Goal: Information Seeking & Learning: Learn about a topic

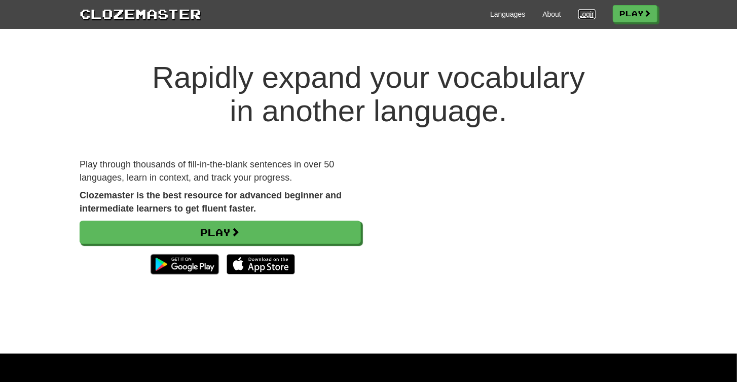
click at [581, 16] on link "Login" at bounding box center [587, 14] width 17 height 10
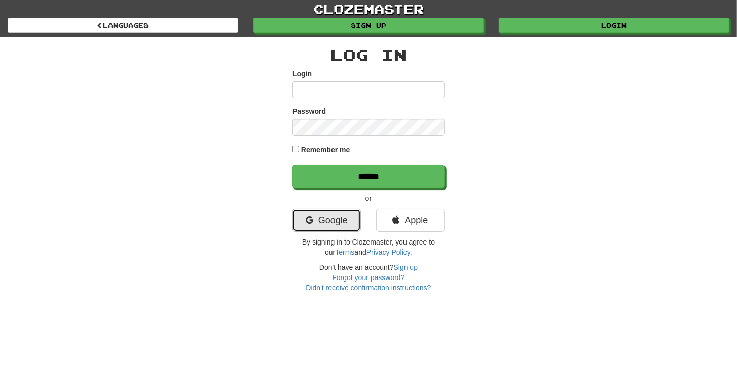
click at [328, 221] on link "Google" at bounding box center [327, 219] width 68 height 23
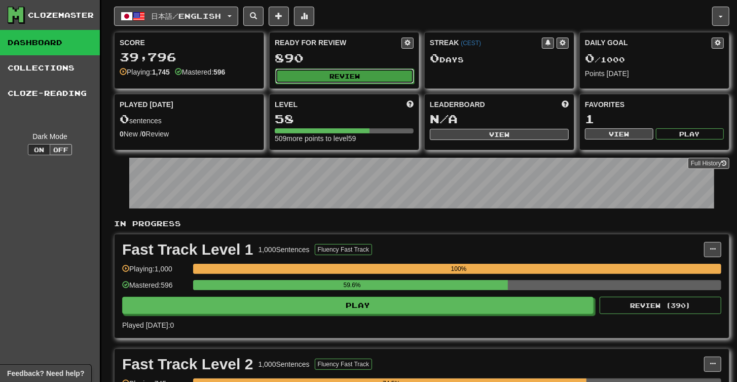
click at [364, 76] on button "Review" at bounding box center [344, 75] width 139 height 15
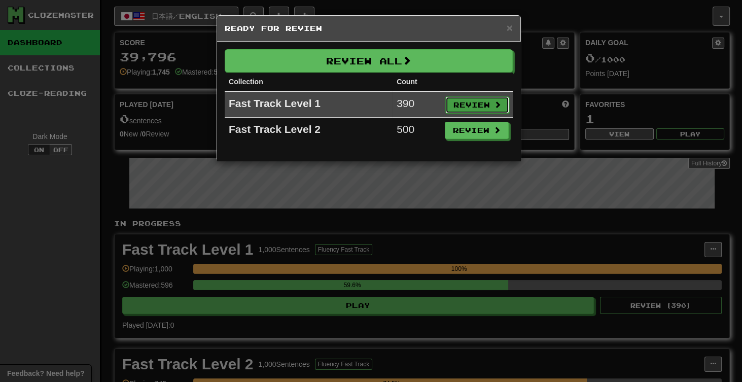
click at [475, 109] on button "Review" at bounding box center [477, 104] width 64 height 17
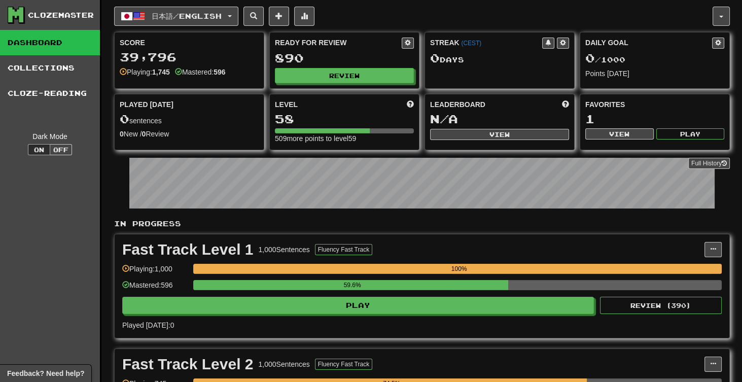
select select "**"
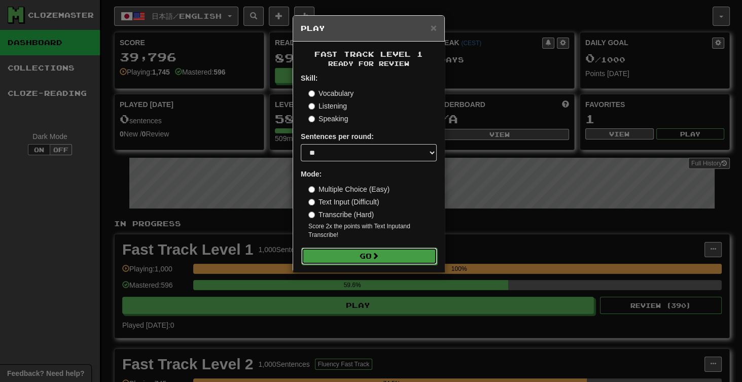
click at [406, 260] on button "Go" at bounding box center [369, 255] width 136 height 17
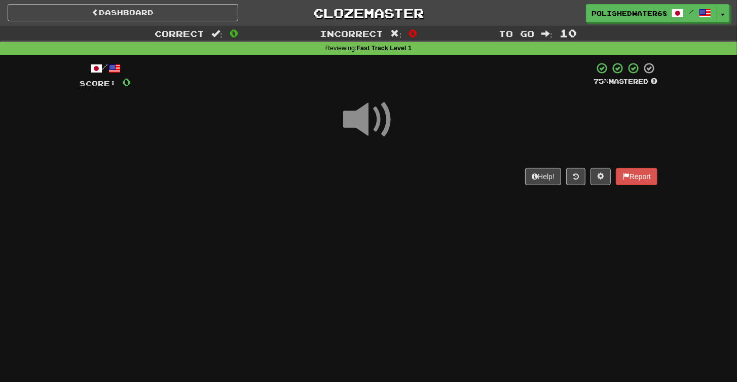
click at [362, 125] on span at bounding box center [368, 119] width 51 height 51
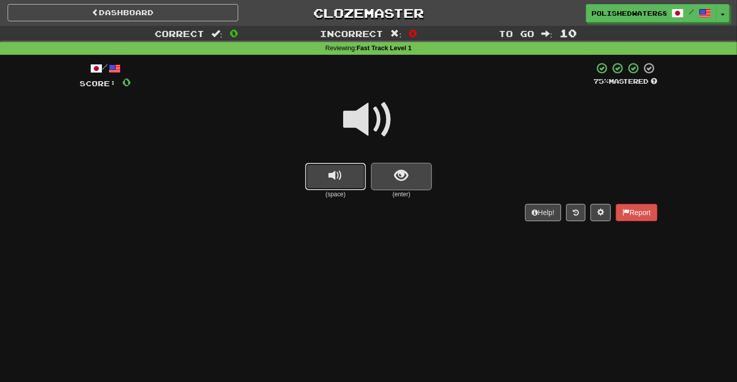
drag, startPoint x: 323, startPoint y: 179, endPoint x: 377, endPoint y: 178, distance: 53.8
click at [323, 179] on button "replay audio" at bounding box center [335, 176] width 61 height 27
click at [401, 177] on span "show sentence" at bounding box center [402, 176] width 14 height 14
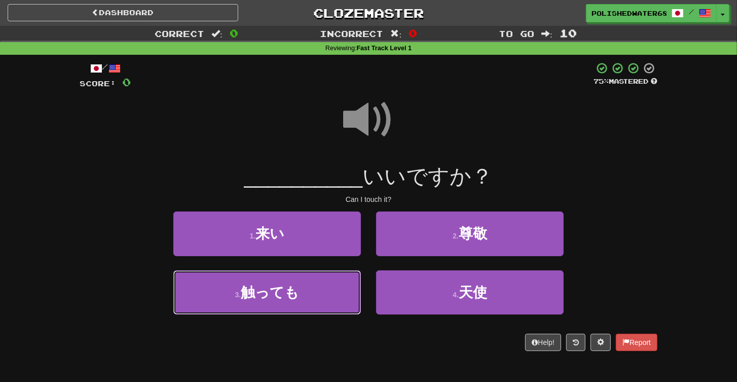
drag, startPoint x: 324, startPoint y: 294, endPoint x: 435, endPoint y: 224, distance: 131.2
click at [324, 294] on button "3 . 触っても" at bounding box center [267, 292] width 188 height 44
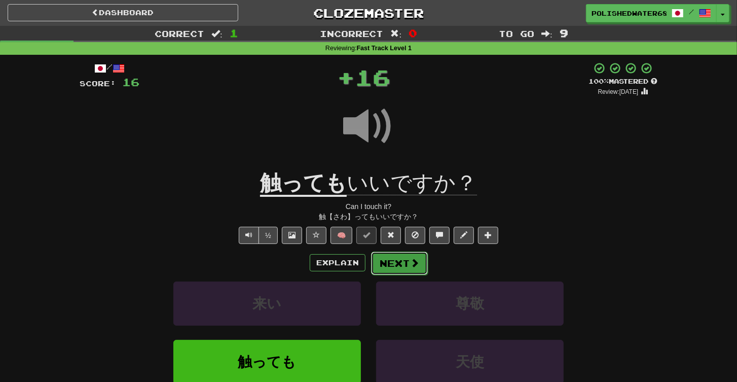
click at [417, 265] on span at bounding box center [414, 262] width 9 height 9
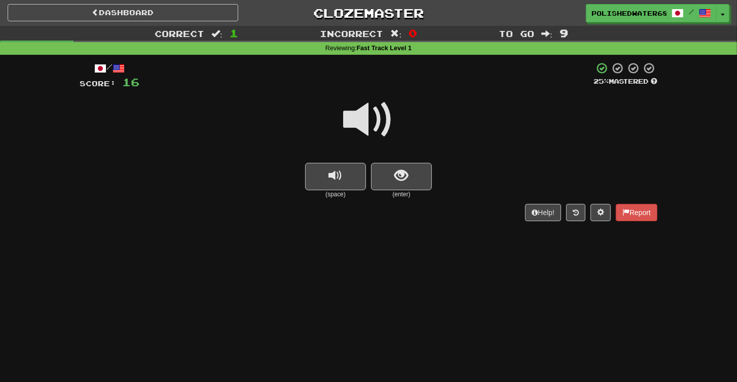
click at [369, 131] on span at bounding box center [368, 119] width 51 height 51
click at [338, 185] on button "replay audio" at bounding box center [335, 176] width 61 height 27
click at [407, 177] on span "show sentence" at bounding box center [402, 176] width 14 height 14
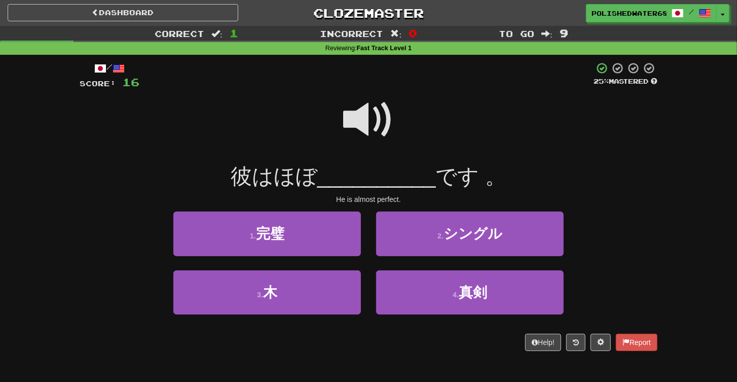
click at [366, 119] on span at bounding box center [368, 119] width 51 height 51
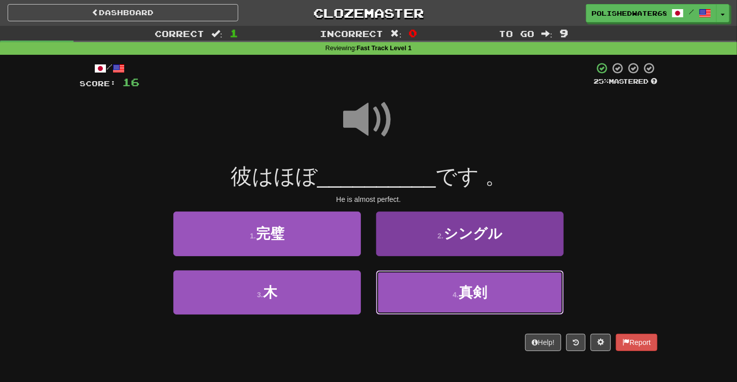
click at [466, 289] on span "真剣" at bounding box center [473, 292] width 28 height 16
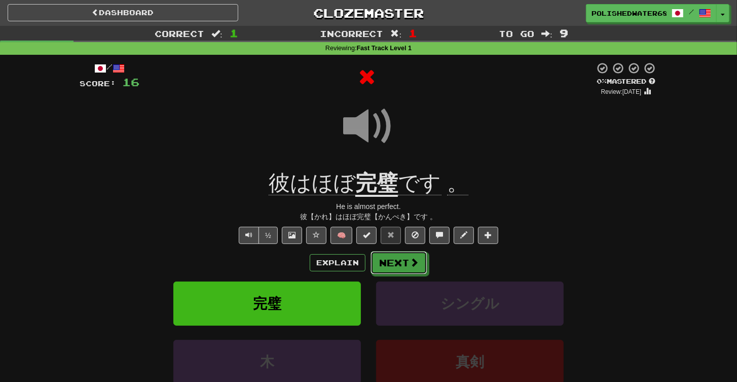
drag, startPoint x: 394, startPoint y: 264, endPoint x: 406, endPoint y: 222, distance: 43.5
click at [394, 264] on button "Next" at bounding box center [399, 262] width 57 height 23
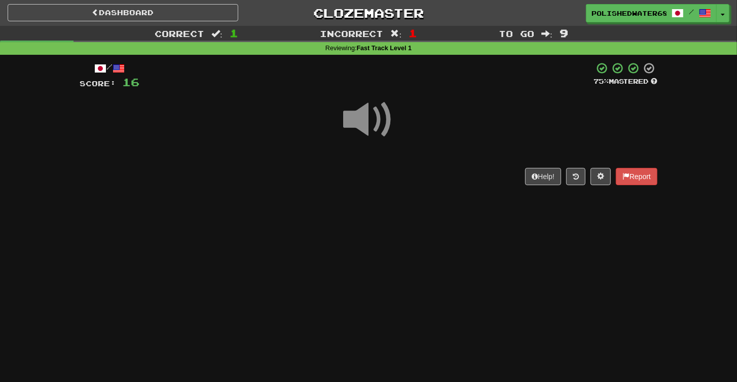
click at [358, 118] on span at bounding box center [368, 119] width 51 height 51
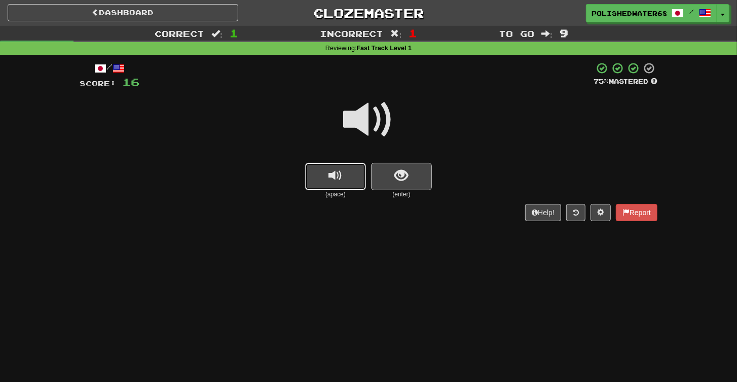
click at [341, 176] on span "replay audio" at bounding box center [336, 176] width 14 height 14
click at [430, 173] on button "show sentence" at bounding box center [401, 176] width 61 height 27
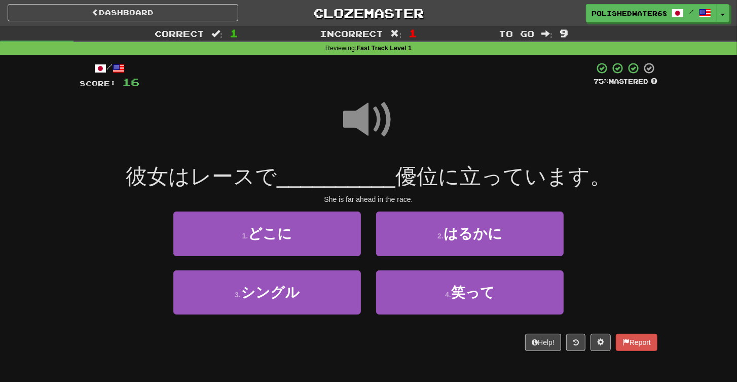
click at [370, 111] on span at bounding box center [368, 119] width 51 height 51
click at [364, 115] on span at bounding box center [368, 119] width 51 height 51
click at [364, 114] on span at bounding box center [368, 119] width 51 height 51
drag, startPoint x: 506, startPoint y: 204, endPoint x: 496, endPoint y: 208, distance: 10.5
click at [506, 204] on div "/ Score: 16 75 % Mastered 彼女はレースで __________ 優位に立っています。 She is far ahead in the…" at bounding box center [369, 206] width 578 height 289
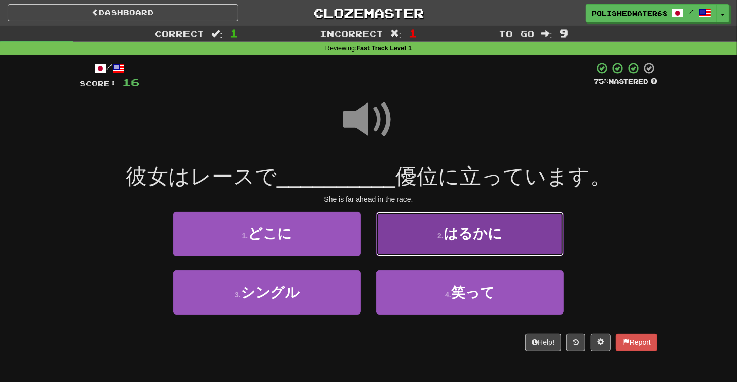
click at [462, 233] on span "はるかに" at bounding box center [473, 234] width 59 height 16
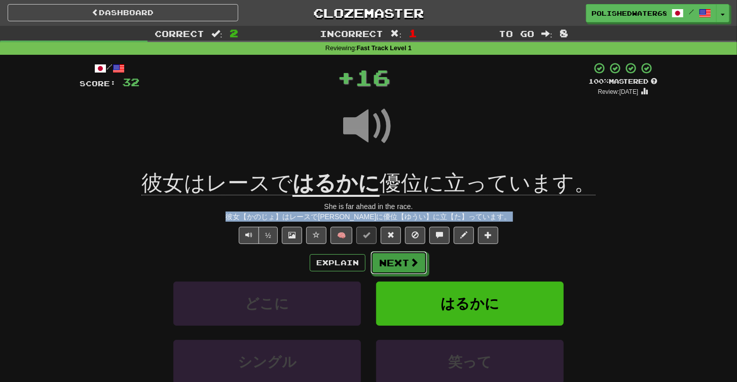
click at [408, 273] on button "Next" at bounding box center [399, 262] width 57 height 23
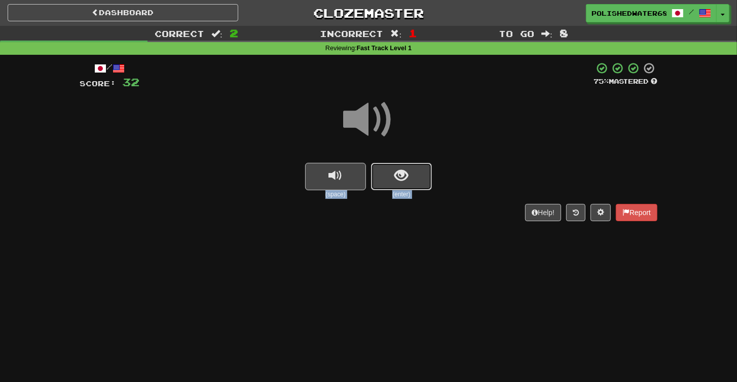
drag, startPoint x: 426, startPoint y: 179, endPoint x: 436, endPoint y: 180, distance: 9.7
click at [436, 180] on div "(space) (enter)" at bounding box center [369, 181] width 578 height 36
click at [391, 175] on button "show sentence" at bounding box center [401, 176] width 61 height 27
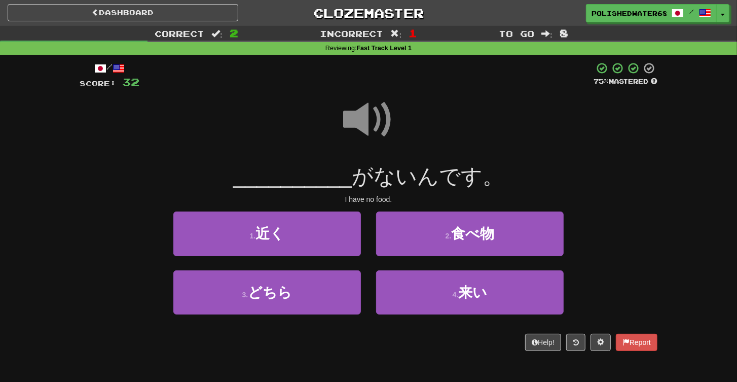
click at [517, 119] on div at bounding box center [369, 126] width 578 height 73
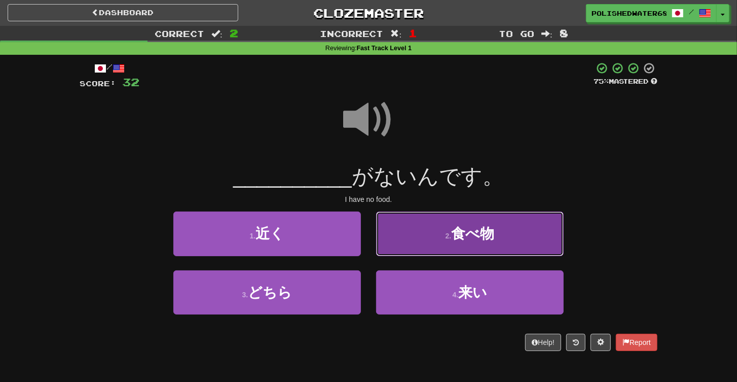
click at [498, 246] on button "2 . 食べ物" at bounding box center [470, 233] width 188 height 44
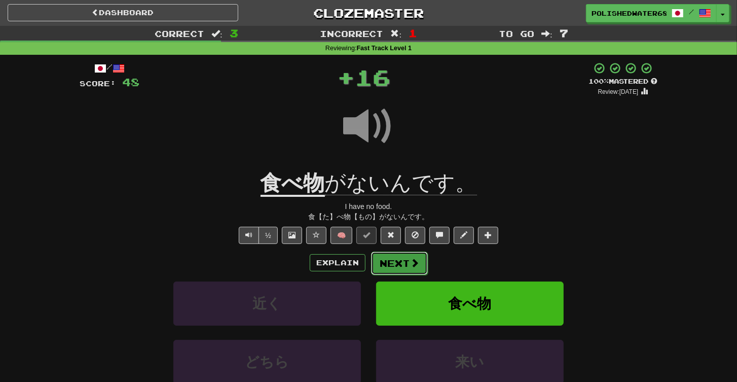
click at [415, 258] on span at bounding box center [414, 262] width 9 height 9
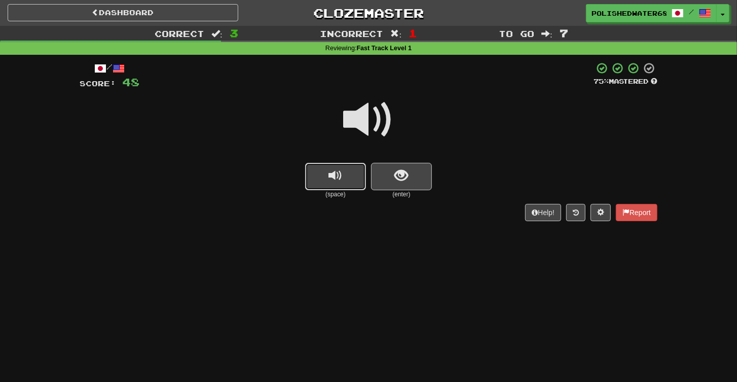
click at [334, 169] on span "replay audio" at bounding box center [336, 176] width 14 height 14
click at [420, 167] on button "show sentence" at bounding box center [401, 176] width 61 height 27
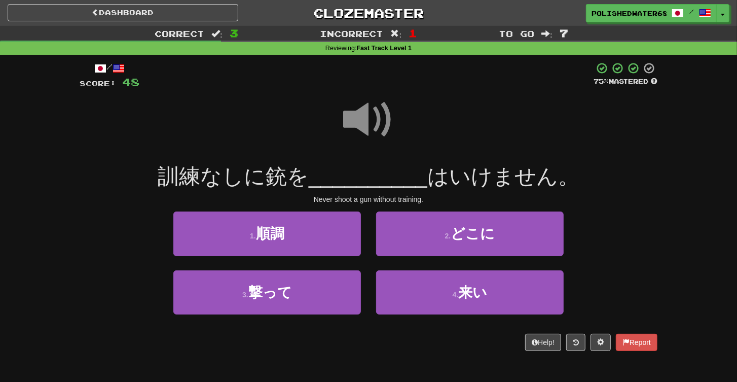
click at [386, 101] on span at bounding box center [368, 119] width 51 height 51
click at [369, 110] on span at bounding box center [368, 119] width 51 height 51
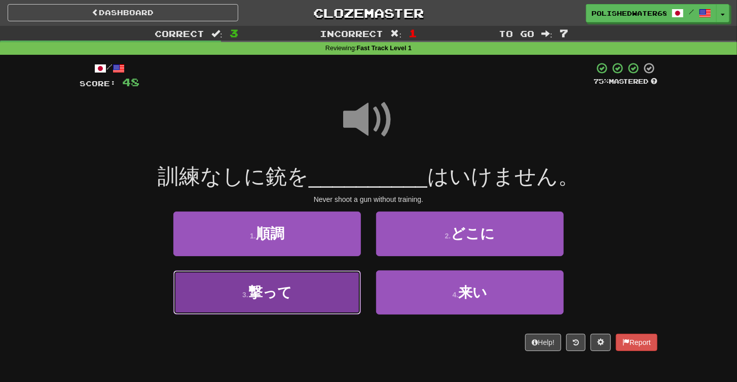
click at [312, 299] on button "3 . 撃って" at bounding box center [267, 292] width 188 height 44
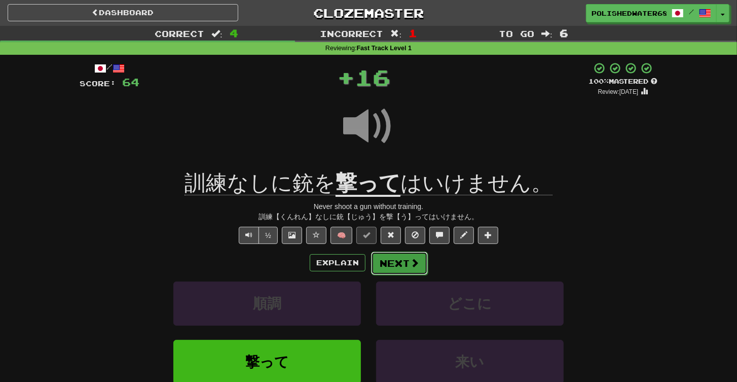
click at [400, 264] on button "Next" at bounding box center [399, 262] width 57 height 23
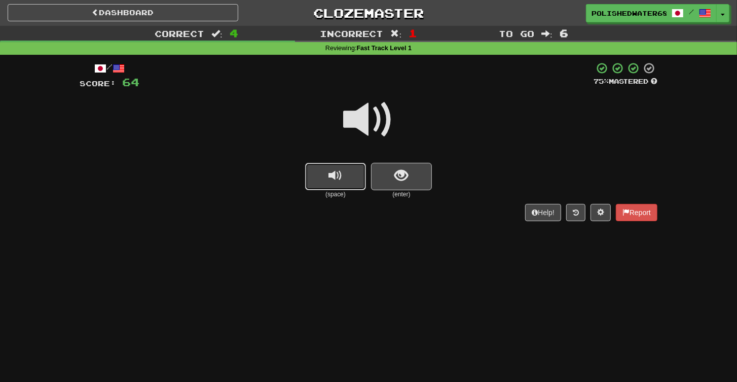
click at [338, 177] on span "replay audio" at bounding box center [336, 176] width 14 height 14
click at [396, 171] on span "show sentence" at bounding box center [402, 176] width 14 height 14
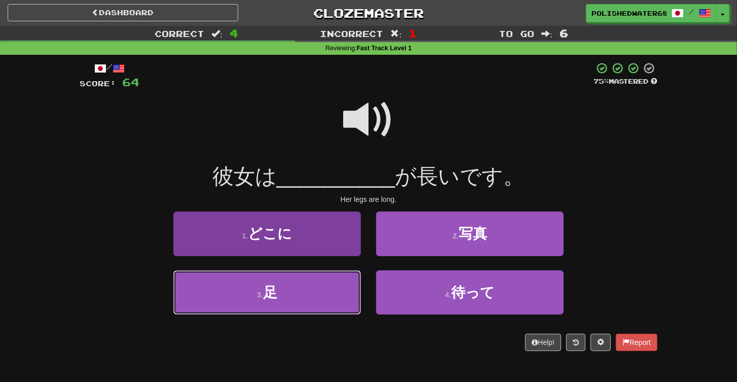
drag, startPoint x: 316, startPoint y: 285, endPoint x: 322, endPoint y: 280, distance: 7.6
click at [316, 285] on button "3 . 足" at bounding box center [267, 292] width 188 height 44
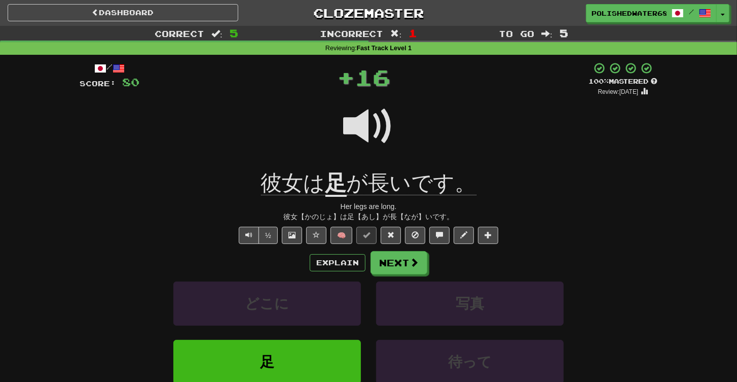
click at [409, 276] on div "Explain Next どこに 写真 足 待って Learn more: どこに 写真 足 待って" at bounding box center [369, 332] width 578 height 163
click at [412, 261] on span at bounding box center [414, 262] width 9 height 9
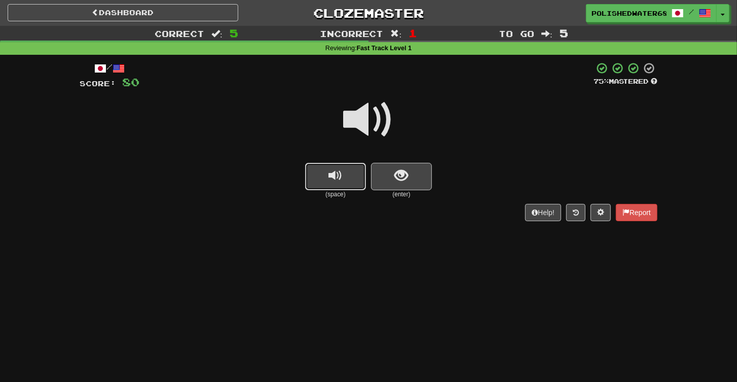
click at [335, 175] on span "replay audio" at bounding box center [336, 176] width 14 height 14
click at [337, 170] on span "replay audio" at bounding box center [336, 176] width 14 height 14
click at [347, 177] on button "replay audio" at bounding box center [335, 176] width 61 height 27
click at [385, 174] on button "show sentence" at bounding box center [401, 176] width 61 height 27
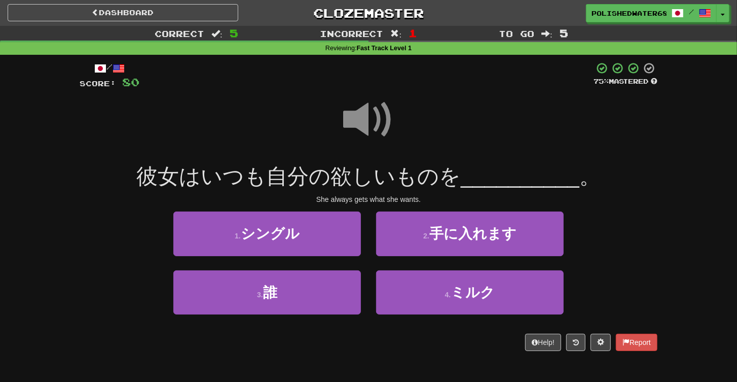
click at [356, 103] on span at bounding box center [368, 119] width 51 height 51
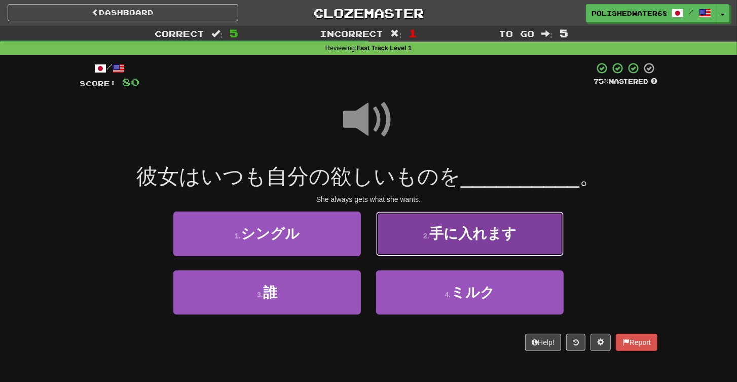
click at [490, 230] on span "手に入れます" at bounding box center [472, 234] width 87 height 16
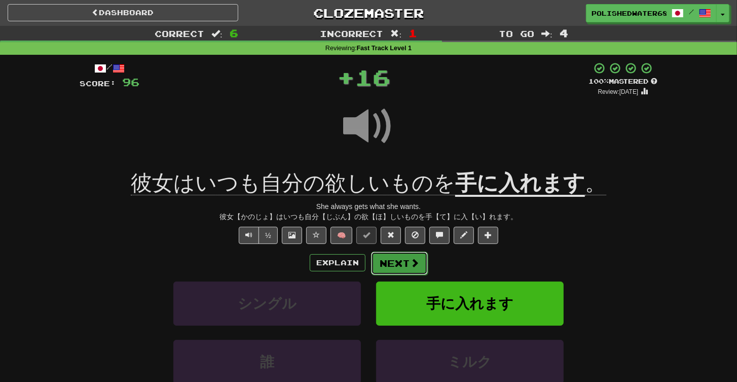
click at [392, 266] on button "Next" at bounding box center [399, 262] width 57 height 23
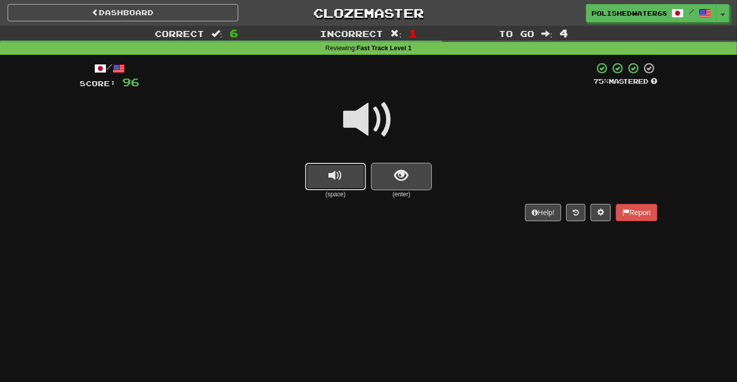
click at [333, 176] on span "replay audio" at bounding box center [336, 176] width 14 height 14
click at [388, 174] on button "show sentence" at bounding box center [401, 176] width 61 height 27
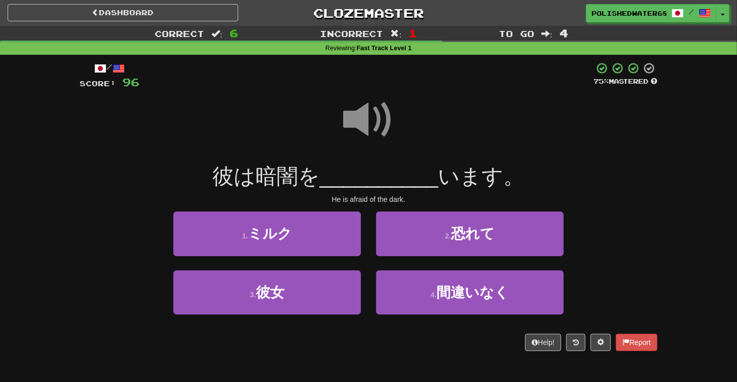
click at [359, 128] on span at bounding box center [368, 119] width 51 height 51
click at [370, 116] on span at bounding box center [368, 119] width 51 height 51
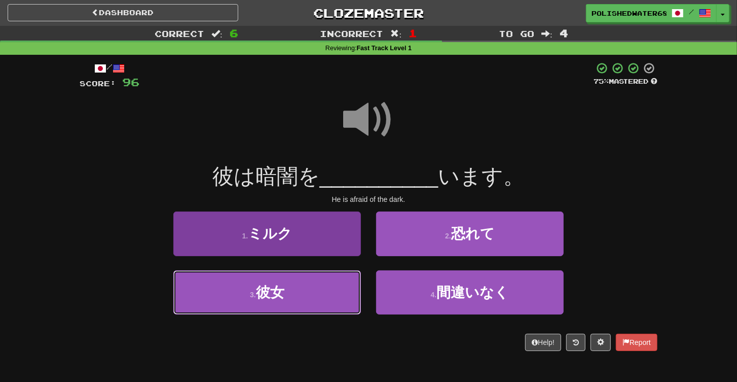
click at [299, 291] on button "3 . 彼女" at bounding box center [267, 292] width 188 height 44
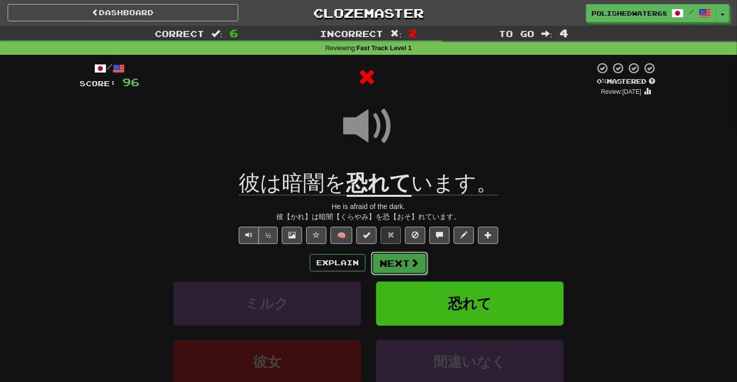
click at [401, 272] on button "Next" at bounding box center [399, 262] width 57 height 23
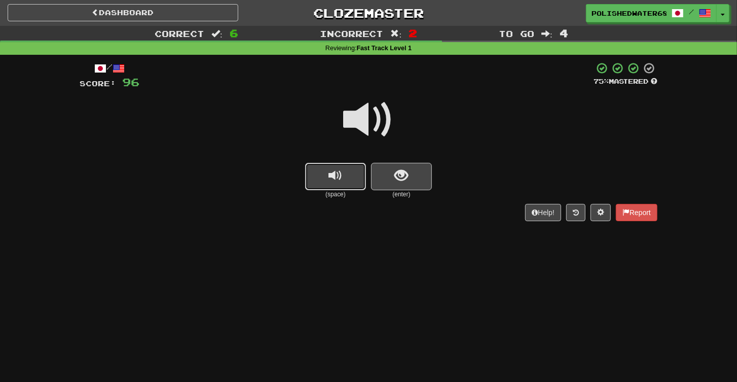
click at [339, 179] on span "replay audio" at bounding box center [336, 176] width 14 height 14
click at [383, 181] on button "show sentence" at bounding box center [401, 176] width 61 height 27
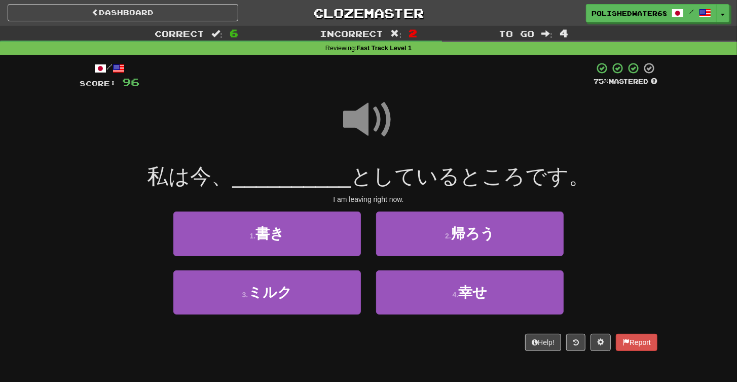
click at [382, 117] on span at bounding box center [368, 119] width 51 height 51
click at [378, 104] on span at bounding box center [368, 119] width 51 height 51
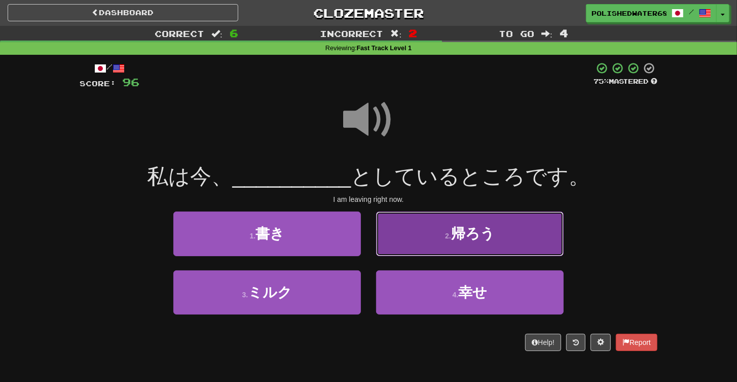
click at [488, 216] on button "2 . 帰ろう" at bounding box center [470, 233] width 188 height 44
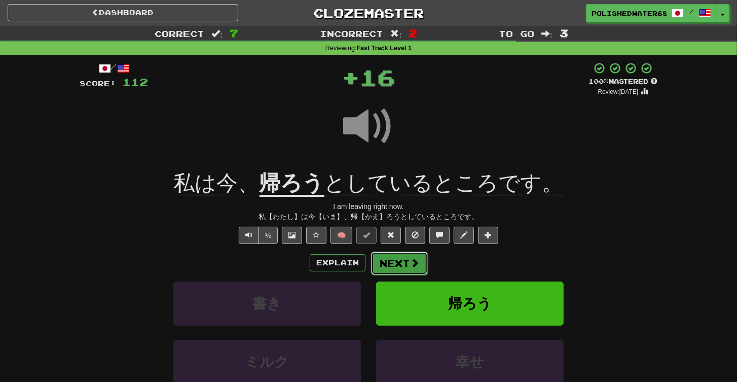
click at [410, 269] on button "Next" at bounding box center [399, 262] width 57 height 23
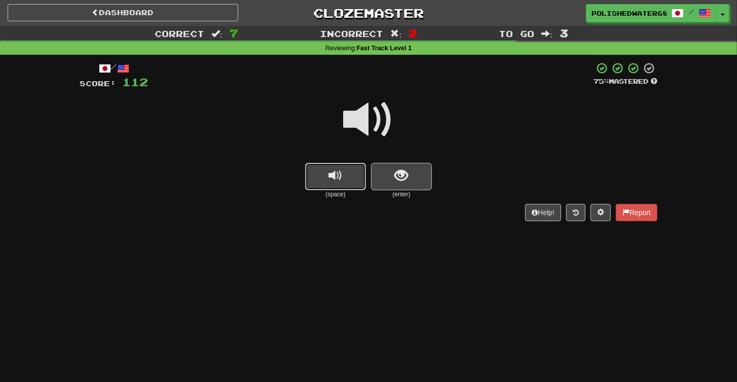
click at [340, 183] on button "replay audio" at bounding box center [335, 176] width 61 height 27
click at [387, 177] on button "show sentence" at bounding box center [401, 176] width 61 height 27
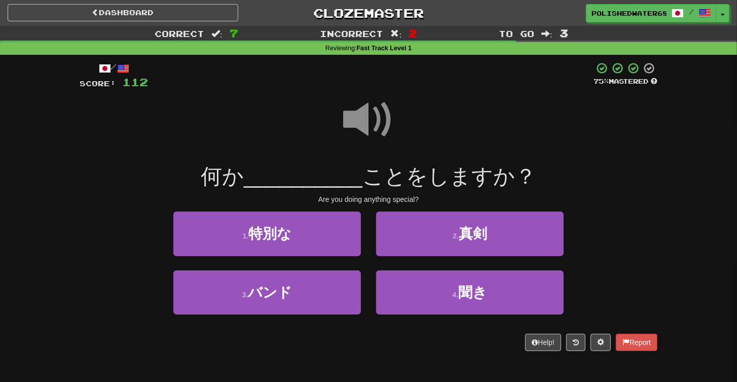
click at [363, 113] on span at bounding box center [368, 119] width 51 height 51
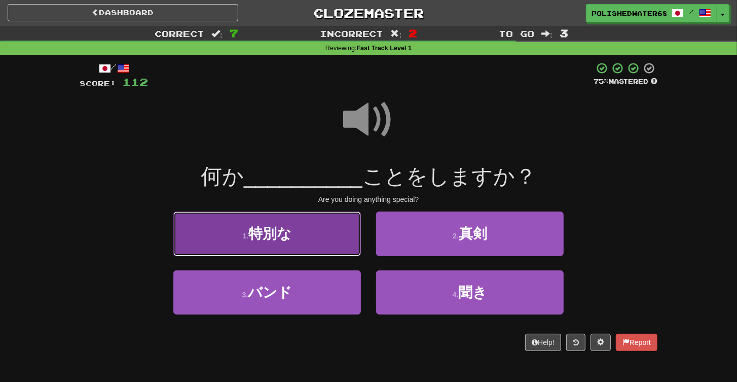
click at [296, 242] on button "1 . 特別な" at bounding box center [267, 233] width 188 height 44
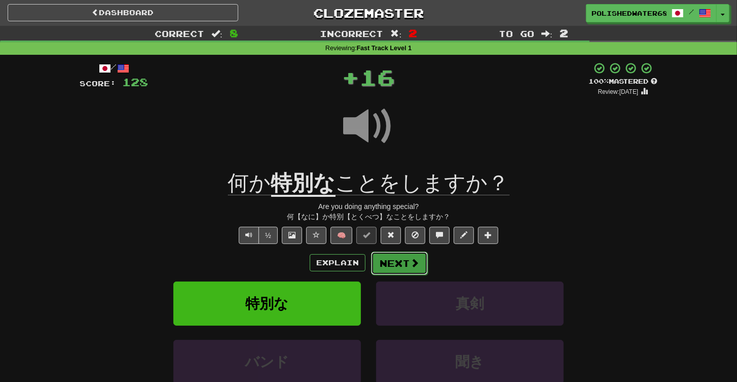
click at [396, 260] on button "Next" at bounding box center [399, 262] width 57 height 23
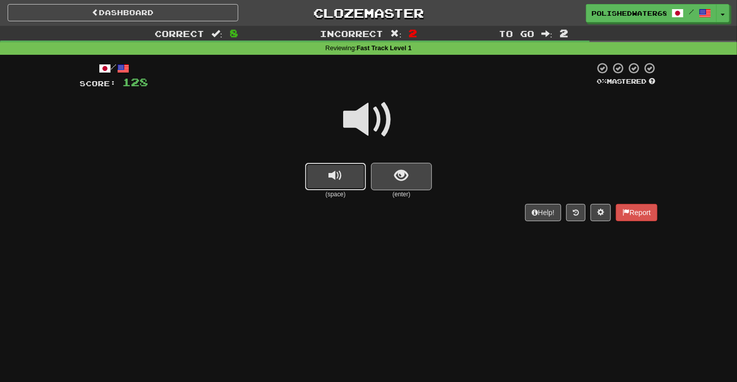
drag, startPoint x: 315, startPoint y: 175, endPoint x: 321, endPoint y: 174, distance: 5.7
click at [318, 174] on button "replay audio" at bounding box center [335, 176] width 61 height 27
click at [416, 185] on button "show sentence" at bounding box center [401, 176] width 61 height 27
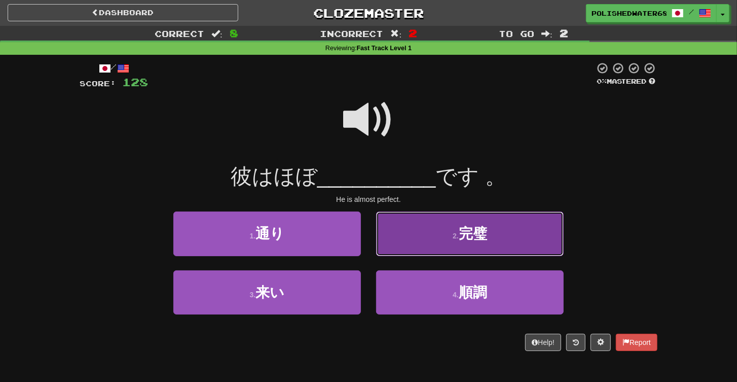
click at [460, 235] on span "完璧" at bounding box center [473, 234] width 28 height 16
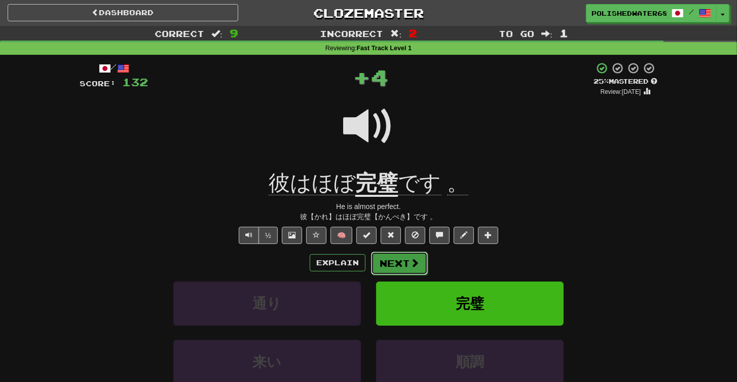
click at [393, 267] on button "Next" at bounding box center [399, 262] width 57 height 23
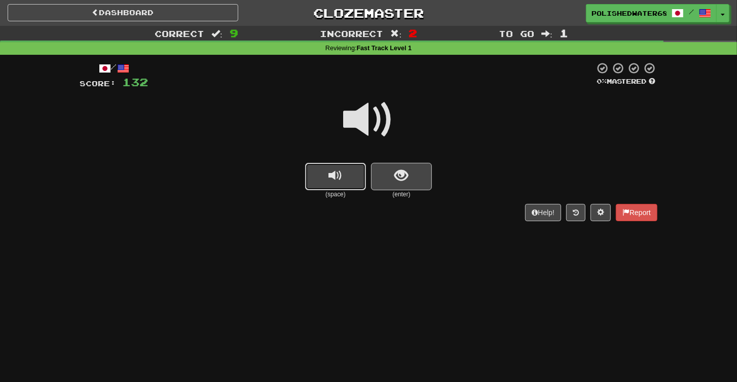
click at [334, 173] on span "replay audio" at bounding box center [336, 176] width 14 height 14
click at [385, 169] on button "show sentence" at bounding box center [401, 176] width 61 height 27
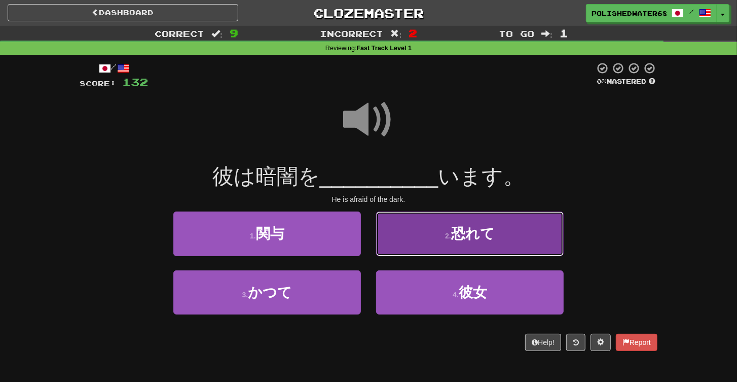
click at [449, 242] on button "2 . 恐れて" at bounding box center [470, 233] width 188 height 44
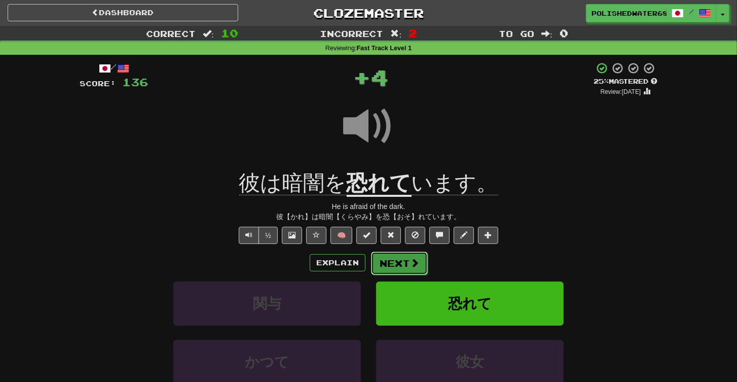
click at [392, 261] on button "Next" at bounding box center [399, 262] width 57 height 23
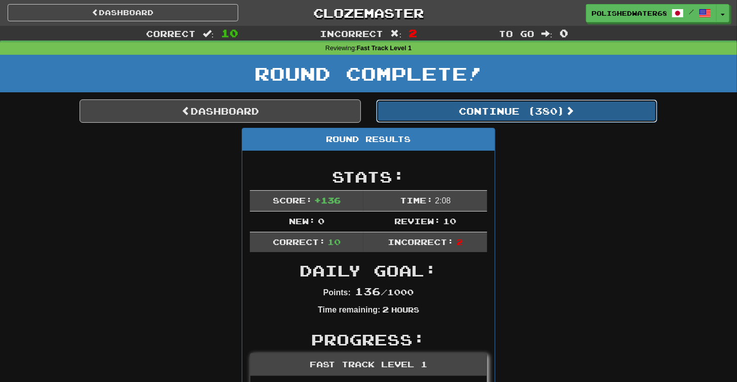
click at [513, 112] on button "Continue ( 380 )" at bounding box center [516, 110] width 281 height 23
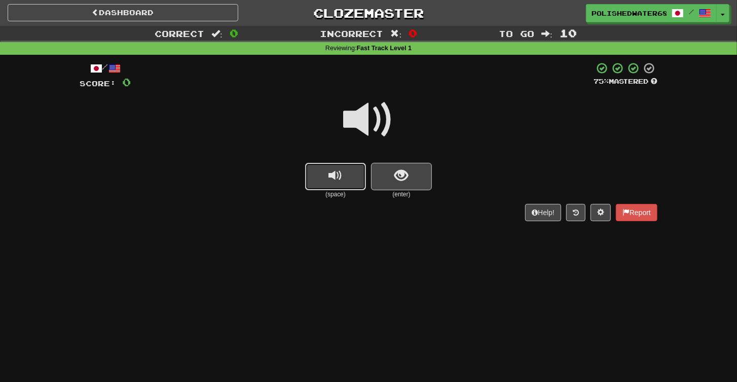
drag, startPoint x: 323, startPoint y: 181, endPoint x: 373, endPoint y: 174, distance: 50.1
click at [325, 181] on button "replay audio" at bounding box center [335, 176] width 61 height 27
click at [407, 174] on span "show sentence" at bounding box center [402, 176] width 14 height 14
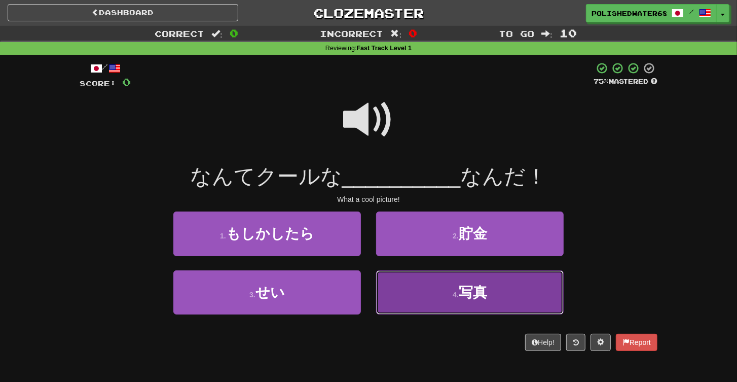
click at [499, 307] on button "4 . 写真" at bounding box center [470, 292] width 188 height 44
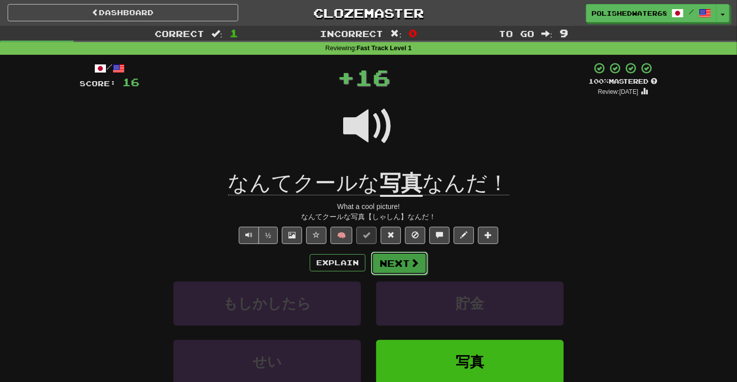
click at [406, 270] on button "Next" at bounding box center [399, 262] width 57 height 23
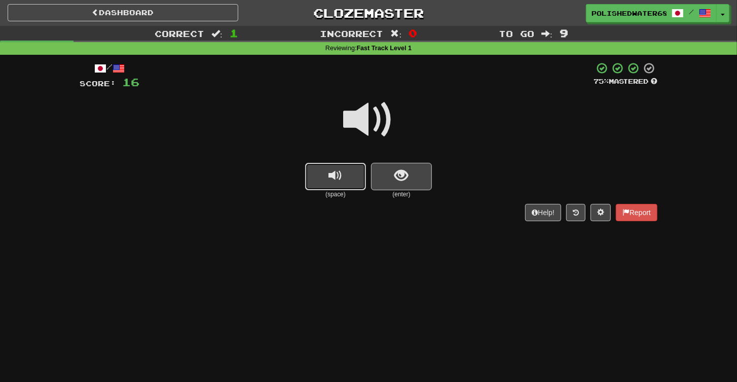
click at [343, 176] on button "replay audio" at bounding box center [335, 176] width 61 height 27
click at [378, 176] on button "show sentence" at bounding box center [401, 176] width 61 height 27
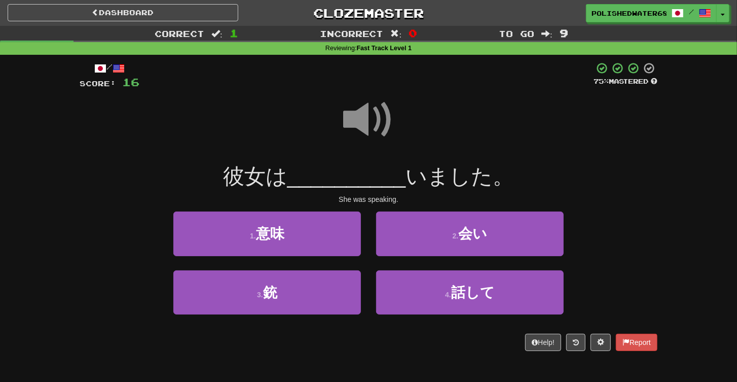
click at [369, 121] on span at bounding box center [368, 119] width 51 height 51
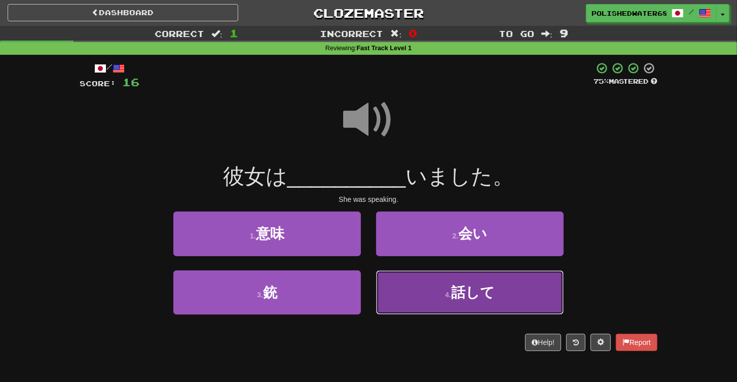
click at [435, 285] on button "4 . 話して" at bounding box center [470, 292] width 188 height 44
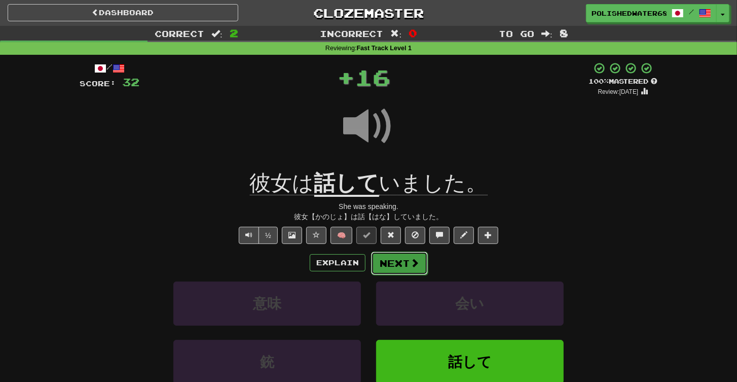
click at [418, 264] on button "Next" at bounding box center [399, 262] width 57 height 23
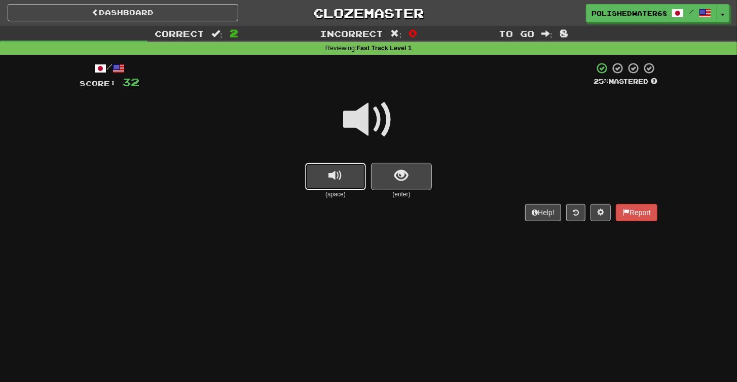
click at [322, 168] on button "replay audio" at bounding box center [335, 176] width 61 height 27
click at [418, 176] on button "show sentence" at bounding box center [401, 176] width 61 height 27
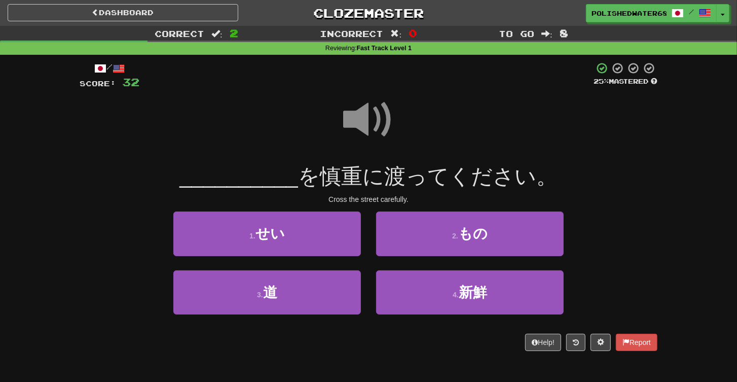
click at [379, 120] on span at bounding box center [368, 119] width 51 height 51
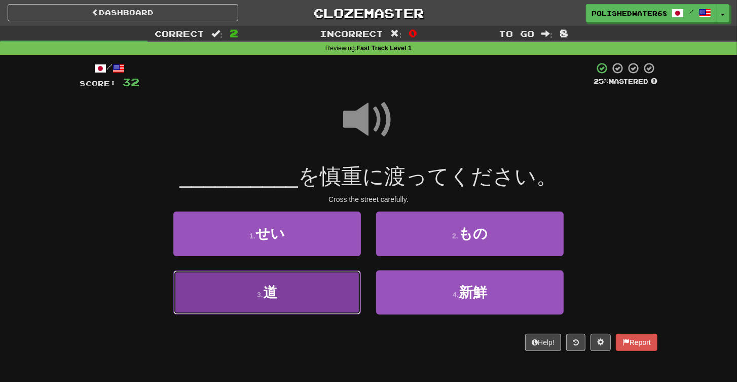
click at [329, 284] on button "3 . 道" at bounding box center [267, 292] width 188 height 44
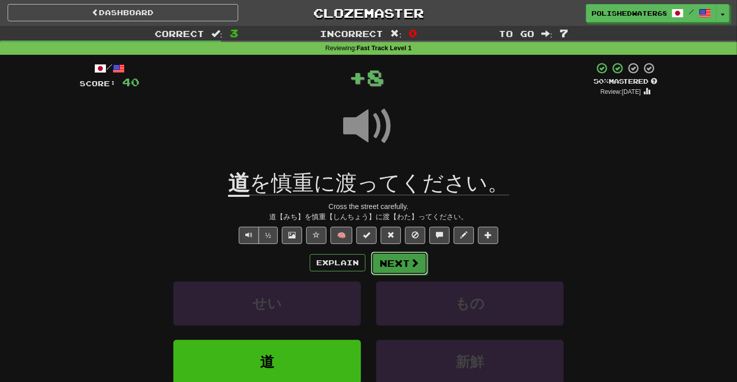
click at [401, 263] on button "Next" at bounding box center [399, 262] width 57 height 23
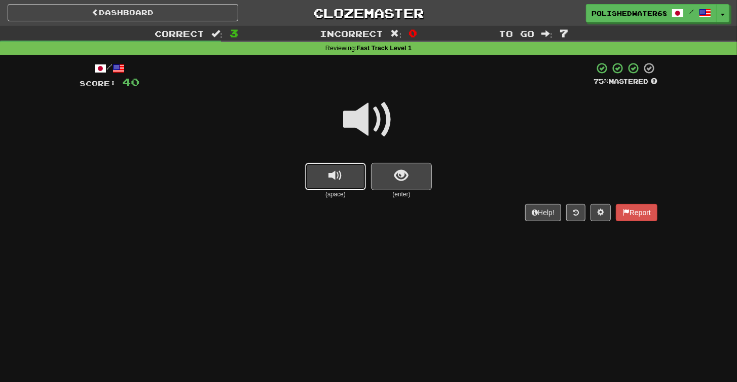
click at [341, 182] on span "replay audio" at bounding box center [336, 176] width 14 height 14
click at [408, 176] on span "show sentence" at bounding box center [402, 176] width 14 height 14
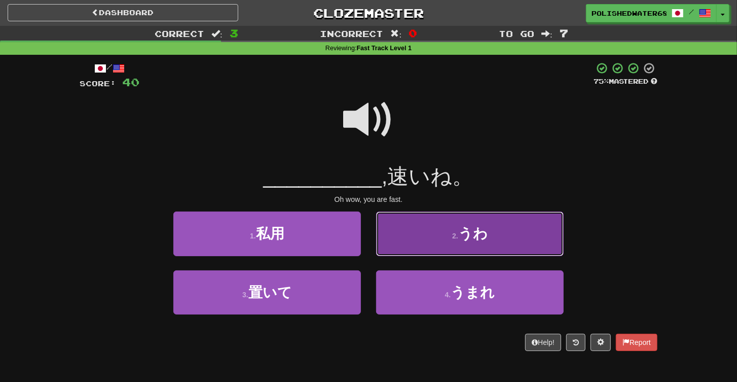
click at [425, 235] on button "2 . うわ" at bounding box center [470, 233] width 188 height 44
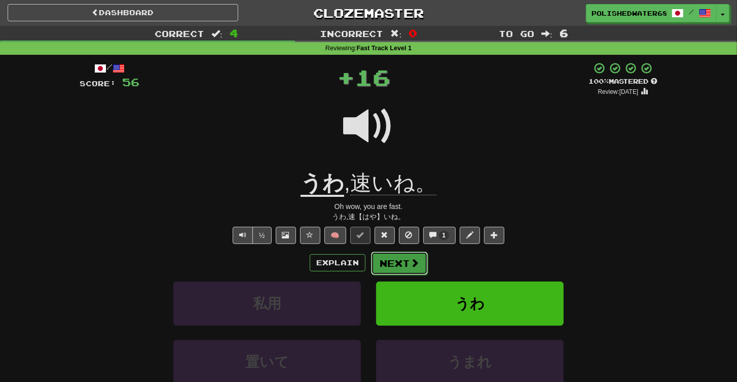
click at [390, 266] on button "Next" at bounding box center [399, 262] width 57 height 23
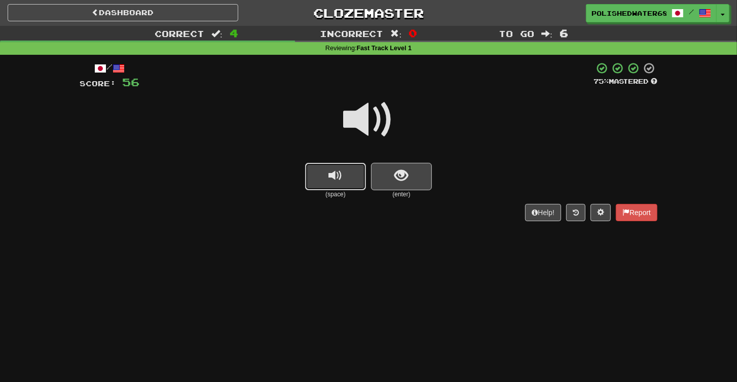
click at [338, 180] on span "replay audio" at bounding box center [336, 176] width 14 height 14
click at [386, 178] on button "show sentence" at bounding box center [401, 176] width 61 height 27
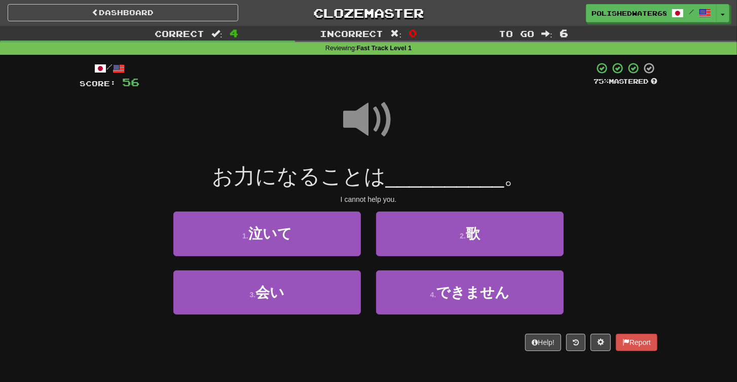
click at [354, 115] on span at bounding box center [368, 119] width 51 height 51
click at [355, 115] on span at bounding box center [368, 119] width 51 height 51
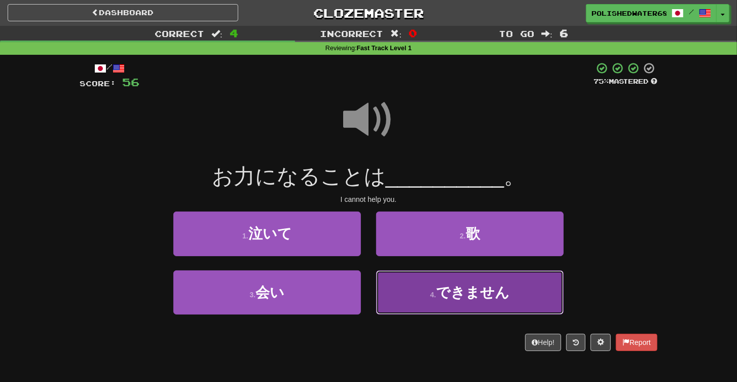
click at [488, 293] on span "できません" at bounding box center [473, 292] width 74 height 16
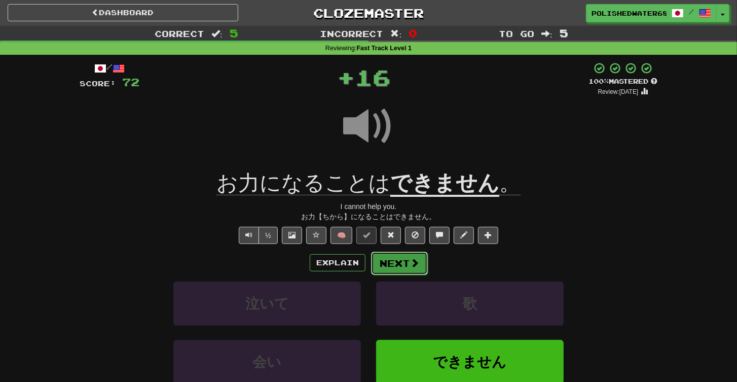
click at [412, 258] on span at bounding box center [414, 262] width 9 height 9
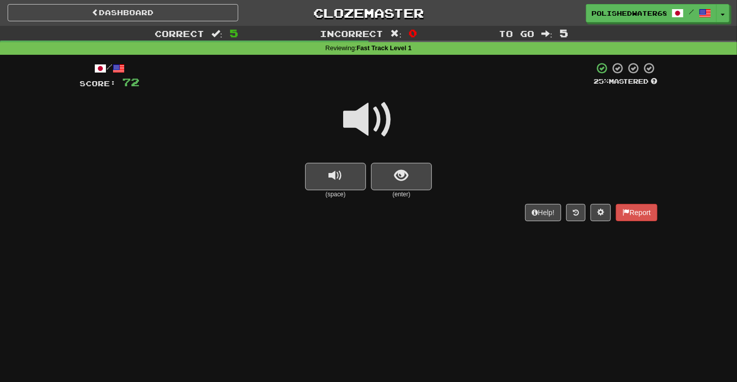
click at [340, 174] on div "/ Score: 72 25 % Mastered (space) (enter) Help! Report" at bounding box center [369, 141] width 578 height 159
click at [342, 173] on span "replay audio" at bounding box center [336, 176] width 14 height 14
click at [376, 174] on button "show sentence" at bounding box center [401, 176] width 61 height 27
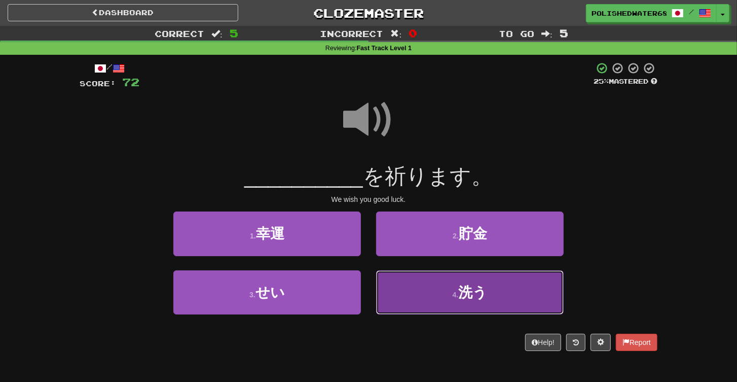
click at [424, 293] on button "4 . 洗う" at bounding box center [470, 292] width 188 height 44
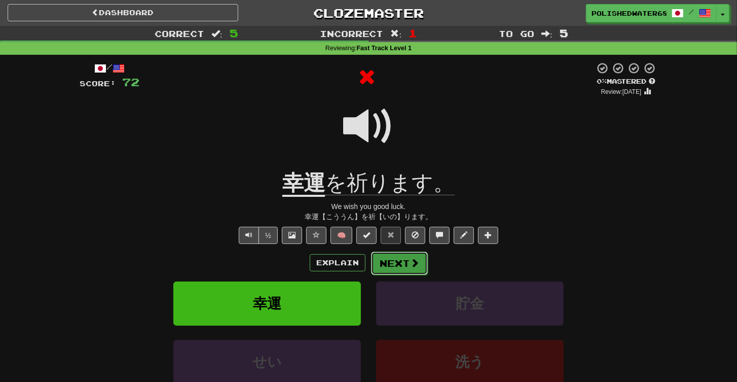
click at [387, 272] on button "Next" at bounding box center [399, 262] width 57 height 23
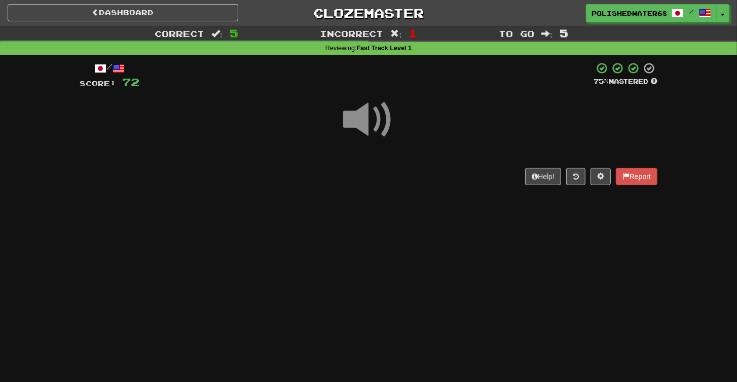
click at [345, 173] on div "Help! Report" at bounding box center [369, 176] width 578 height 17
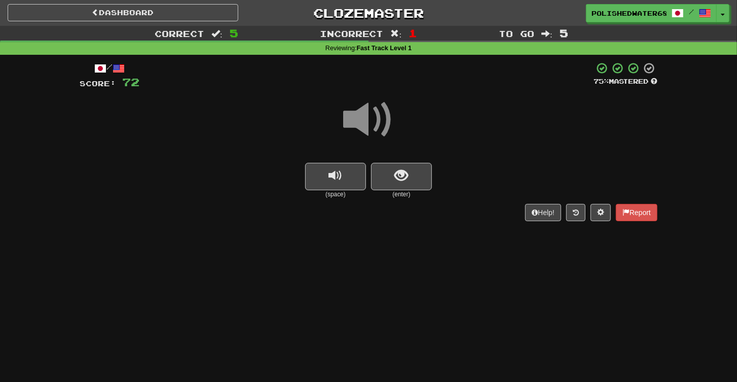
click at [345, 173] on button "replay audio" at bounding box center [335, 176] width 61 height 27
click at [377, 175] on button "show sentence" at bounding box center [401, 176] width 61 height 27
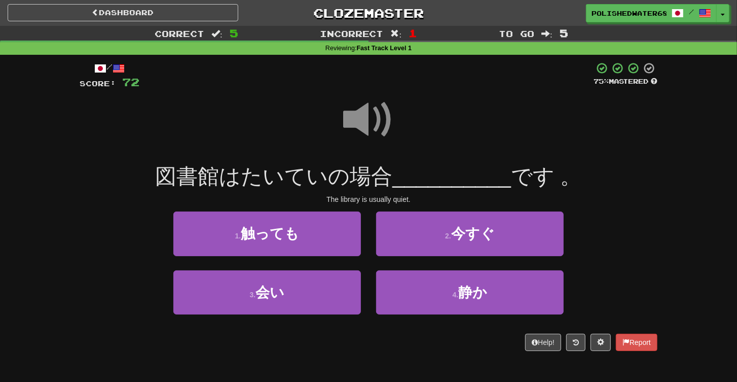
click at [370, 120] on span at bounding box center [368, 119] width 51 height 51
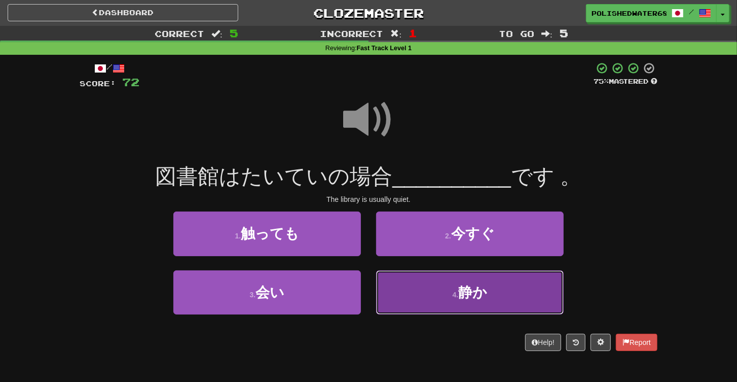
click at [450, 283] on button "4 . 静か" at bounding box center [470, 292] width 188 height 44
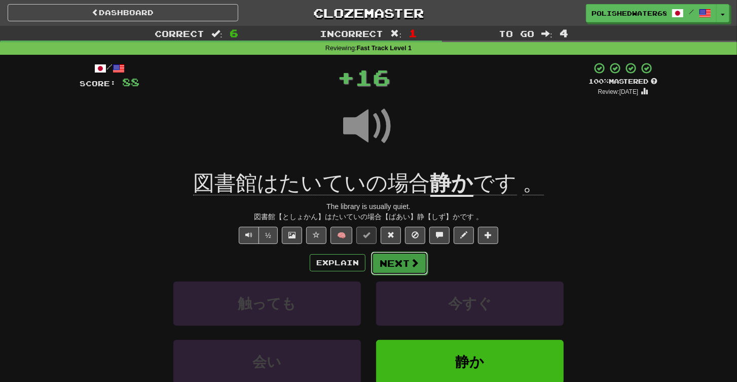
click at [411, 267] on span at bounding box center [414, 262] width 9 height 9
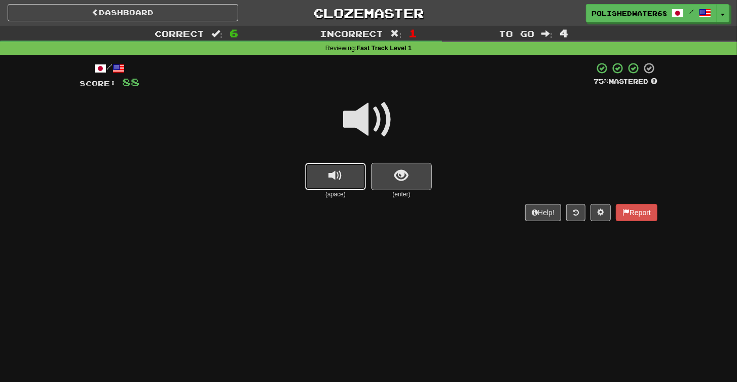
click at [350, 168] on button "replay audio" at bounding box center [335, 176] width 61 height 27
click at [417, 176] on button "show sentence" at bounding box center [401, 176] width 61 height 27
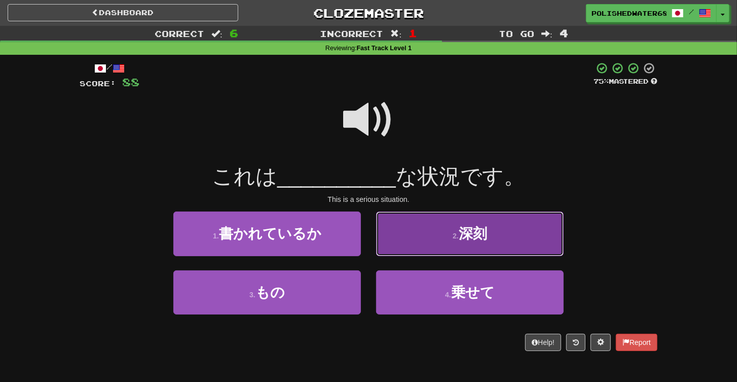
click at [485, 237] on span "深刻" at bounding box center [473, 234] width 28 height 16
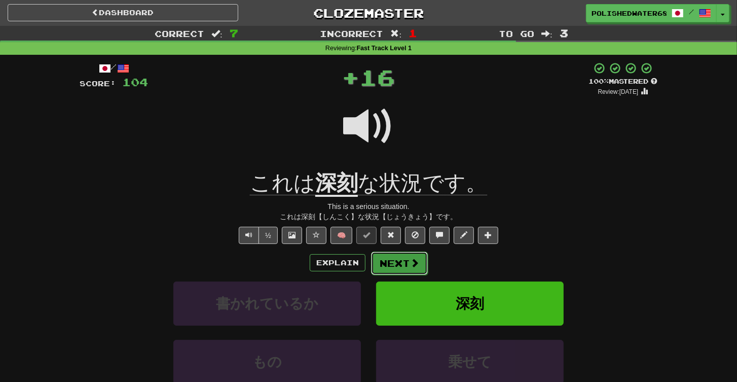
click at [403, 259] on button "Next" at bounding box center [399, 262] width 57 height 23
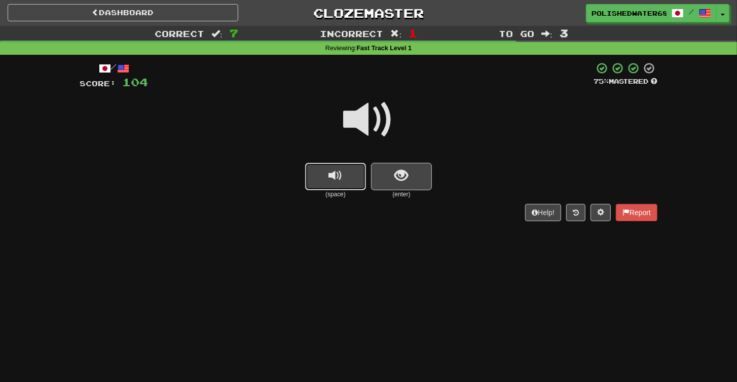
click at [334, 173] on span "replay audio" at bounding box center [336, 176] width 14 height 14
click at [410, 174] on button "show sentence" at bounding box center [401, 176] width 61 height 27
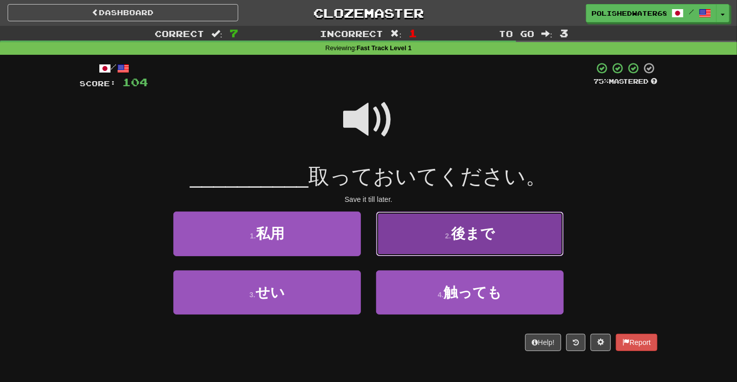
click at [468, 244] on button "2 . 後まで" at bounding box center [470, 233] width 188 height 44
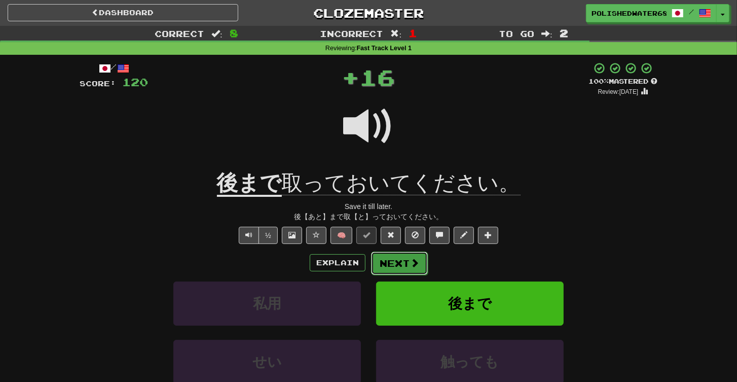
click at [399, 260] on button "Next" at bounding box center [399, 262] width 57 height 23
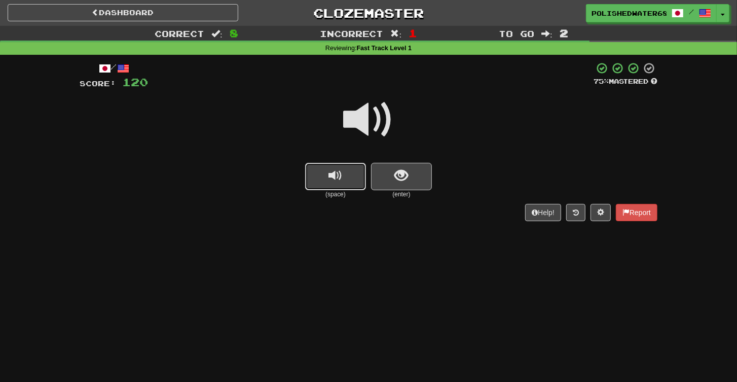
click at [343, 175] on button "replay audio" at bounding box center [335, 176] width 61 height 27
click at [384, 175] on button "show sentence" at bounding box center [401, 176] width 61 height 27
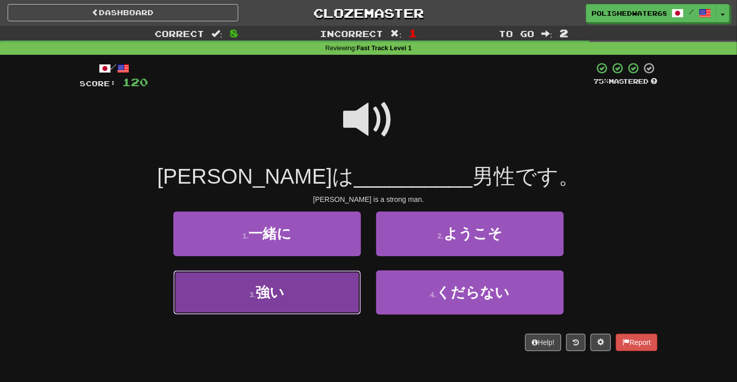
click at [330, 312] on button "3 . 強い" at bounding box center [267, 292] width 188 height 44
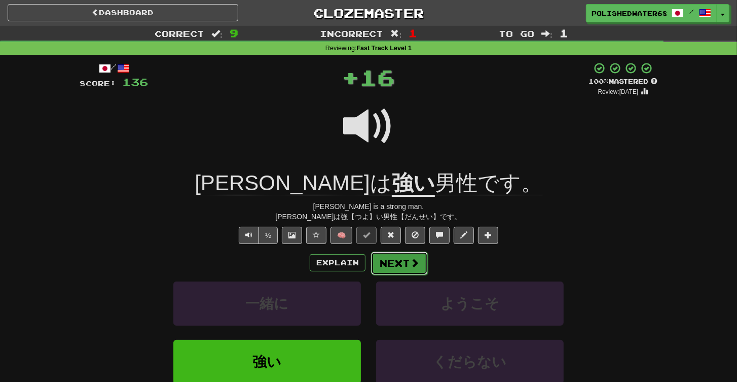
click at [399, 273] on button "Next" at bounding box center [399, 262] width 57 height 23
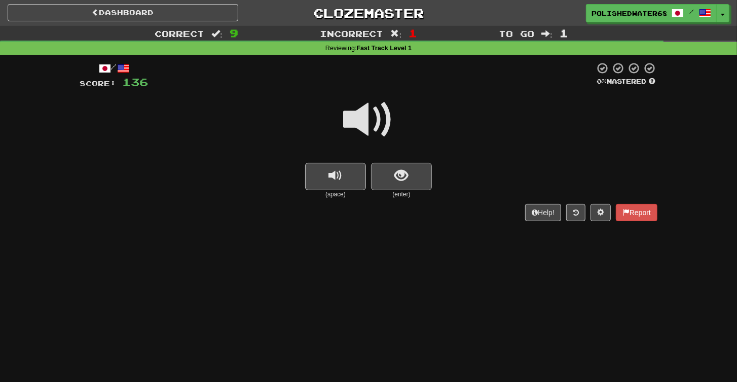
click at [345, 172] on button "replay audio" at bounding box center [335, 176] width 61 height 27
click at [384, 177] on button "show sentence" at bounding box center [401, 176] width 61 height 27
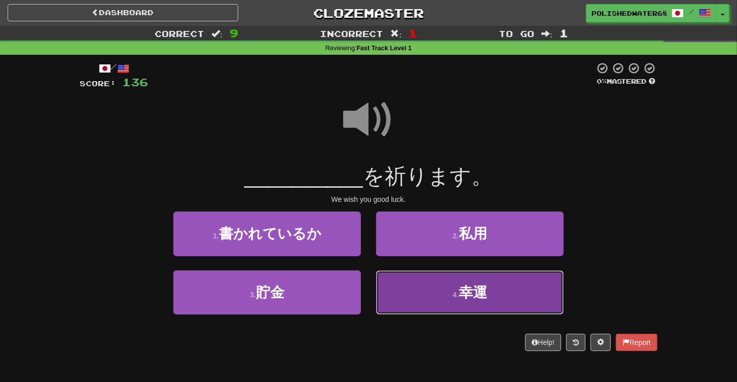
click at [435, 292] on button "4 . 幸運" at bounding box center [470, 292] width 188 height 44
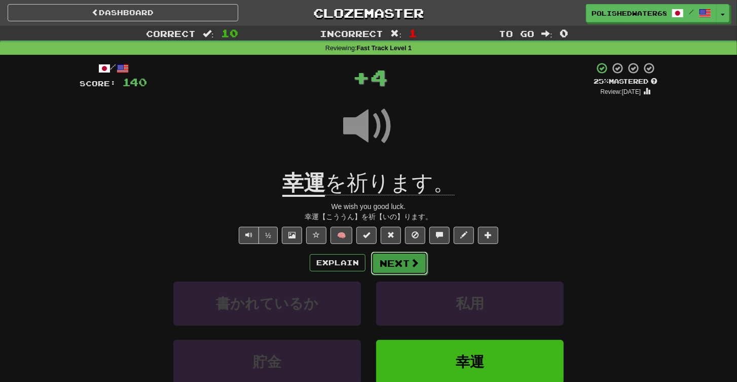
click at [400, 259] on button "Next" at bounding box center [399, 262] width 57 height 23
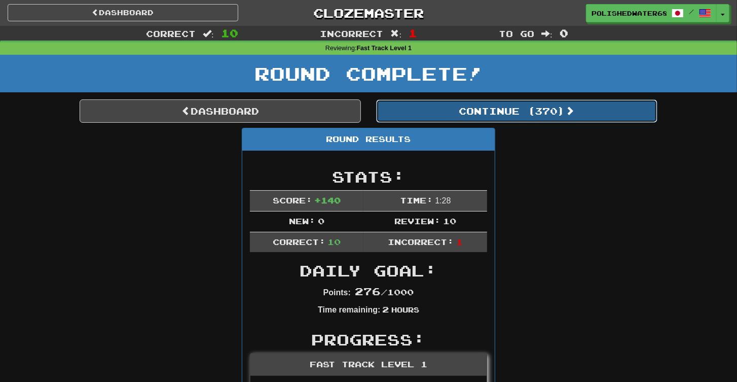
click at [590, 121] on button "Continue ( 370 )" at bounding box center [516, 110] width 281 height 23
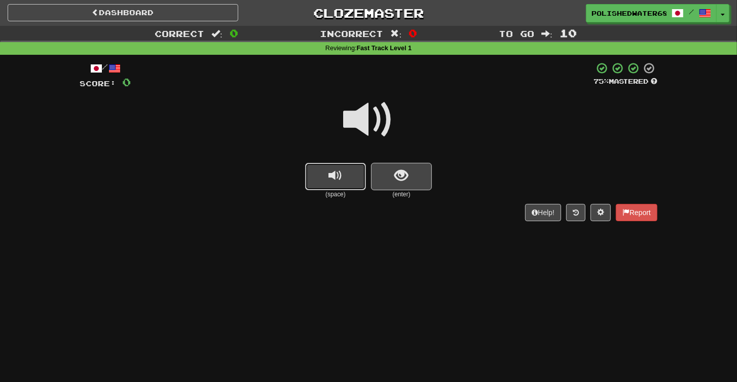
click at [325, 167] on button "replay audio" at bounding box center [335, 176] width 61 height 27
click at [391, 185] on button "show sentence" at bounding box center [401, 176] width 61 height 27
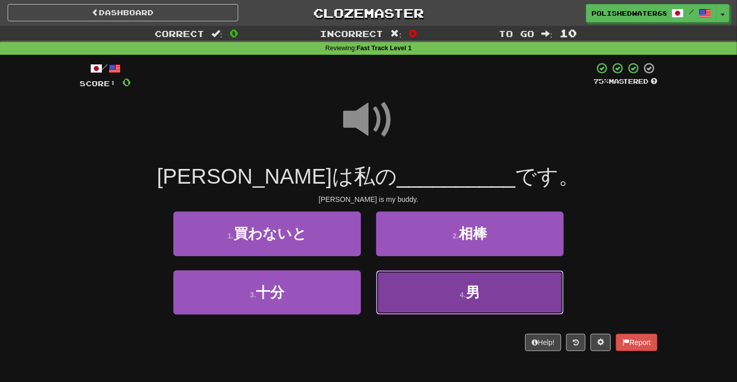
click at [461, 286] on button "4 . 男" at bounding box center [470, 292] width 188 height 44
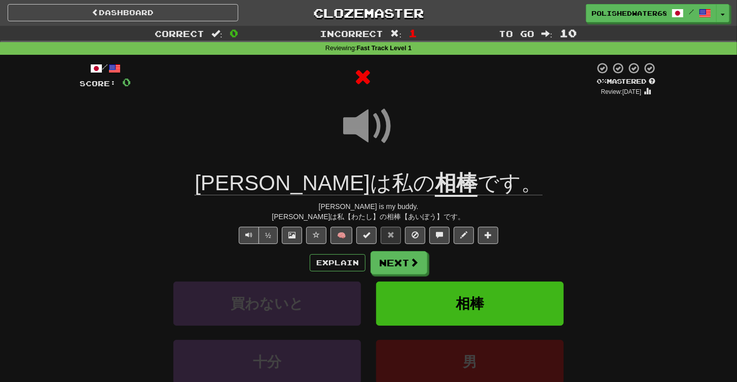
click at [381, 249] on div "/ Score: 0 0 % Mastered Review: [DATE] [PERSON_NAME]は私の 相棒 です。 [PERSON_NAME] is…" at bounding box center [369, 249] width 578 height 374
click at [399, 270] on button "Next" at bounding box center [399, 262] width 57 height 23
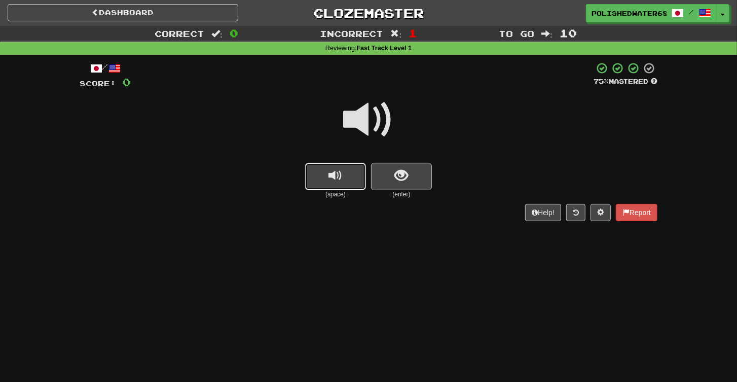
click at [343, 177] on button "replay audio" at bounding box center [335, 176] width 61 height 27
click at [413, 176] on button "show sentence" at bounding box center [401, 176] width 61 height 27
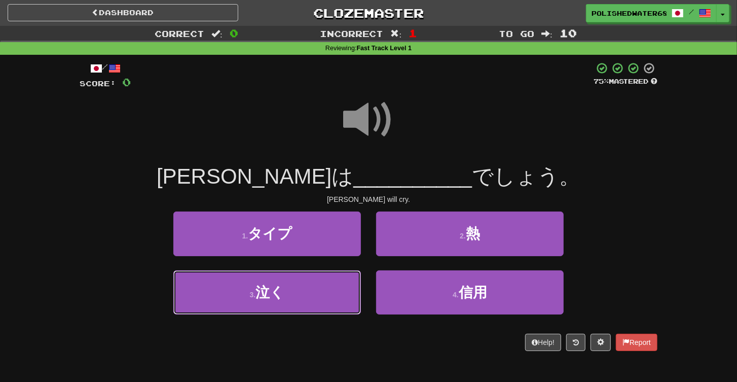
click at [310, 279] on button "3 . 泣く" at bounding box center [267, 292] width 188 height 44
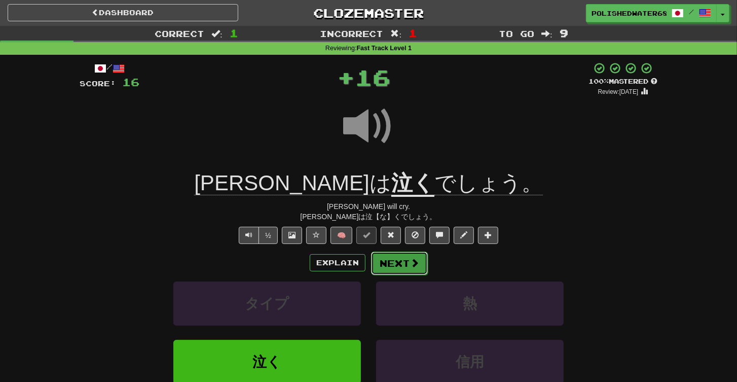
click at [404, 260] on button "Next" at bounding box center [399, 262] width 57 height 23
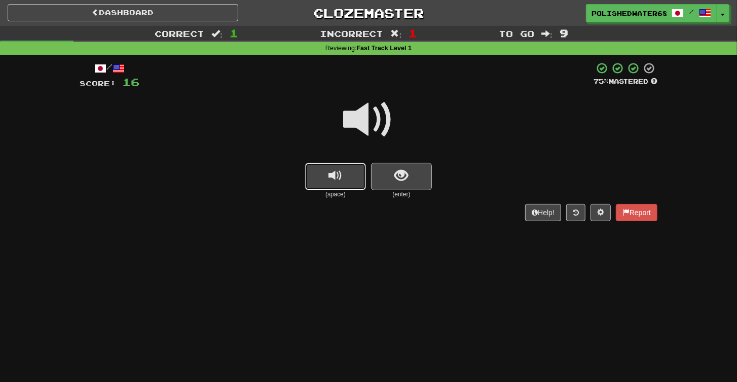
click at [359, 182] on button "replay audio" at bounding box center [335, 176] width 61 height 27
click at [392, 177] on button "show sentence" at bounding box center [401, 176] width 61 height 27
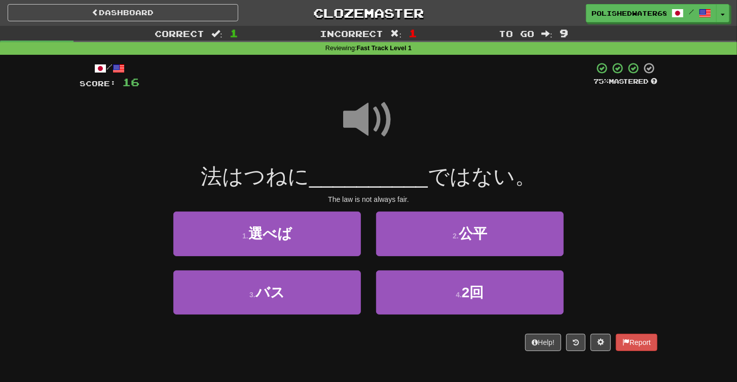
click at [360, 110] on span at bounding box center [368, 119] width 51 height 51
click at [363, 117] on span at bounding box center [368, 119] width 51 height 51
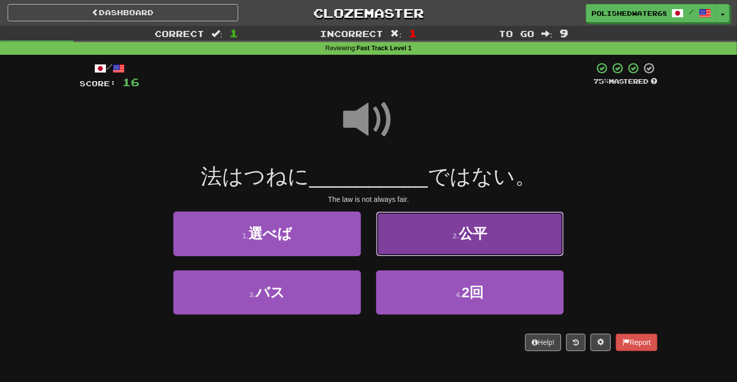
click at [458, 242] on button "2 . 公平" at bounding box center [470, 233] width 188 height 44
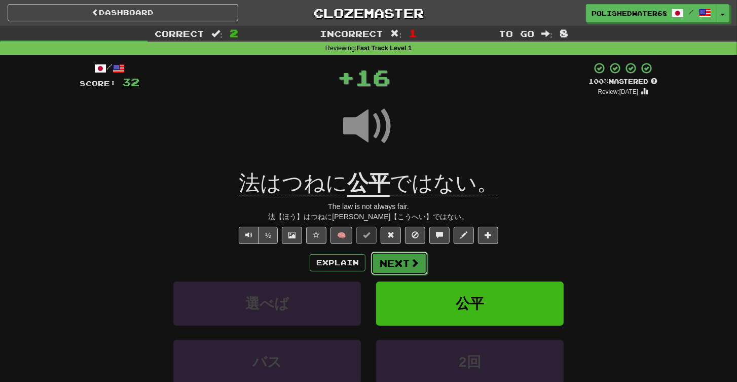
click at [412, 267] on span at bounding box center [414, 262] width 9 height 9
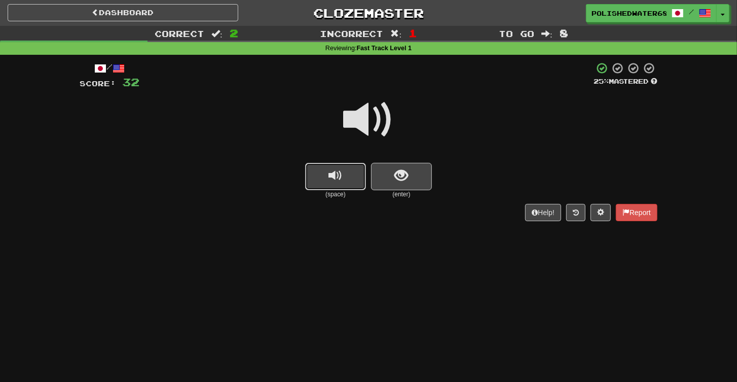
click at [323, 173] on button "replay audio" at bounding box center [335, 176] width 61 height 27
click at [393, 179] on button "show sentence" at bounding box center [401, 176] width 61 height 27
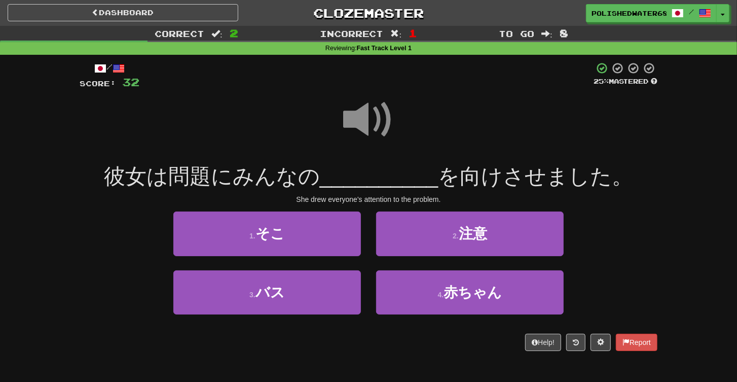
click at [368, 111] on span at bounding box center [368, 119] width 51 height 51
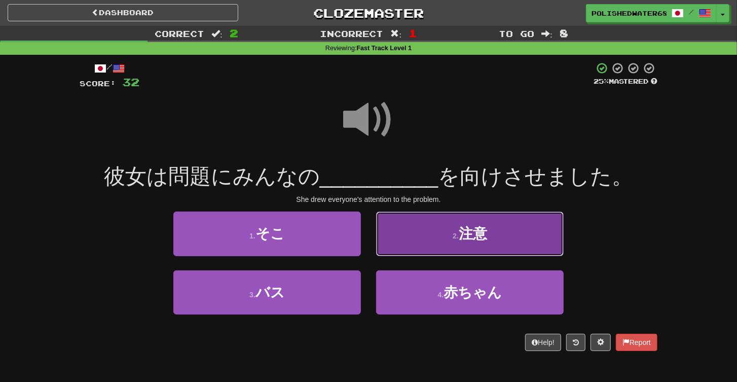
click at [464, 243] on button "2 . 注意" at bounding box center [470, 233] width 188 height 44
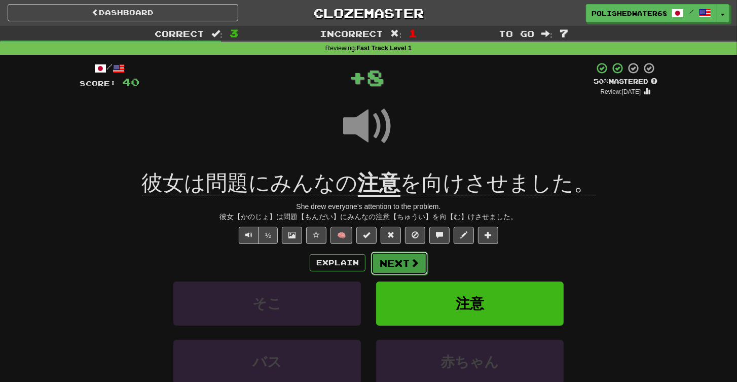
click at [406, 259] on button "Next" at bounding box center [399, 262] width 57 height 23
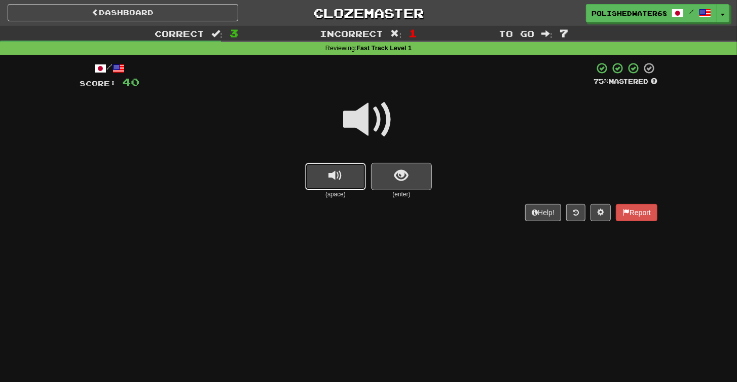
click at [344, 174] on button "replay audio" at bounding box center [335, 176] width 61 height 27
click at [380, 173] on button "show sentence" at bounding box center [401, 176] width 61 height 27
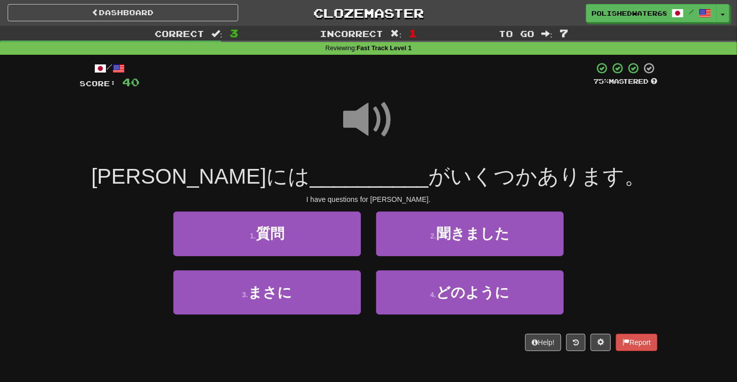
click at [372, 120] on span at bounding box center [368, 119] width 51 height 51
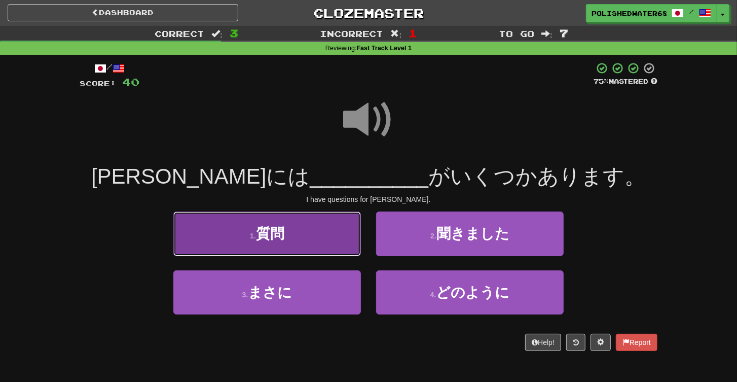
click at [318, 245] on button "1 . 質問" at bounding box center [267, 233] width 188 height 44
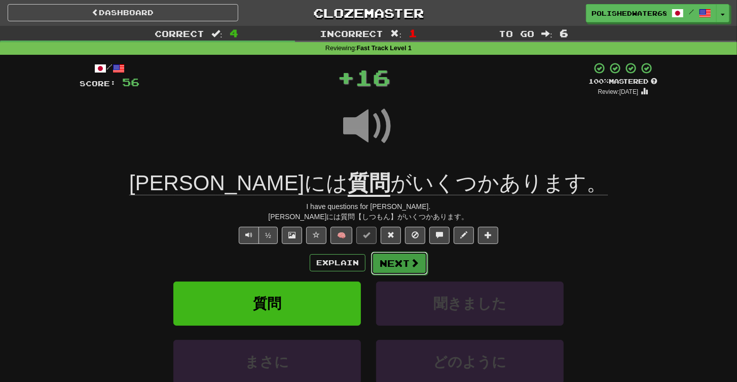
click at [398, 263] on button "Next" at bounding box center [399, 262] width 57 height 23
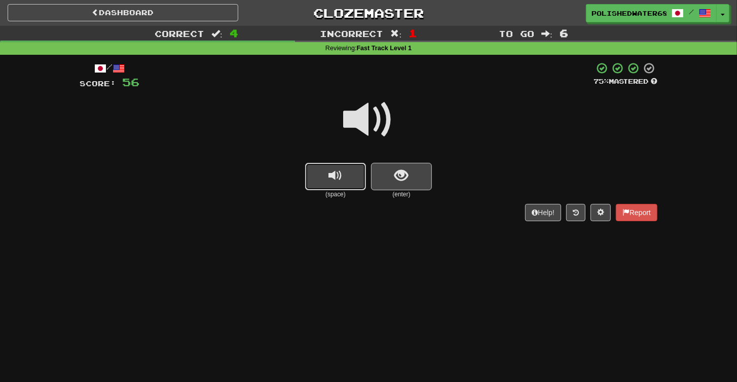
click at [336, 175] on span "replay audio" at bounding box center [336, 176] width 14 height 14
click at [407, 176] on span "show sentence" at bounding box center [402, 176] width 14 height 14
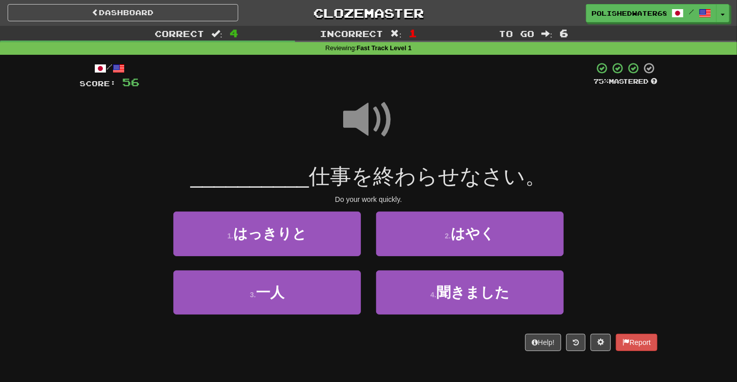
click at [361, 107] on span at bounding box center [368, 119] width 51 height 51
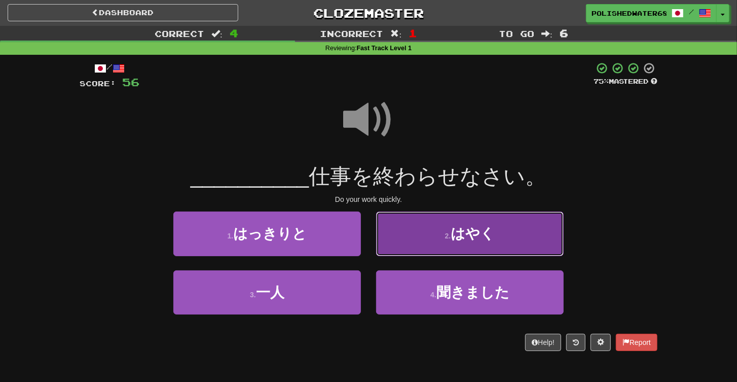
click at [419, 220] on button "2 . はやく" at bounding box center [470, 233] width 188 height 44
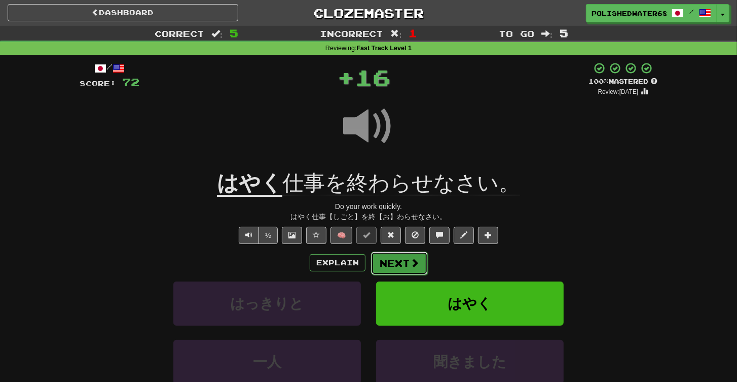
click at [401, 268] on button "Next" at bounding box center [399, 262] width 57 height 23
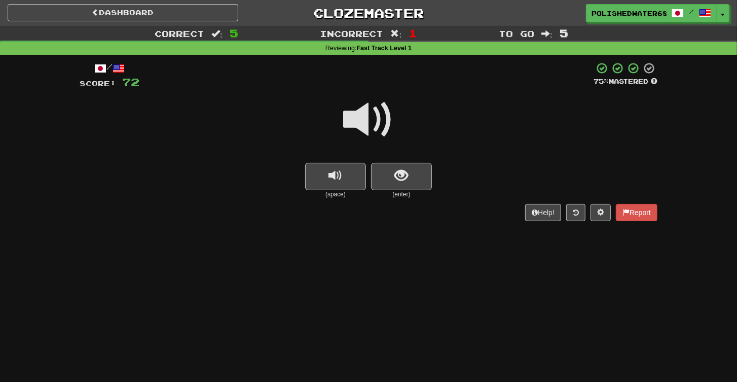
click at [348, 175] on button "replay audio" at bounding box center [335, 176] width 61 height 27
click at [393, 175] on button "show sentence" at bounding box center [401, 176] width 61 height 27
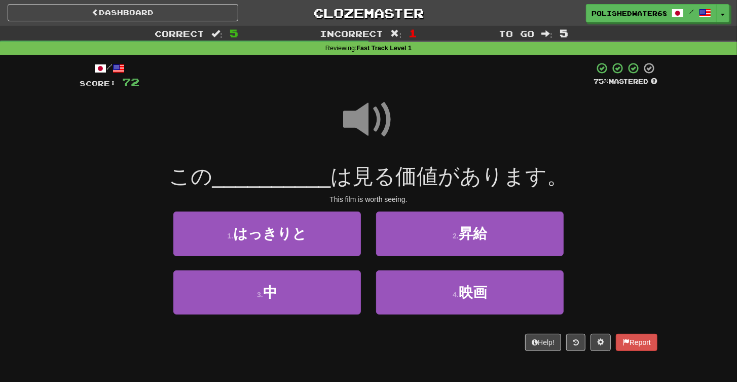
click at [375, 111] on span at bounding box center [368, 119] width 51 height 51
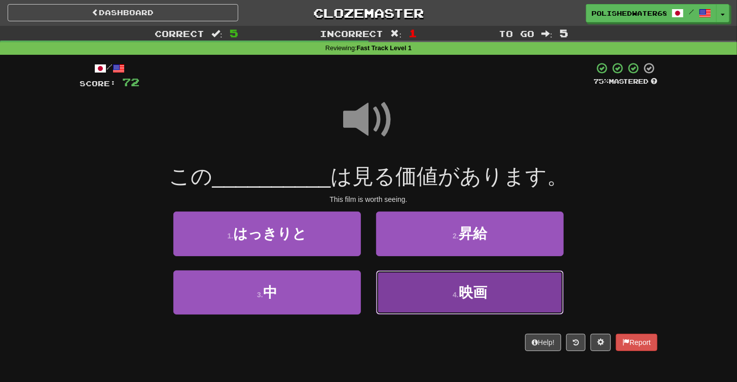
click at [489, 294] on button "4 . 映画" at bounding box center [470, 292] width 188 height 44
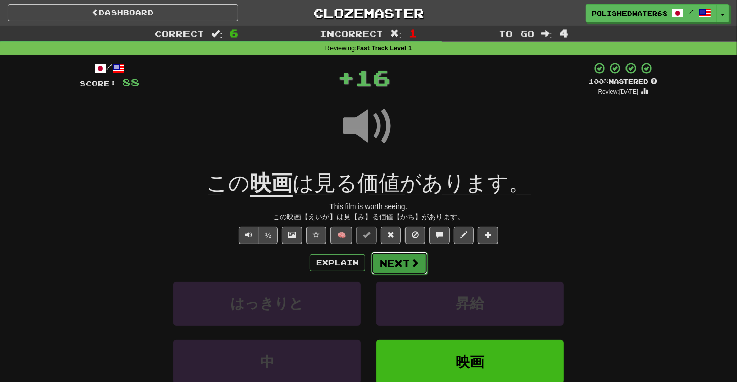
click at [414, 261] on span at bounding box center [414, 262] width 9 height 9
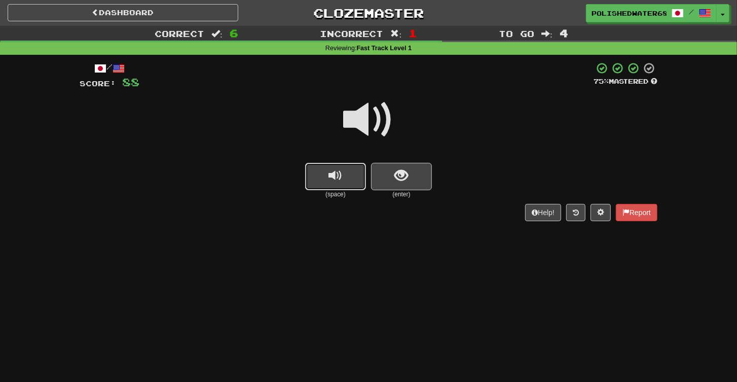
click at [328, 175] on button "replay audio" at bounding box center [335, 176] width 61 height 27
click at [386, 183] on button "show sentence" at bounding box center [401, 176] width 61 height 27
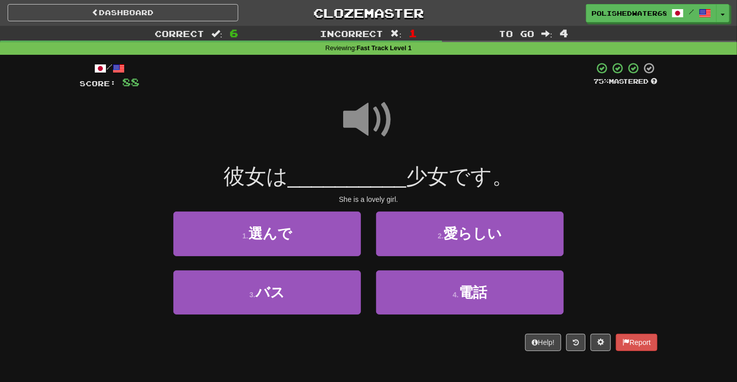
click at [356, 110] on span at bounding box center [368, 119] width 51 height 51
click at [356, 111] on span at bounding box center [368, 119] width 51 height 51
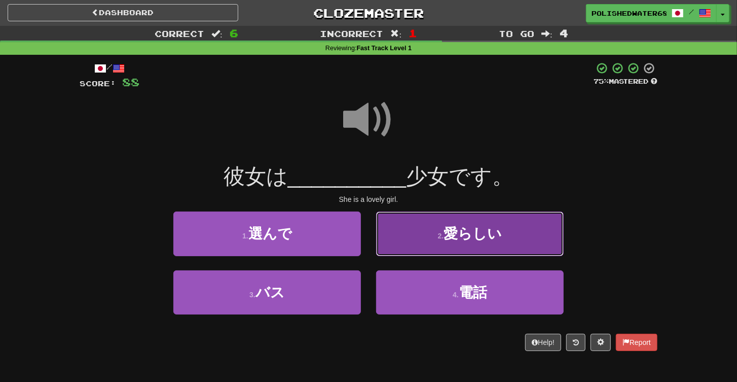
click at [451, 222] on button "2 . 愛らしい" at bounding box center [470, 233] width 188 height 44
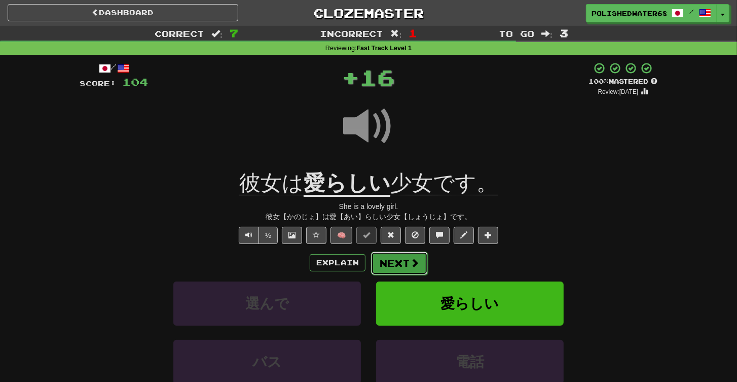
click at [395, 255] on button "Next" at bounding box center [399, 262] width 57 height 23
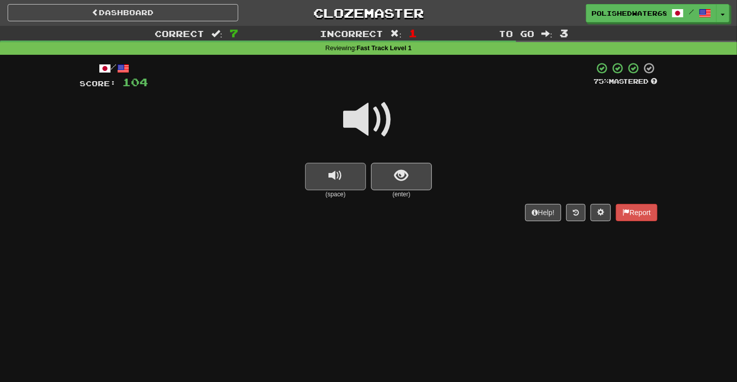
drag, startPoint x: 337, startPoint y: 194, endPoint x: 359, endPoint y: 186, distance: 23.7
click at [337, 194] on small "(space)" at bounding box center [335, 194] width 61 height 9
click at [349, 174] on button "replay audio" at bounding box center [335, 176] width 61 height 27
click at [381, 174] on button "show sentence" at bounding box center [401, 176] width 61 height 27
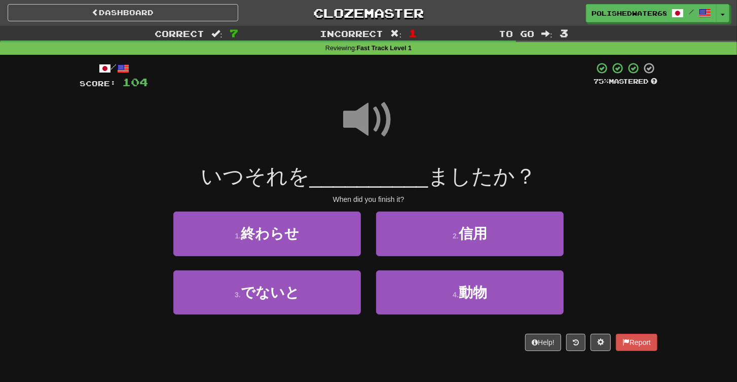
click at [360, 117] on span at bounding box center [368, 119] width 51 height 51
click at [357, 116] on span at bounding box center [368, 119] width 51 height 51
drag, startPoint x: 331, startPoint y: 222, endPoint x: 337, endPoint y: 222, distance: 6.1
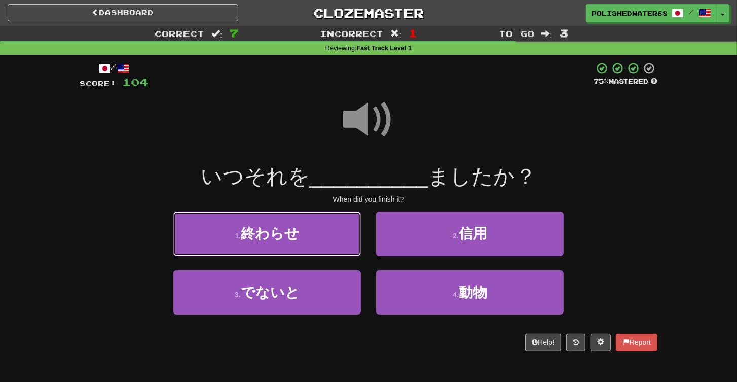
click at [332, 222] on button "1 . 終わらせ" at bounding box center [267, 233] width 188 height 44
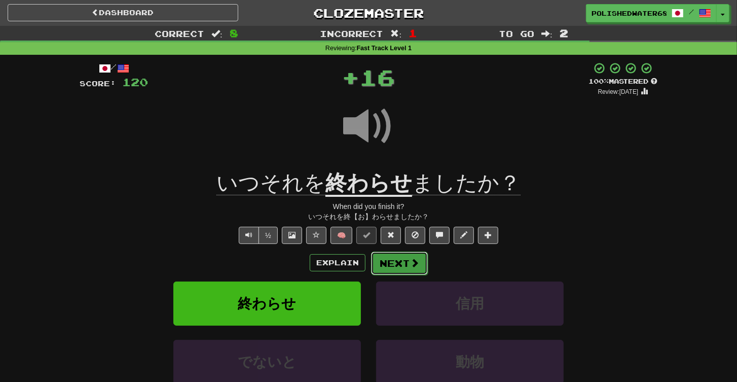
click at [400, 251] on button "Next" at bounding box center [399, 262] width 57 height 23
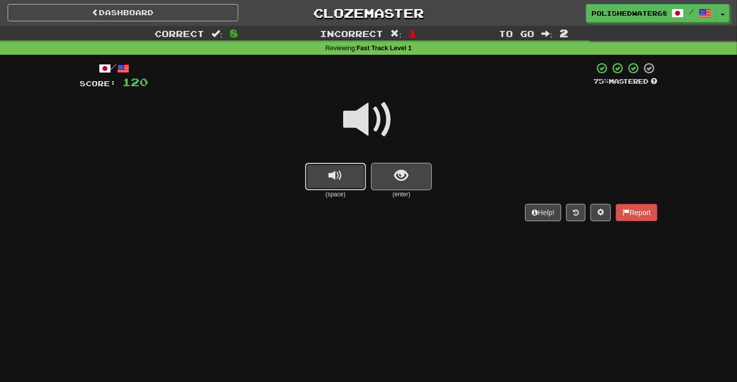
click at [337, 177] on span "replay audio" at bounding box center [336, 176] width 14 height 14
click at [393, 170] on button "show sentence" at bounding box center [401, 176] width 61 height 27
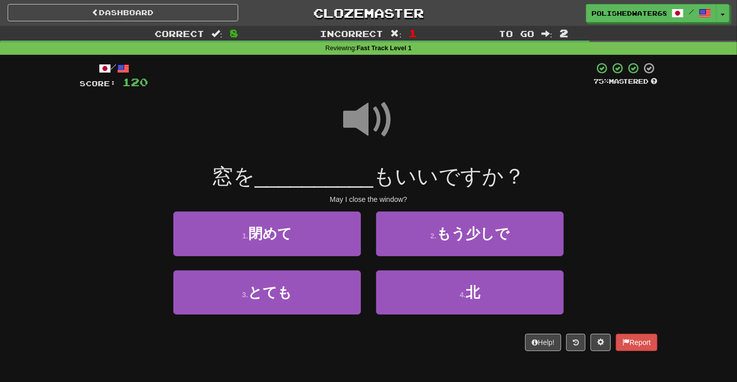
click at [356, 134] on span at bounding box center [368, 119] width 51 height 51
click at [355, 122] on span at bounding box center [368, 119] width 51 height 51
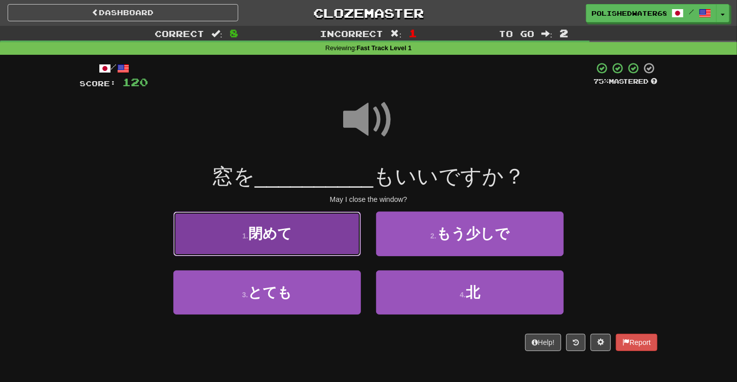
click at [309, 233] on button "1 . 閉めて" at bounding box center [267, 233] width 188 height 44
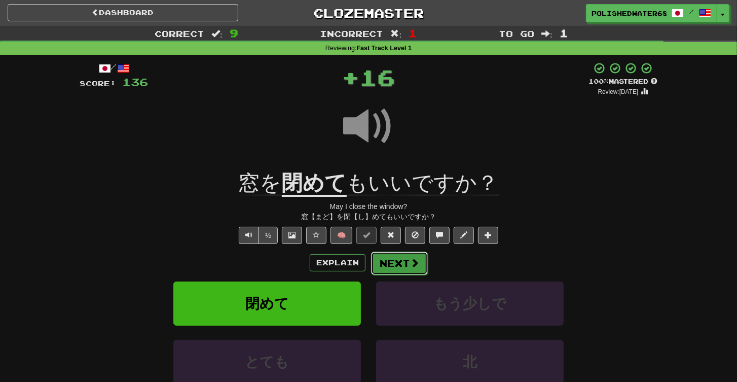
click at [403, 263] on button "Next" at bounding box center [399, 262] width 57 height 23
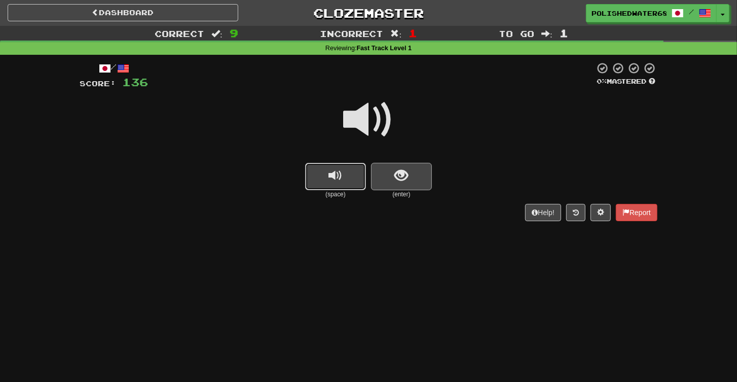
drag, startPoint x: 318, startPoint y: 181, endPoint x: 384, endPoint y: 180, distance: 66.4
click at [318, 181] on button "replay audio" at bounding box center [335, 176] width 61 height 27
click at [415, 179] on button "show sentence" at bounding box center [401, 176] width 61 height 27
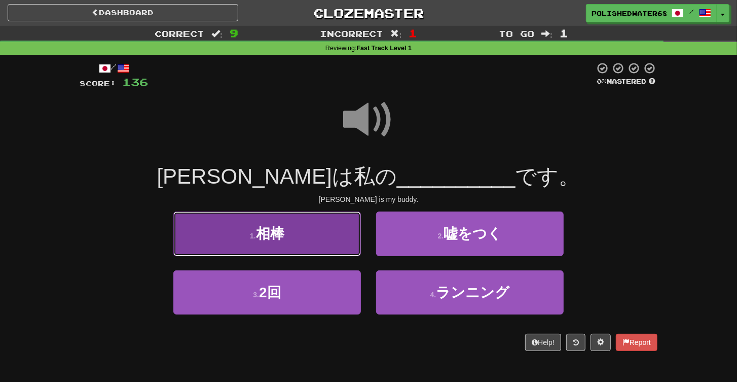
click at [336, 241] on button "1 . 相棒" at bounding box center [267, 233] width 188 height 44
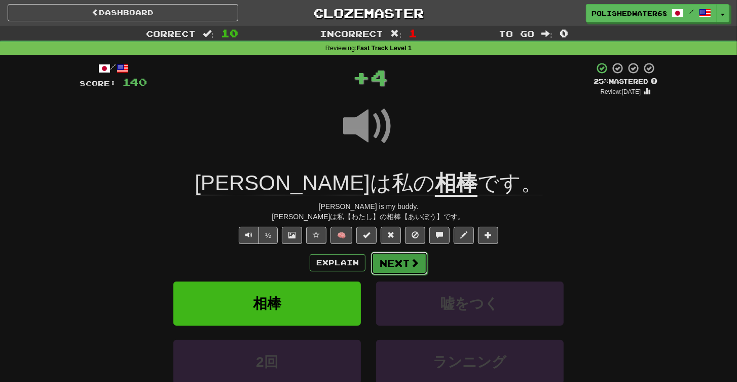
click at [408, 262] on button "Next" at bounding box center [399, 262] width 57 height 23
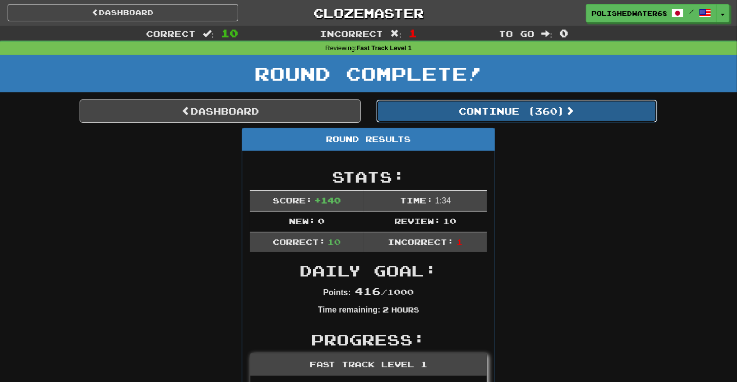
click at [553, 118] on button "Continue ( 360 )" at bounding box center [516, 110] width 281 height 23
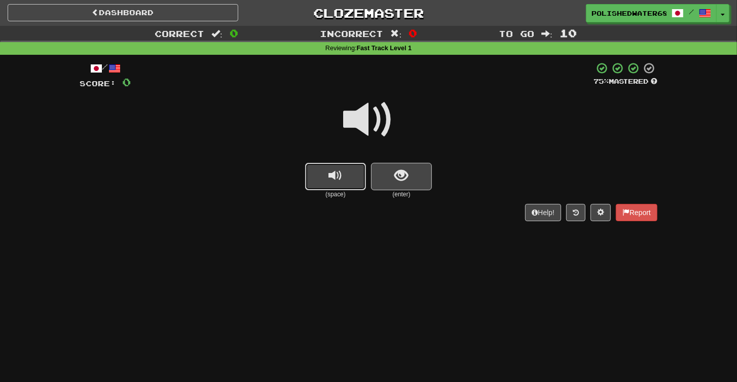
click at [345, 166] on button "replay audio" at bounding box center [335, 176] width 61 height 27
click at [405, 182] on span "show sentence" at bounding box center [402, 176] width 14 height 14
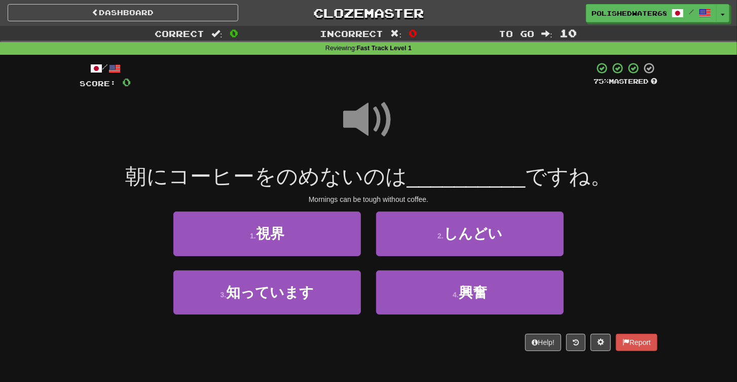
click at [367, 112] on span at bounding box center [368, 119] width 51 height 51
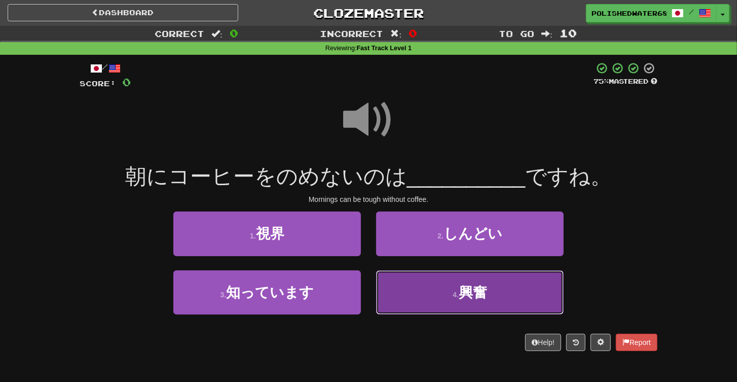
click at [440, 280] on button "4 . 興奮" at bounding box center [470, 292] width 188 height 44
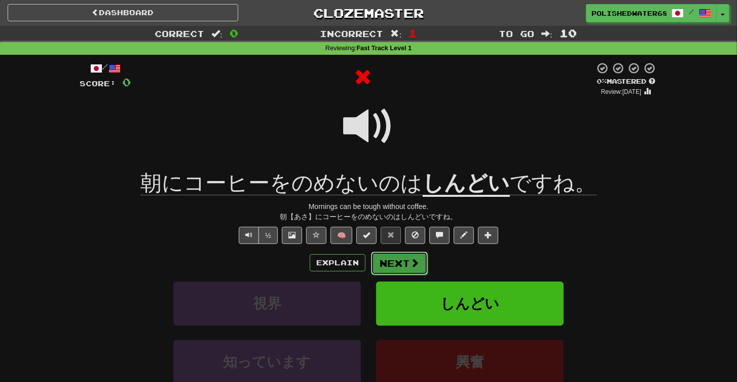
click at [392, 261] on button "Next" at bounding box center [399, 262] width 57 height 23
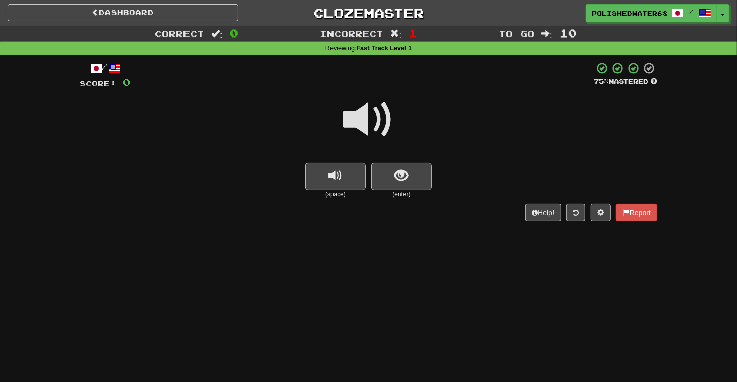
click at [345, 163] on button "replay audio" at bounding box center [335, 176] width 61 height 27
click at [405, 178] on span "show sentence" at bounding box center [402, 176] width 14 height 14
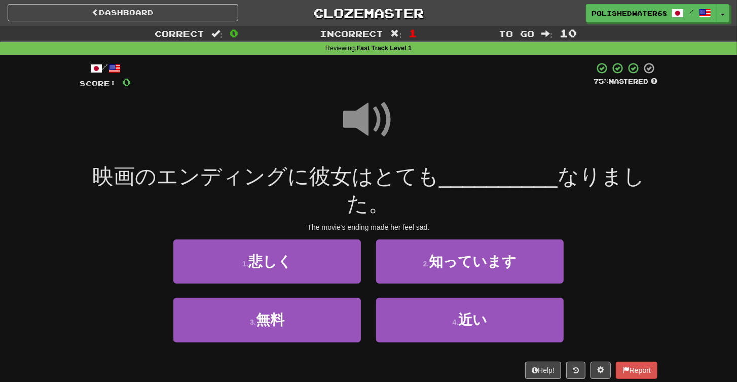
click at [372, 119] on span at bounding box center [368, 119] width 51 height 51
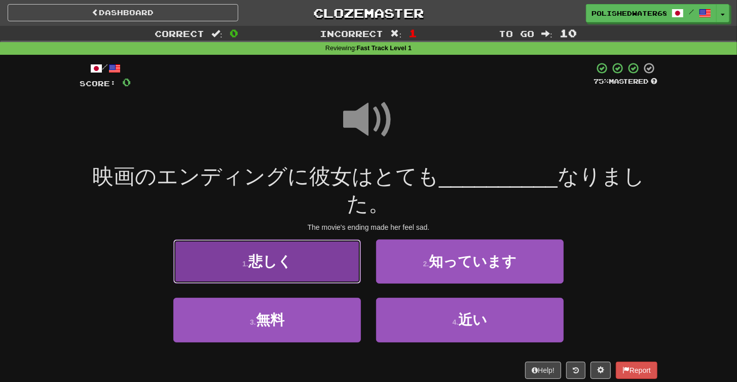
click at [343, 239] on button "1 . 悲しく" at bounding box center [267, 261] width 188 height 44
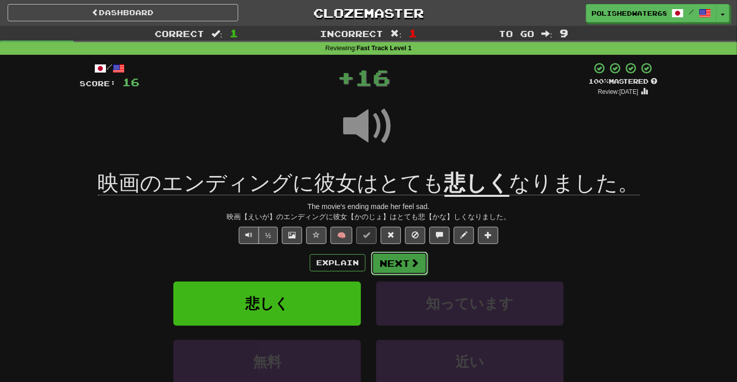
click at [392, 261] on button "Next" at bounding box center [399, 262] width 57 height 23
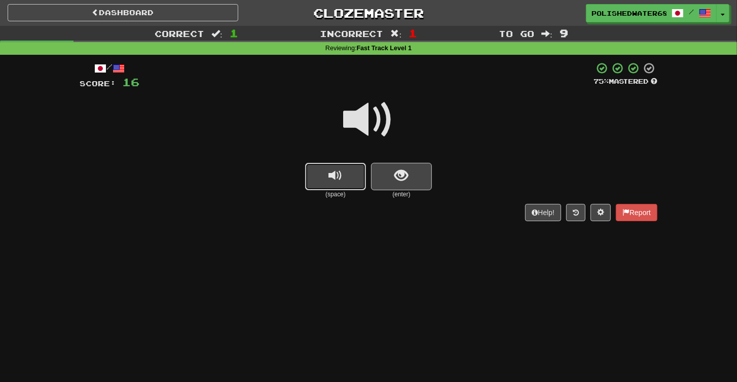
click at [336, 169] on span "replay audio" at bounding box center [336, 176] width 14 height 14
click at [402, 176] on span "show sentence" at bounding box center [402, 176] width 14 height 14
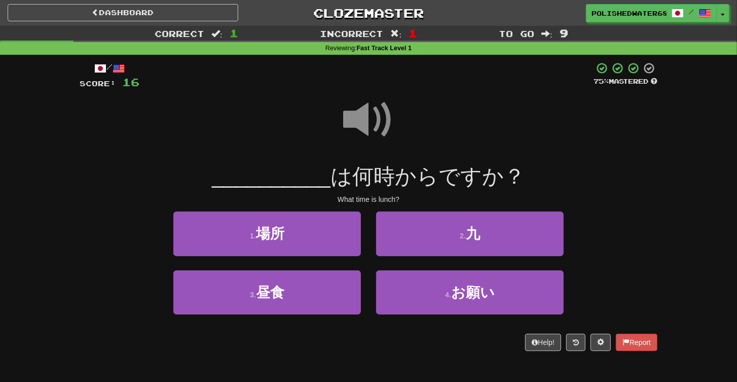
click at [370, 114] on span at bounding box center [368, 119] width 51 height 51
drag, startPoint x: 305, startPoint y: 288, endPoint x: 426, endPoint y: 227, distance: 135.6
click at [305, 287] on button "3 . 昼食" at bounding box center [267, 292] width 188 height 44
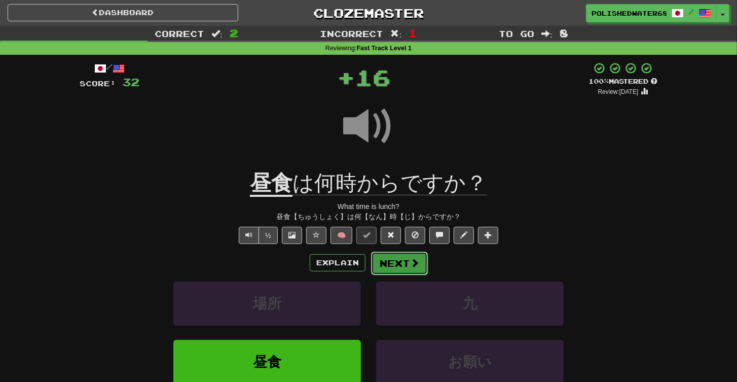
click at [391, 270] on button "Next" at bounding box center [399, 262] width 57 height 23
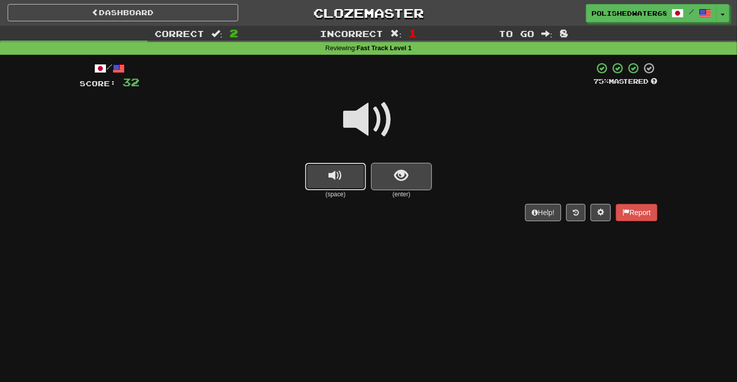
click at [351, 180] on button "replay audio" at bounding box center [335, 176] width 61 height 27
click at [445, 182] on div "(space) (enter)" at bounding box center [369, 181] width 578 height 36
click at [420, 182] on button "show sentence" at bounding box center [401, 176] width 61 height 27
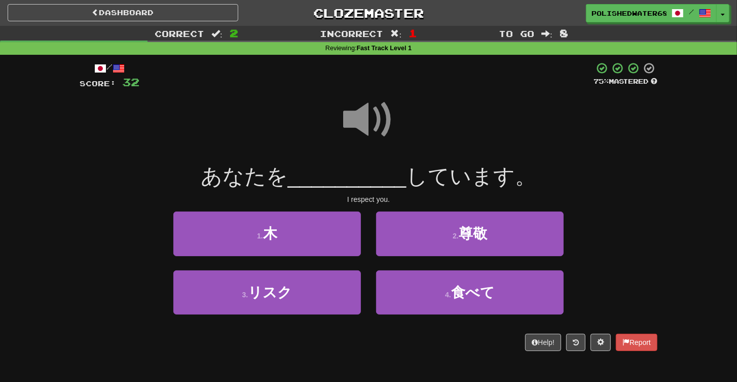
click at [372, 111] on span at bounding box center [368, 119] width 51 height 51
click at [365, 94] on span at bounding box center [368, 119] width 51 height 51
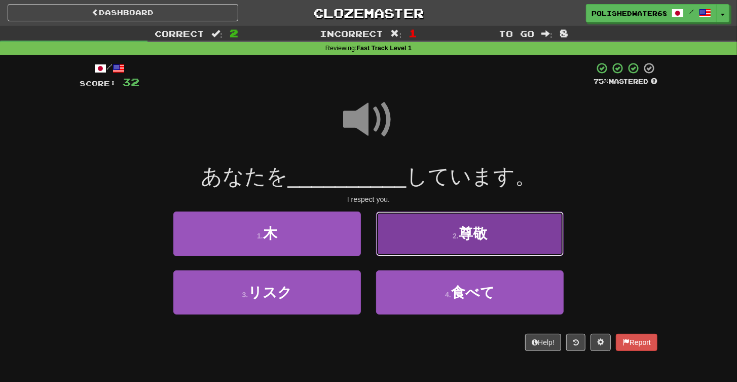
click at [434, 232] on button "2 . 尊敬" at bounding box center [470, 233] width 188 height 44
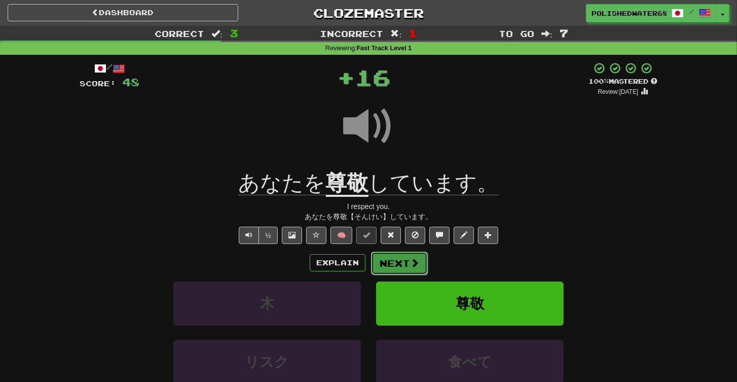
click at [408, 263] on button "Next" at bounding box center [399, 262] width 57 height 23
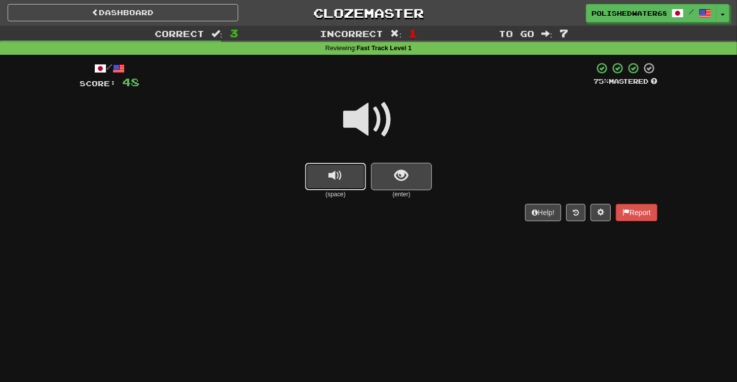
click at [335, 179] on span "replay audio" at bounding box center [336, 176] width 14 height 14
click at [417, 177] on button "show sentence" at bounding box center [401, 176] width 61 height 27
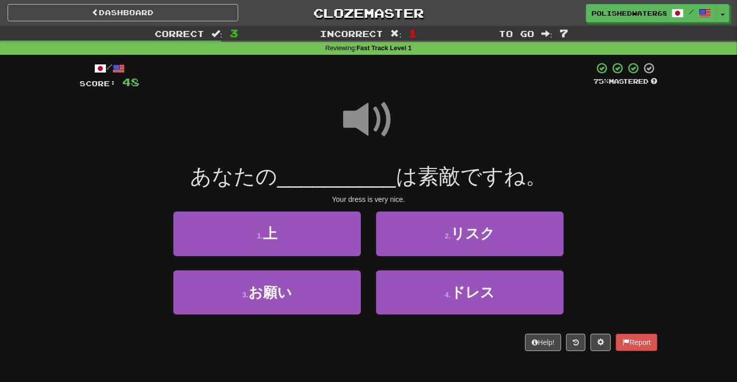
click at [372, 105] on span at bounding box center [368, 119] width 51 height 51
click at [496, 314] on div "4 . ドレス" at bounding box center [470, 299] width 203 height 58
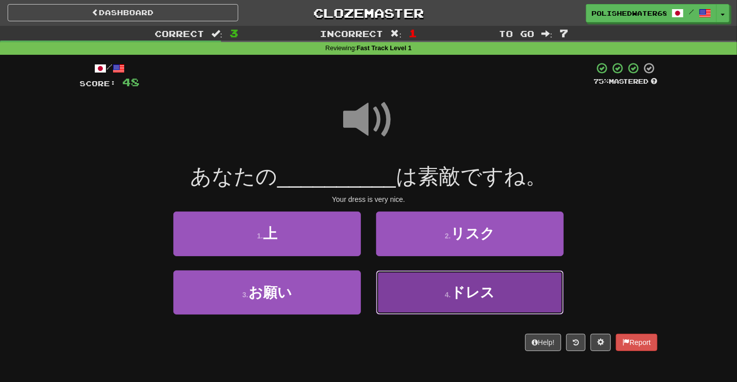
click at [492, 285] on span "ドレス" at bounding box center [473, 292] width 44 height 16
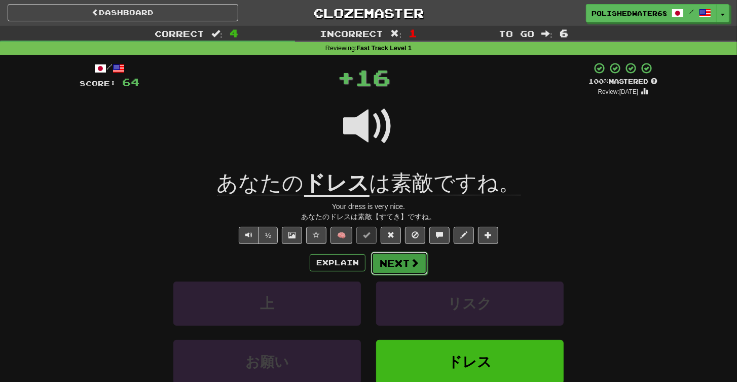
click at [411, 263] on span at bounding box center [414, 262] width 9 height 9
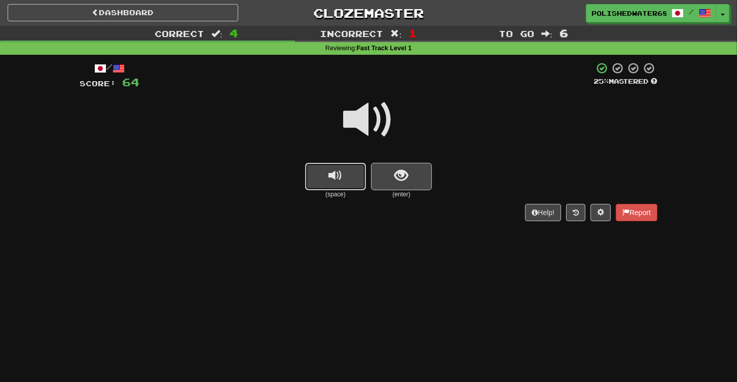
click at [334, 178] on span "replay audio" at bounding box center [336, 176] width 14 height 14
click at [413, 181] on button "show sentence" at bounding box center [401, 176] width 61 height 27
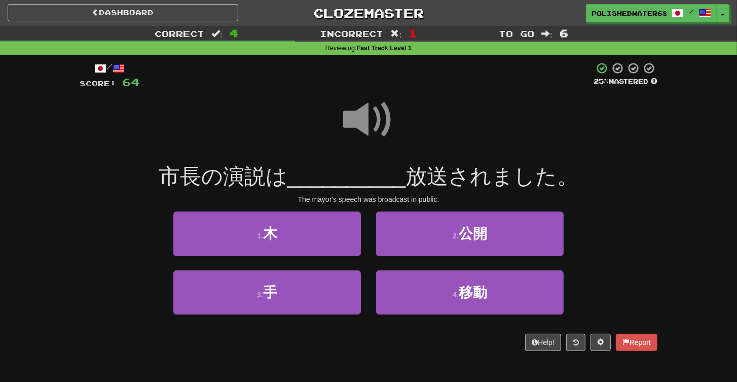
click at [374, 114] on span at bounding box center [368, 119] width 51 height 51
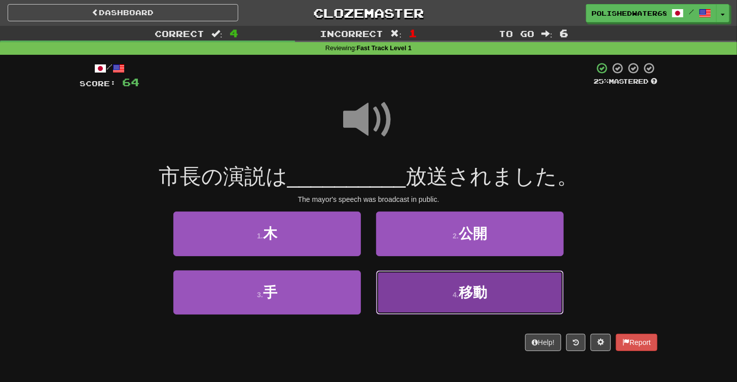
click at [505, 293] on button "4 . 移動" at bounding box center [470, 292] width 188 height 44
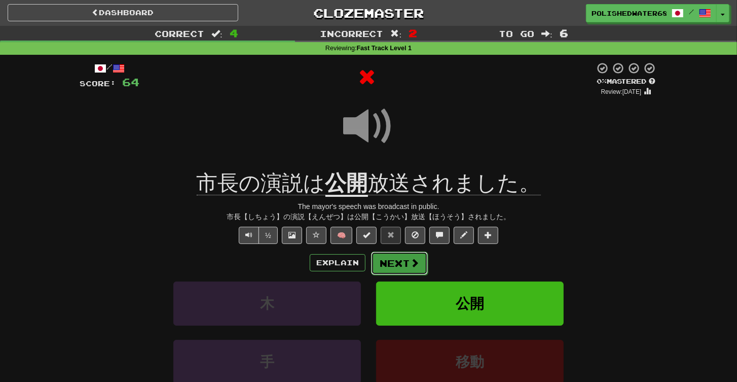
click at [409, 261] on button "Next" at bounding box center [399, 262] width 57 height 23
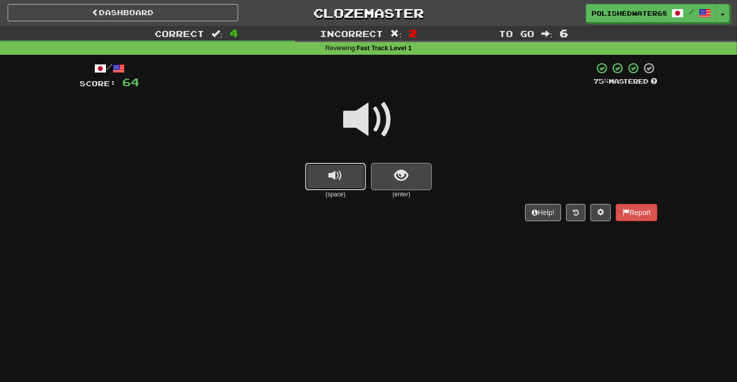
drag, startPoint x: 340, startPoint y: 185, endPoint x: 410, endPoint y: 181, distance: 70.6
click at [340, 187] on button "replay audio" at bounding box center [335, 176] width 61 height 27
click at [413, 181] on button "show sentence" at bounding box center [401, 176] width 61 height 27
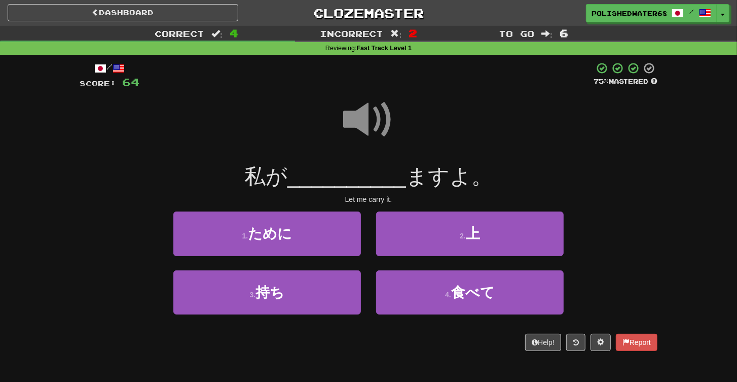
click at [368, 105] on span at bounding box center [368, 119] width 51 height 51
drag, startPoint x: 330, startPoint y: 290, endPoint x: 362, endPoint y: 279, distance: 33.2
click at [331, 290] on button "3 . 持ち" at bounding box center [267, 292] width 188 height 44
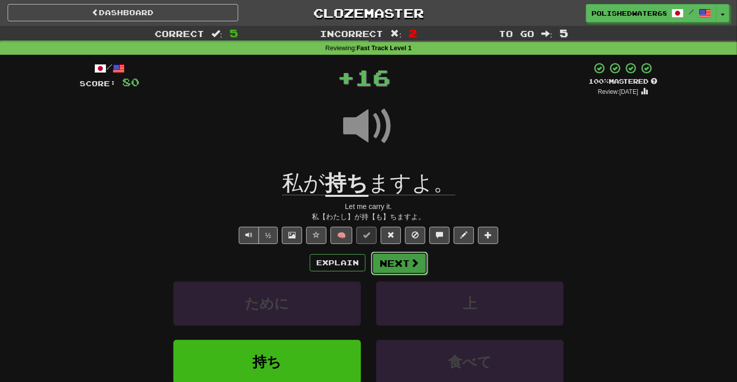
click at [388, 265] on button "Next" at bounding box center [399, 262] width 57 height 23
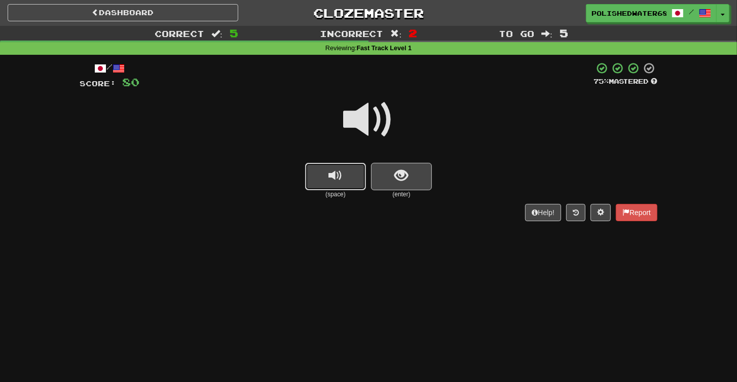
drag, startPoint x: 340, startPoint y: 171, endPoint x: 357, endPoint y: 172, distance: 16.8
click at [341, 171] on span "replay audio" at bounding box center [336, 176] width 14 height 14
click at [395, 175] on span "show sentence" at bounding box center [402, 176] width 14 height 14
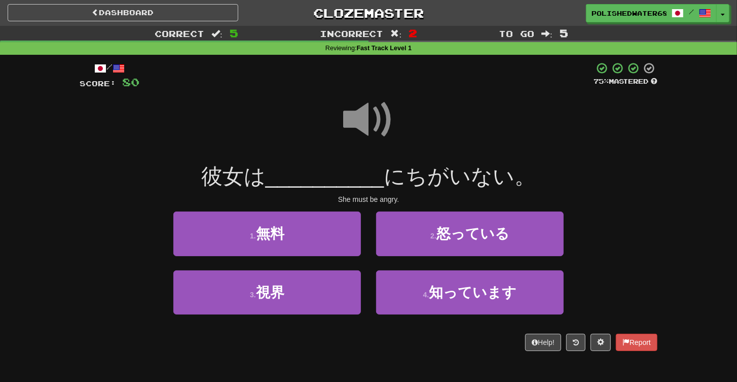
click at [369, 117] on span at bounding box center [368, 119] width 51 height 51
click at [485, 224] on button "2 . 怒っている" at bounding box center [470, 233] width 188 height 44
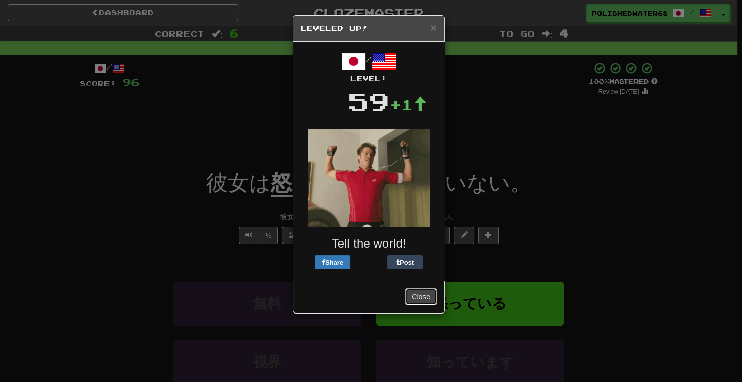
click at [417, 300] on button "Close" at bounding box center [420, 296] width 31 height 17
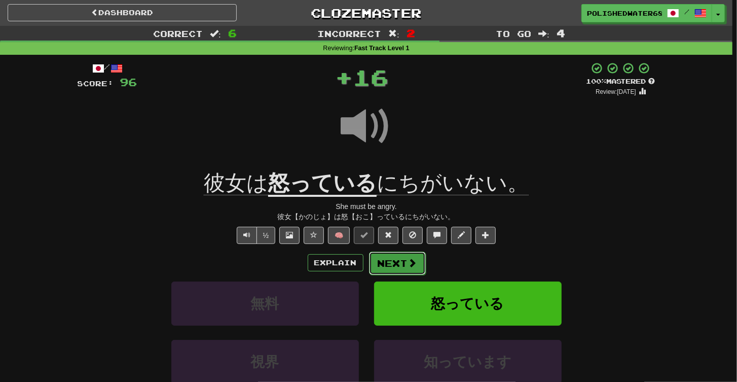
click at [421, 262] on button "Next" at bounding box center [397, 262] width 57 height 23
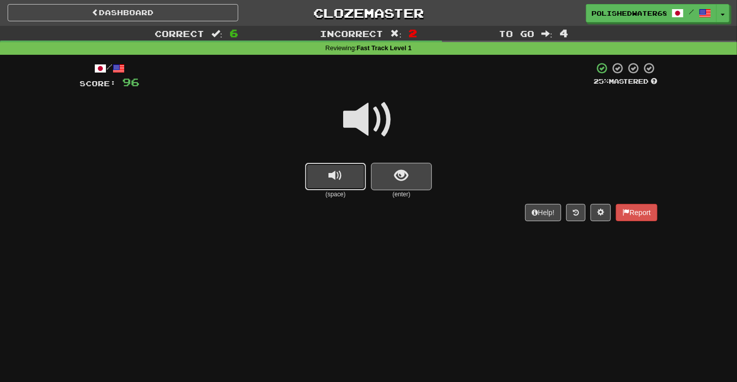
click at [348, 169] on button "replay audio" at bounding box center [335, 176] width 61 height 27
click at [385, 175] on button "show sentence" at bounding box center [401, 176] width 61 height 27
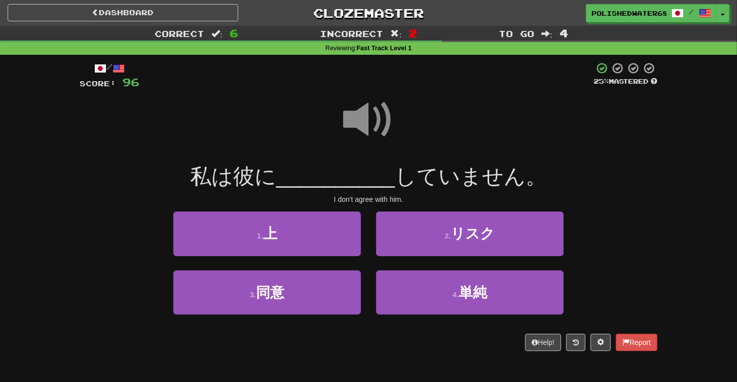
click at [362, 120] on span at bounding box center [368, 119] width 51 height 51
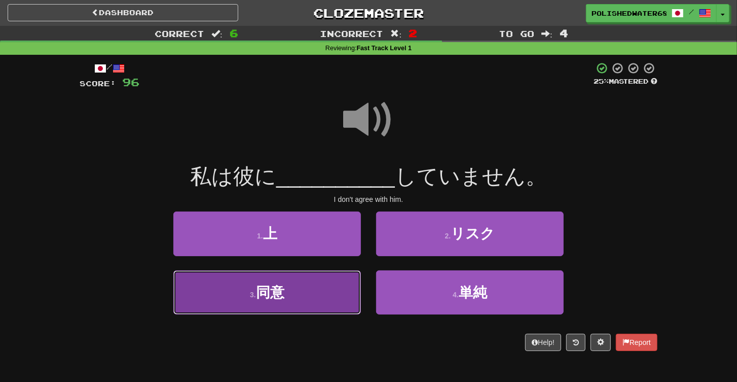
click at [304, 301] on button "3 . 同意" at bounding box center [267, 292] width 188 height 44
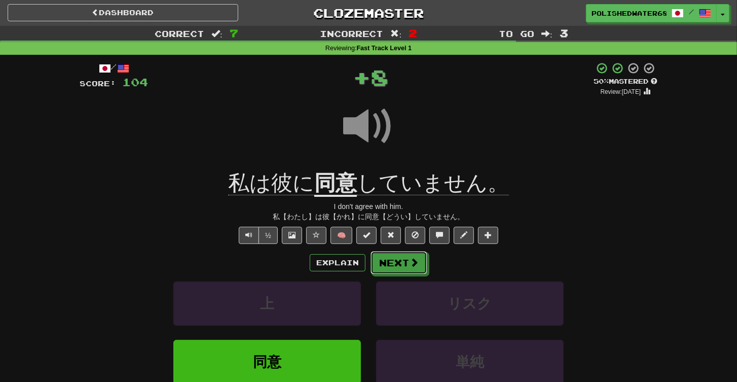
click at [403, 269] on button "Next" at bounding box center [399, 262] width 57 height 23
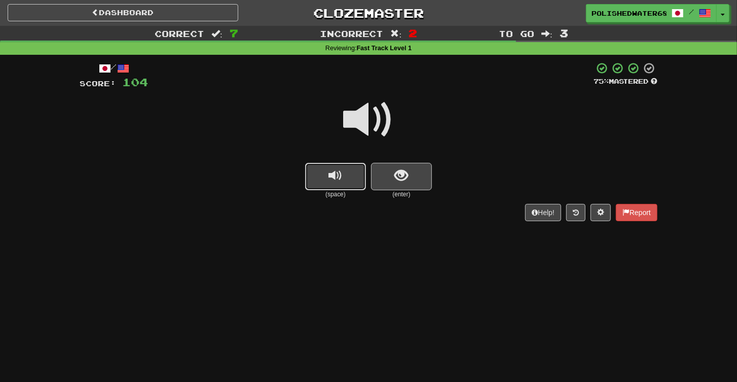
click at [342, 175] on span "replay audio" at bounding box center [336, 176] width 14 height 14
click at [406, 174] on span "show sentence" at bounding box center [402, 176] width 14 height 14
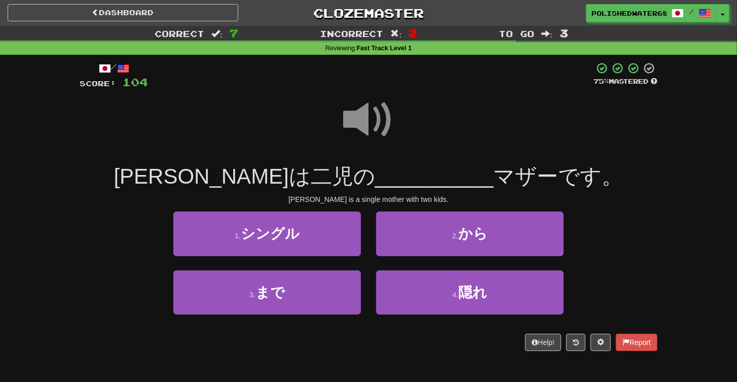
click at [368, 119] on span at bounding box center [368, 119] width 51 height 51
click at [377, 102] on span at bounding box center [368, 119] width 51 height 51
click at [370, 116] on span at bounding box center [368, 119] width 51 height 51
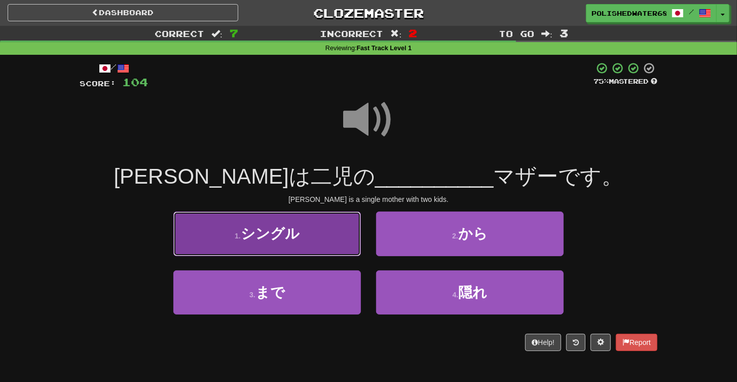
click at [310, 231] on button "1 . シングル" at bounding box center [267, 233] width 188 height 44
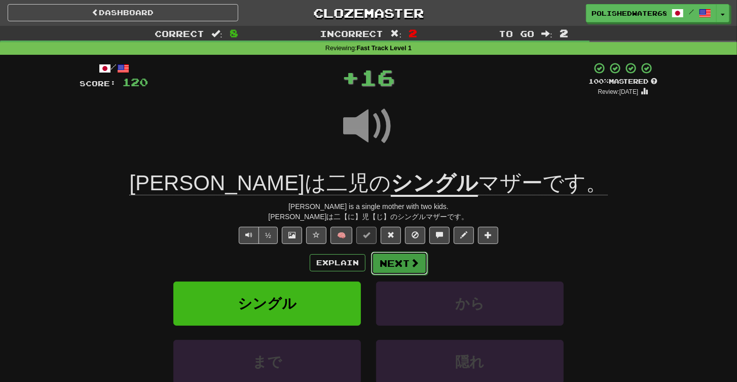
click at [395, 256] on button "Next" at bounding box center [399, 262] width 57 height 23
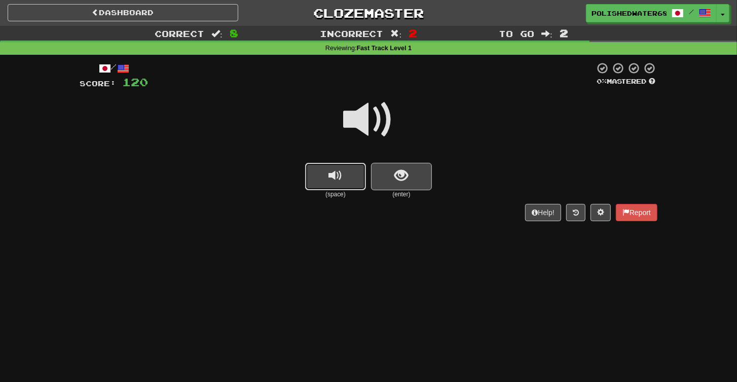
click at [331, 179] on span "replay audio" at bounding box center [336, 176] width 14 height 14
click at [386, 169] on button "show sentence" at bounding box center [401, 176] width 61 height 27
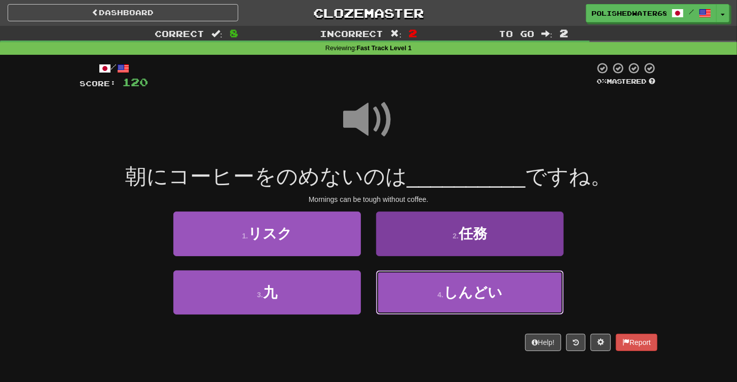
click at [494, 294] on span "しんどい" at bounding box center [473, 292] width 59 height 16
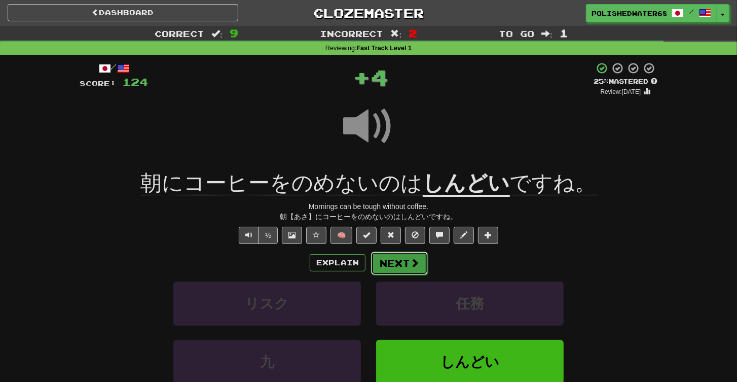
click at [411, 264] on span at bounding box center [414, 262] width 9 height 9
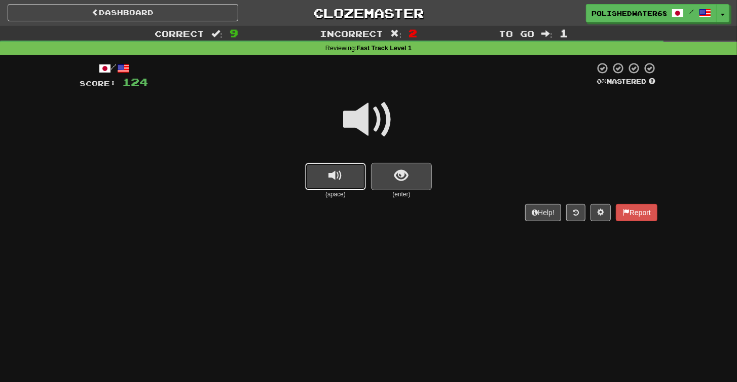
drag, startPoint x: 323, startPoint y: 189, endPoint x: 398, endPoint y: 177, distance: 75.4
click at [324, 188] on button "replay audio" at bounding box center [335, 176] width 61 height 27
click at [400, 177] on span "show sentence" at bounding box center [402, 176] width 14 height 14
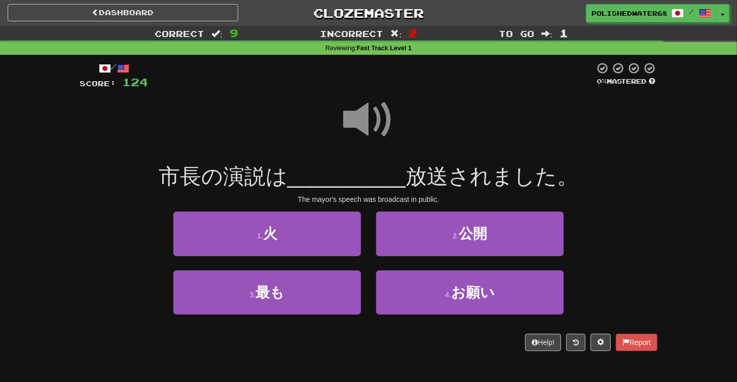
click at [357, 122] on span at bounding box center [368, 119] width 51 height 51
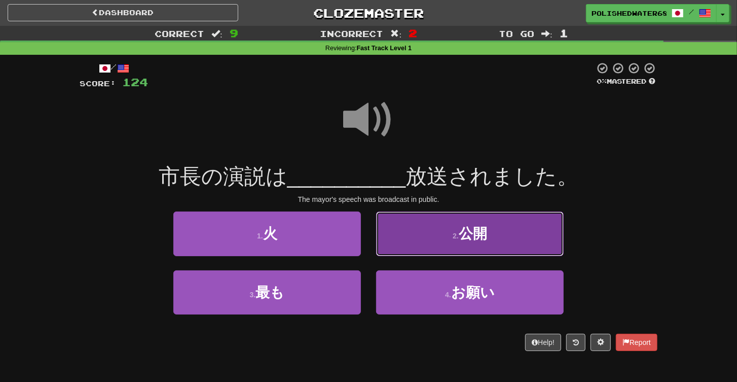
click at [453, 237] on small "2 ." at bounding box center [456, 236] width 6 height 8
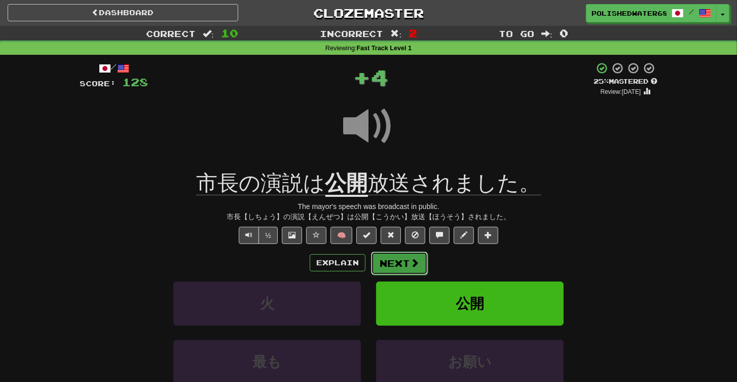
click at [392, 264] on button "Next" at bounding box center [399, 262] width 57 height 23
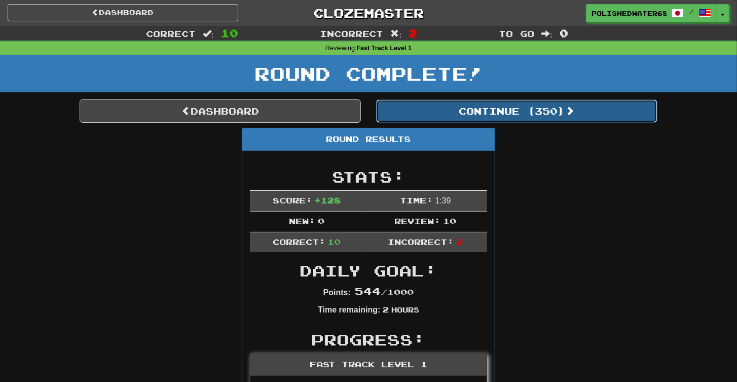
click at [524, 119] on button "Continue ( 350 )" at bounding box center [516, 110] width 281 height 23
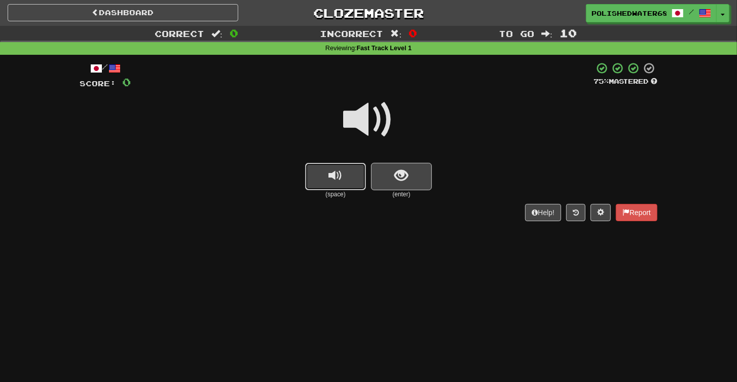
click at [337, 174] on span "replay audio" at bounding box center [336, 176] width 14 height 14
click at [393, 175] on button "show sentence" at bounding box center [401, 176] width 61 height 27
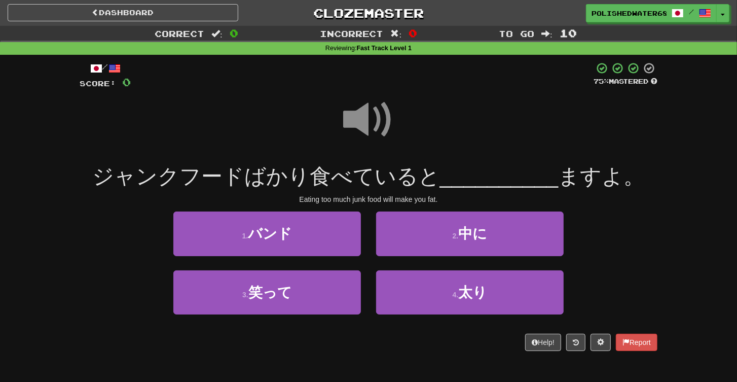
click at [366, 117] on span at bounding box center [368, 119] width 51 height 51
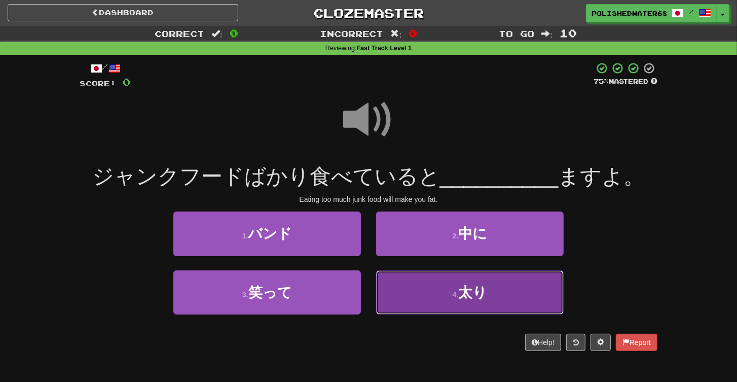
click at [494, 299] on button "4 . 太り" at bounding box center [470, 292] width 188 height 44
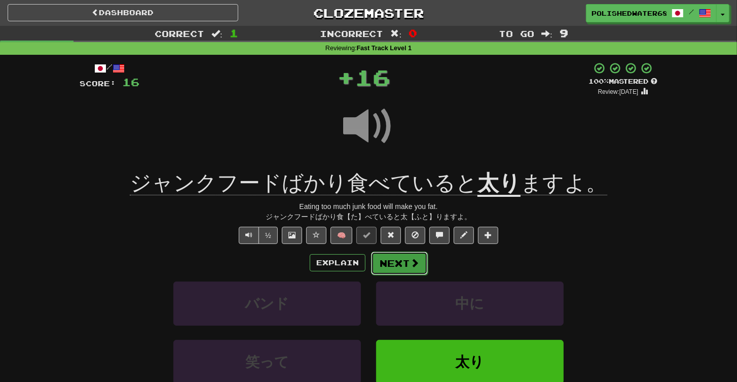
click at [419, 262] on button "Next" at bounding box center [399, 262] width 57 height 23
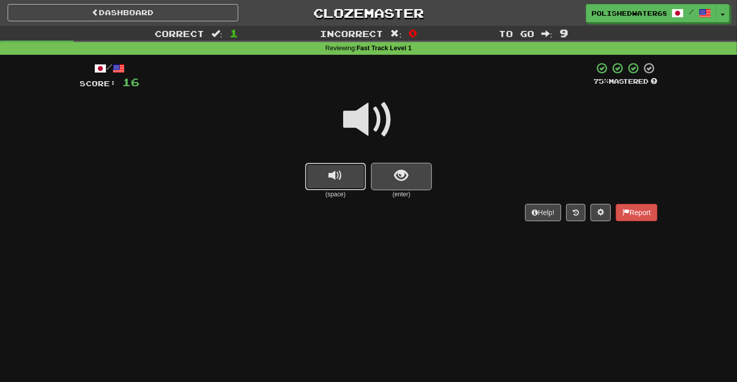
click at [340, 183] on span "replay audio" at bounding box center [336, 176] width 14 height 14
click at [407, 181] on span "show sentence" at bounding box center [402, 176] width 14 height 14
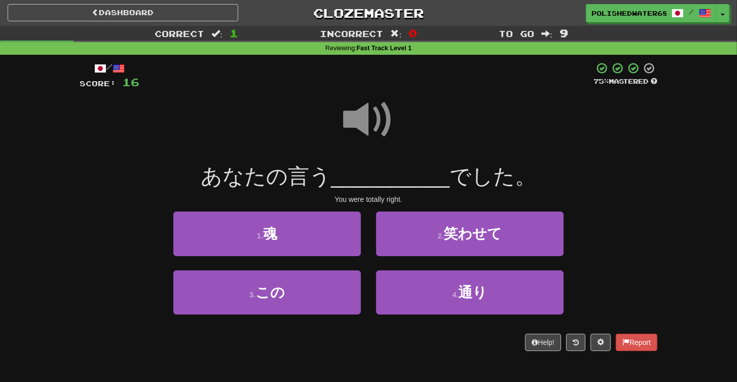
click at [362, 115] on span at bounding box center [368, 119] width 51 height 51
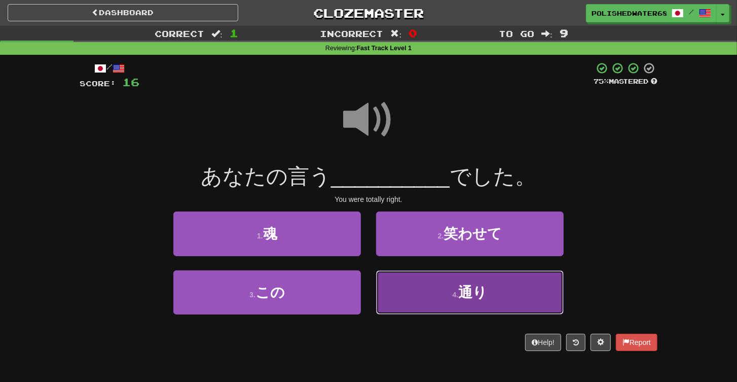
click at [518, 284] on button "4 . 通り" at bounding box center [470, 292] width 188 height 44
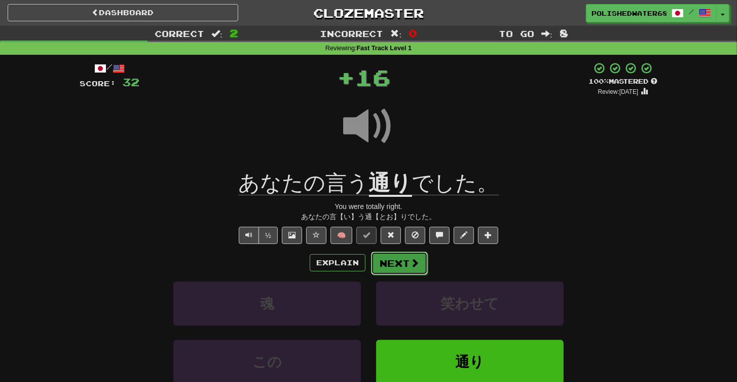
click at [411, 254] on button "Next" at bounding box center [399, 262] width 57 height 23
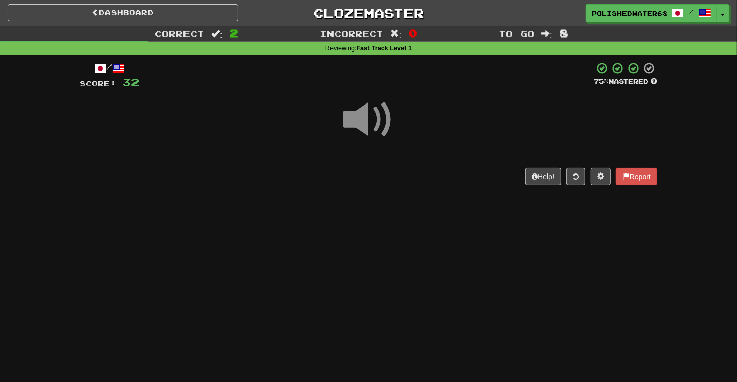
click at [372, 130] on span at bounding box center [368, 119] width 51 height 51
click at [354, 176] on div "Help! Report" at bounding box center [369, 176] width 578 height 17
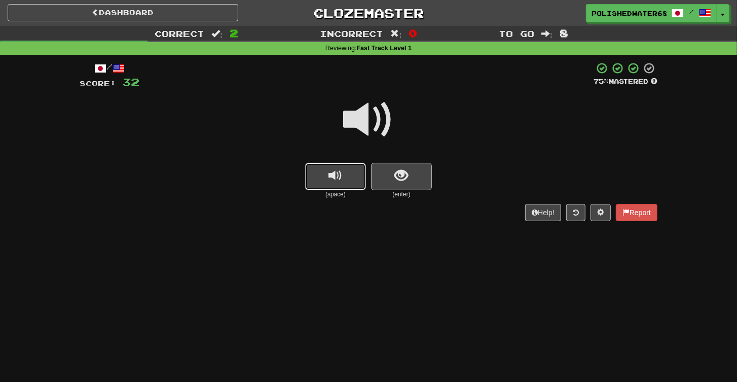
click at [354, 176] on button "replay audio" at bounding box center [335, 176] width 61 height 27
click at [443, 187] on div "(space) (enter)" at bounding box center [369, 181] width 578 height 36
click at [408, 181] on span "show sentence" at bounding box center [402, 176] width 14 height 14
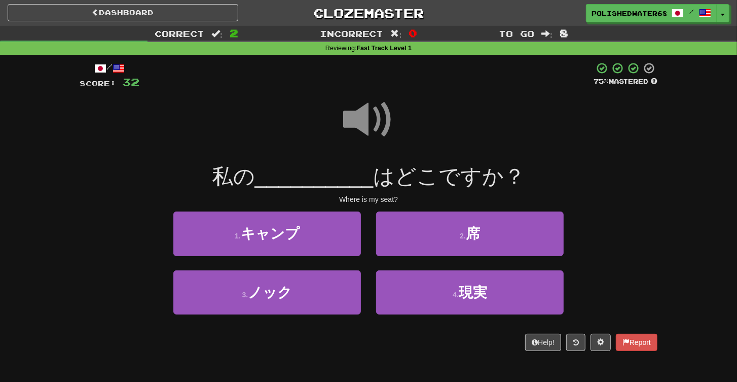
click at [378, 119] on span at bounding box center [368, 119] width 51 height 51
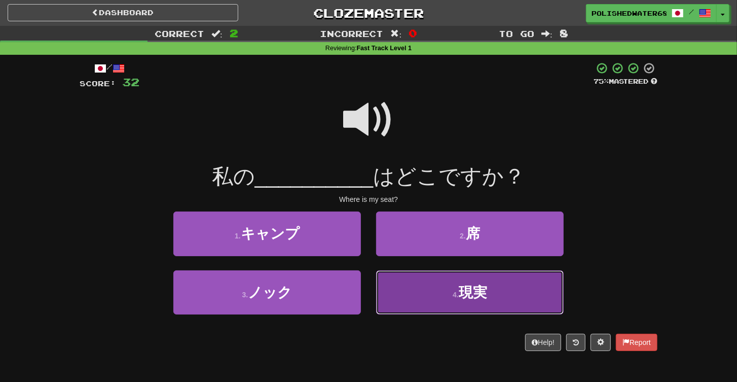
click at [498, 297] on button "4 . 現実" at bounding box center [470, 292] width 188 height 44
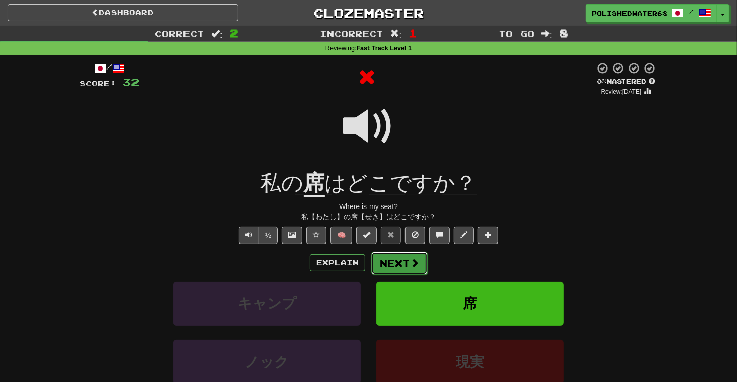
click at [399, 264] on button "Next" at bounding box center [399, 262] width 57 height 23
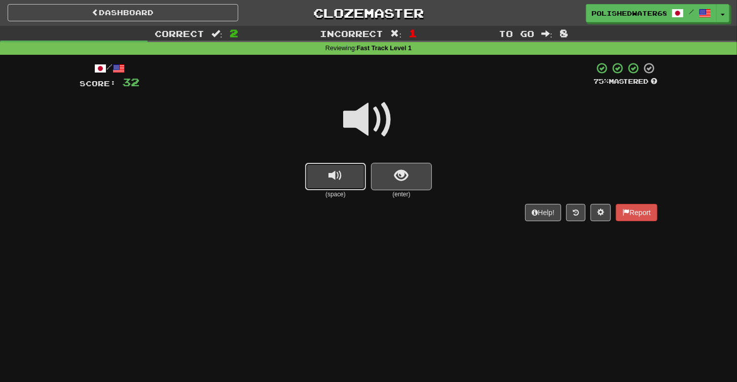
click at [335, 170] on span "replay audio" at bounding box center [336, 176] width 14 height 14
click at [401, 177] on span "show sentence" at bounding box center [402, 176] width 14 height 14
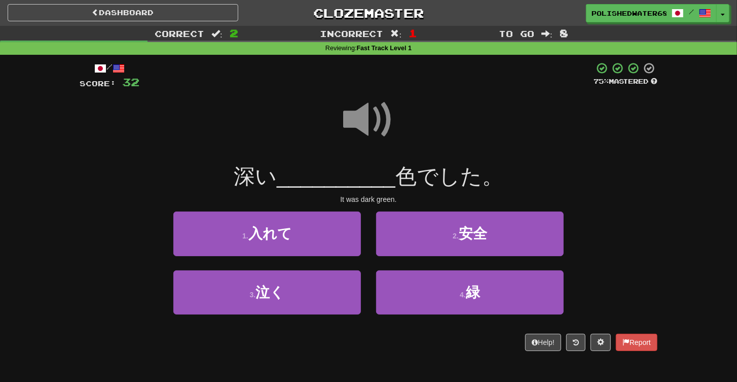
click at [362, 94] on span at bounding box center [368, 119] width 51 height 51
click at [371, 110] on span at bounding box center [368, 119] width 51 height 51
click at [382, 129] on span at bounding box center [368, 119] width 51 height 51
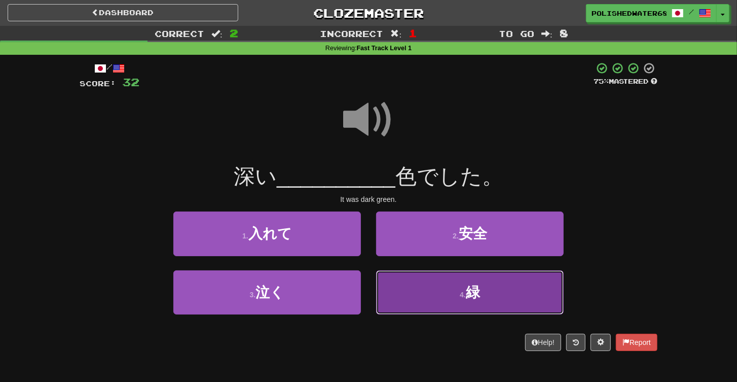
click at [456, 296] on button "4 . 緑" at bounding box center [470, 292] width 188 height 44
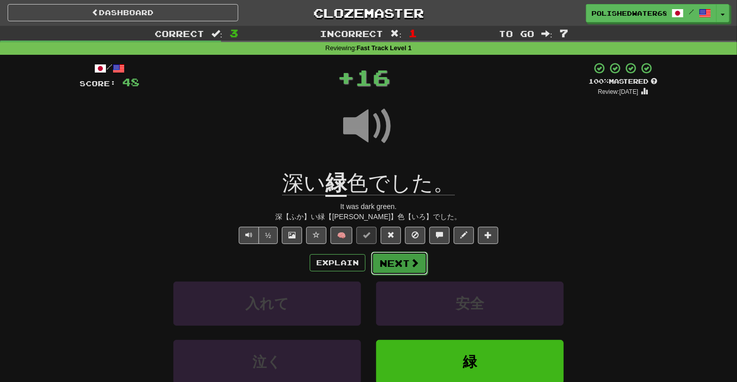
click at [419, 261] on button "Next" at bounding box center [399, 262] width 57 height 23
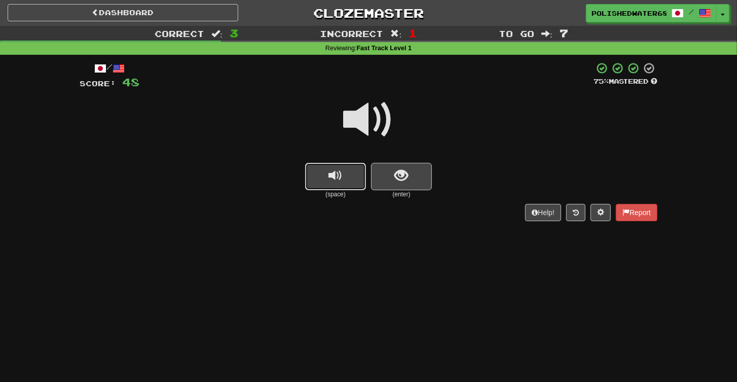
click at [366, 165] on button "replay audio" at bounding box center [335, 176] width 61 height 27
click at [354, 170] on button "replay audio" at bounding box center [335, 176] width 61 height 27
click at [406, 176] on span "show sentence" at bounding box center [402, 176] width 14 height 14
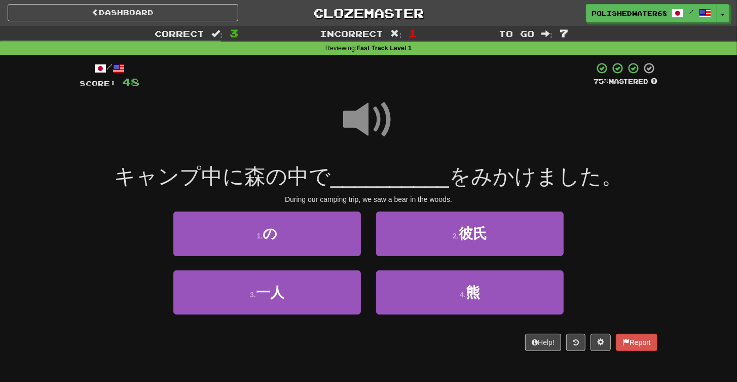
click at [362, 119] on span at bounding box center [368, 119] width 51 height 51
click at [362, 112] on span at bounding box center [368, 119] width 51 height 51
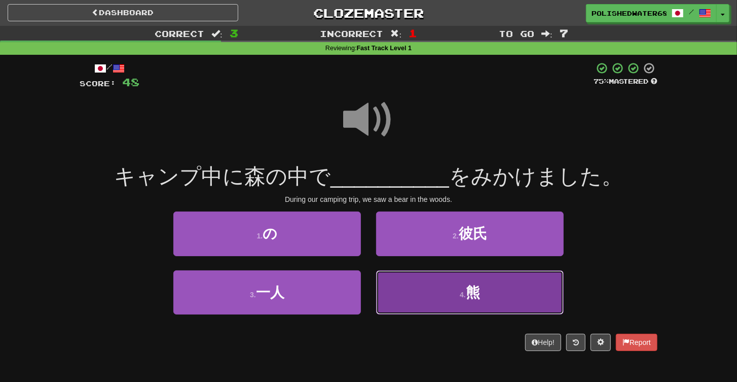
click at [477, 286] on span "熊" at bounding box center [473, 292] width 14 height 16
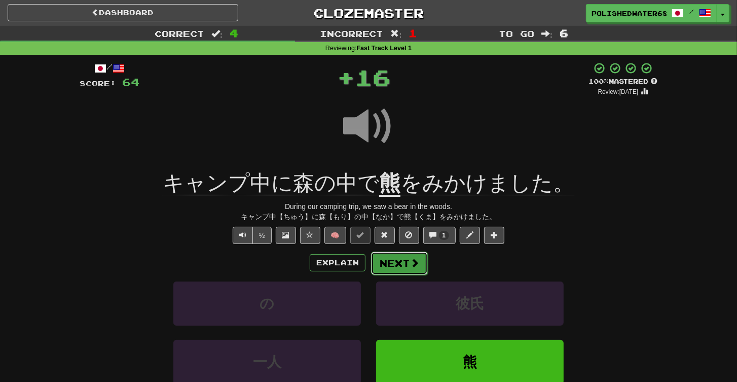
click at [387, 268] on button "Next" at bounding box center [399, 262] width 57 height 23
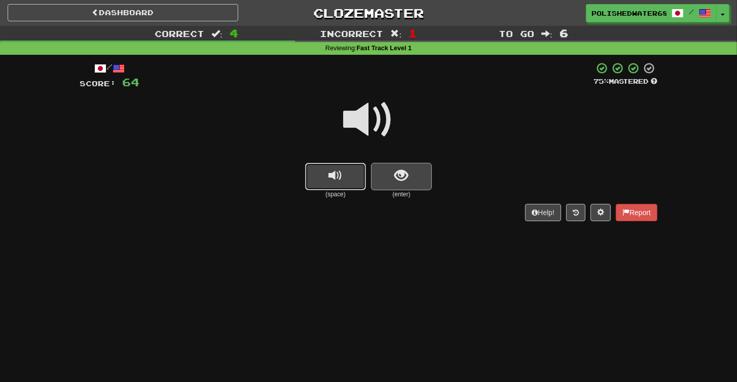
click at [352, 182] on button "replay audio" at bounding box center [335, 176] width 61 height 27
click at [426, 181] on button "show sentence" at bounding box center [401, 176] width 61 height 27
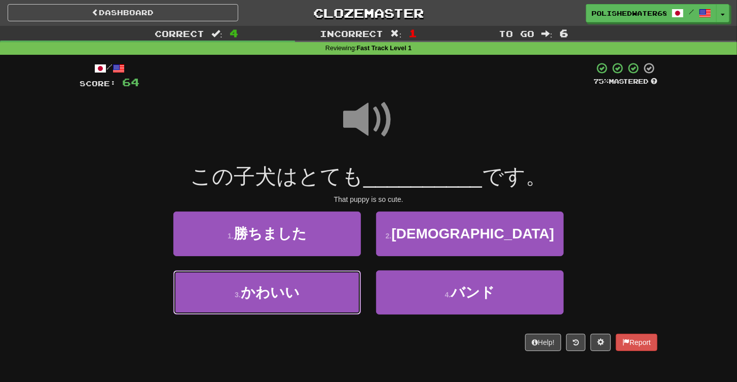
click at [340, 277] on button "3 . かわいい" at bounding box center [267, 292] width 188 height 44
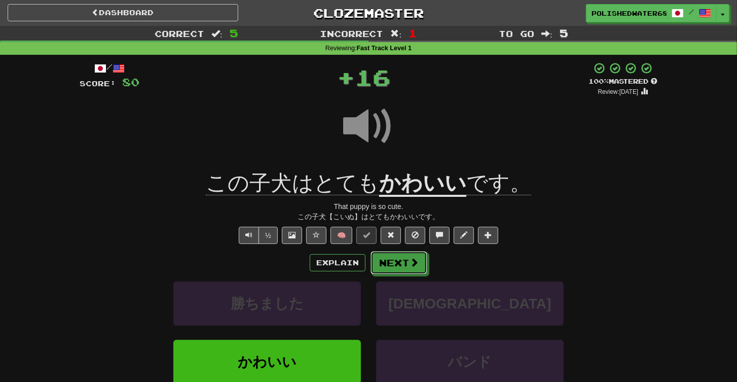
click at [402, 264] on button "Next" at bounding box center [399, 262] width 57 height 23
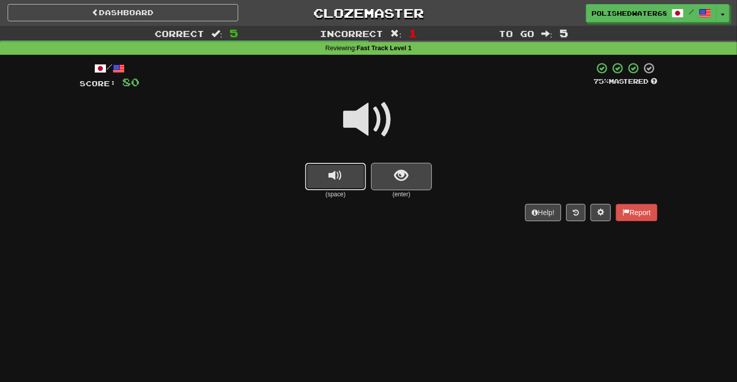
click at [339, 178] on span "replay audio" at bounding box center [336, 176] width 14 height 14
click at [405, 178] on span "show sentence" at bounding box center [402, 176] width 14 height 14
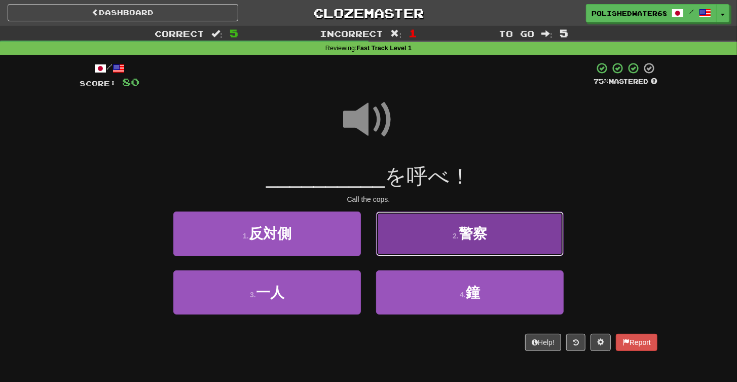
click at [457, 243] on button "2 . 警察" at bounding box center [470, 233] width 188 height 44
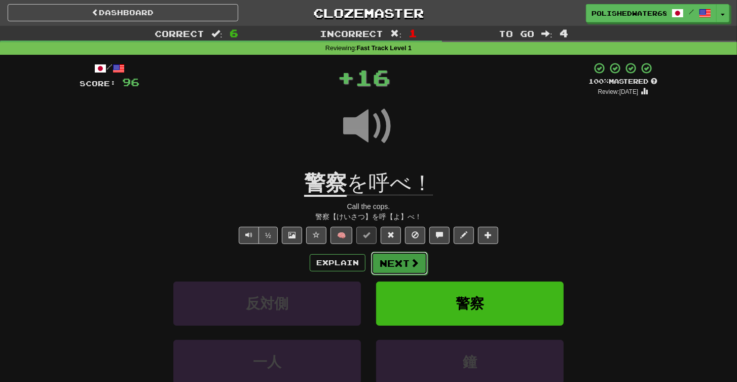
click at [391, 261] on button "Next" at bounding box center [399, 262] width 57 height 23
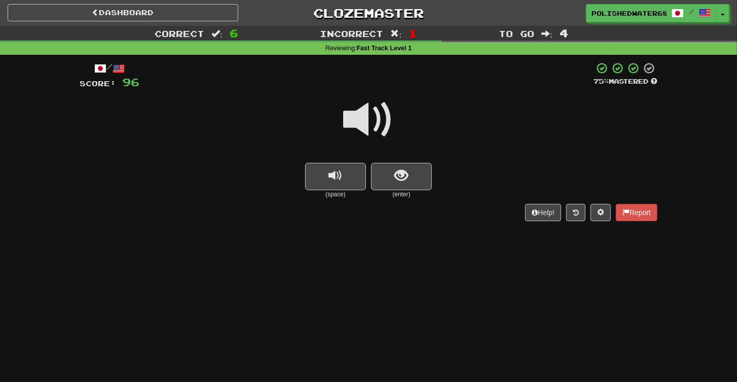
click at [338, 173] on span "replay audio" at bounding box center [336, 176] width 14 height 14
click at [383, 174] on button "show sentence" at bounding box center [401, 176] width 61 height 27
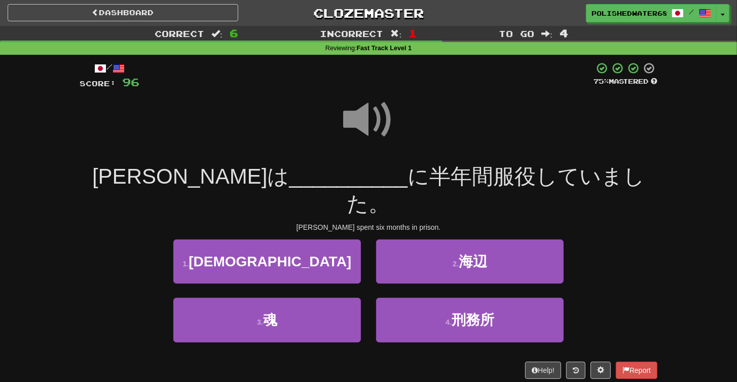
click at [362, 113] on span at bounding box center [368, 119] width 51 height 51
click at [483, 298] on button "4 . 刑務所" at bounding box center [470, 320] width 188 height 44
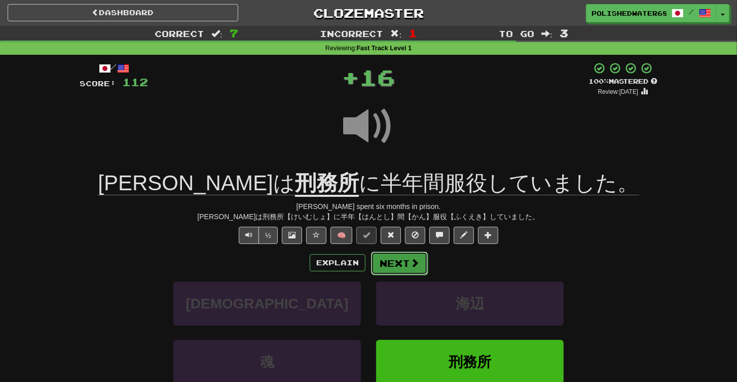
click at [396, 269] on button "Next" at bounding box center [399, 262] width 57 height 23
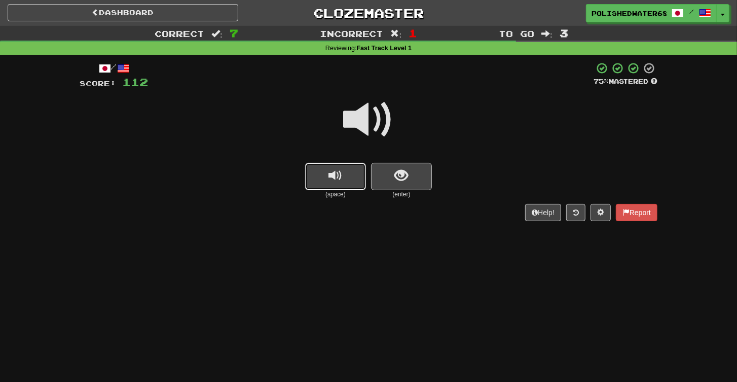
click at [338, 182] on span "replay audio" at bounding box center [336, 176] width 14 height 14
click at [385, 179] on button "show sentence" at bounding box center [401, 176] width 61 height 27
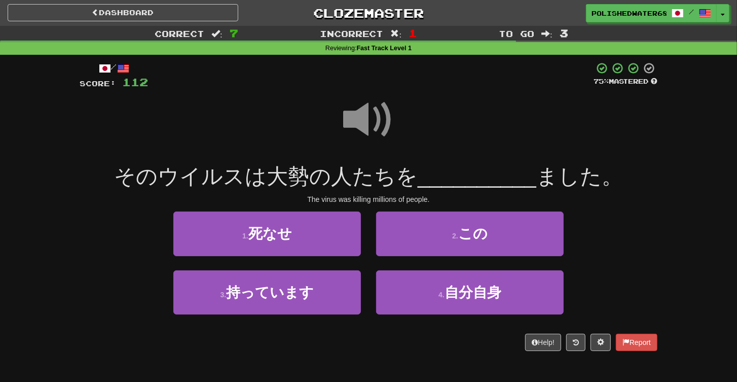
click at [368, 115] on span at bounding box center [368, 119] width 51 height 51
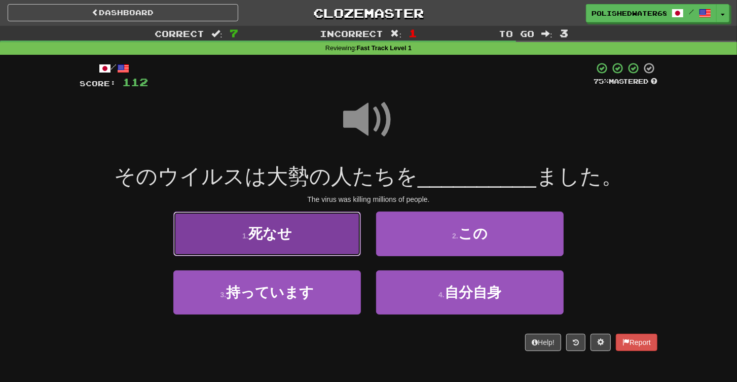
click at [343, 239] on button "1 . 死なせ" at bounding box center [267, 233] width 188 height 44
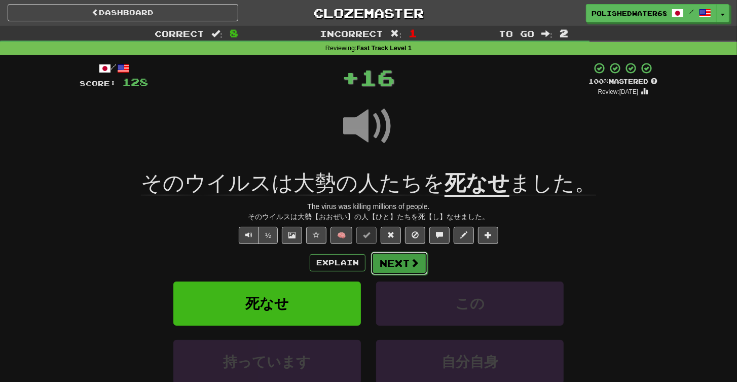
click at [394, 259] on button "Next" at bounding box center [399, 262] width 57 height 23
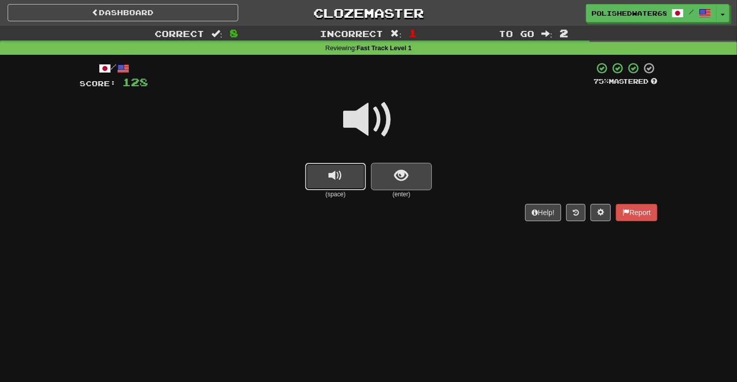
drag, startPoint x: 349, startPoint y: 183, endPoint x: 380, endPoint y: 182, distance: 31.5
click at [340, 186] on button "replay audio" at bounding box center [335, 176] width 61 height 27
click at [391, 182] on button "show sentence" at bounding box center [401, 176] width 61 height 27
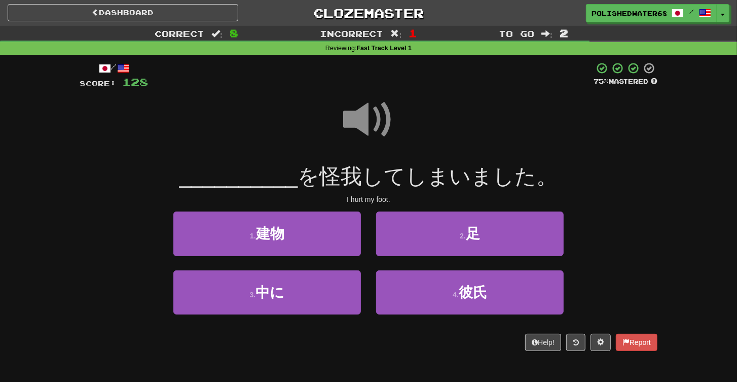
click at [370, 122] on span at bounding box center [368, 119] width 51 height 51
click at [361, 111] on span at bounding box center [368, 119] width 51 height 51
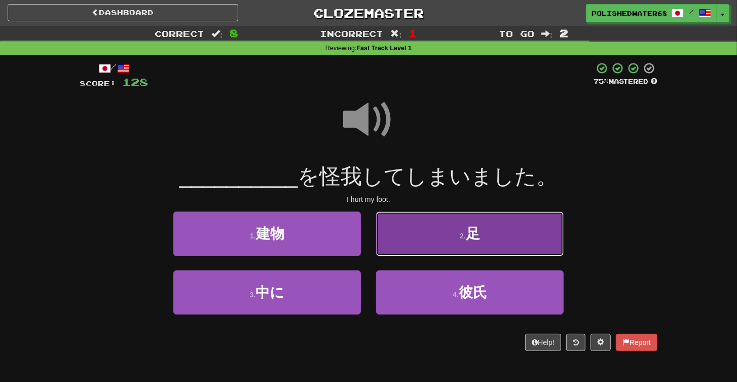
click at [425, 233] on button "2 . 足" at bounding box center [470, 233] width 188 height 44
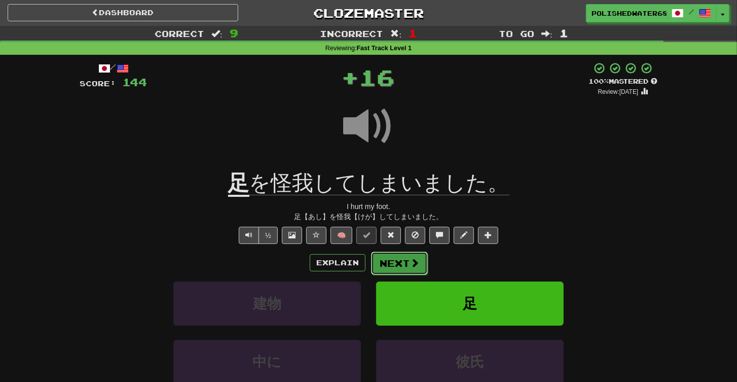
click at [398, 262] on button "Next" at bounding box center [399, 262] width 57 height 23
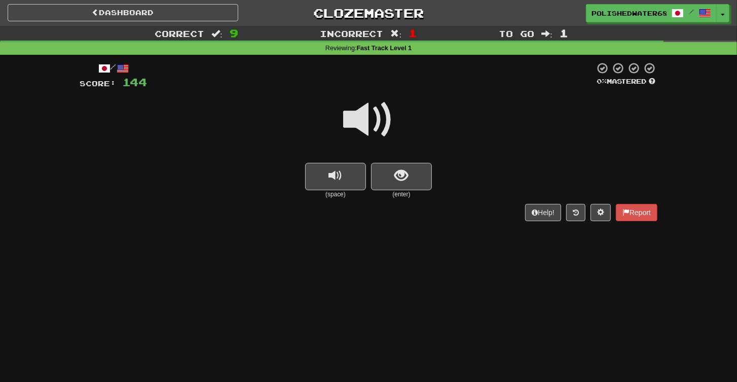
click at [340, 193] on small "(space)" at bounding box center [335, 194] width 61 height 9
click at [349, 181] on button "replay audio" at bounding box center [335, 176] width 61 height 27
click at [401, 181] on span "show sentence" at bounding box center [402, 176] width 14 height 14
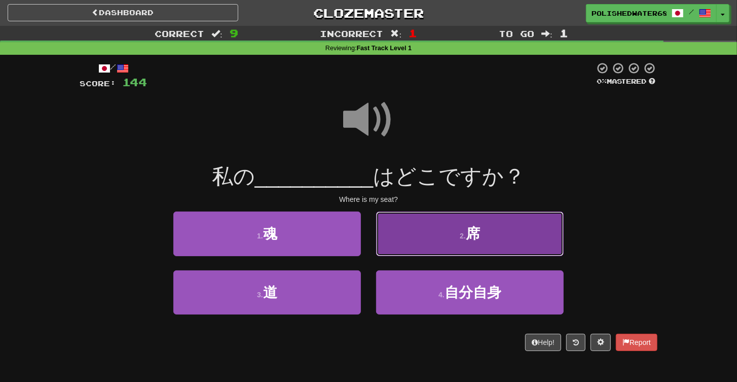
click at [440, 235] on button "2 . 席" at bounding box center [470, 233] width 188 height 44
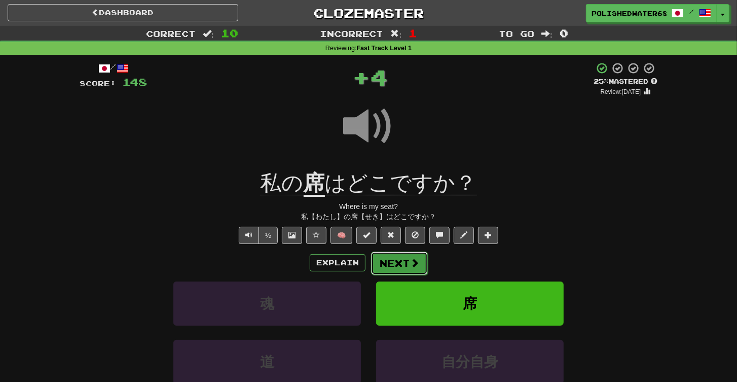
click at [379, 262] on button "Next" at bounding box center [399, 262] width 57 height 23
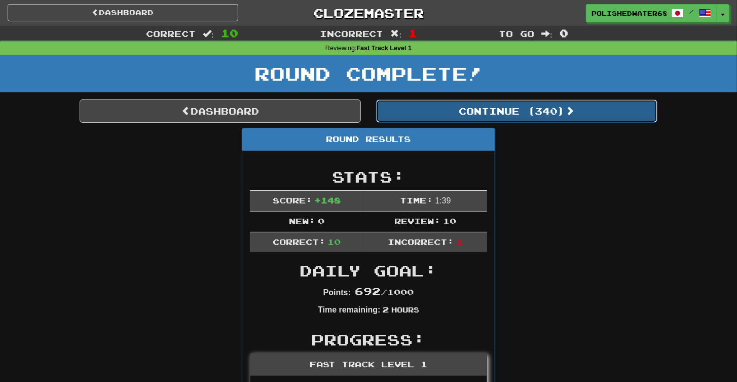
click at [508, 106] on button "Continue ( 340 )" at bounding box center [516, 110] width 281 height 23
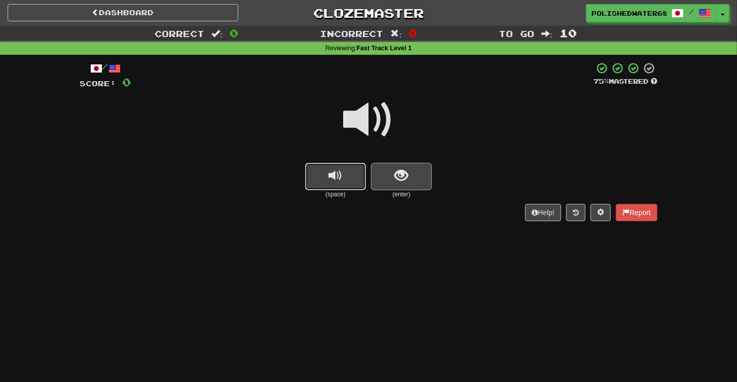
click at [353, 179] on button "replay audio" at bounding box center [335, 176] width 61 height 27
click at [420, 179] on button "show sentence" at bounding box center [401, 176] width 61 height 27
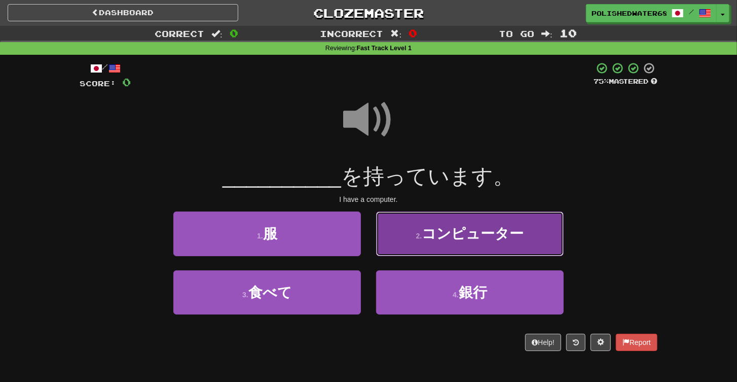
click at [463, 231] on span "コンピューター" at bounding box center [473, 234] width 102 height 16
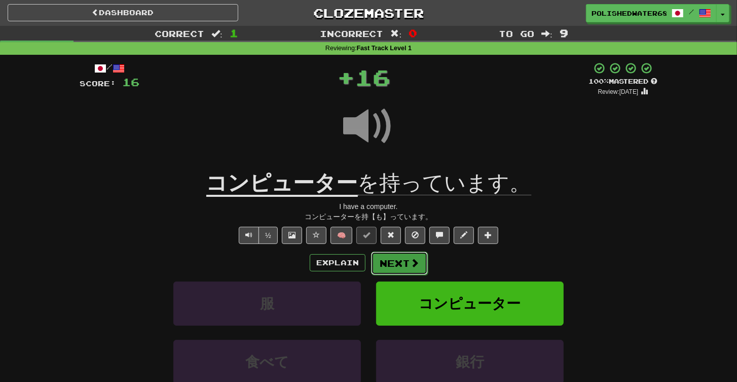
click at [404, 252] on button "Next" at bounding box center [399, 262] width 57 height 23
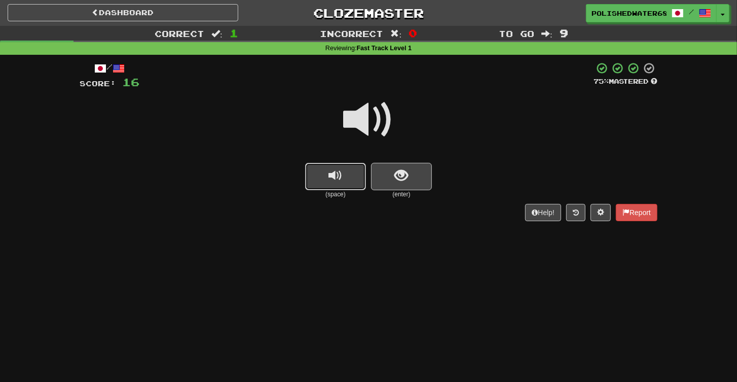
click at [323, 177] on button "replay audio" at bounding box center [335, 176] width 61 height 27
click at [409, 181] on button "show sentence" at bounding box center [401, 176] width 61 height 27
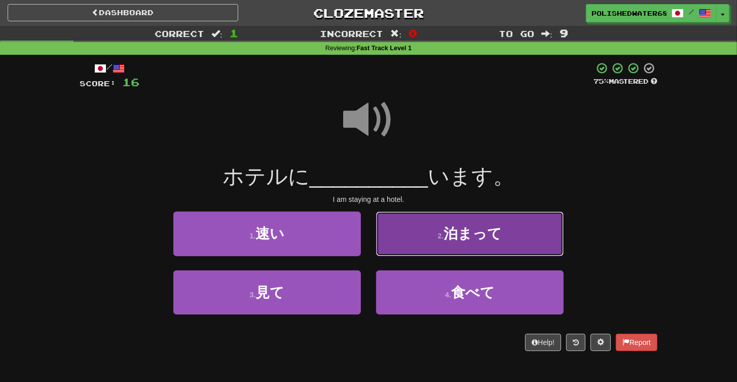
click at [456, 237] on span "泊まって" at bounding box center [473, 234] width 58 height 16
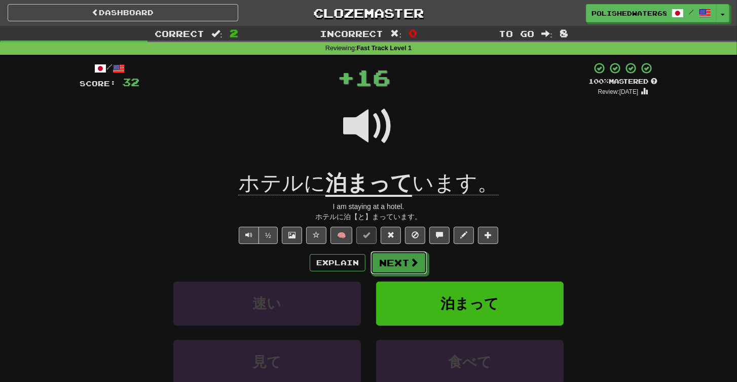
click at [406, 262] on button "Next" at bounding box center [399, 262] width 57 height 23
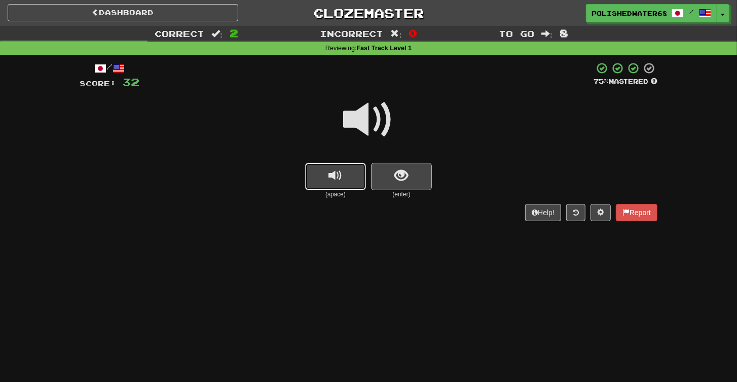
drag, startPoint x: 331, startPoint y: 188, endPoint x: 355, endPoint y: 183, distance: 24.9
click at [332, 188] on button "replay audio" at bounding box center [335, 176] width 61 height 27
click at [391, 183] on button "show sentence" at bounding box center [401, 176] width 61 height 27
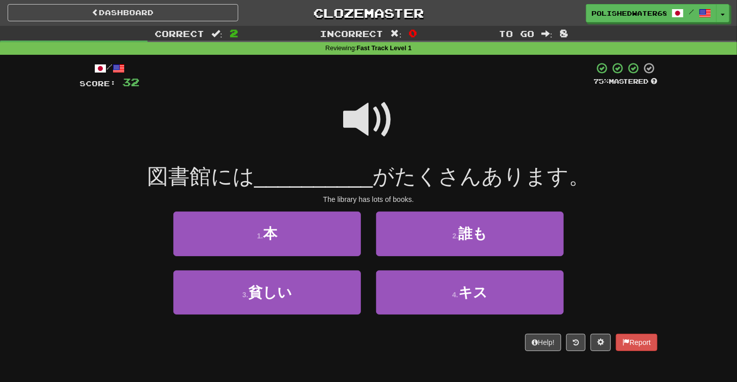
click at [365, 120] on span at bounding box center [368, 119] width 51 height 51
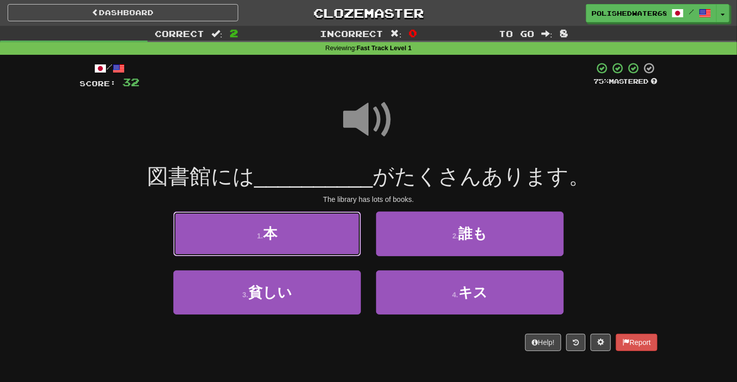
drag, startPoint x: 307, startPoint y: 235, endPoint x: 332, endPoint y: 225, distance: 27.0
click at [307, 235] on button "1 . 本" at bounding box center [267, 233] width 188 height 44
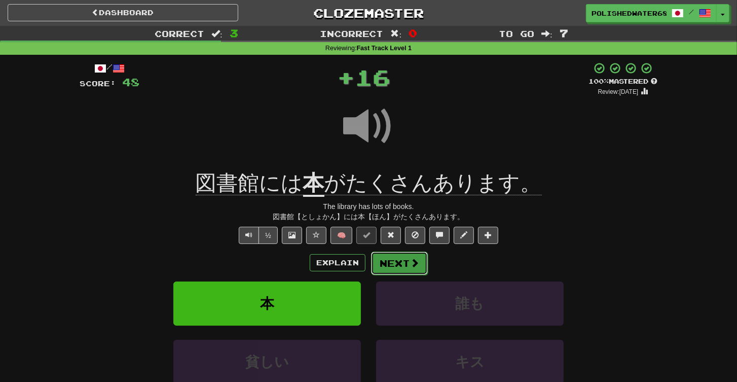
click at [408, 271] on button "Next" at bounding box center [399, 262] width 57 height 23
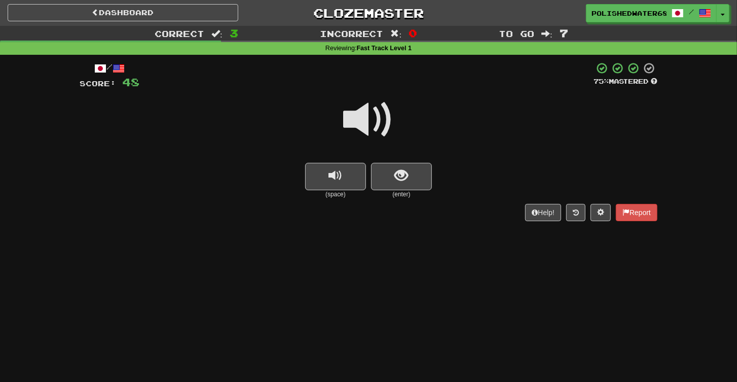
click at [335, 163] on div "(space)" at bounding box center [335, 181] width 61 height 36
click at [328, 175] on button "replay audio" at bounding box center [335, 176] width 61 height 27
click at [388, 179] on button "show sentence" at bounding box center [401, 176] width 61 height 27
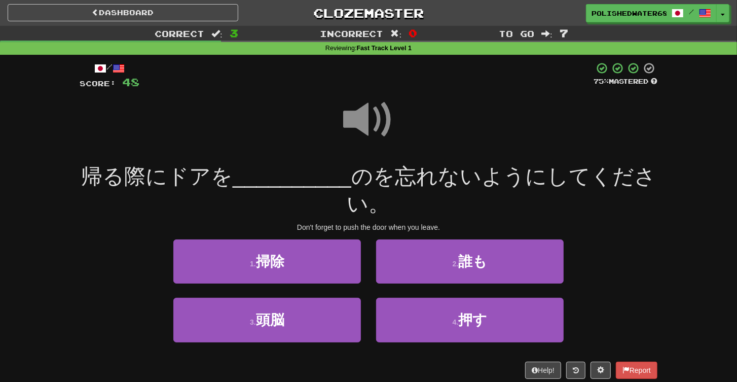
click at [379, 96] on span at bounding box center [368, 119] width 51 height 51
click at [370, 101] on span at bounding box center [368, 119] width 51 height 51
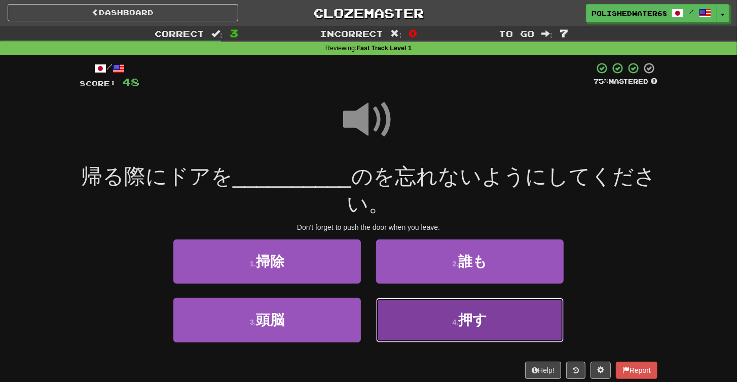
click at [460, 298] on button "4 . 押す" at bounding box center [470, 320] width 188 height 44
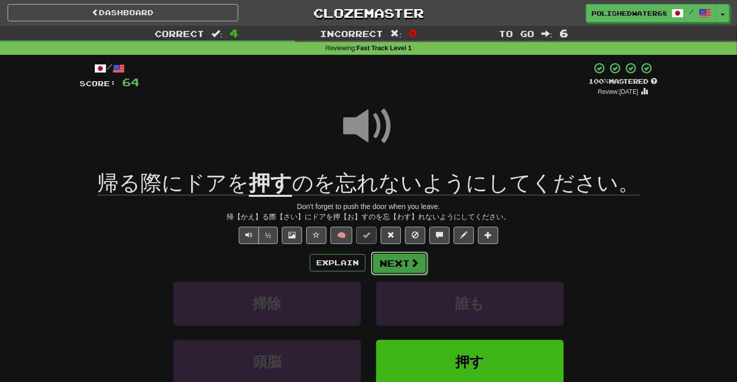
click at [410, 265] on span at bounding box center [414, 262] width 9 height 9
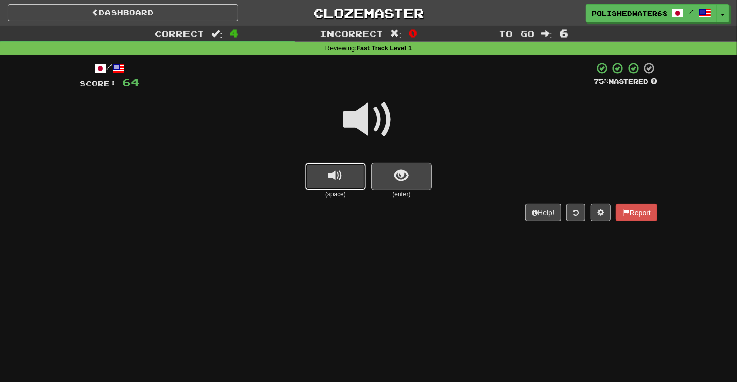
click at [350, 179] on button "replay audio" at bounding box center [335, 176] width 61 height 27
click at [390, 176] on button "show sentence" at bounding box center [401, 176] width 61 height 27
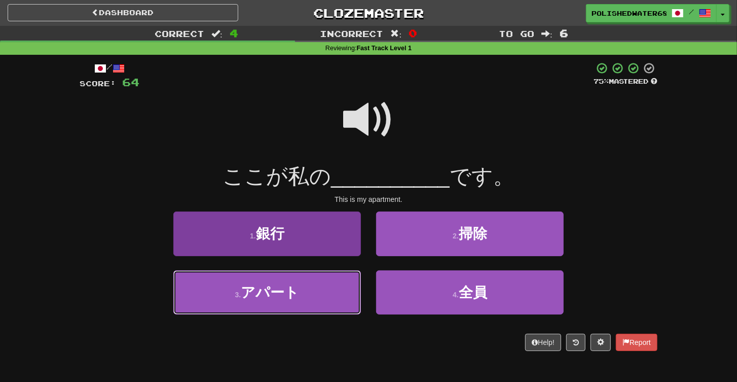
drag, startPoint x: 276, startPoint y: 294, endPoint x: 294, endPoint y: 284, distance: 20.2
click at [276, 294] on span "アパート" at bounding box center [270, 292] width 58 height 16
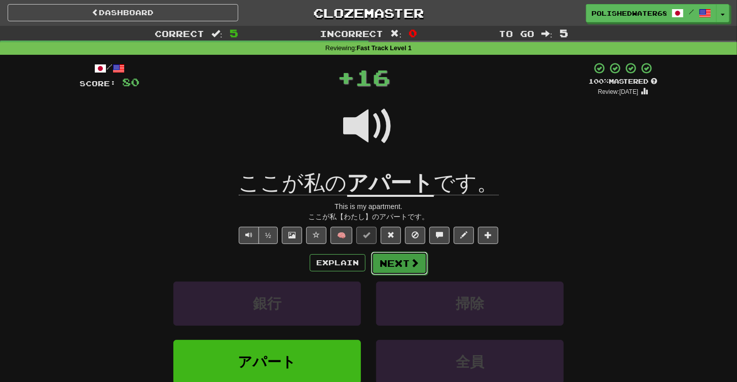
click at [389, 261] on button "Next" at bounding box center [399, 262] width 57 height 23
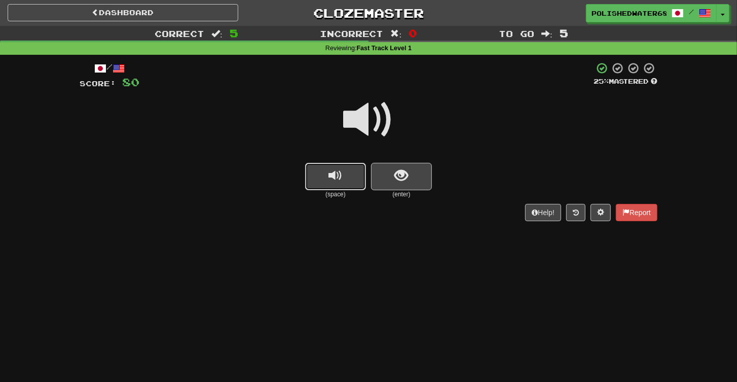
click at [344, 185] on button "replay audio" at bounding box center [335, 176] width 61 height 27
click at [411, 179] on button "show sentence" at bounding box center [401, 176] width 61 height 27
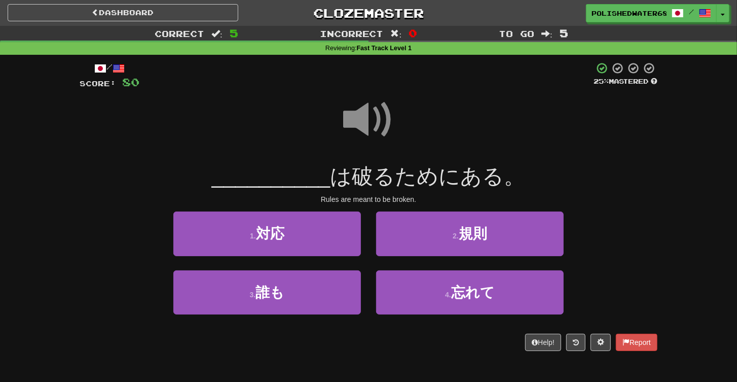
click at [371, 120] on span at bounding box center [368, 119] width 51 height 51
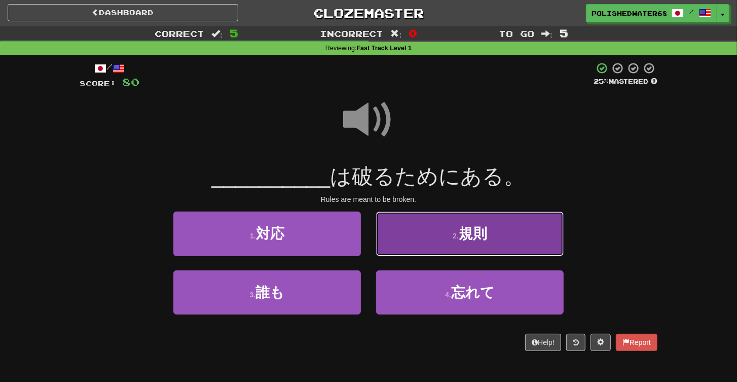
click at [478, 232] on span "規則" at bounding box center [473, 234] width 28 height 16
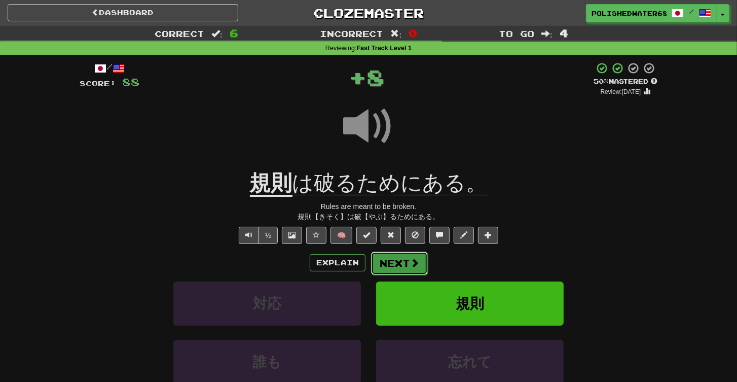
click at [393, 272] on button "Next" at bounding box center [399, 262] width 57 height 23
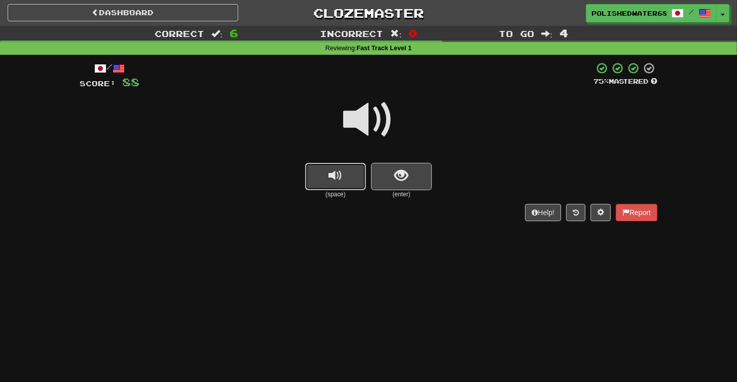
click at [343, 178] on button "replay audio" at bounding box center [335, 176] width 61 height 27
click at [411, 185] on button "show sentence" at bounding box center [401, 176] width 61 height 27
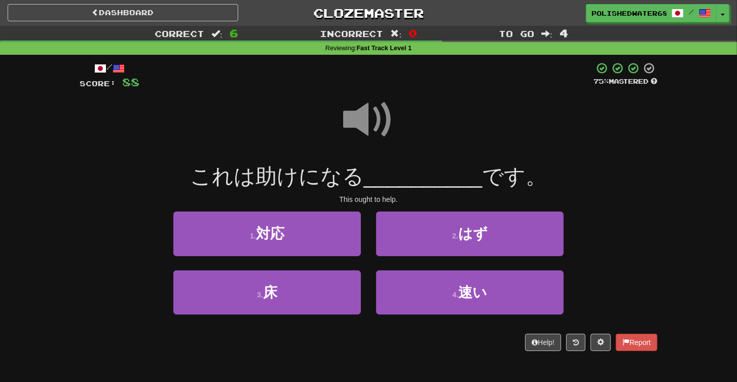
click at [346, 118] on span at bounding box center [368, 119] width 51 height 51
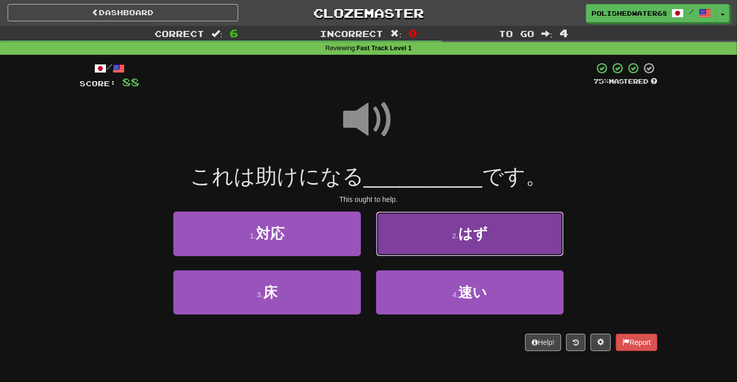
click at [465, 231] on span "はず" at bounding box center [472, 234] width 29 height 16
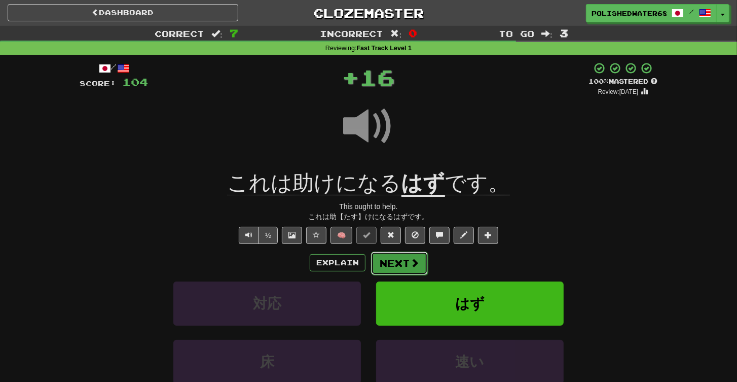
click at [399, 263] on button "Next" at bounding box center [399, 262] width 57 height 23
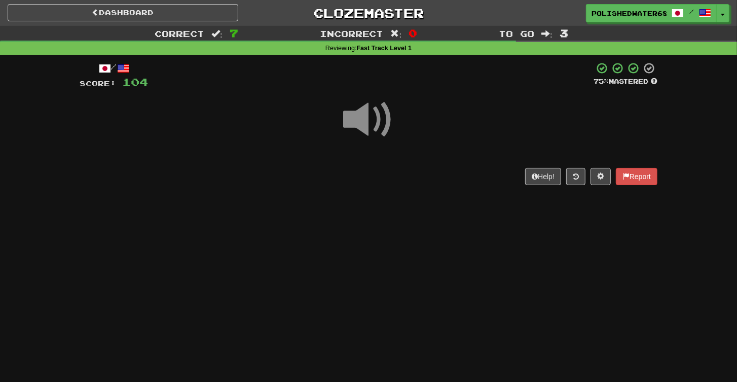
click at [350, 174] on div "Help! Report" at bounding box center [369, 176] width 578 height 17
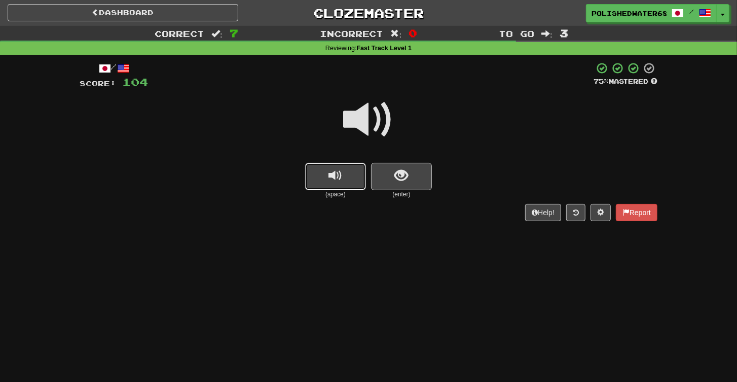
click at [350, 174] on button "replay audio" at bounding box center [335, 176] width 61 height 27
click at [373, 171] on button "show sentence" at bounding box center [401, 176] width 61 height 27
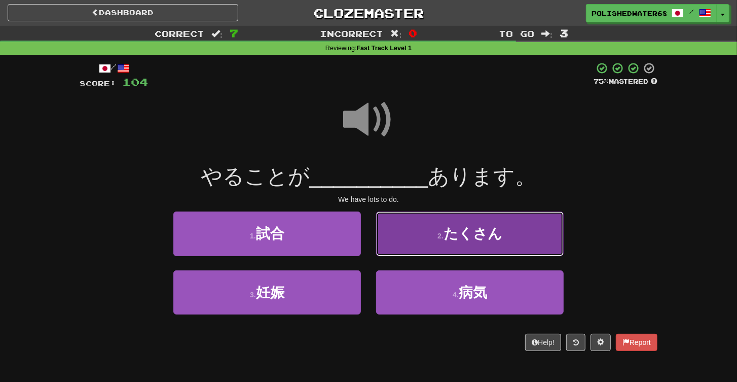
click at [423, 239] on button "2 . たくさん" at bounding box center [470, 233] width 188 height 44
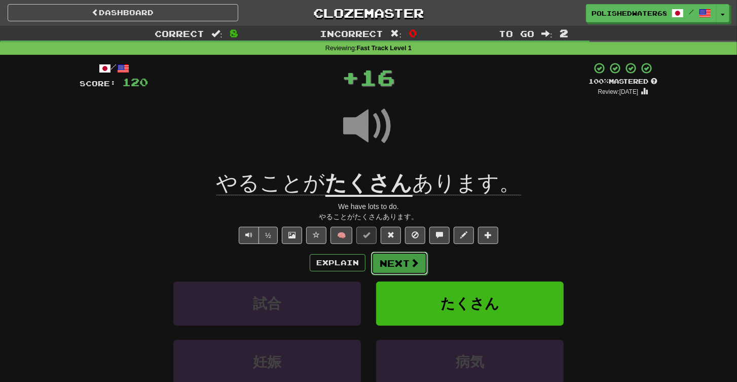
click at [404, 262] on button "Next" at bounding box center [399, 262] width 57 height 23
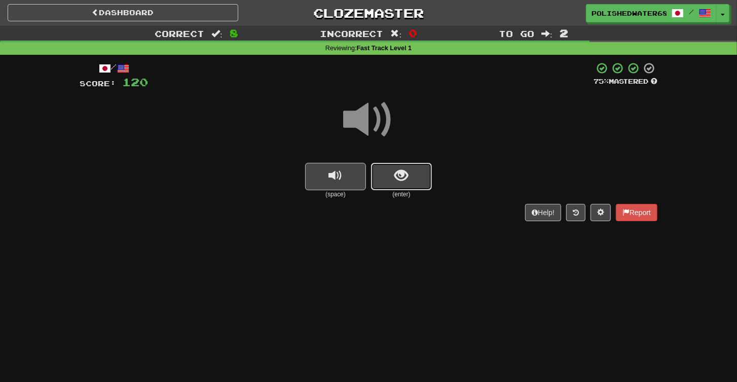
click at [428, 186] on button "show sentence" at bounding box center [401, 176] width 61 height 27
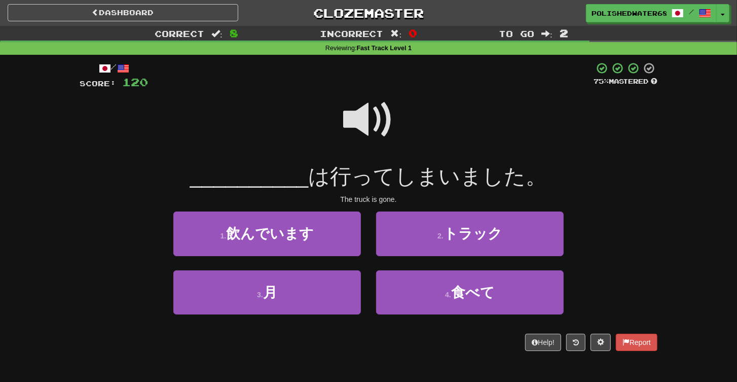
click at [372, 129] on span at bounding box center [368, 119] width 51 height 51
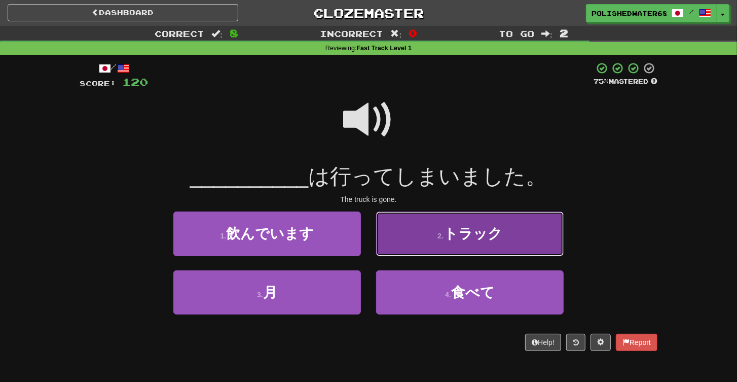
drag, startPoint x: 417, startPoint y: 233, endPoint x: 424, endPoint y: 232, distance: 7.2
click at [424, 232] on button "2 . トラック" at bounding box center [470, 233] width 188 height 44
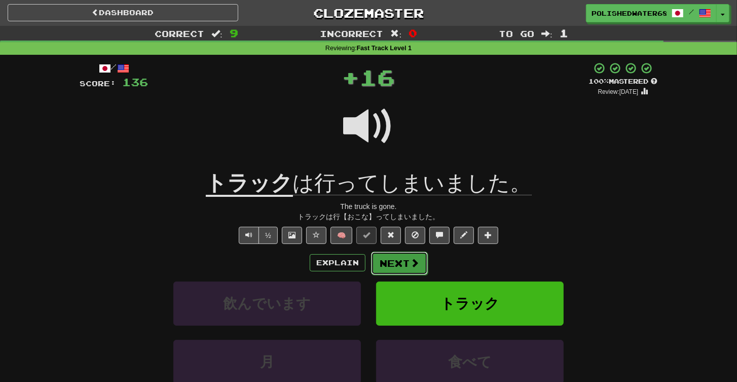
click at [379, 263] on button "Next" at bounding box center [399, 262] width 57 height 23
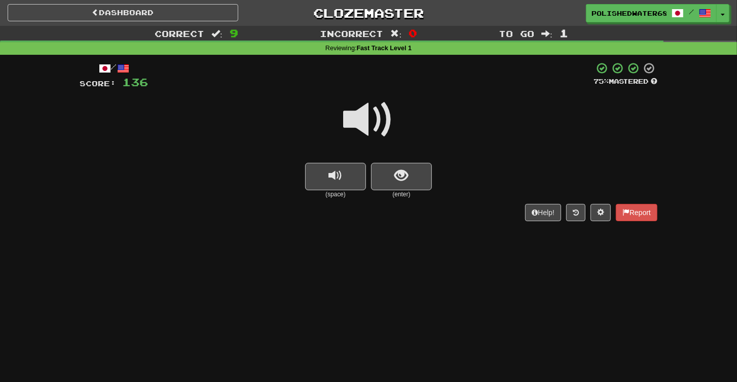
click at [326, 192] on small "(space)" at bounding box center [335, 194] width 61 height 9
click at [344, 186] on button "replay audio" at bounding box center [335, 176] width 61 height 27
click at [393, 177] on button "show sentence" at bounding box center [401, 176] width 61 height 27
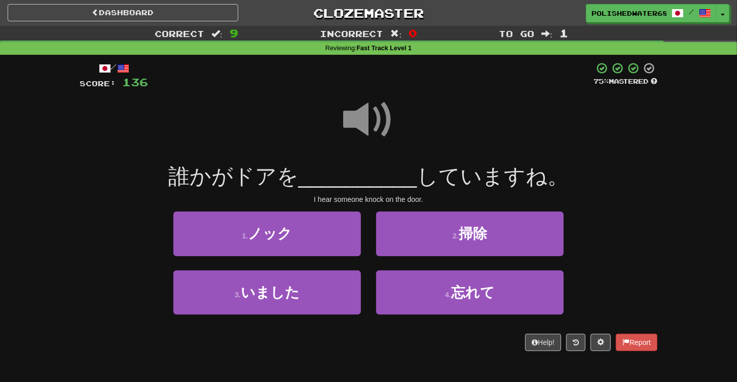
click at [341, 112] on div at bounding box center [369, 126] width 578 height 73
click at [378, 122] on span at bounding box center [368, 119] width 51 height 51
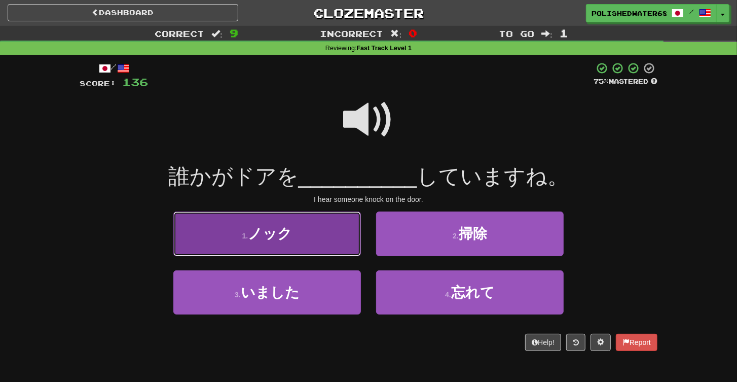
click at [327, 243] on button "1 . ノック" at bounding box center [267, 233] width 188 height 44
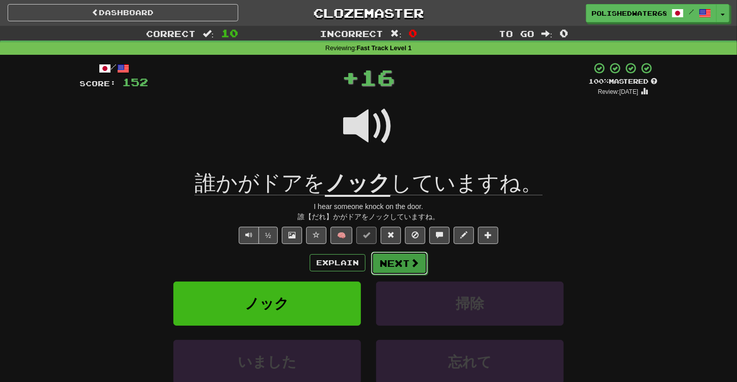
click at [391, 261] on button "Next" at bounding box center [399, 262] width 57 height 23
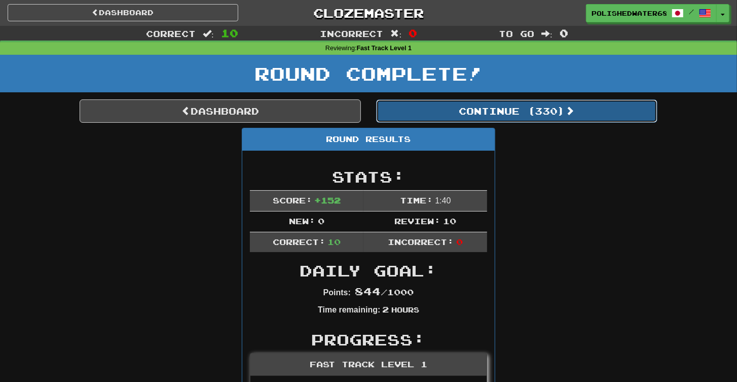
click at [494, 114] on button "Continue ( 330 )" at bounding box center [516, 110] width 281 height 23
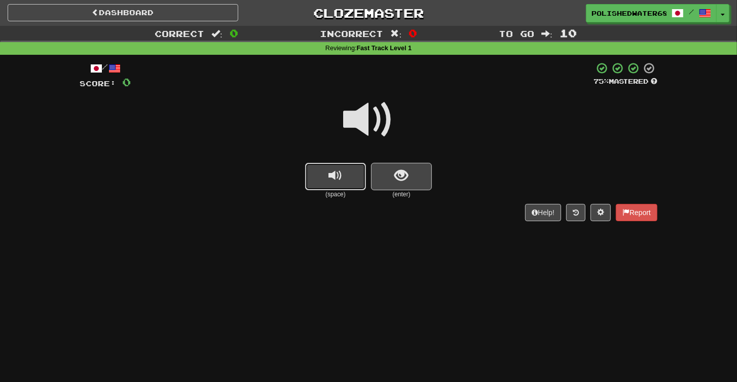
click at [334, 181] on span "replay audio" at bounding box center [336, 176] width 14 height 14
click at [449, 191] on div "(space) (enter)" at bounding box center [369, 181] width 578 height 36
click at [393, 184] on button "show sentence" at bounding box center [401, 176] width 61 height 27
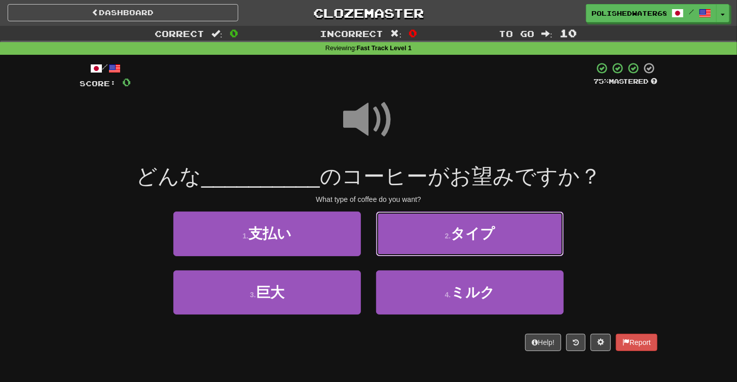
drag, startPoint x: 460, startPoint y: 242, endPoint x: 402, endPoint y: 239, distance: 57.9
click at [459, 242] on button "2 . タイプ" at bounding box center [470, 233] width 188 height 44
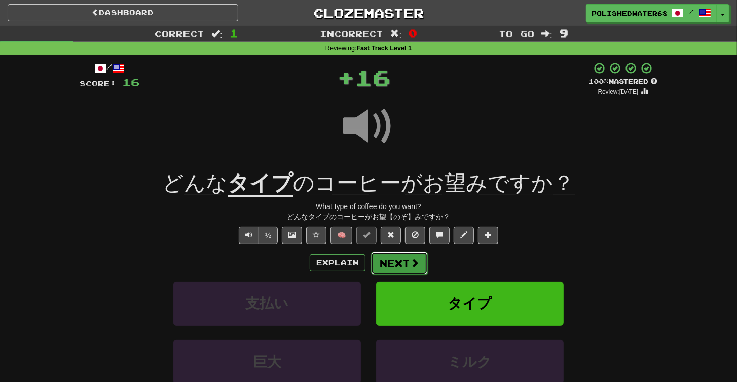
click at [395, 261] on button "Next" at bounding box center [399, 262] width 57 height 23
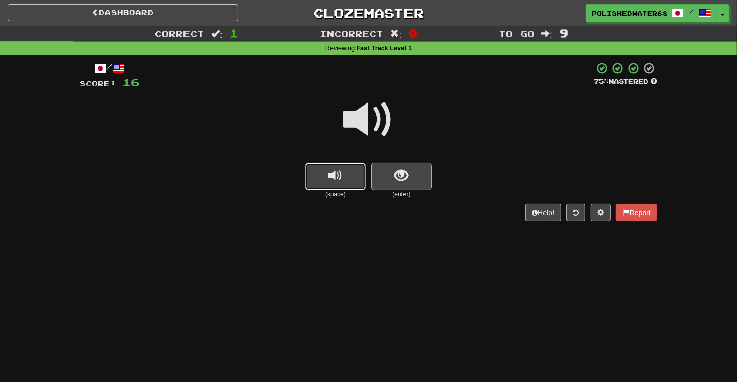
click at [339, 178] on span "replay audio" at bounding box center [336, 176] width 14 height 14
click at [426, 175] on button "show sentence" at bounding box center [401, 176] width 61 height 27
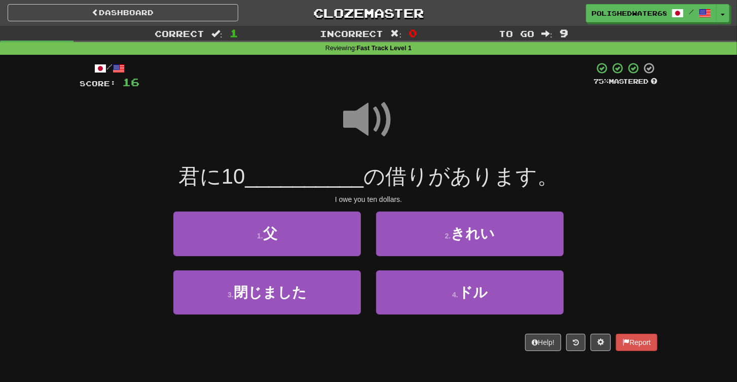
click at [362, 106] on span at bounding box center [368, 119] width 51 height 51
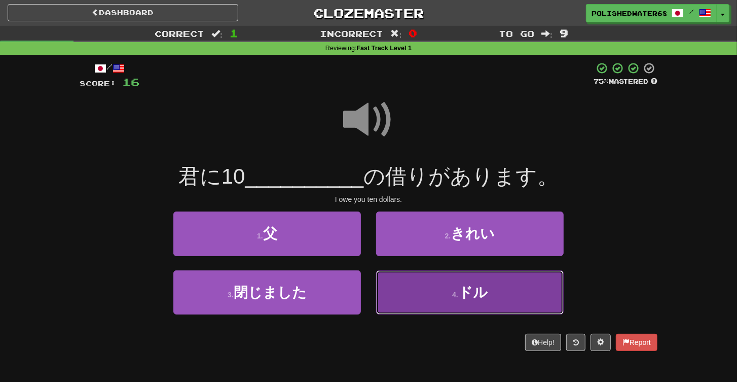
click at [473, 297] on span "ドル" at bounding box center [472, 292] width 29 height 16
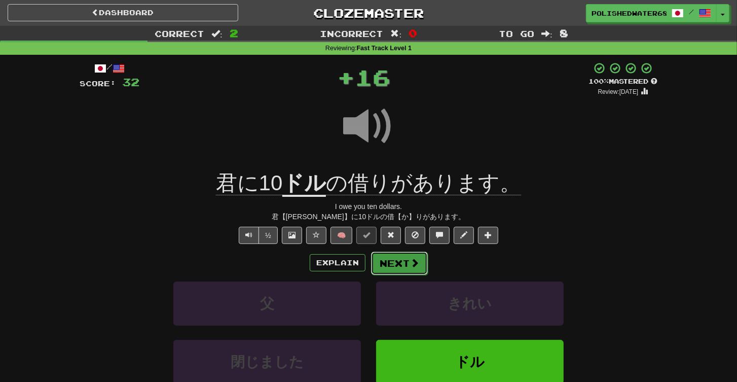
click at [413, 265] on span at bounding box center [414, 262] width 9 height 9
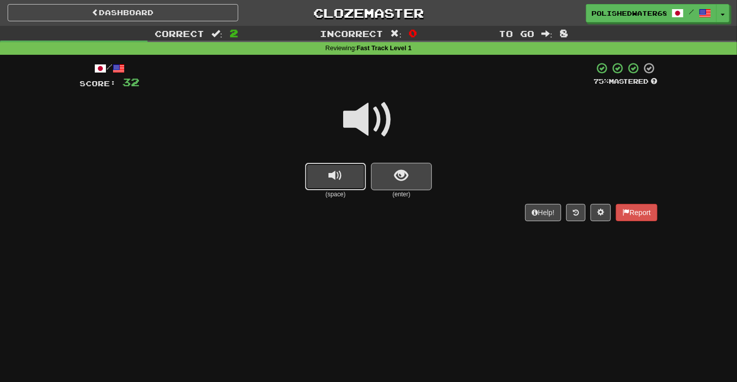
drag, startPoint x: 339, startPoint y: 188, endPoint x: 346, endPoint y: 185, distance: 7.5
click at [339, 188] on button "replay audio" at bounding box center [335, 176] width 61 height 27
click at [402, 179] on span "show sentence" at bounding box center [402, 176] width 14 height 14
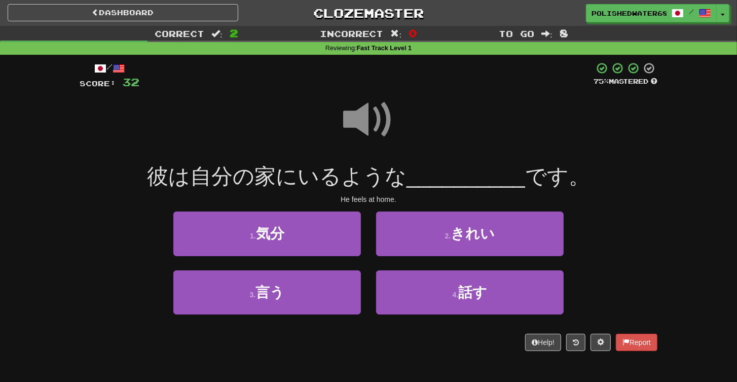
click at [372, 120] on span at bounding box center [368, 119] width 51 height 51
click at [374, 124] on span at bounding box center [368, 119] width 51 height 51
drag, startPoint x: 322, startPoint y: 236, endPoint x: 370, endPoint y: 225, distance: 48.6
click at [322, 236] on button "1 . 気分" at bounding box center [267, 233] width 188 height 44
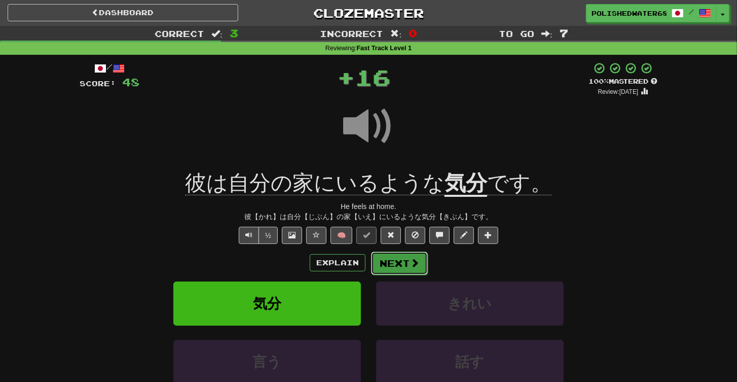
click at [408, 262] on button "Next" at bounding box center [399, 262] width 57 height 23
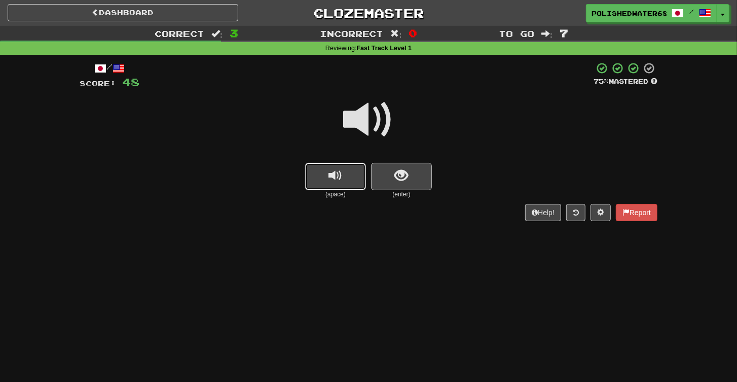
click at [349, 184] on button "replay audio" at bounding box center [335, 176] width 61 height 27
click at [409, 177] on button "show sentence" at bounding box center [401, 176] width 61 height 27
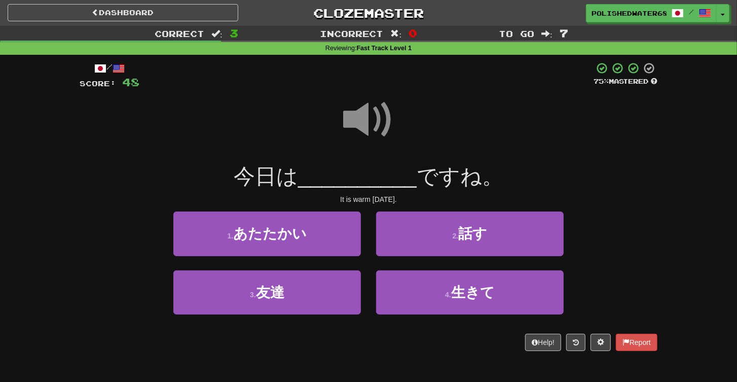
click at [367, 109] on span at bounding box center [368, 119] width 51 height 51
click at [367, 124] on span at bounding box center [368, 119] width 51 height 51
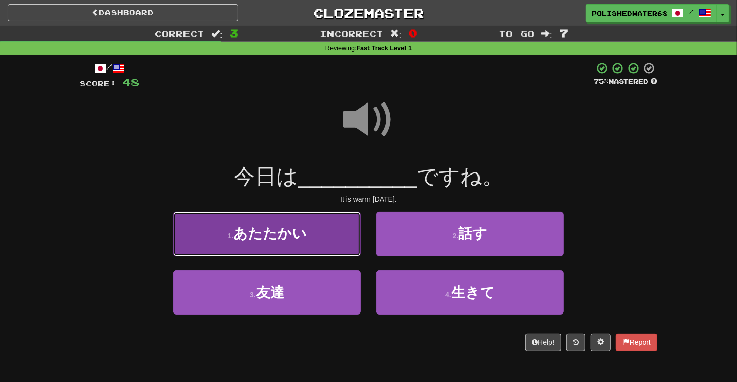
click at [310, 249] on button "1 . あたたかい" at bounding box center [267, 233] width 188 height 44
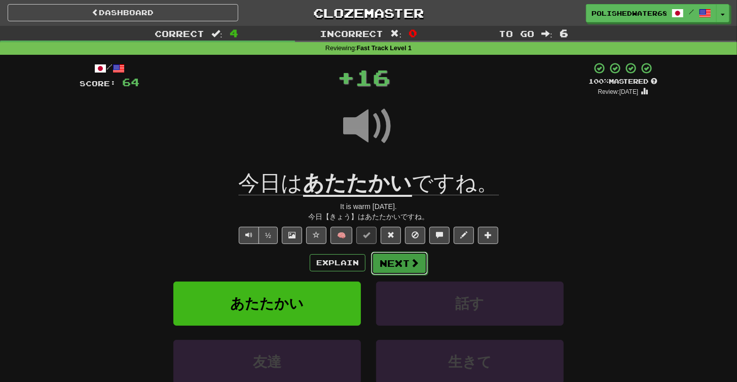
click at [408, 262] on button "Next" at bounding box center [399, 262] width 57 height 23
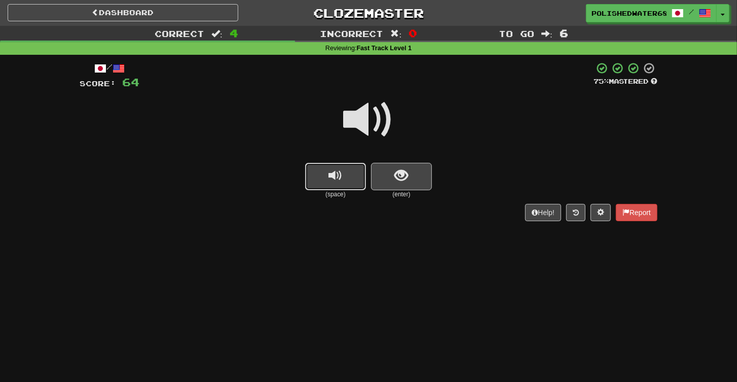
click at [343, 177] on button "replay audio" at bounding box center [335, 176] width 61 height 27
click at [385, 171] on button "show sentence" at bounding box center [401, 176] width 61 height 27
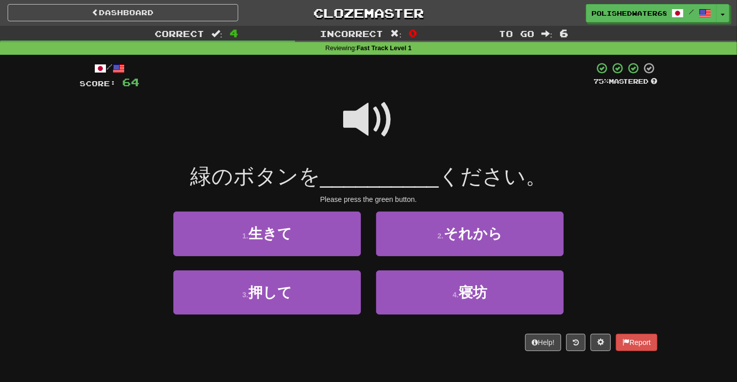
click at [376, 123] on span at bounding box center [368, 119] width 51 height 51
click at [354, 136] on span at bounding box center [368, 119] width 51 height 51
click at [380, 107] on span at bounding box center [368, 119] width 51 height 51
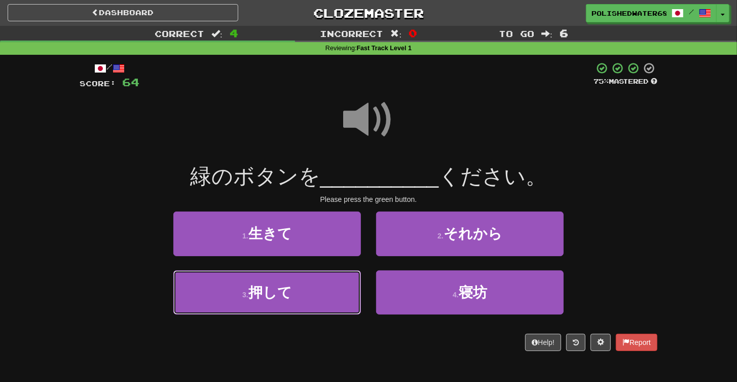
drag, startPoint x: 316, startPoint y: 281, endPoint x: 323, endPoint y: 278, distance: 8.4
click at [316, 281] on button "3 . 押して" at bounding box center [267, 292] width 188 height 44
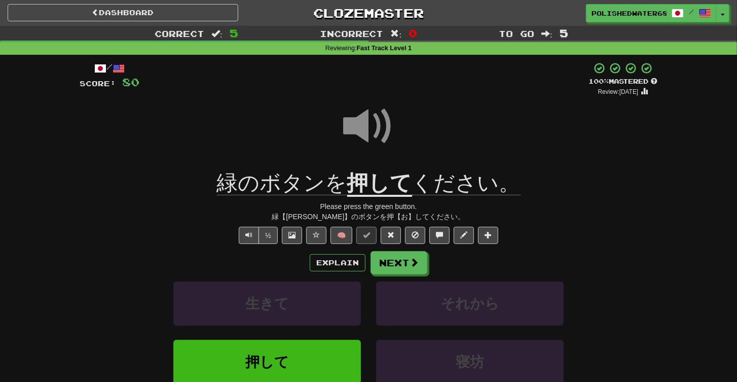
click at [484, 82] on div "+ 16" at bounding box center [363, 79] width 449 height 34
click at [506, 151] on div at bounding box center [369, 133] width 578 height 73
click at [410, 259] on span at bounding box center [414, 262] width 9 height 9
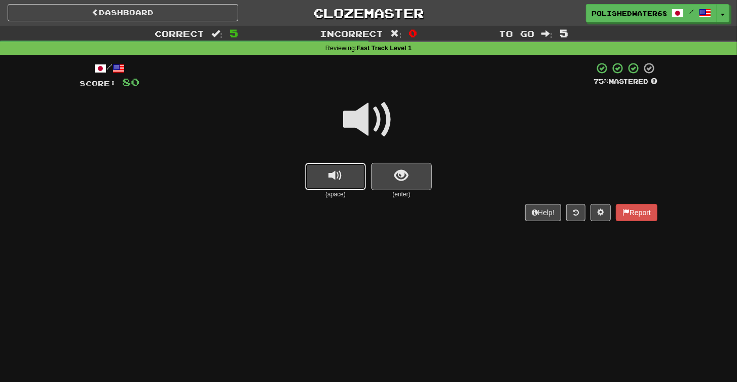
click at [348, 180] on button "replay audio" at bounding box center [335, 176] width 61 height 27
click at [405, 177] on span "show sentence" at bounding box center [402, 176] width 14 height 14
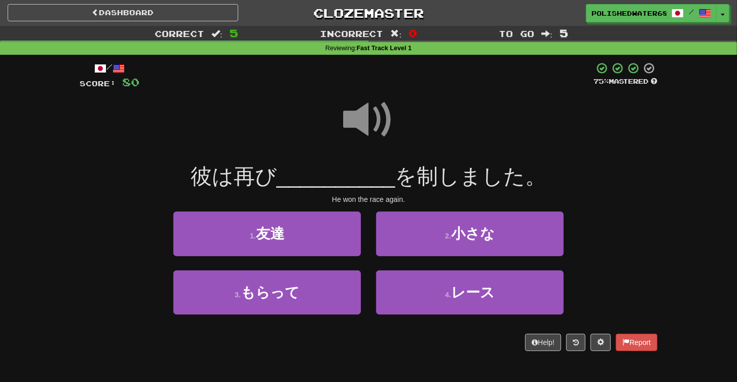
click at [366, 100] on span at bounding box center [368, 119] width 51 height 51
click at [374, 114] on span at bounding box center [368, 119] width 51 height 51
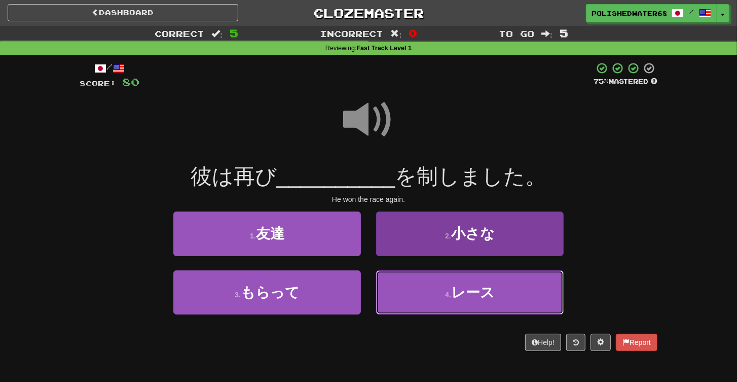
click at [462, 284] on span "レース" at bounding box center [473, 292] width 44 height 16
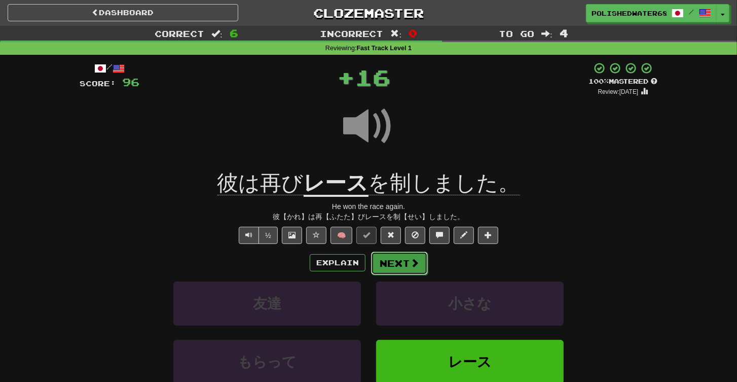
click at [395, 265] on button "Next" at bounding box center [399, 262] width 57 height 23
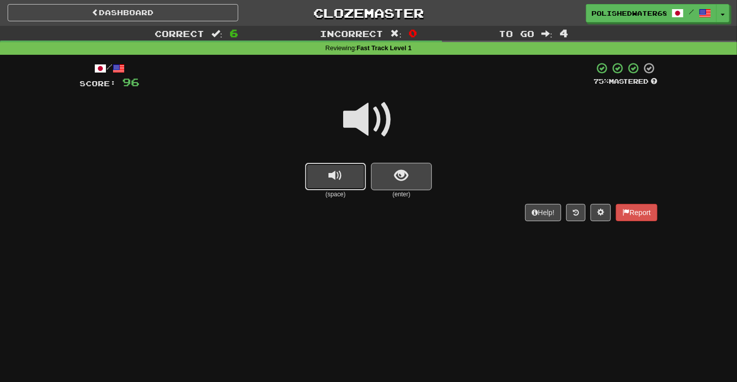
click at [356, 173] on button "replay audio" at bounding box center [335, 176] width 61 height 27
click at [374, 169] on button "show sentence" at bounding box center [401, 176] width 61 height 27
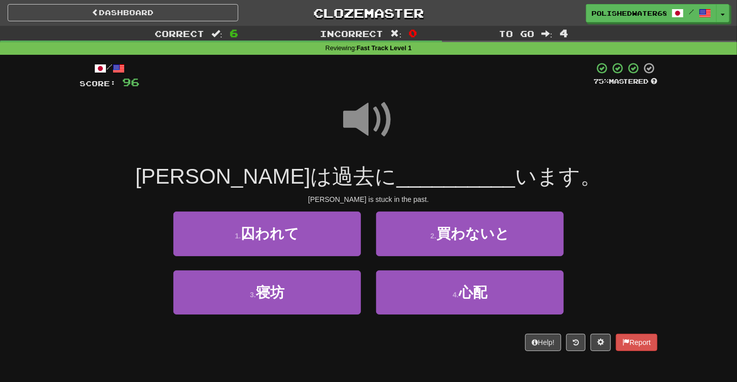
click at [368, 111] on span at bounding box center [368, 119] width 51 height 51
click at [376, 111] on span at bounding box center [368, 119] width 51 height 51
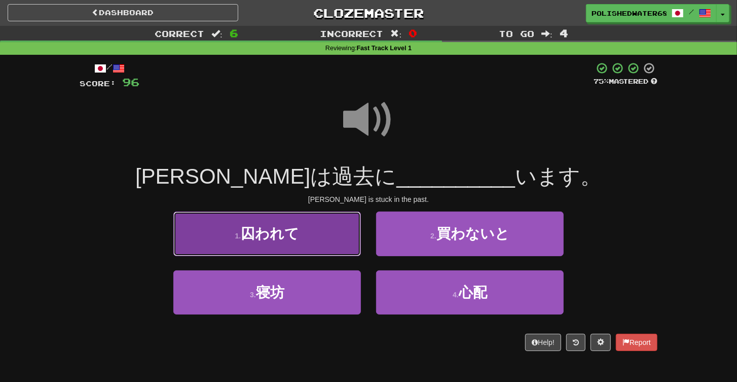
click at [329, 241] on button "1 . 囚われて" at bounding box center [267, 233] width 188 height 44
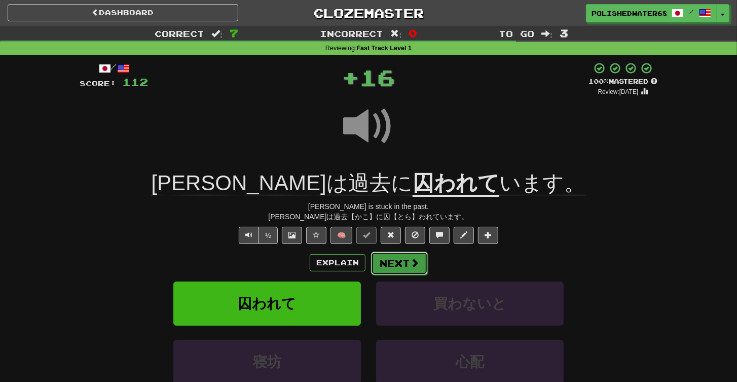
click at [394, 269] on button "Next" at bounding box center [399, 262] width 57 height 23
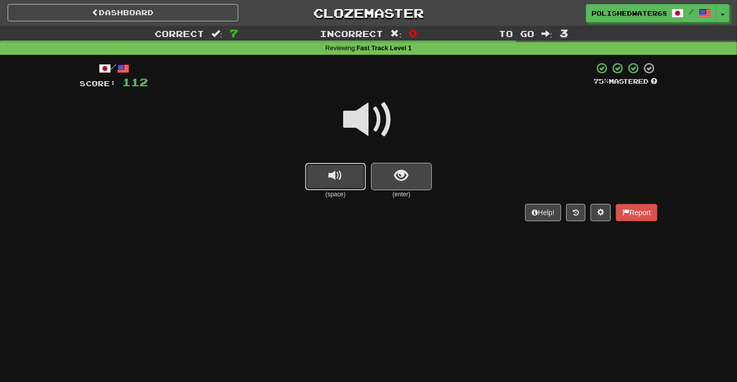
click at [345, 185] on button "replay audio" at bounding box center [335, 176] width 61 height 27
click at [386, 175] on button "show sentence" at bounding box center [401, 176] width 61 height 27
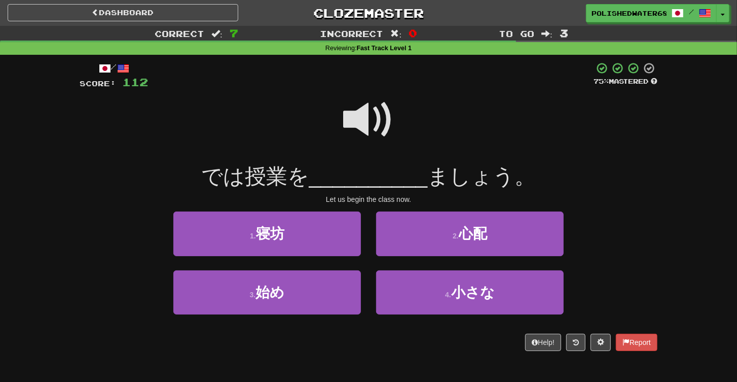
click at [372, 126] on span at bounding box center [368, 119] width 51 height 51
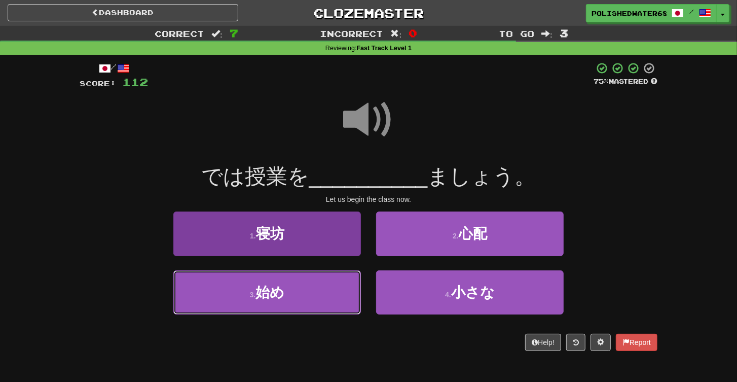
drag, startPoint x: 318, startPoint y: 282, endPoint x: 323, endPoint y: 282, distance: 5.6
click at [318, 282] on button "3 . 始め" at bounding box center [267, 292] width 188 height 44
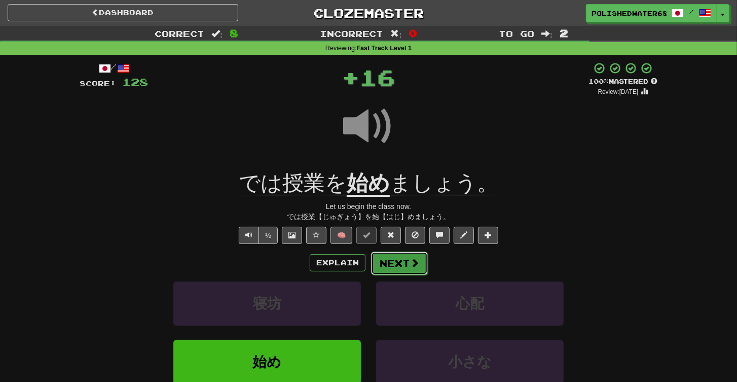
click at [413, 261] on span at bounding box center [414, 262] width 9 height 9
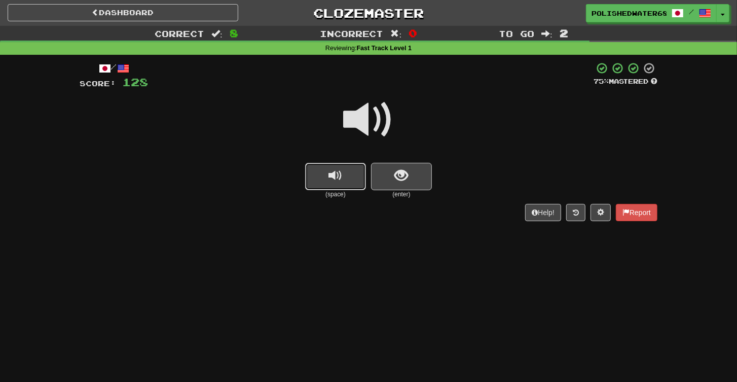
click at [349, 169] on button "replay audio" at bounding box center [335, 176] width 61 height 27
click at [371, 168] on div "(space) (enter)" at bounding box center [369, 181] width 578 height 36
click at [392, 170] on button "show sentence" at bounding box center [401, 176] width 61 height 27
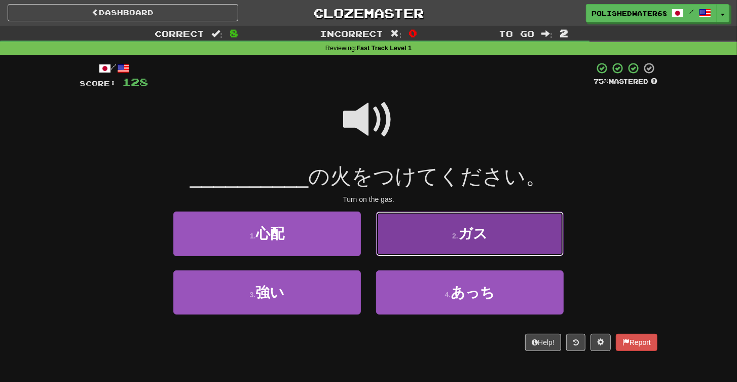
click at [522, 231] on button "2 . ガス" at bounding box center [470, 233] width 188 height 44
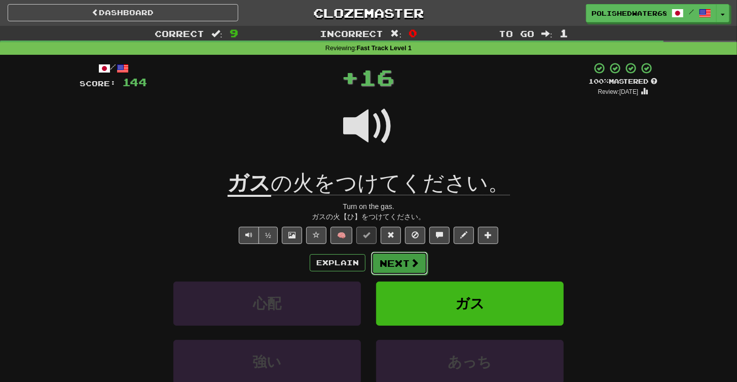
click at [414, 262] on span at bounding box center [414, 262] width 9 height 9
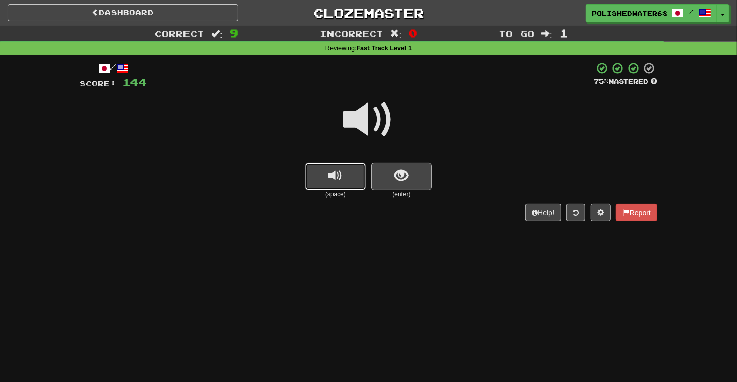
click at [338, 175] on span "replay audio" at bounding box center [336, 176] width 14 height 14
click at [392, 171] on button "show sentence" at bounding box center [401, 176] width 61 height 27
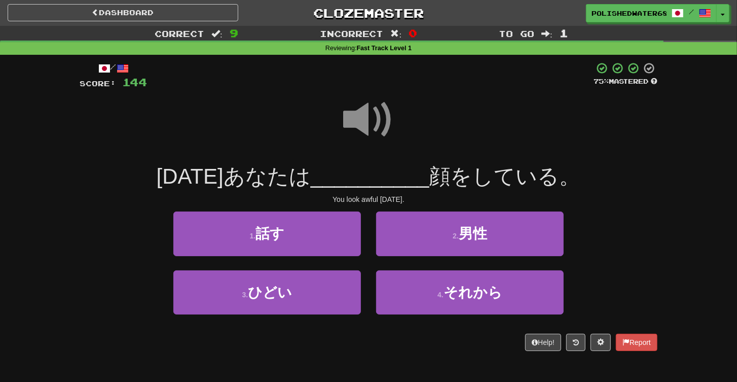
click at [380, 129] on span at bounding box center [368, 119] width 51 height 51
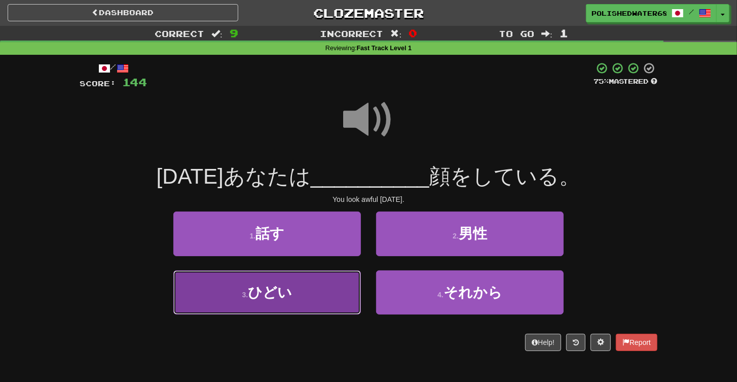
click at [316, 293] on button "3 . ひどい" at bounding box center [267, 292] width 188 height 44
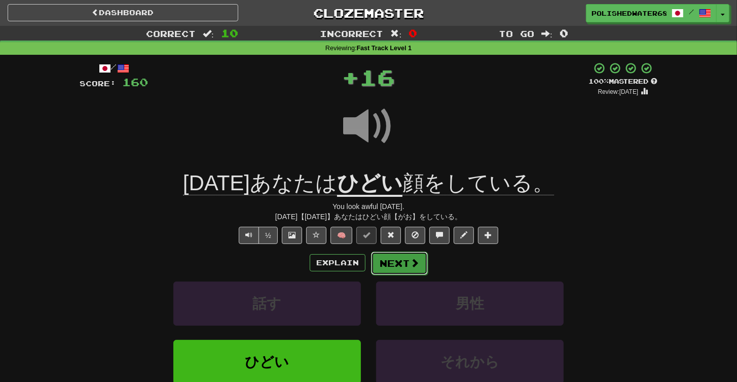
click at [387, 262] on button "Next" at bounding box center [399, 262] width 57 height 23
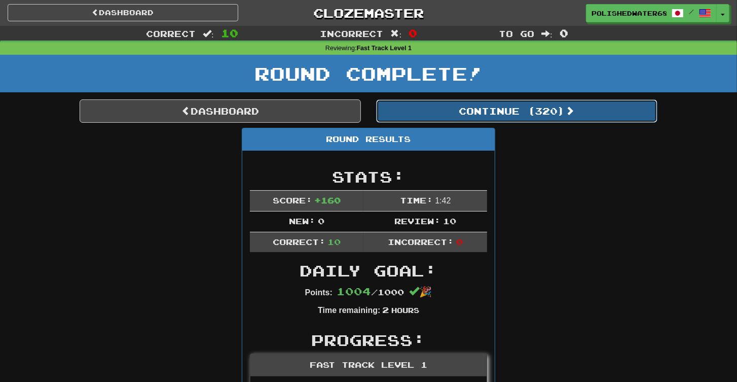
click at [529, 107] on button "Continue ( 320 )" at bounding box center [516, 110] width 281 height 23
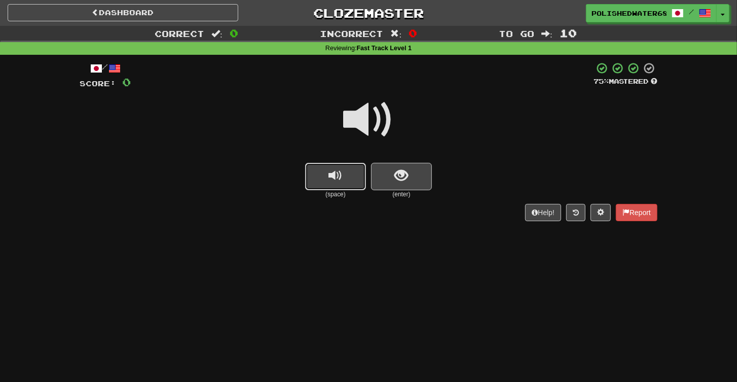
click at [340, 169] on span "replay audio" at bounding box center [336, 176] width 14 height 14
click at [415, 177] on button "show sentence" at bounding box center [401, 176] width 61 height 27
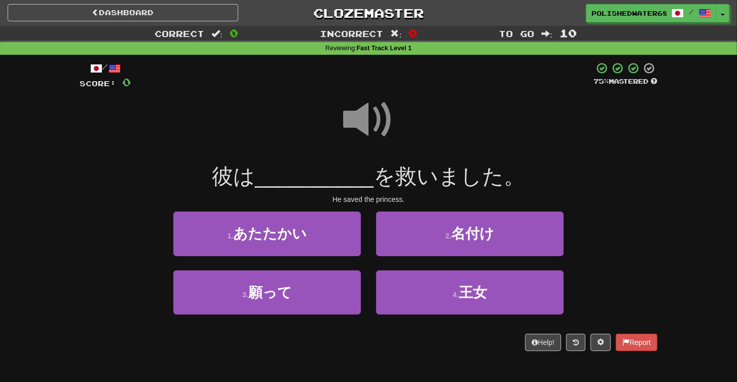
click at [371, 99] on span at bounding box center [368, 119] width 51 height 51
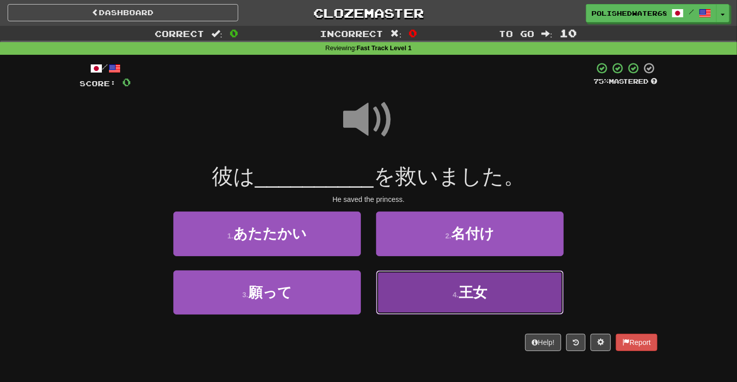
click at [436, 278] on button "4 . 王女" at bounding box center [470, 292] width 188 height 44
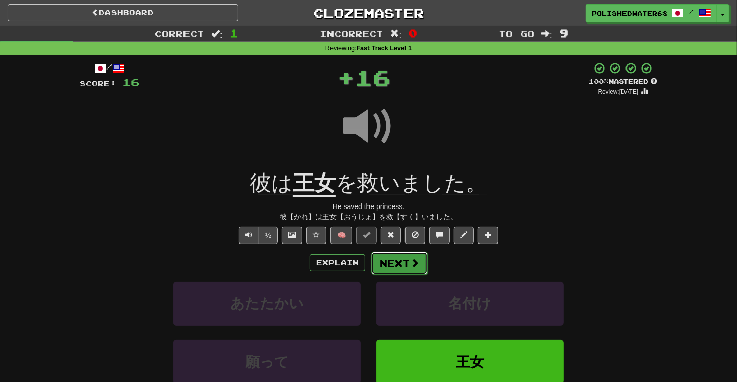
click at [402, 260] on button "Next" at bounding box center [399, 262] width 57 height 23
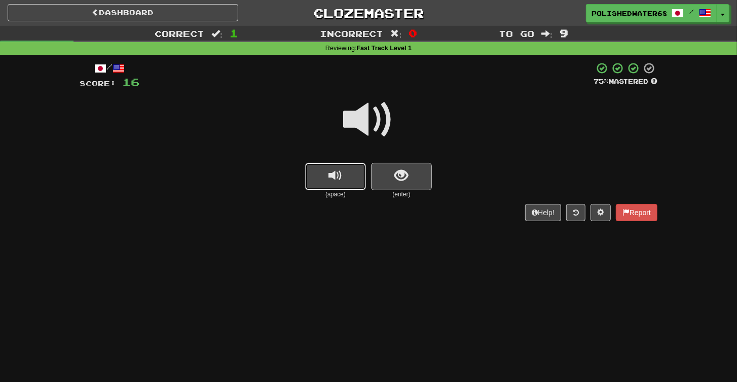
click at [333, 178] on span "replay audio" at bounding box center [336, 176] width 14 height 14
click at [390, 172] on button "show sentence" at bounding box center [401, 176] width 61 height 27
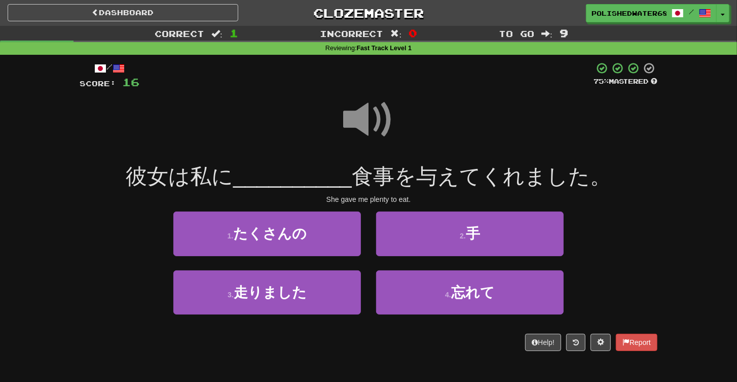
click at [371, 100] on span at bounding box center [368, 119] width 51 height 51
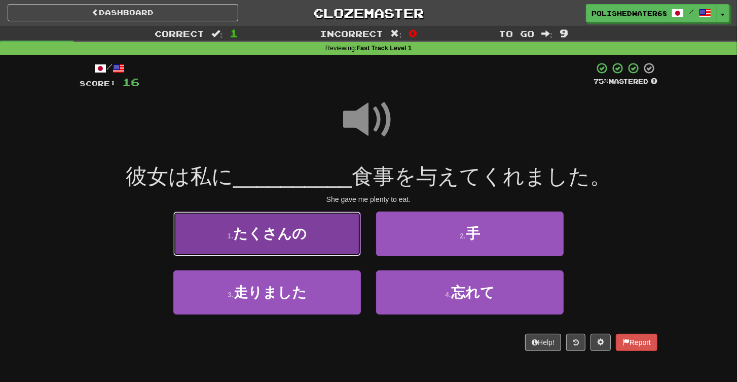
click at [309, 243] on button "1 . たくさんの" at bounding box center [267, 233] width 188 height 44
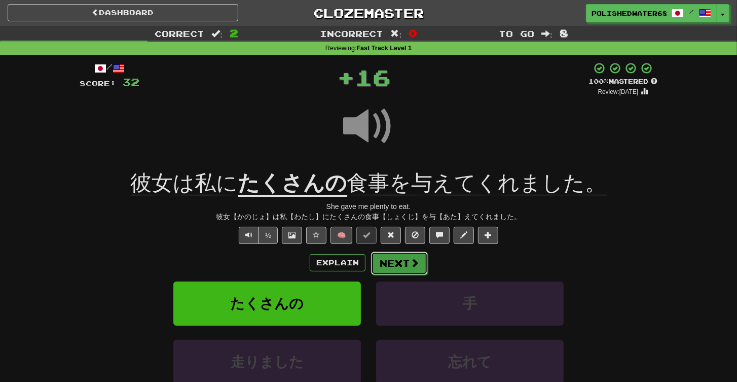
click at [398, 256] on button "Next" at bounding box center [399, 262] width 57 height 23
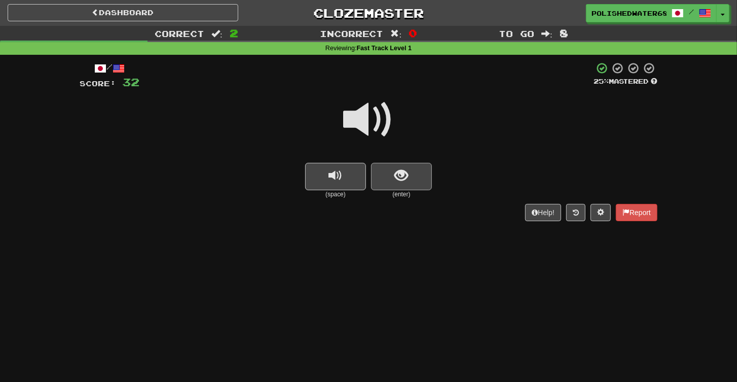
click at [313, 190] on small "(space)" at bounding box center [335, 194] width 61 height 9
click at [330, 177] on span "replay audio" at bounding box center [336, 176] width 14 height 14
click at [426, 177] on button "show sentence" at bounding box center [401, 176] width 61 height 27
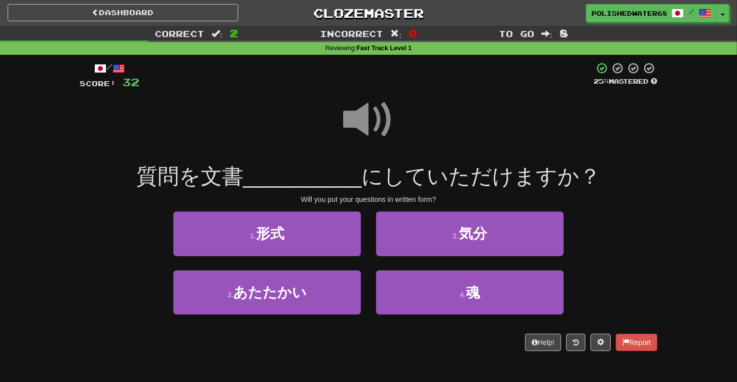
click at [370, 116] on span at bounding box center [368, 119] width 51 height 51
click at [381, 119] on span at bounding box center [368, 119] width 51 height 51
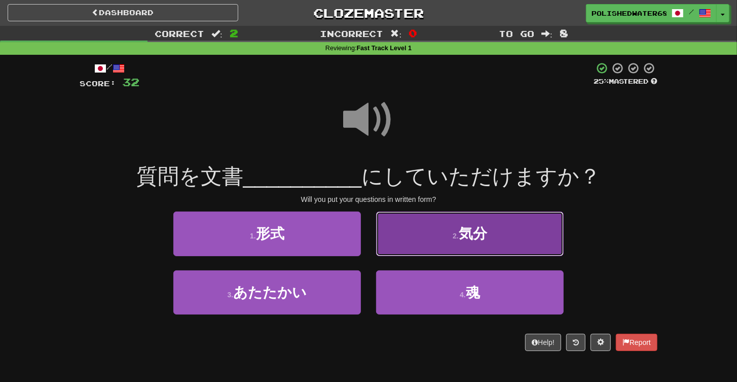
click at [431, 239] on button "2 . 気分" at bounding box center [470, 233] width 188 height 44
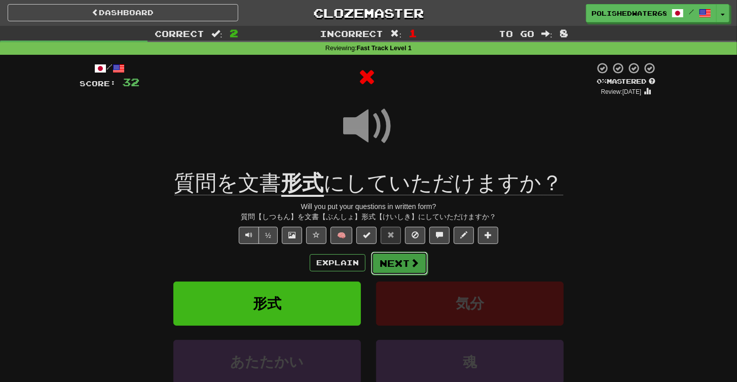
click at [386, 253] on button "Next" at bounding box center [399, 262] width 57 height 23
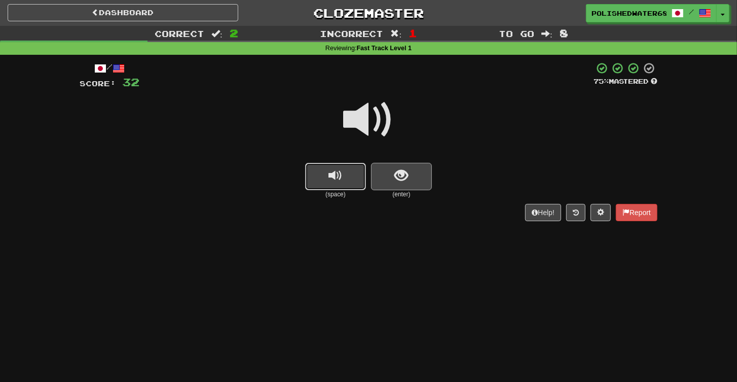
drag, startPoint x: 335, startPoint y: 188, endPoint x: 385, endPoint y: 178, distance: 51.1
click at [335, 188] on button "replay audio" at bounding box center [335, 176] width 61 height 27
click at [413, 175] on button "show sentence" at bounding box center [401, 176] width 61 height 27
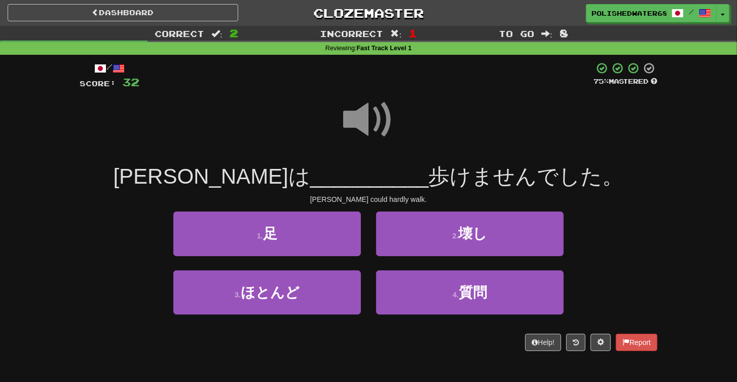
click at [385, 118] on span at bounding box center [368, 119] width 51 height 51
click at [363, 104] on span at bounding box center [368, 119] width 51 height 51
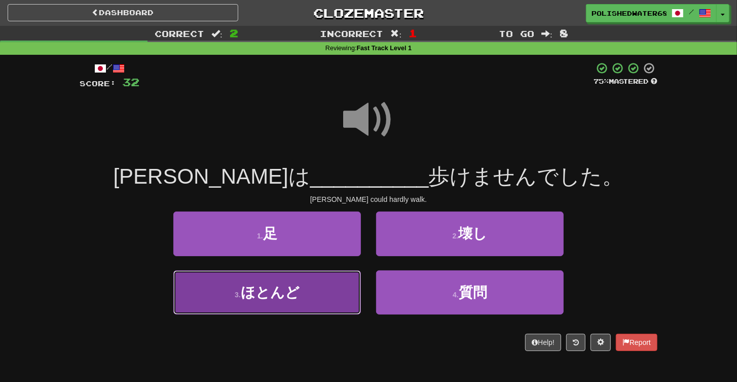
click at [334, 278] on button "3 . ほとんど" at bounding box center [267, 292] width 188 height 44
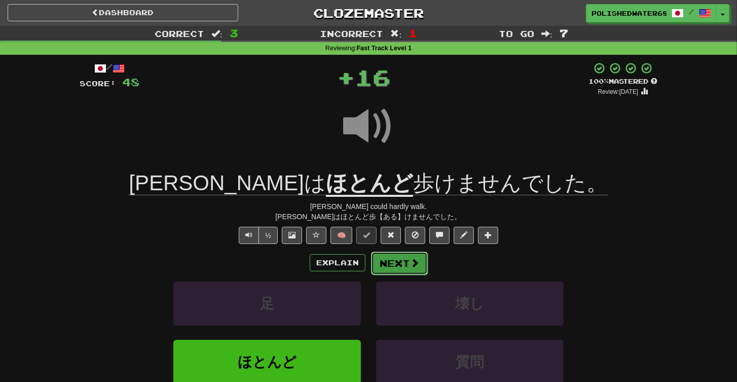
click at [390, 263] on button "Next" at bounding box center [399, 262] width 57 height 23
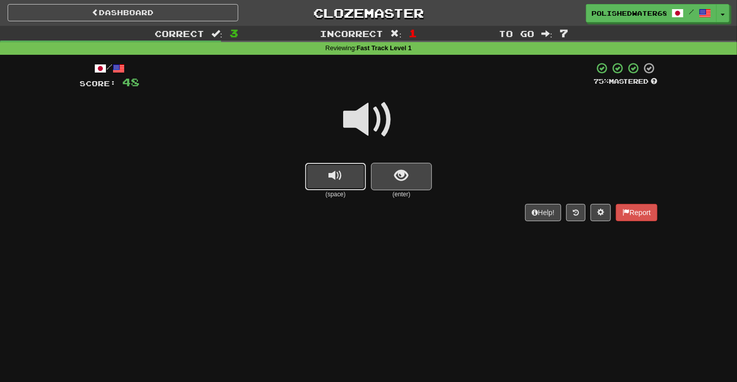
click at [334, 177] on span "replay audio" at bounding box center [336, 176] width 14 height 14
click at [398, 176] on span "show sentence" at bounding box center [402, 176] width 14 height 14
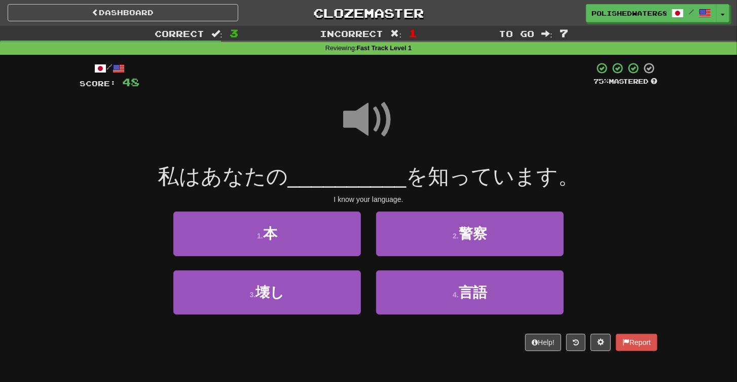
click at [369, 104] on span at bounding box center [368, 119] width 51 height 51
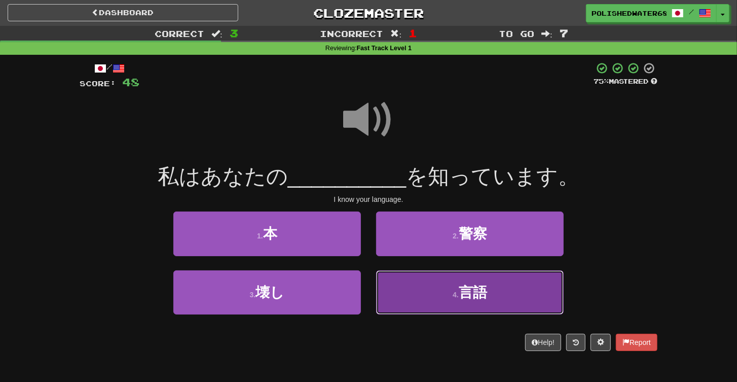
click at [457, 287] on button "4 . 言語" at bounding box center [470, 292] width 188 height 44
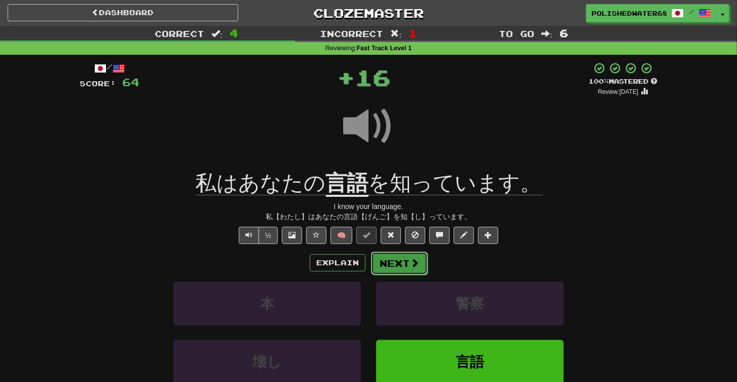
click at [390, 269] on button "Next" at bounding box center [399, 262] width 57 height 23
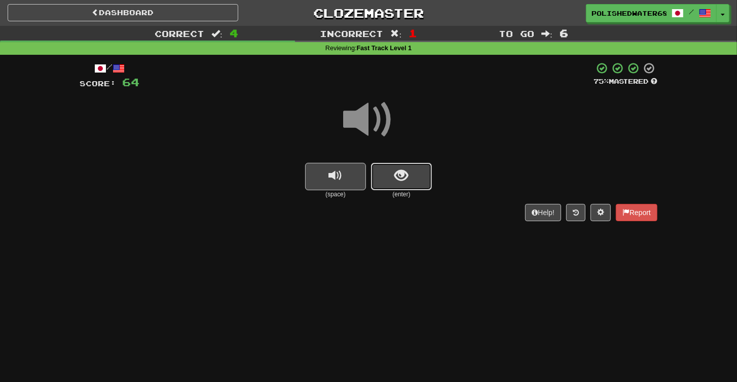
click at [373, 175] on button "show sentence" at bounding box center [401, 176] width 61 height 27
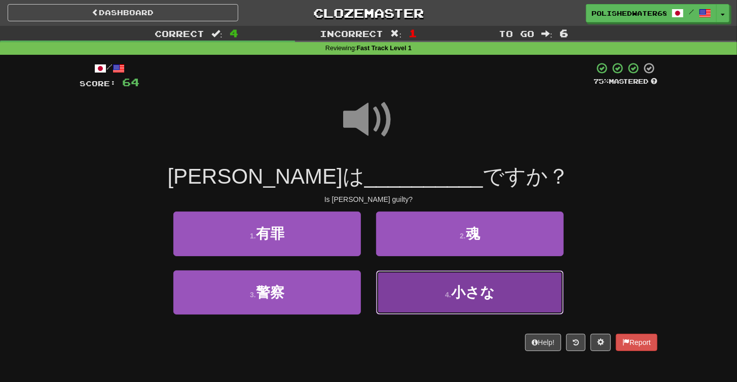
click at [437, 298] on button "4 . 小さな" at bounding box center [470, 292] width 188 height 44
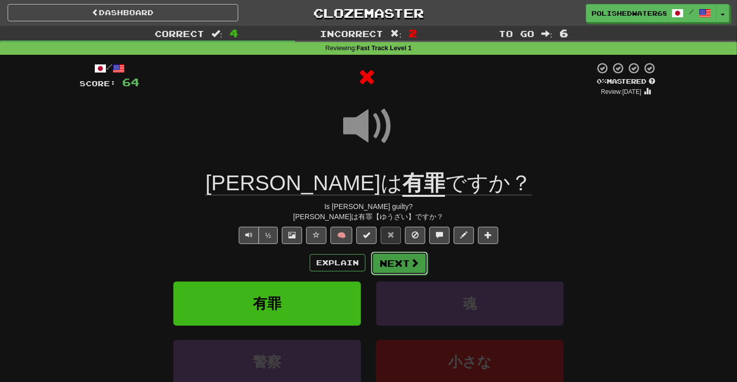
click at [408, 263] on button "Next" at bounding box center [399, 262] width 57 height 23
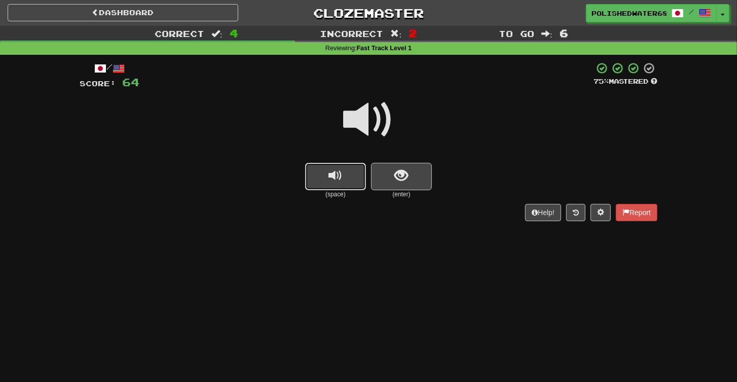
click at [333, 177] on span "replay audio" at bounding box center [336, 176] width 14 height 14
click at [409, 173] on button "show sentence" at bounding box center [401, 176] width 61 height 27
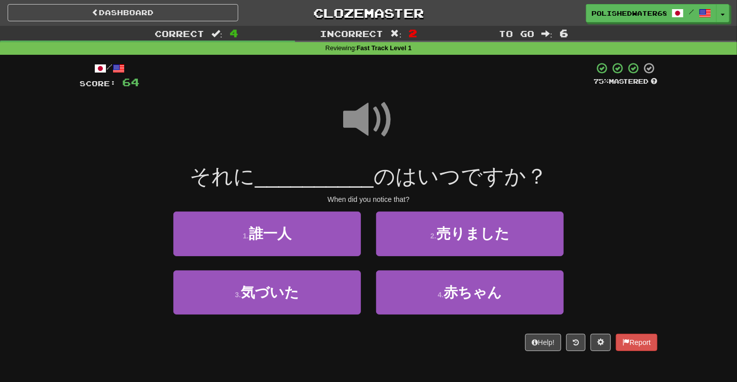
click at [360, 108] on span at bounding box center [368, 119] width 51 height 51
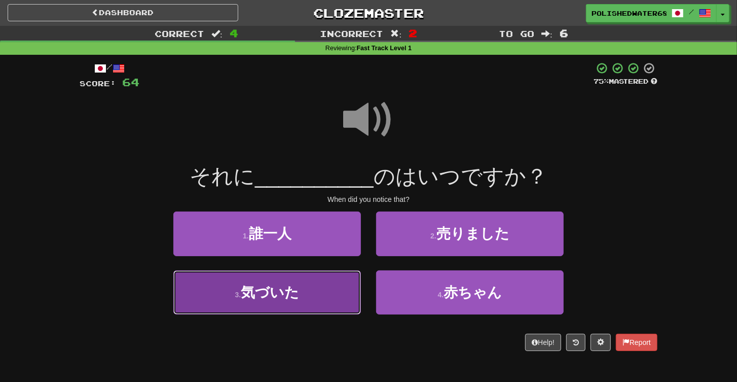
click at [312, 304] on button "3 . 気づいた" at bounding box center [267, 292] width 188 height 44
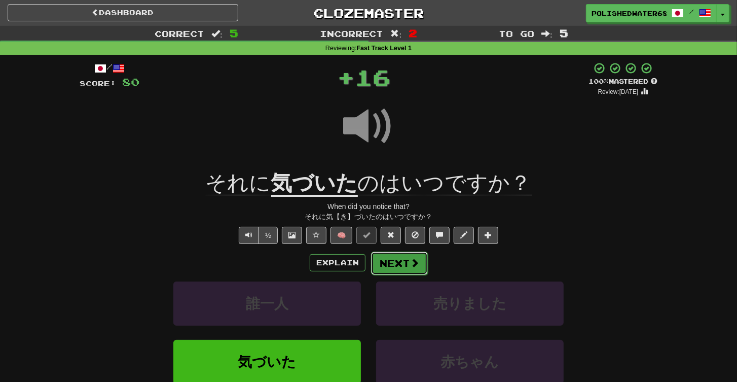
click at [383, 263] on button "Next" at bounding box center [399, 262] width 57 height 23
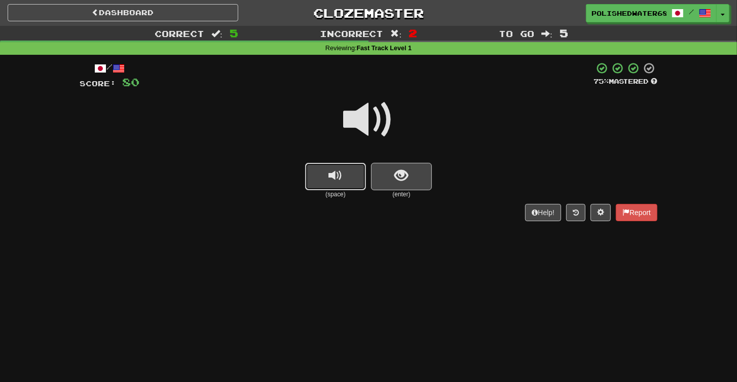
click at [343, 177] on button "replay audio" at bounding box center [335, 176] width 61 height 27
click at [386, 175] on button "show sentence" at bounding box center [401, 176] width 61 height 27
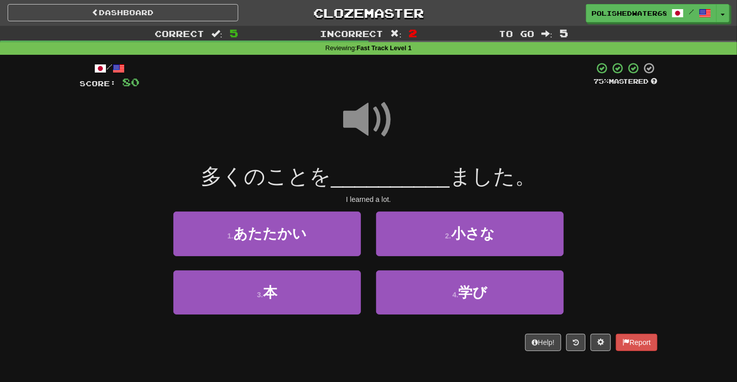
click at [358, 119] on span at bounding box center [368, 119] width 51 height 51
click at [375, 111] on span at bounding box center [368, 119] width 51 height 51
click at [366, 117] on span at bounding box center [368, 119] width 51 height 51
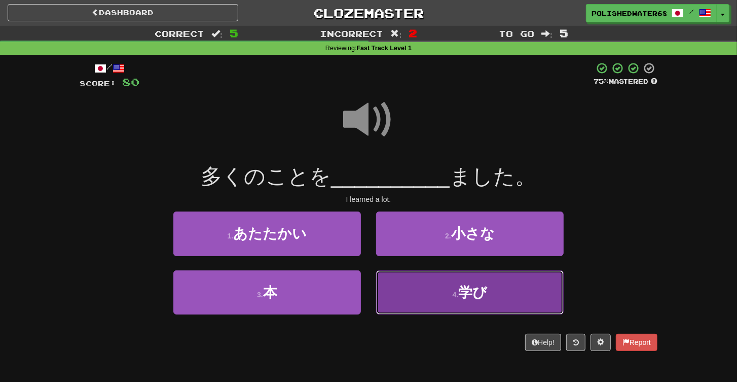
click at [475, 299] on span "学び" at bounding box center [472, 292] width 29 height 16
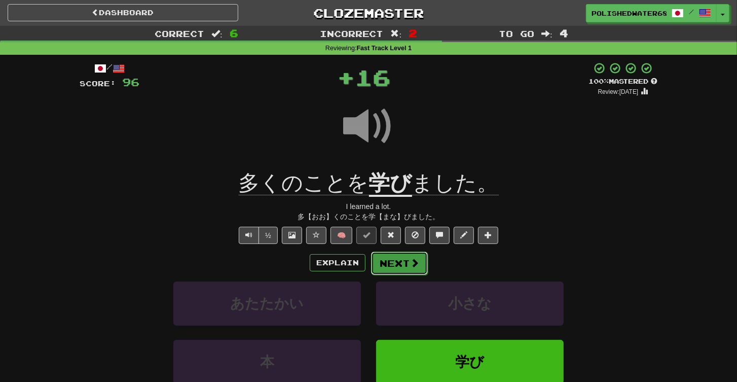
click at [401, 264] on button "Next" at bounding box center [399, 262] width 57 height 23
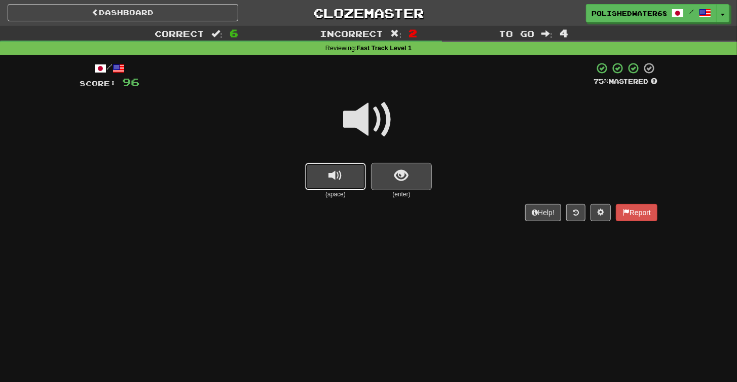
drag, startPoint x: 354, startPoint y: 184, endPoint x: 398, endPoint y: 179, distance: 43.8
click at [354, 183] on button "replay audio" at bounding box center [335, 176] width 61 height 27
click at [398, 179] on span "show sentence" at bounding box center [402, 176] width 14 height 14
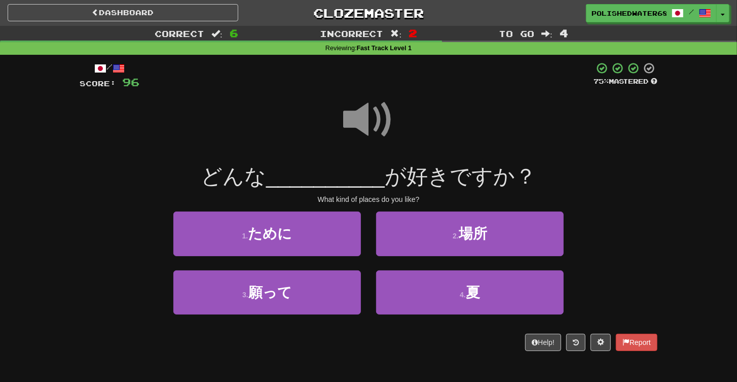
click at [390, 116] on span at bounding box center [368, 119] width 51 height 51
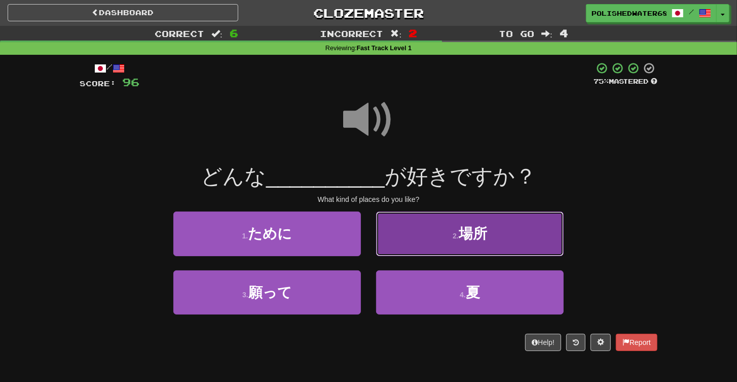
click at [490, 219] on button "2 . 場所" at bounding box center [470, 233] width 188 height 44
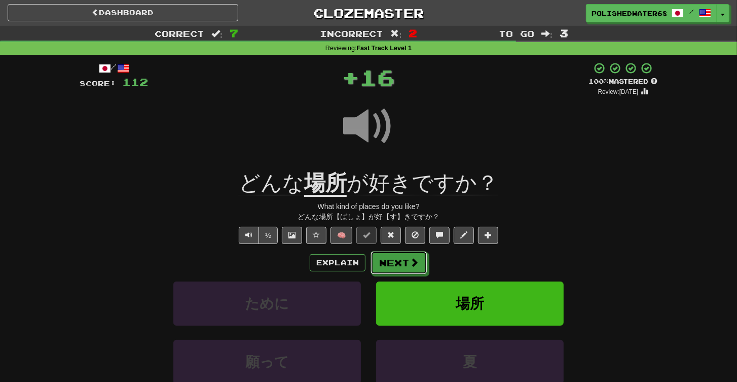
drag, startPoint x: 413, startPoint y: 267, endPoint x: 444, endPoint y: 228, distance: 49.4
click at [413, 267] on span at bounding box center [414, 262] width 9 height 9
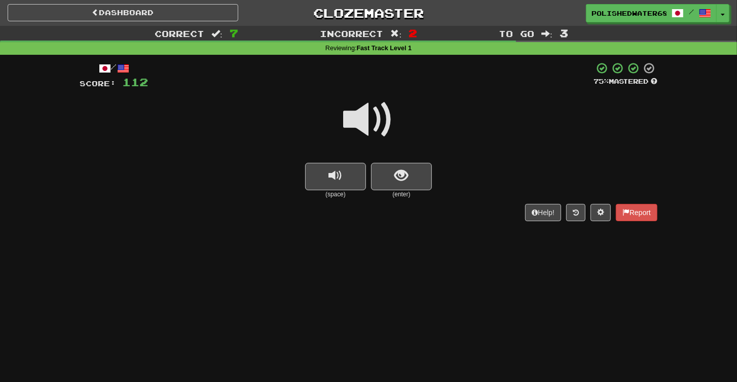
click at [345, 182] on button "replay audio" at bounding box center [335, 176] width 61 height 27
click at [420, 180] on button "show sentence" at bounding box center [401, 176] width 61 height 27
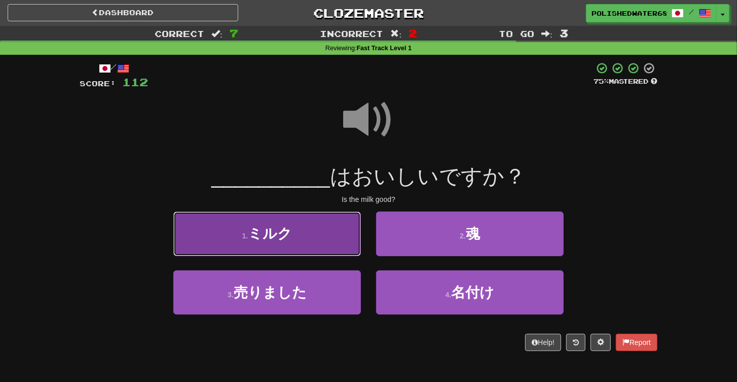
click at [311, 229] on button "1 . [GEOGRAPHIC_DATA]" at bounding box center [267, 233] width 188 height 44
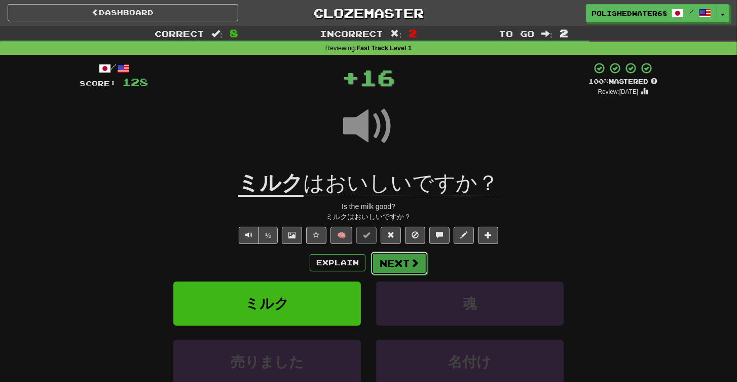
drag, startPoint x: 395, startPoint y: 262, endPoint x: 438, endPoint y: 199, distance: 75.5
click at [396, 261] on button "Next" at bounding box center [399, 262] width 57 height 23
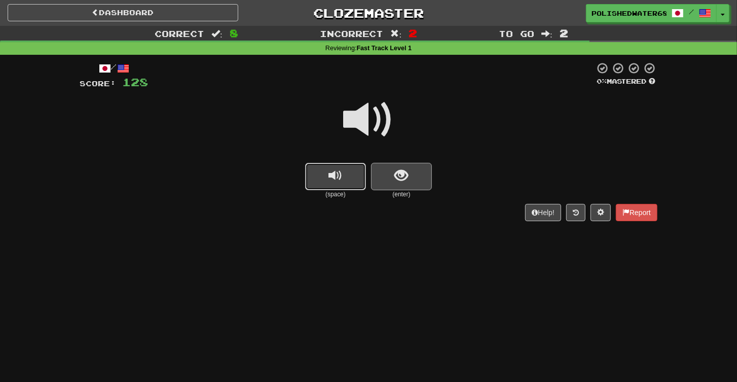
drag, startPoint x: 337, startPoint y: 176, endPoint x: 387, endPoint y: 172, distance: 50.4
click at [337, 176] on span "replay audio" at bounding box center [336, 176] width 14 height 14
click at [395, 172] on span "show sentence" at bounding box center [402, 176] width 14 height 14
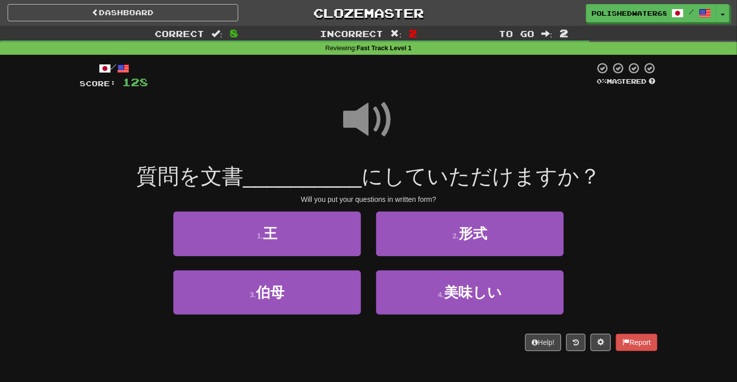
click at [369, 113] on span at bounding box center [368, 119] width 51 height 51
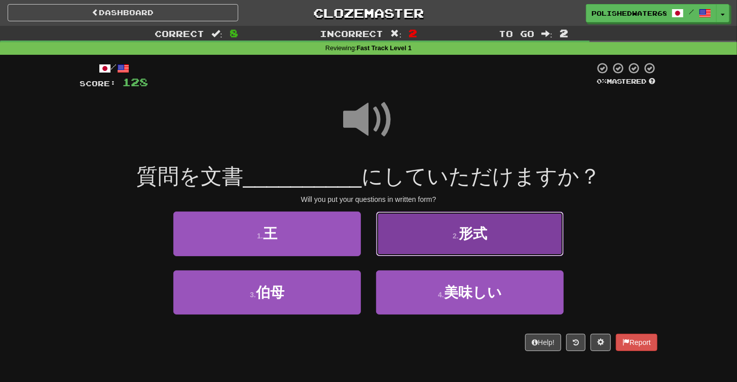
click at [451, 237] on button "2 . 形式" at bounding box center [470, 233] width 188 height 44
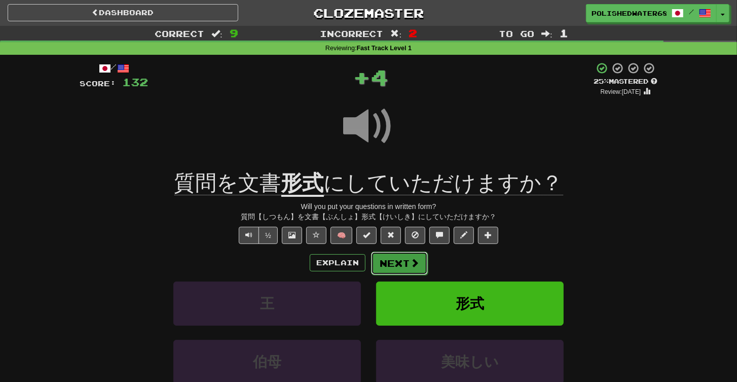
click at [399, 257] on button "Next" at bounding box center [399, 262] width 57 height 23
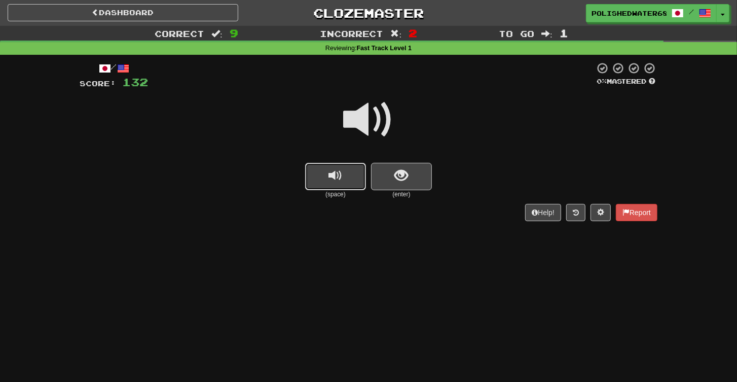
click at [351, 181] on button "replay audio" at bounding box center [335, 176] width 61 height 27
click at [412, 177] on button "show sentence" at bounding box center [401, 176] width 61 height 27
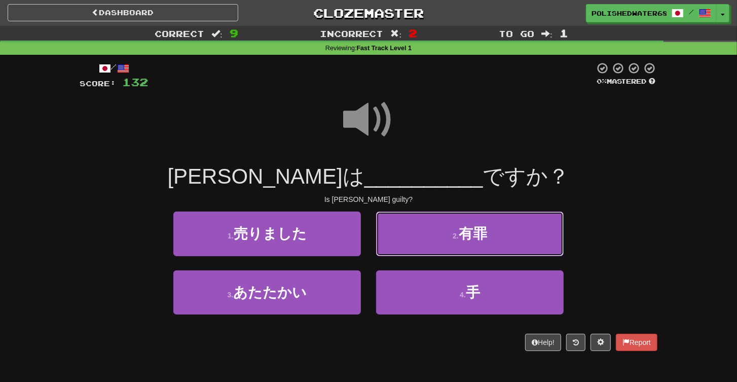
drag, startPoint x: 492, startPoint y: 230, endPoint x: 373, endPoint y: 274, distance: 127.1
click at [492, 230] on button "2 . 有罪" at bounding box center [470, 233] width 188 height 44
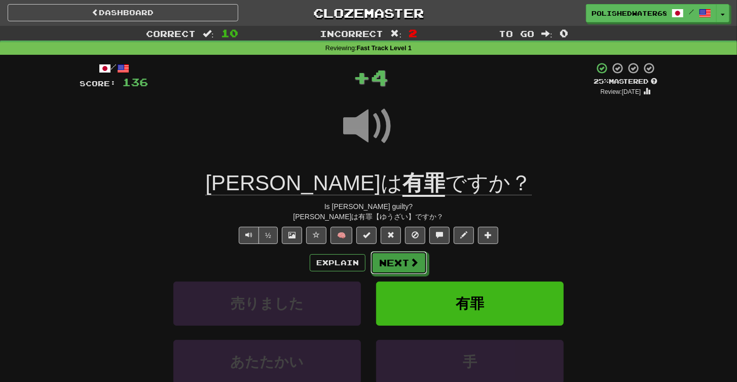
click at [417, 264] on span at bounding box center [414, 262] width 9 height 9
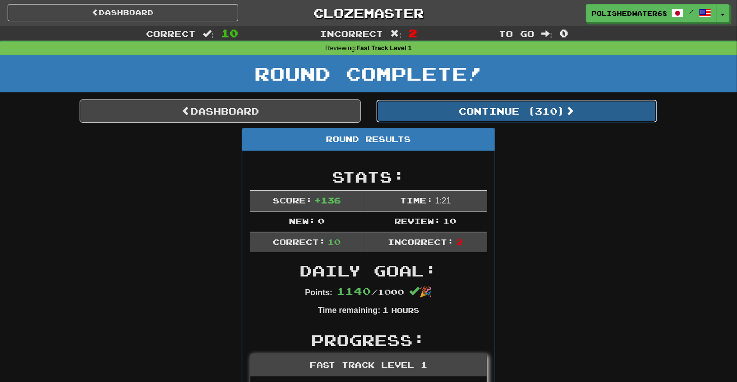
drag, startPoint x: 525, startPoint y: 103, endPoint x: 511, endPoint y: 114, distance: 17.7
click at [524, 104] on button "Continue ( 310 )" at bounding box center [516, 110] width 281 height 23
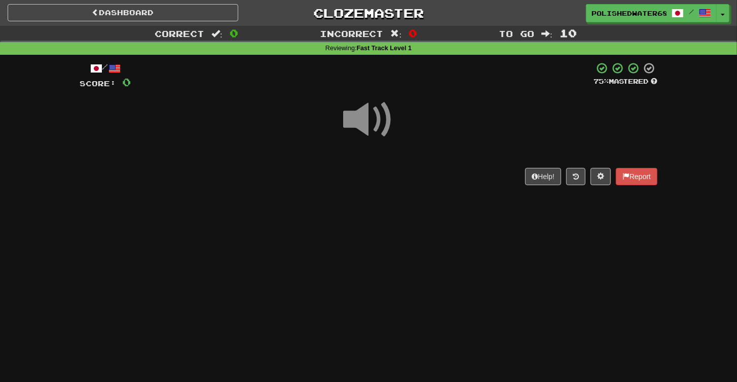
drag, startPoint x: 325, startPoint y: 165, endPoint x: 332, endPoint y: 165, distance: 7.6
click at [325, 165] on div "/ Score: 0 75 % Mastered Help! Report" at bounding box center [369, 123] width 578 height 123
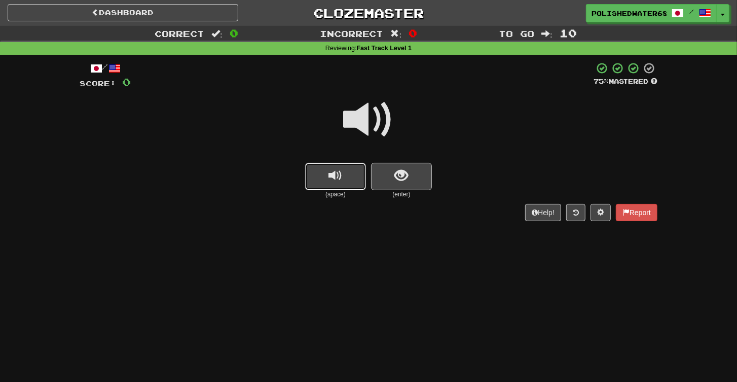
click at [336, 166] on button "replay audio" at bounding box center [335, 176] width 61 height 27
click at [424, 175] on button "show sentence" at bounding box center [401, 176] width 61 height 27
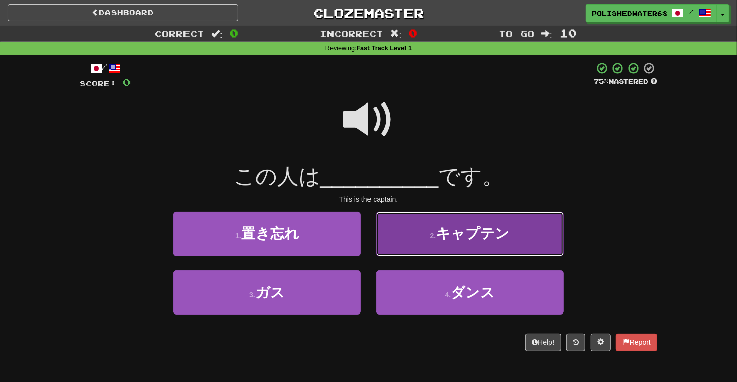
click at [514, 230] on button "2 . キャプテン" at bounding box center [470, 233] width 188 height 44
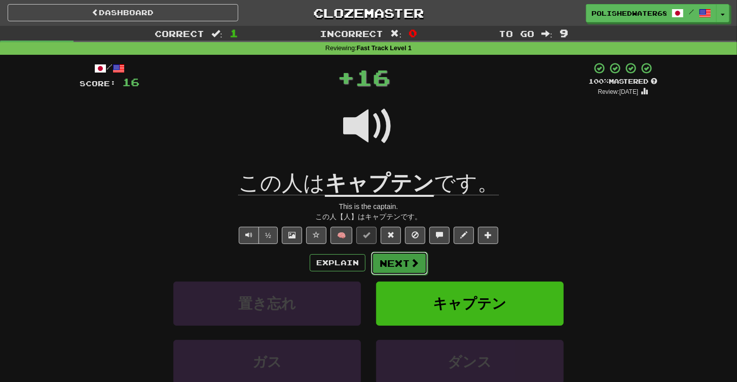
click at [420, 264] on button "Next" at bounding box center [399, 262] width 57 height 23
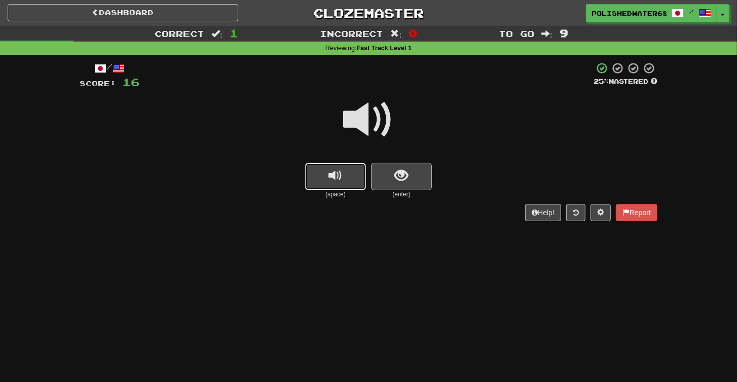
drag, startPoint x: 351, startPoint y: 174, endPoint x: 357, endPoint y: 171, distance: 6.6
click at [351, 174] on button "replay audio" at bounding box center [335, 176] width 61 height 27
click at [379, 169] on button "show sentence" at bounding box center [401, 176] width 61 height 27
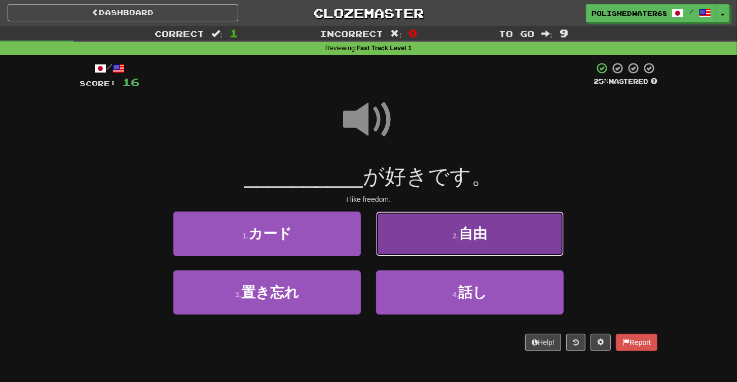
click at [452, 245] on button "2 . 自由" at bounding box center [470, 233] width 188 height 44
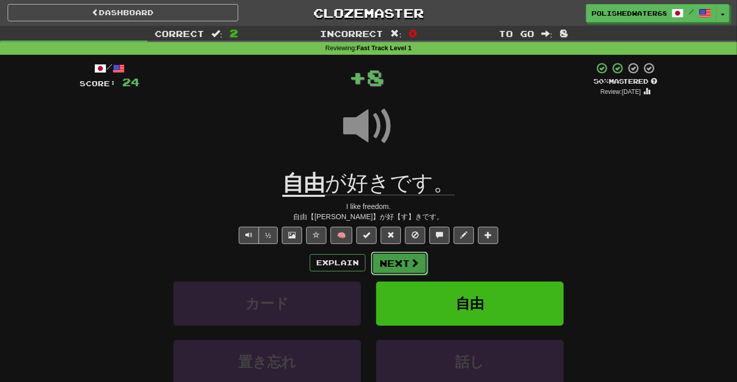
click at [415, 260] on span at bounding box center [414, 262] width 9 height 9
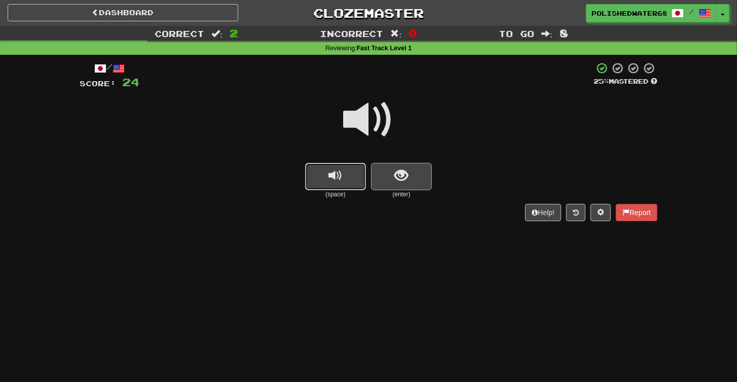
drag, startPoint x: 342, startPoint y: 176, endPoint x: 410, endPoint y: 176, distance: 67.9
click at [342, 176] on span "replay audio" at bounding box center [336, 176] width 14 height 14
click at [410, 176] on button "show sentence" at bounding box center [401, 176] width 61 height 27
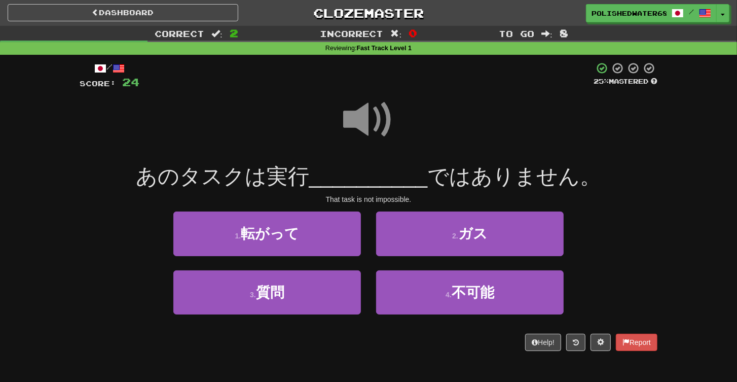
click at [378, 110] on span at bounding box center [368, 119] width 51 height 51
click at [353, 104] on span at bounding box center [368, 119] width 51 height 51
click at [400, 114] on div at bounding box center [369, 126] width 578 height 73
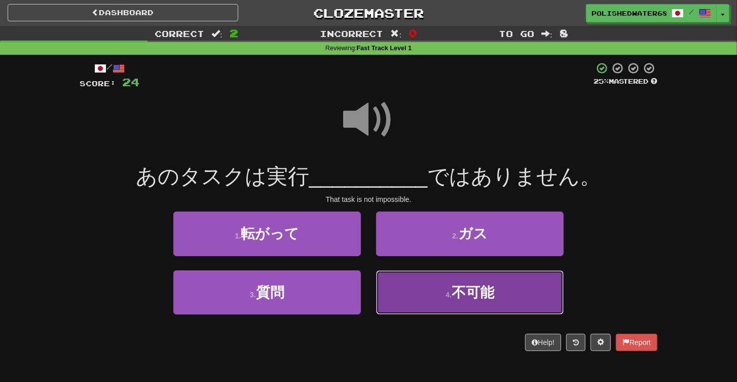
click at [435, 289] on button "4 . 不可能" at bounding box center [470, 292] width 188 height 44
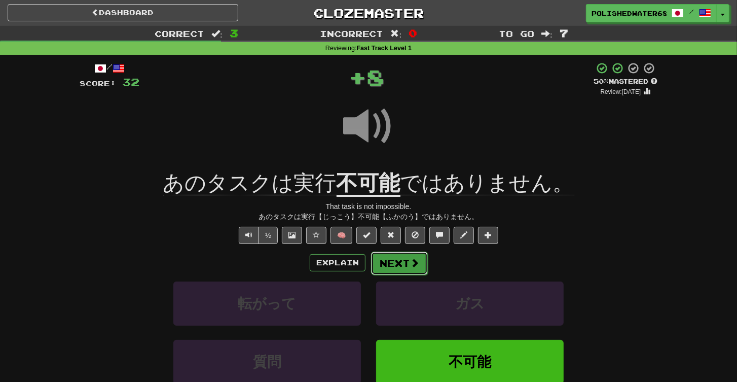
click at [400, 265] on button "Next" at bounding box center [399, 262] width 57 height 23
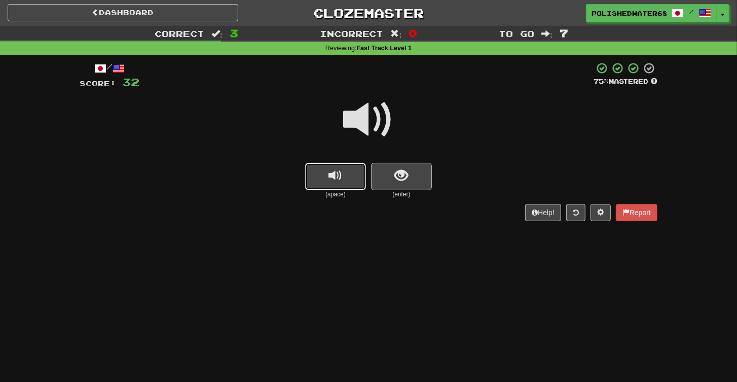
click at [340, 181] on span "replay audio" at bounding box center [336, 176] width 14 height 14
click at [433, 178] on div "(space) (enter)" at bounding box center [369, 181] width 578 height 36
click at [395, 177] on span "show sentence" at bounding box center [402, 176] width 14 height 14
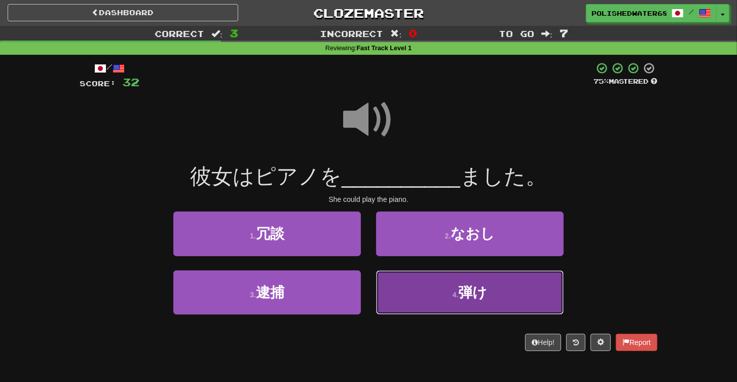
click at [478, 280] on button "4 . 弾け" at bounding box center [470, 292] width 188 height 44
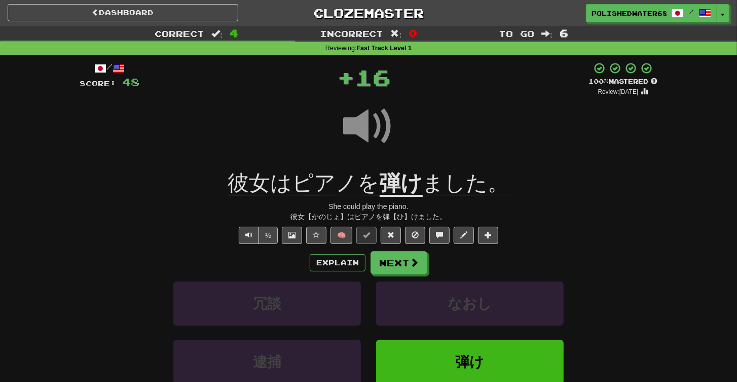
click at [395, 248] on div "/ Score: 48 + 16 100 % Mastered Review: [DATE] 彼女はピアノを 弾け ました。 She could play t…" at bounding box center [369, 249] width 578 height 374
click at [394, 257] on button "Next" at bounding box center [399, 262] width 57 height 23
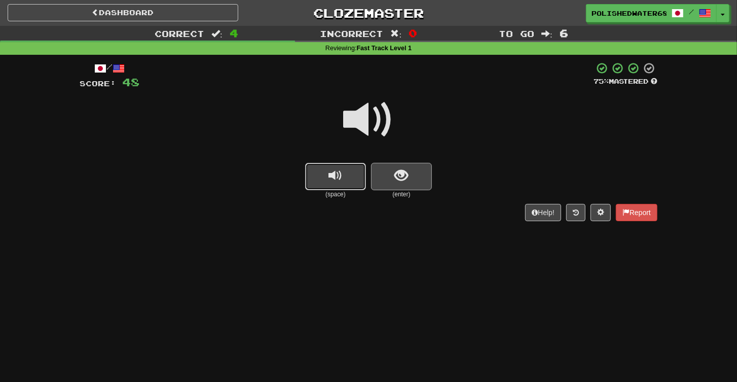
drag, startPoint x: 349, startPoint y: 186, endPoint x: 393, endPoint y: 183, distance: 44.7
click at [349, 186] on button "replay audio" at bounding box center [335, 176] width 61 height 27
click at [410, 184] on button "show sentence" at bounding box center [401, 176] width 61 height 27
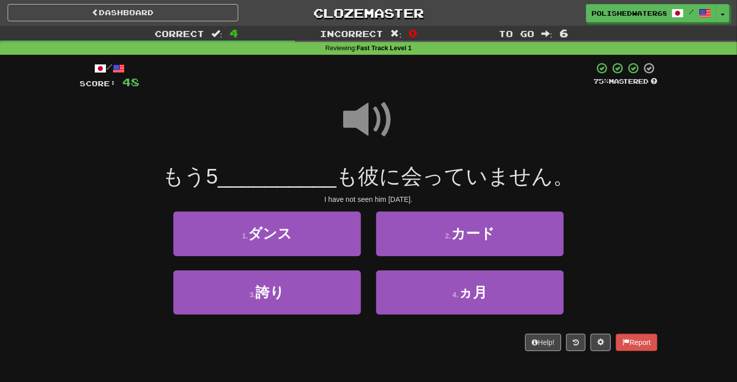
click at [363, 116] on span at bounding box center [368, 119] width 51 height 51
click at [364, 118] on span at bounding box center [368, 119] width 51 height 51
click at [378, 122] on span at bounding box center [368, 119] width 51 height 51
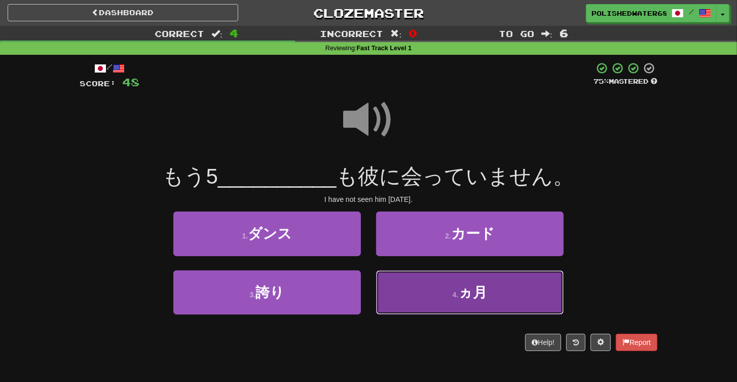
click at [498, 297] on button "4 . ヵ月" at bounding box center [470, 292] width 188 height 44
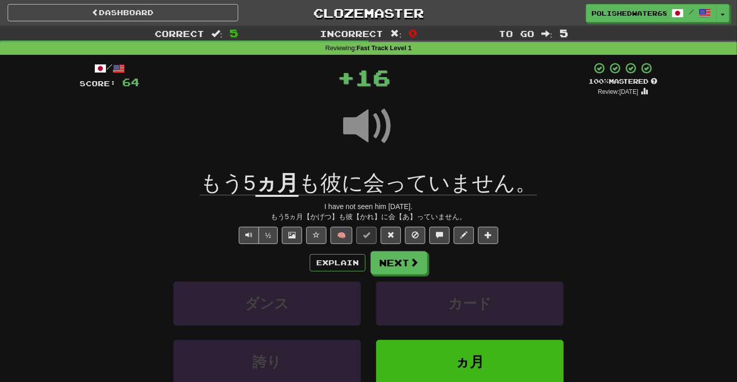
click at [383, 145] on span at bounding box center [368, 126] width 51 height 51
click at [412, 263] on span at bounding box center [414, 262] width 9 height 9
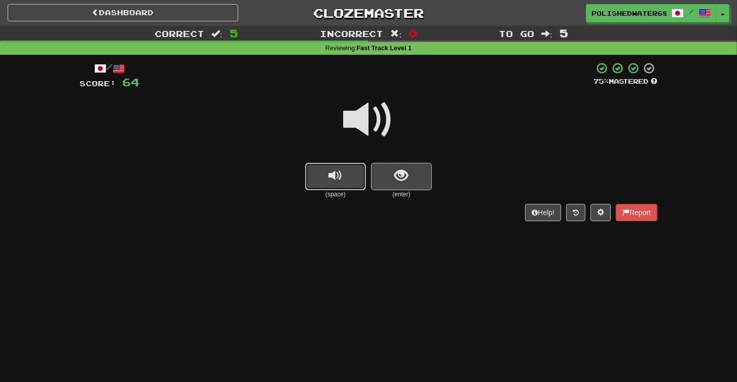
click at [338, 183] on button "replay audio" at bounding box center [335, 176] width 61 height 27
click at [379, 174] on button "show sentence" at bounding box center [401, 176] width 61 height 27
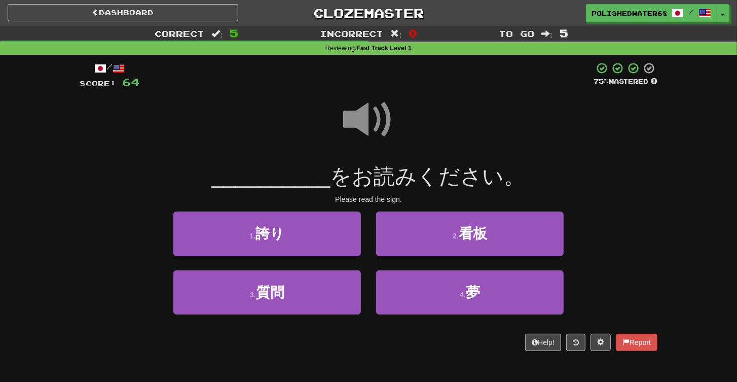
click at [365, 112] on span at bounding box center [368, 119] width 51 height 51
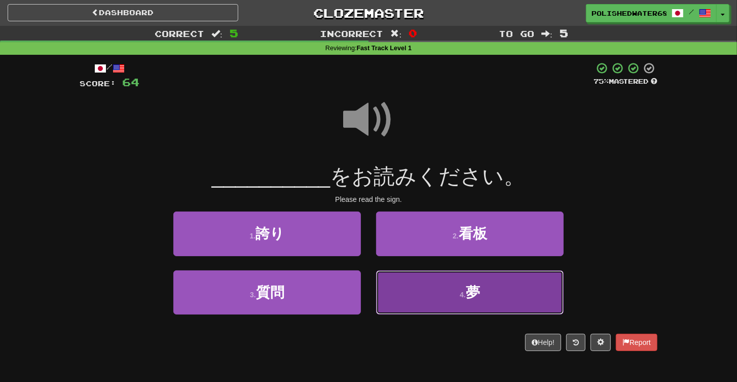
click at [428, 296] on button "4 . 夢" at bounding box center [470, 292] width 188 height 44
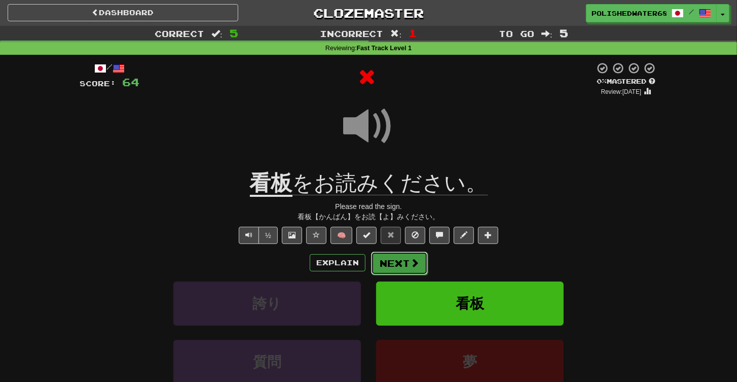
click at [395, 259] on button "Next" at bounding box center [399, 262] width 57 height 23
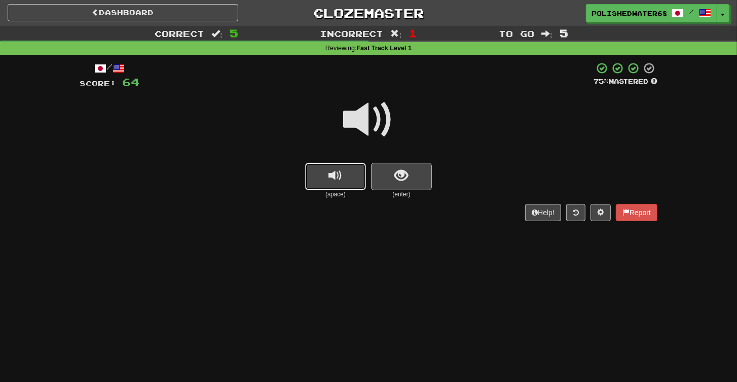
click at [343, 175] on button "replay audio" at bounding box center [335, 176] width 61 height 27
click at [428, 183] on button "show sentence" at bounding box center [401, 176] width 61 height 27
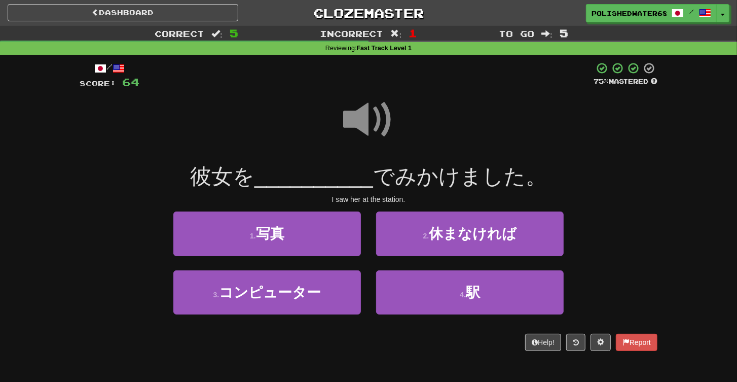
click at [364, 112] on span at bounding box center [368, 119] width 51 height 51
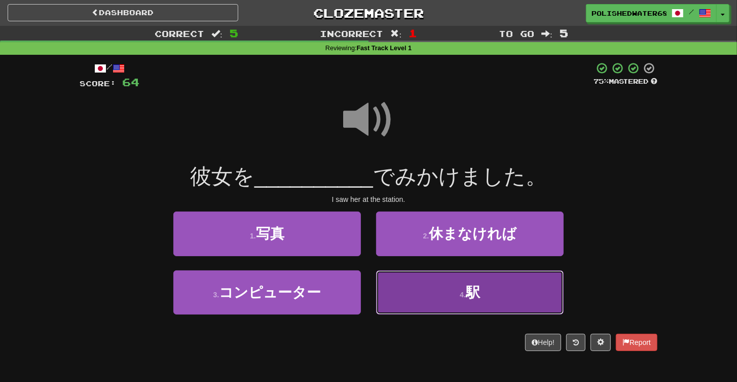
click at [473, 285] on span "駅" at bounding box center [473, 292] width 14 height 16
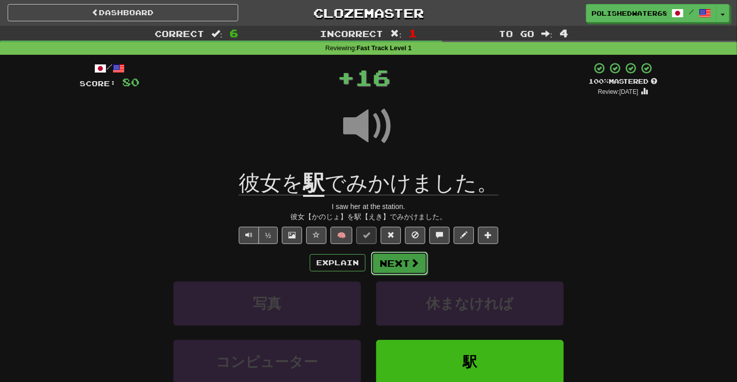
click at [405, 271] on button "Next" at bounding box center [399, 262] width 57 height 23
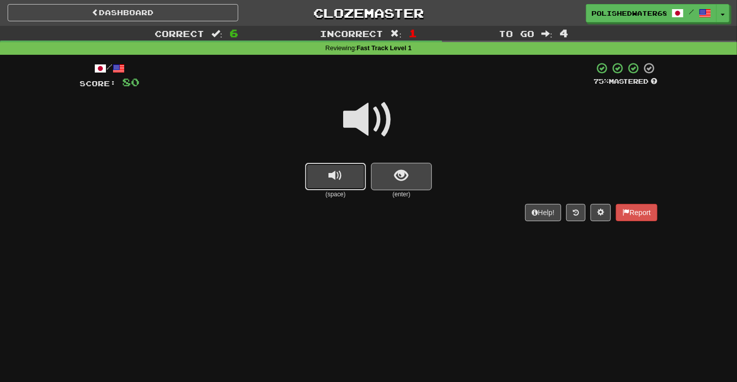
click at [332, 178] on span "replay audio" at bounding box center [336, 176] width 14 height 14
click at [417, 178] on button "show sentence" at bounding box center [401, 176] width 61 height 27
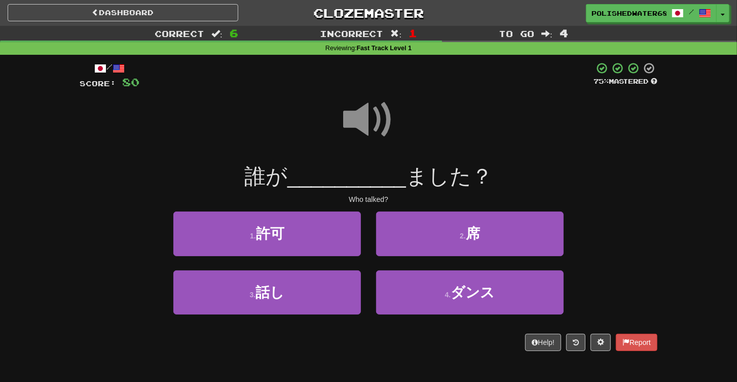
click at [361, 107] on span at bounding box center [368, 119] width 51 height 51
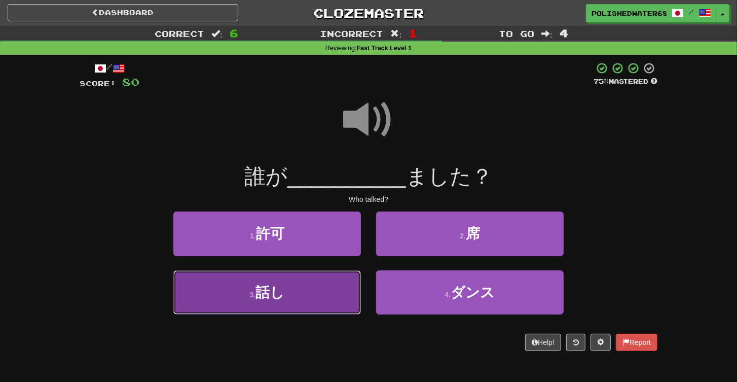
click at [313, 289] on button "3 . 話し" at bounding box center [267, 292] width 188 height 44
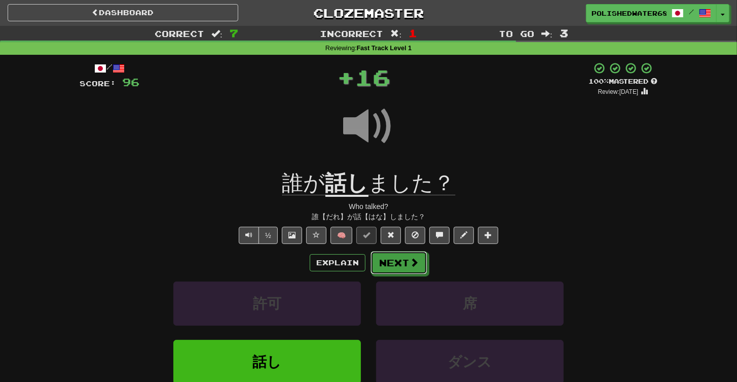
click at [391, 265] on button "Next" at bounding box center [399, 262] width 57 height 23
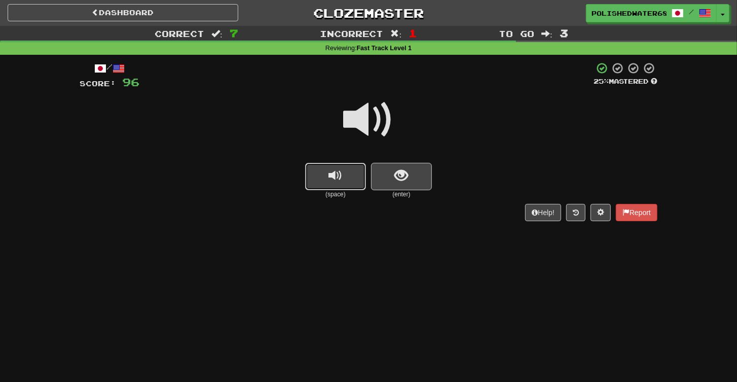
click at [340, 177] on span "replay audio" at bounding box center [336, 176] width 14 height 14
click at [401, 174] on span "show sentence" at bounding box center [402, 176] width 14 height 14
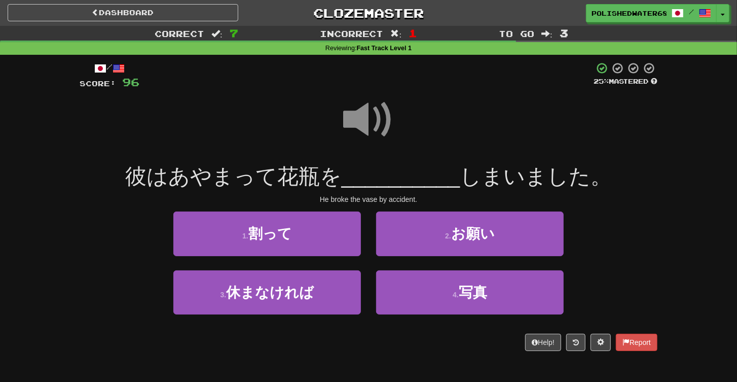
click at [366, 100] on span at bounding box center [368, 119] width 51 height 51
click at [368, 112] on span at bounding box center [368, 119] width 51 height 51
click at [369, 114] on span at bounding box center [368, 119] width 51 height 51
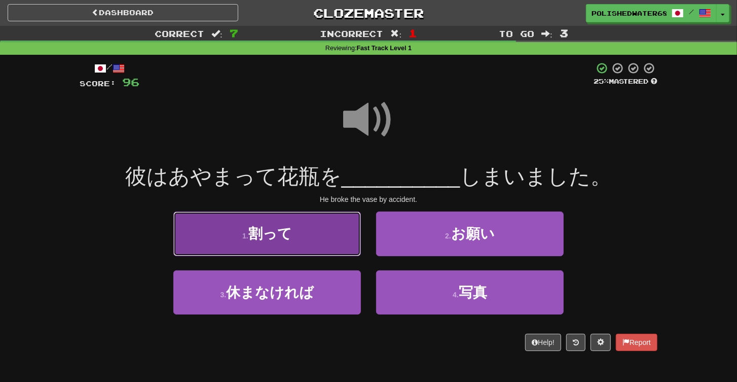
click at [318, 229] on button "1 . 割って" at bounding box center [267, 233] width 188 height 44
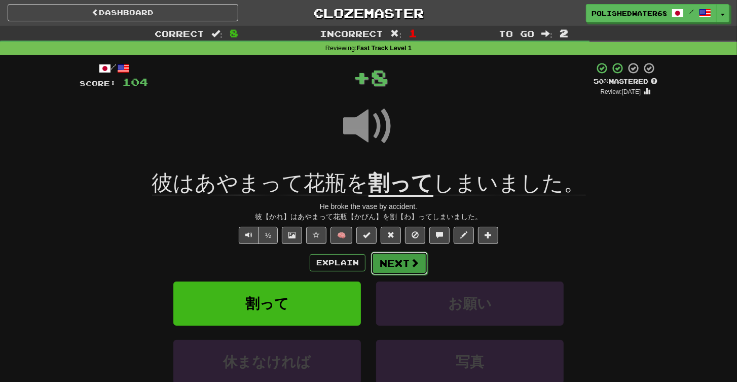
click at [404, 264] on button "Next" at bounding box center [399, 262] width 57 height 23
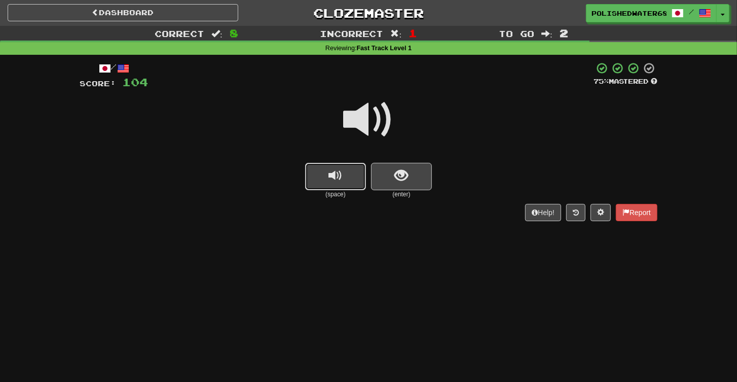
click at [347, 177] on button "replay audio" at bounding box center [335, 176] width 61 height 27
click at [403, 174] on span "show sentence" at bounding box center [402, 176] width 14 height 14
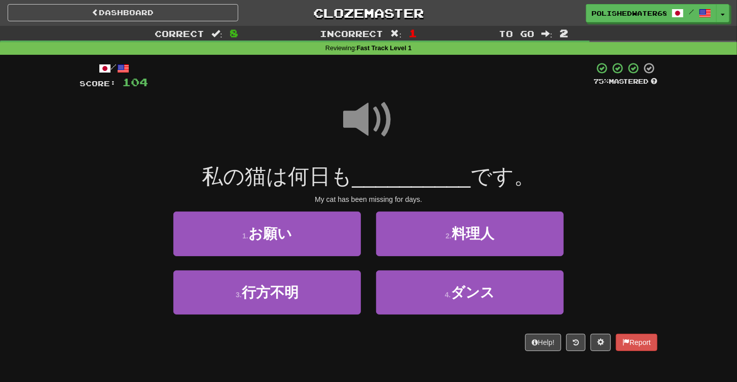
click at [391, 129] on span at bounding box center [368, 119] width 51 height 51
drag, startPoint x: 307, startPoint y: 312, endPoint x: 373, endPoint y: 298, distance: 67.4
click at [308, 311] on button "3 . 行方不明" at bounding box center [267, 292] width 188 height 44
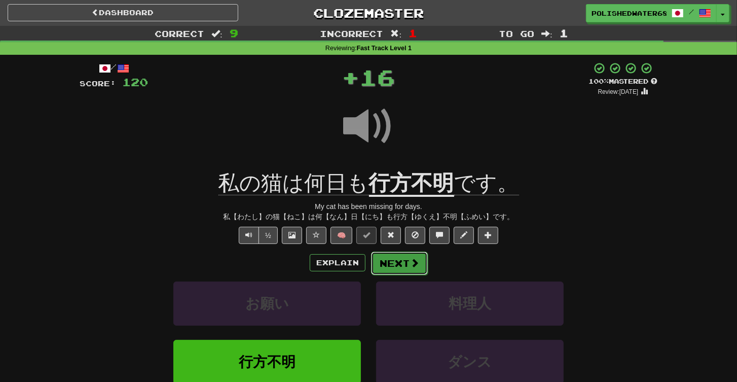
click at [392, 270] on button "Next" at bounding box center [399, 262] width 57 height 23
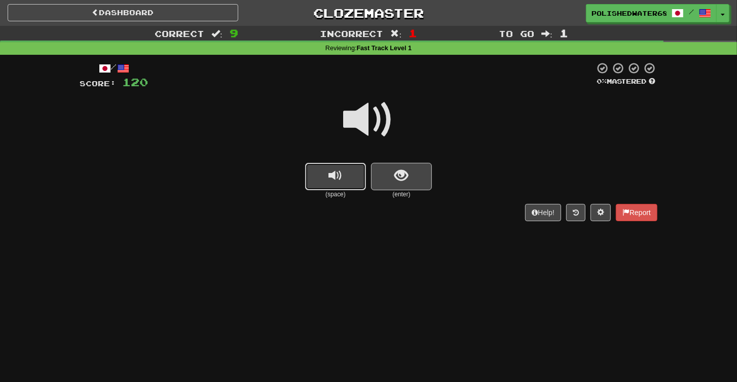
click at [344, 175] on button "replay audio" at bounding box center [335, 176] width 61 height 27
click at [404, 178] on span "show sentence" at bounding box center [402, 176] width 14 height 14
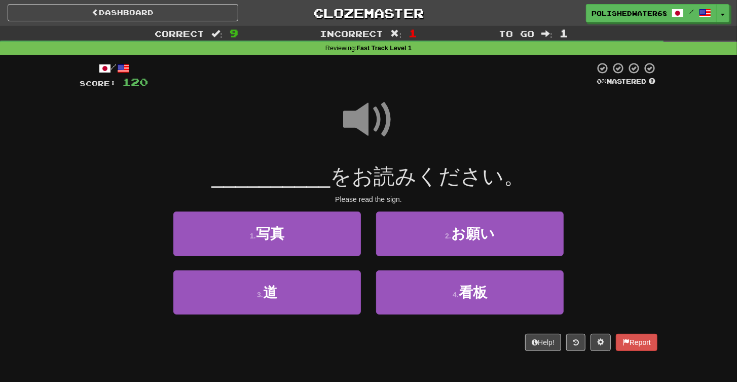
click at [361, 129] on span at bounding box center [368, 119] width 51 height 51
click at [362, 113] on span at bounding box center [368, 119] width 51 height 51
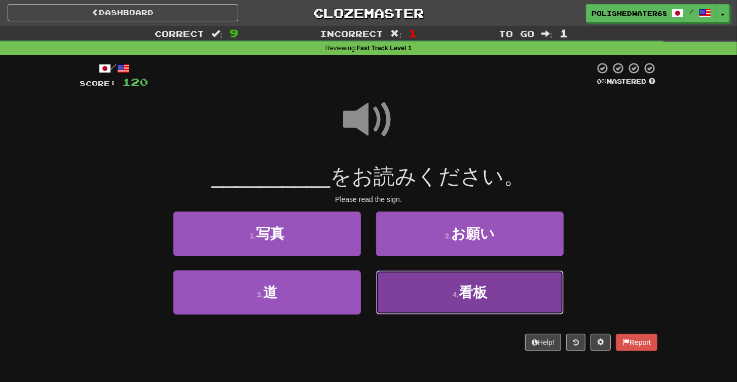
click at [466, 299] on span "看板" at bounding box center [473, 292] width 28 height 16
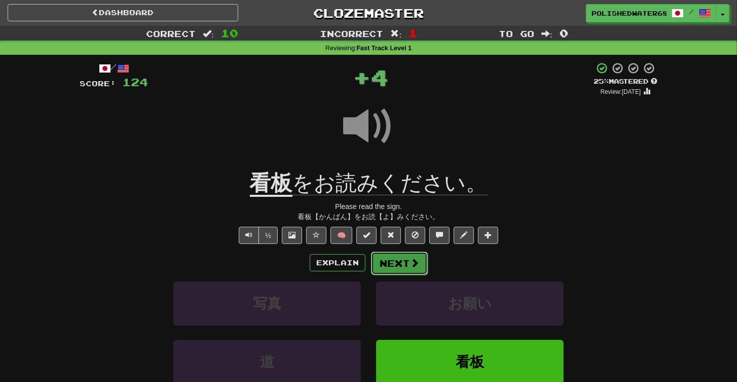
click at [384, 269] on button "Next" at bounding box center [399, 262] width 57 height 23
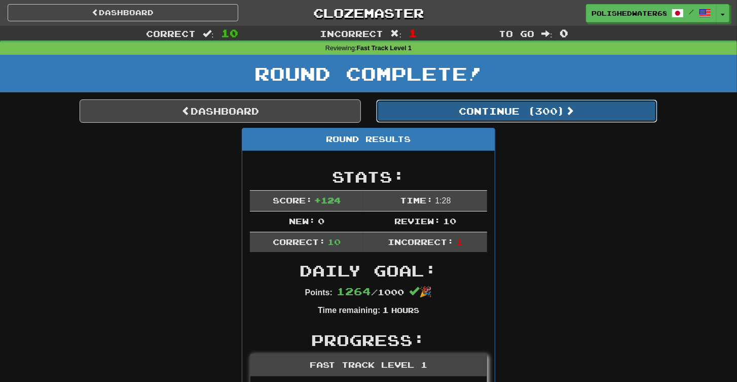
click at [495, 112] on button "Continue ( 300 )" at bounding box center [516, 110] width 281 height 23
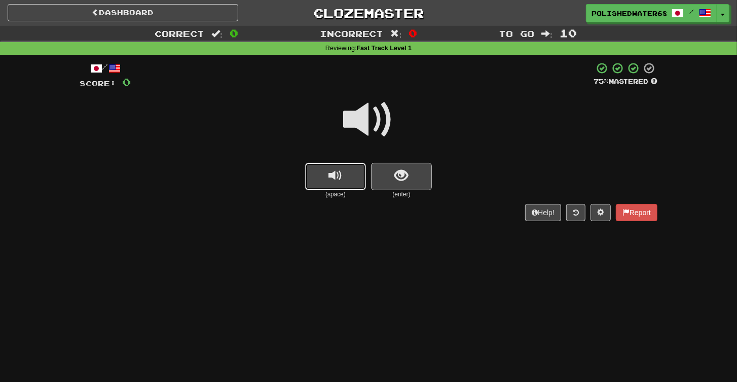
click at [350, 172] on button "replay audio" at bounding box center [335, 176] width 61 height 27
click at [438, 186] on div "(space) (enter)" at bounding box center [369, 181] width 578 height 36
click at [407, 183] on span "show sentence" at bounding box center [402, 176] width 14 height 14
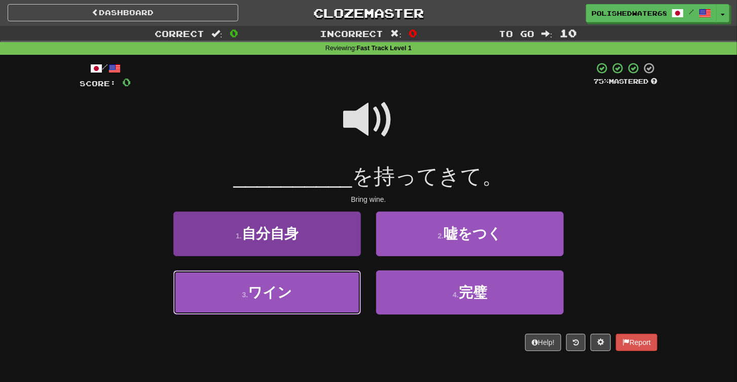
click at [323, 283] on button "3 . ワイン" at bounding box center [267, 292] width 188 height 44
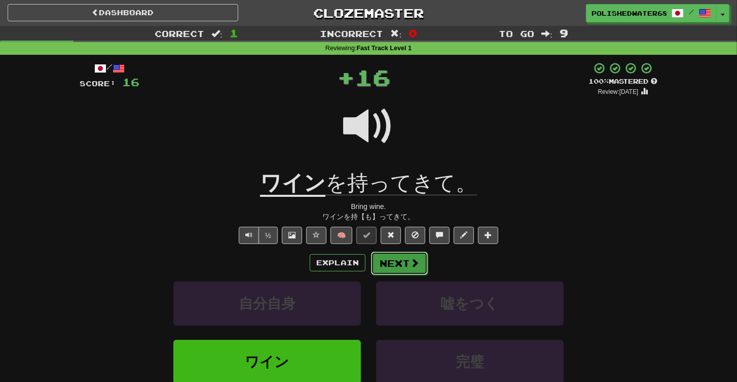
click at [412, 257] on button "Next" at bounding box center [399, 262] width 57 height 23
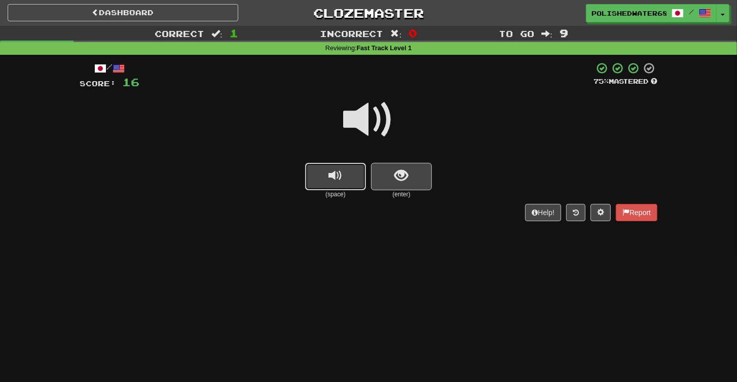
click at [340, 178] on span "replay audio" at bounding box center [336, 176] width 14 height 14
click at [332, 174] on span "replay audio" at bounding box center [336, 176] width 14 height 14
click at [421, 180] on button "show sentence" at bounding box center [401, 176] width 61 height 27
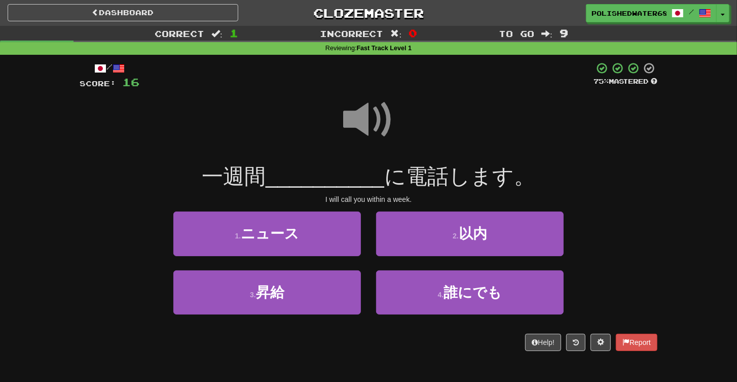
click at [374, 114] on span at bounding box center [368, 119] width 51 height 51
click at [369, 124] on span at bounding box center [368, 119] width 51 height 51
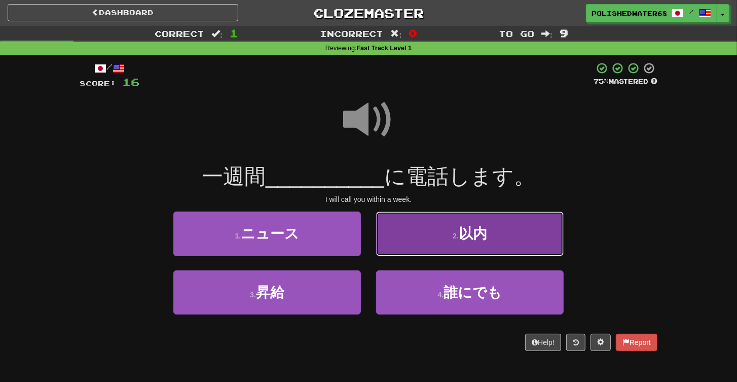
click at [489, 253] on button "2 . 以内" at bounding box center [470, 233] width 188 height 44
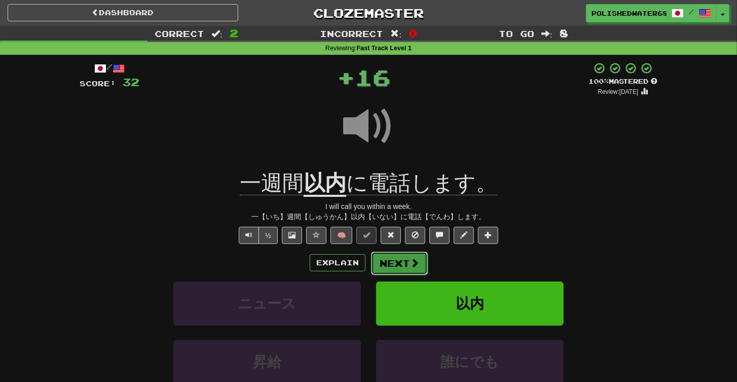
click at [412, 260] on span at bounding box center [414, 262] width 9 height 9
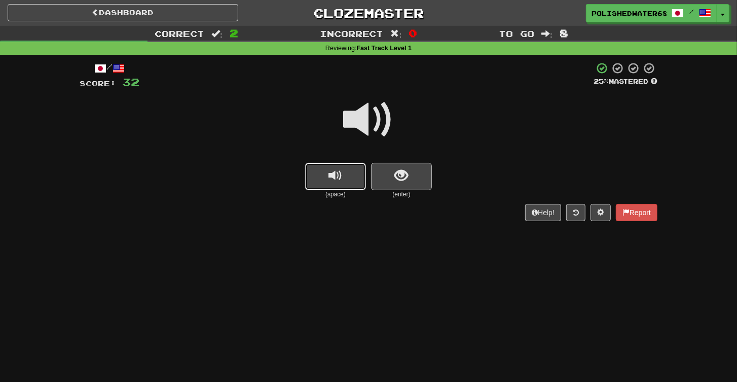
click at [349, 173] on button "replay audio" at bounding box center [335, 176] width 61 height 27
click at [407, 174] on span "show sentence" at bounding box center [402, 176] width 14 height 14
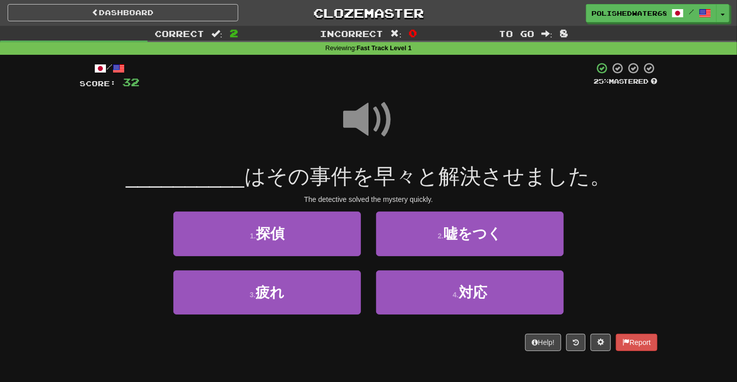
click at [369, 102] on span at bounding box center [368, 119] width 51 height 51
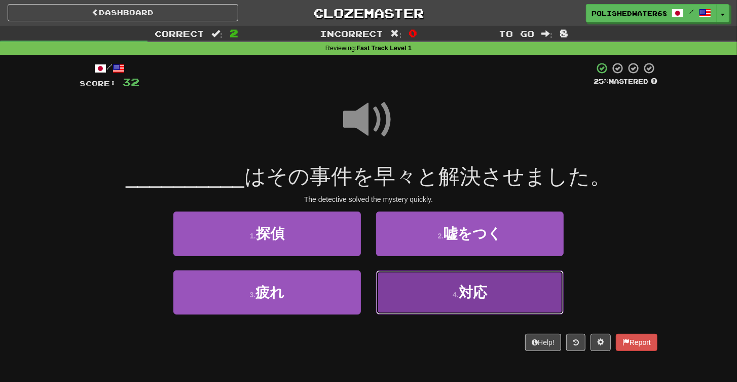
click at [436, 284] on button "4 . 対応" at bounding box center [470, 292] width 188 height 44
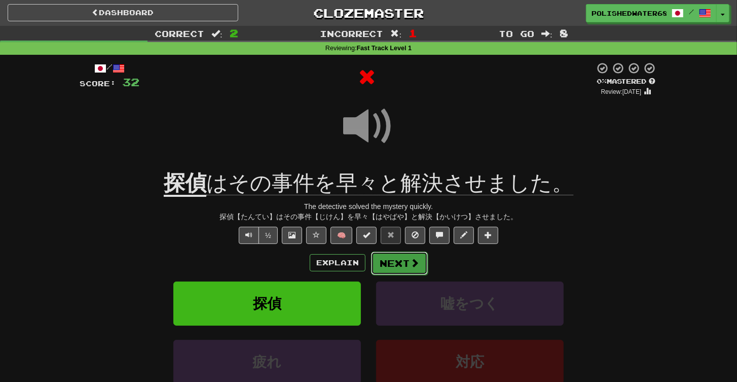
click at [407, 271] on button "Next" at bounding box center [399, 262] width 57 height 23
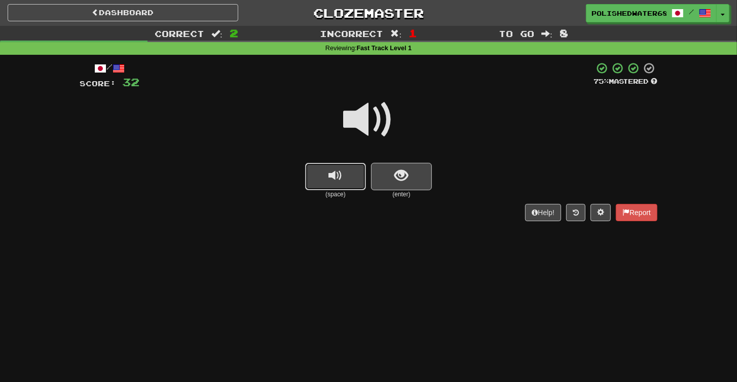
click at [350, 178] on button "replay audio" at bounding box center [335, 176] width 61 height 27
click at [398, 181] on span "show sentence" at bounding box center [402, 176] width 14 height 14
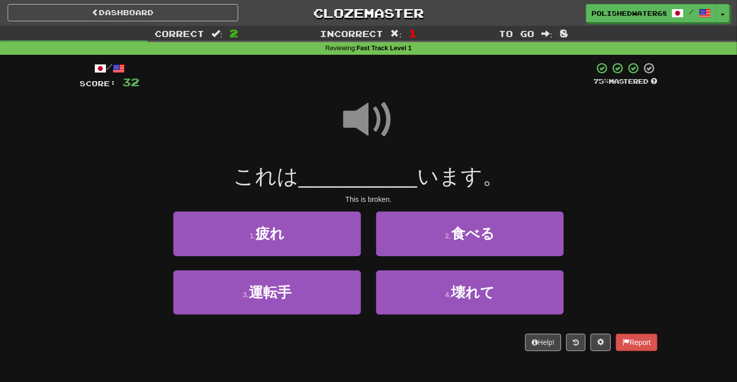
click at [366, 109] on span at bounding box center [368, 119] width 51 height 51
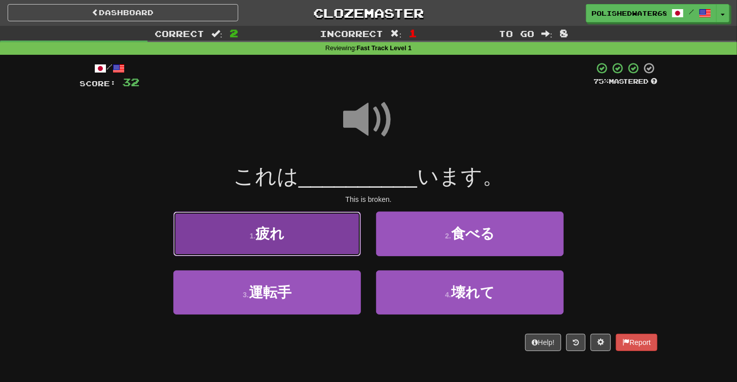
click at [333, 237] on button "1 . 疲れ" at bounding box center [267, 233] width 188 height 44
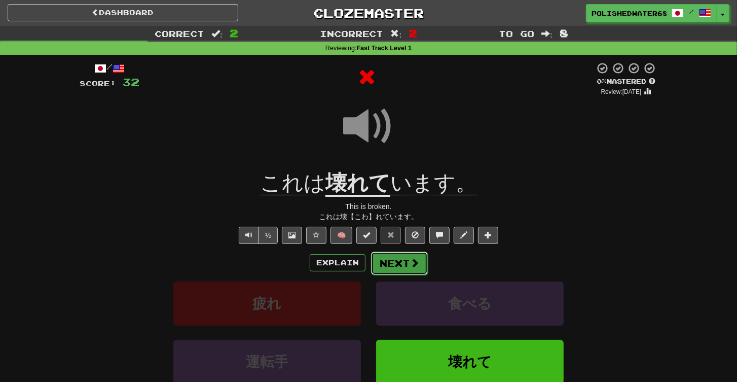
click at [396, 266] on button "Next" at bounding box center [399, 262] width 57 height 23
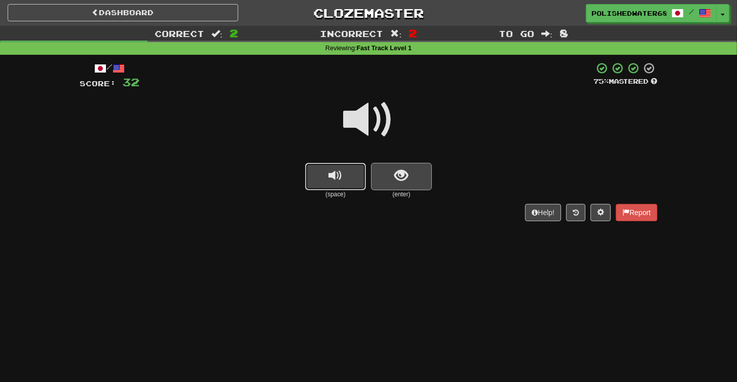
drag, startPoint x: 347, startPoint y: 176, endPoint x: 392, endPoint y: 176, distance: 44.6
click at [348, 175] on button "replay audio" at bounding box center [335, 176] width 61 height 27
click at [392, 176] on button "show sentence" at bounding box center [401, 176] width 61 height 27
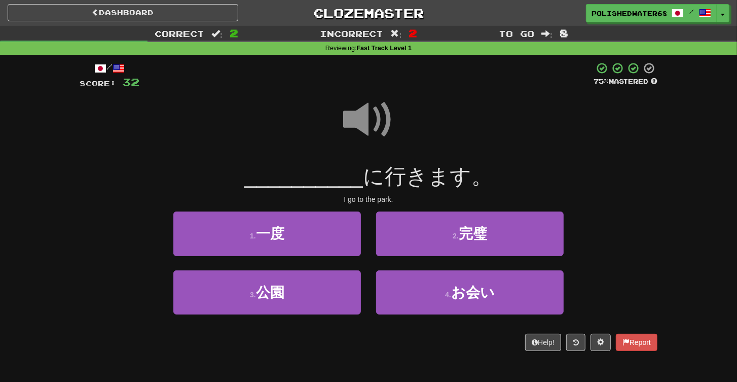
click at [363, 105] on span at bounding box center [368, 119] width 51 height 51
drag, startPoint x: 348, startPoint y: 277, endPoint x: 366, endPoint y: 277, distance: 17.8
click at [349, 277] on button "3 . 公園" at bounding box center [267, 292] width 188 height 44
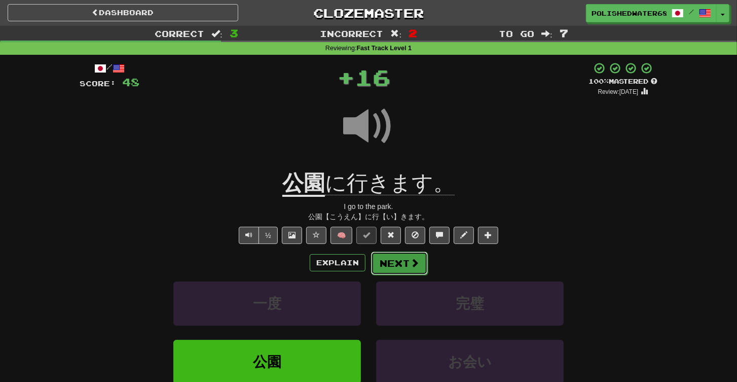
click at [404, 271] on button "Next" at bounding box center [399, 262] width 57 height 23
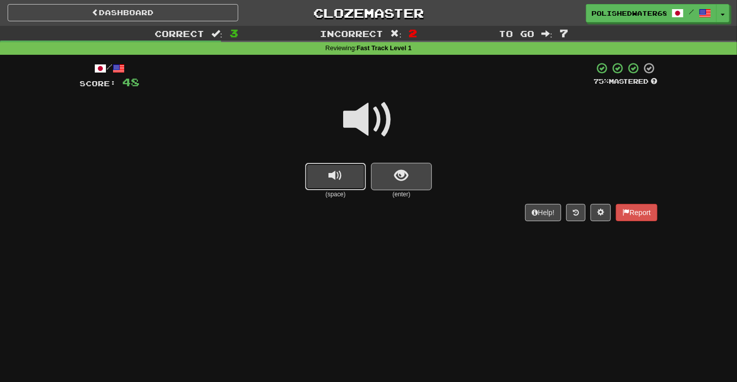
click at [327, 174] on button "replay audio" at bounding box center [335, 176] width 61 height 27
click at [401, 176] on span "show sentence" at bounding box center [402, 176] width 14 height 14
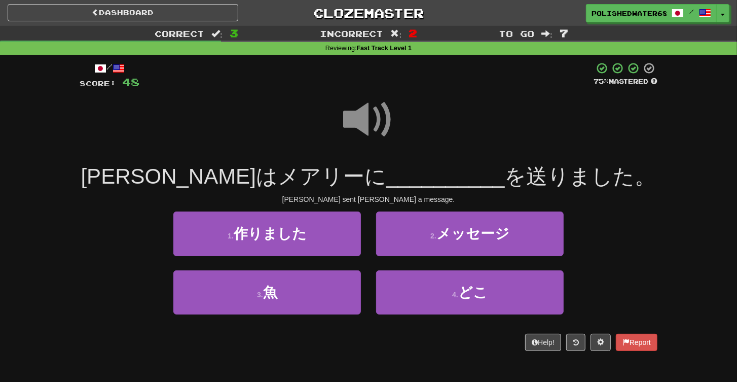
click at [369, 120] on span at bounding box center [368, 119] width 51 height 51
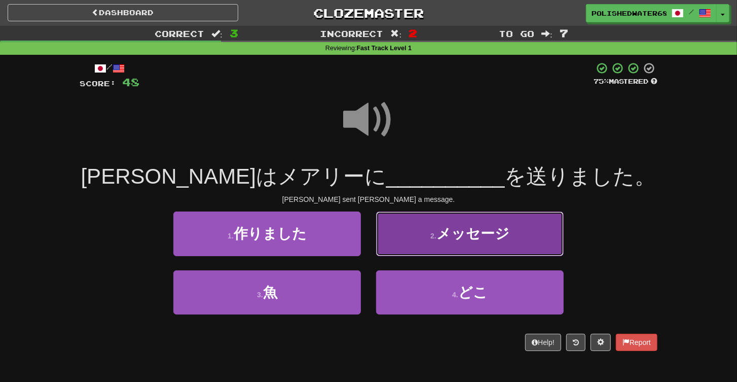
click at [449, 239] on span "メッセージ" at bounding box center [473, 234] width 73 height 16
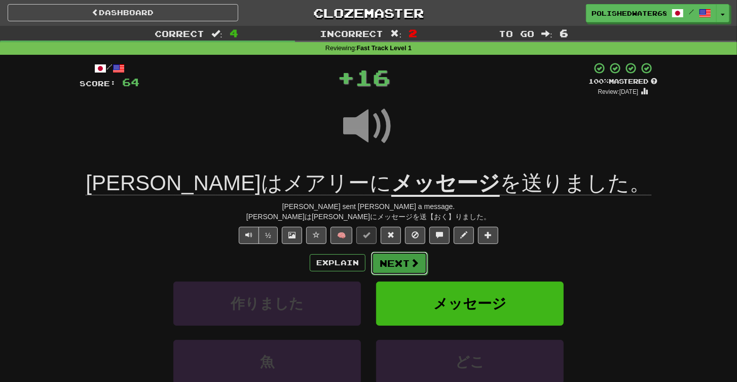
click at [398, 268] on button "Next" at bounding box center [399, 262] width 57 height 23
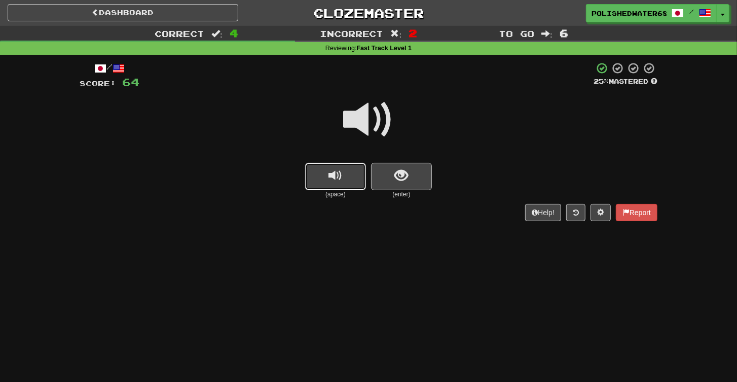
click at [339, 174] on span "replay audio" at bounding box center [336, 176] width 14 height 14
click at [390, 176] on button "show sentence" at bounding box center [401, 176] width 61 height 27
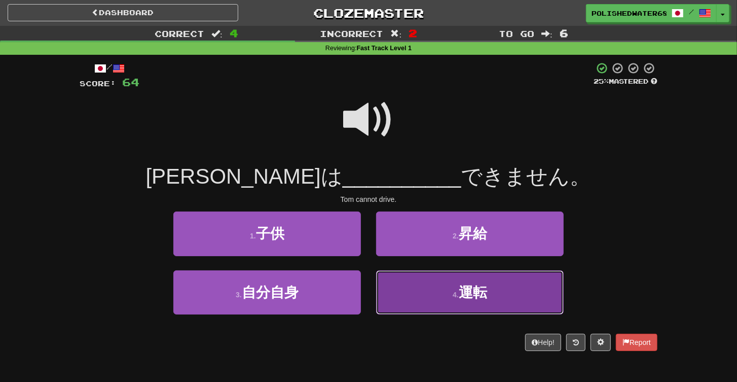
click at [480, 279] on button "4 . 運転" at bounding box center [470, 292] width 188 height 44
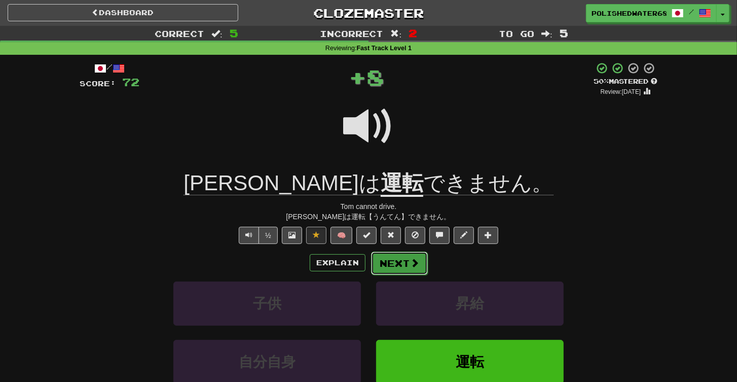
click at [415, 265] on span at bounding box center [414, 262] width 9 height 9
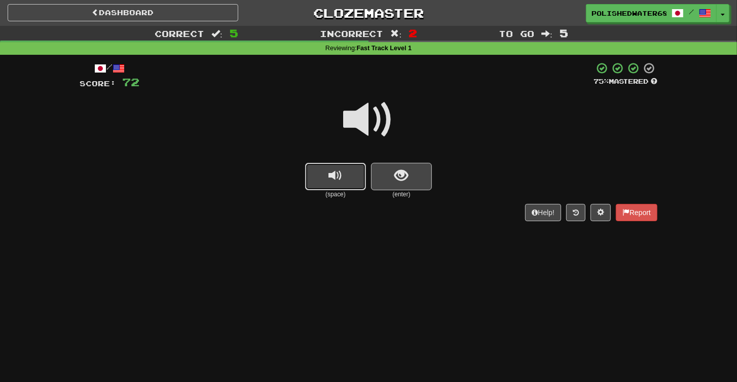
click at [342, 169] on button "replay audio" at bounding box center [335, 176] width 61 height 27
click at [398, 176] on span "show sentence" at bounding box center [402, 176] width 14 height 14
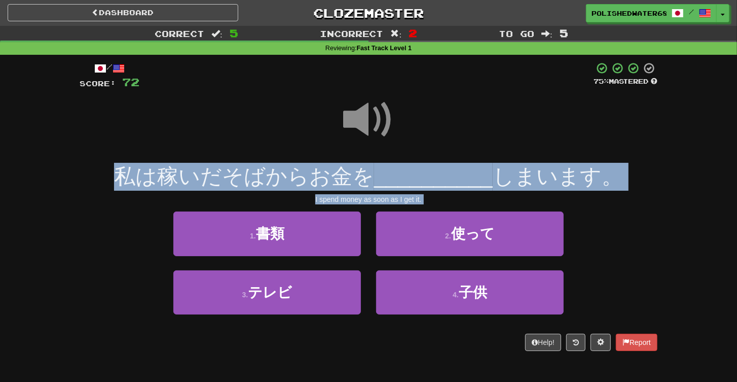
drag, startPoint x: 364, startPoint y: 116, endPoint x: 421, endPoint y: 208, distance: 108.8
click at [421, 208] on div "/ Score: 72 75 % Mastered 私は稼いだそばからお金を __________ しまいます。 I spend money as soon …" at bounding box center [369, 206] width 578 height 289
click at [434, 204] on div "I spend money as soon as I get it." at bounding box center [369, 199] width 578 height 10
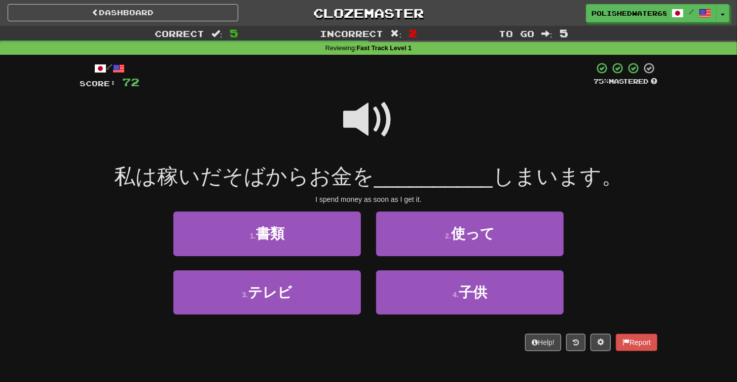
click at [364, 127] on span at bounding box center [368, 119] width 51 height 51
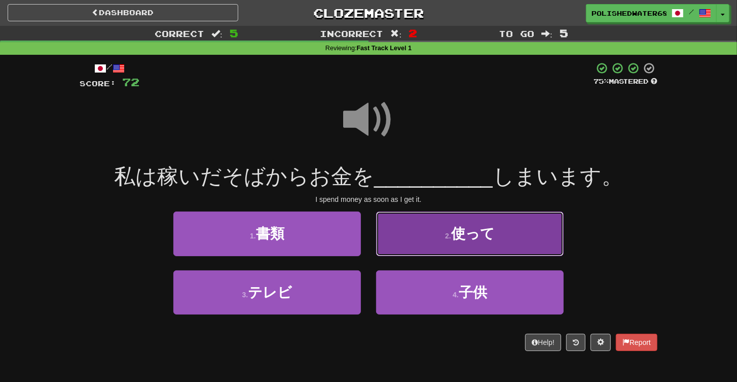
click at [461, 241] on span "使って" at bounding box center [473, 234] width 44 height 16
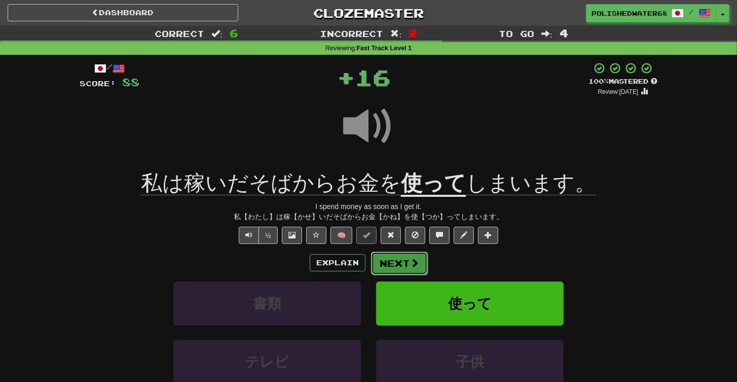
click at [405, 271] on button "Next" at bounding box center [399, 262] width 57 height 23
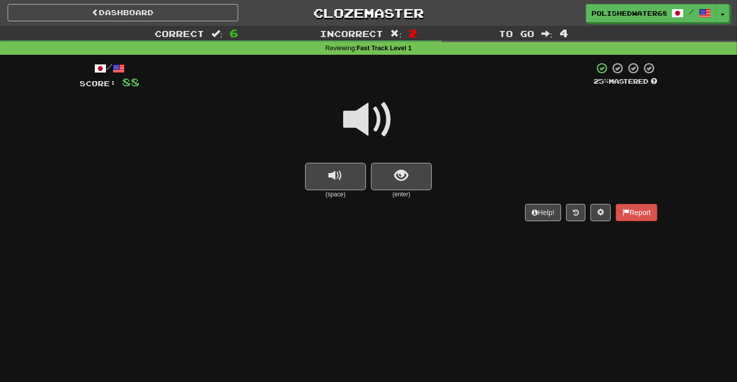
click at [379, 120] on span at bounding box center [368, 119] width 51 height 51
click at [354, 177] on button "replay audio" at bounding box center [335, 176] width 61 height 27
click at [410, 181] on button "show sentence" at bounding box center [401, 176] width 61 height 27
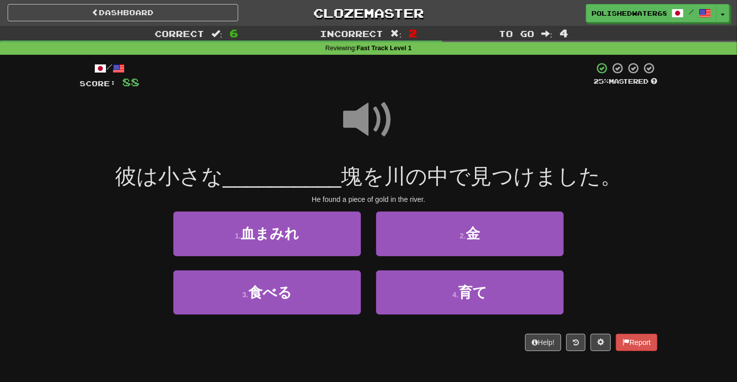
click at [364, 118] on span at bounding box center [368, 119] width 51 height 51
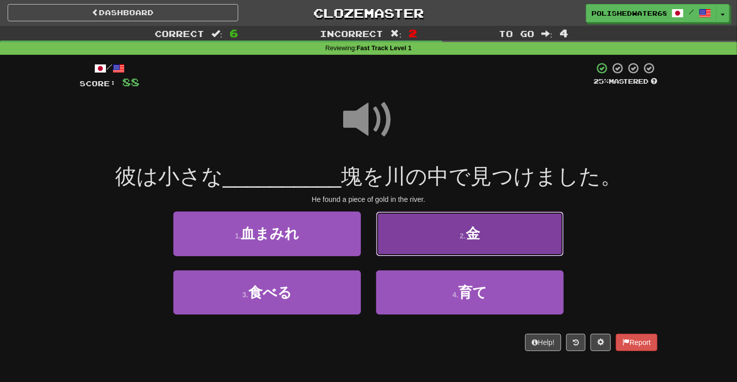
click at [486, 228] on button "2 . 金" at bounding box center [470, 233] width 188 height 44
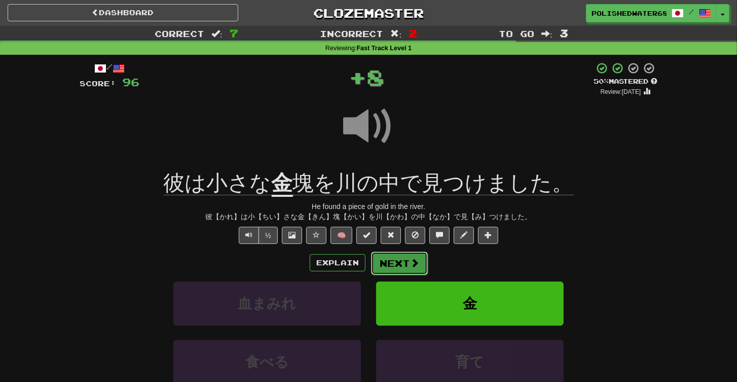
click at [404, 266] on button "Next" at bounding box center [399, 262] width 57 height 23
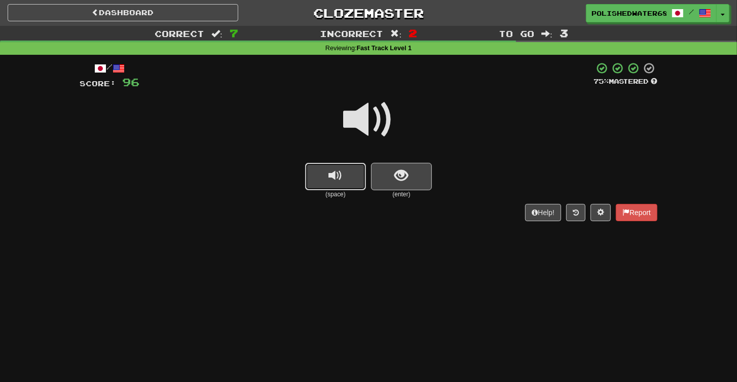
click at [363, 182] on button "replay audio" at bounding box center [335, 176] width 61 height 27
click at [382, 179] on button "show sentence" at bounding box center [401, 176] width 61 height 27
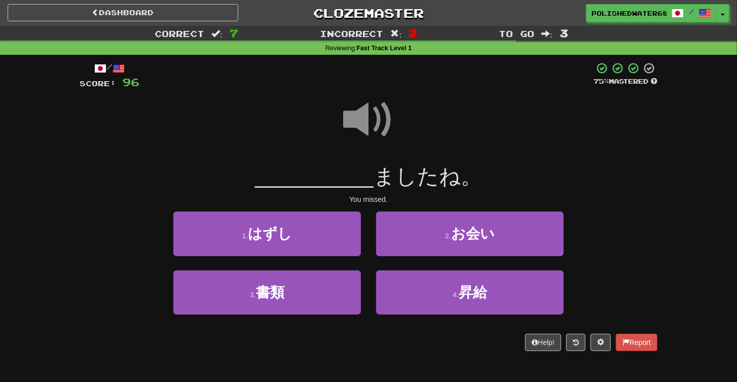
click at [374, 116] on span at bounding box center [368, 119] width 51 height 51
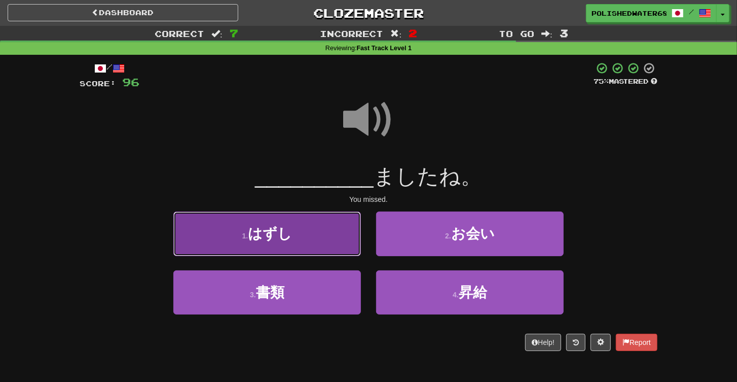
click at [312, 229] on button "1 . はずし" at bounding box center [267, 233] width 188 height 44
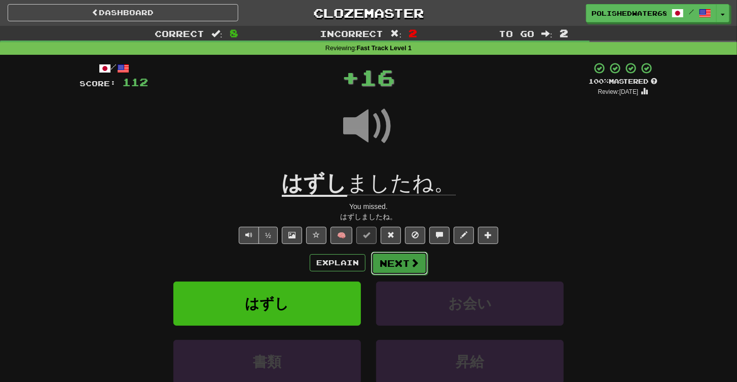
click at [396, 256] on button "Next" at bounding box center [399, 262] width 57 height 23
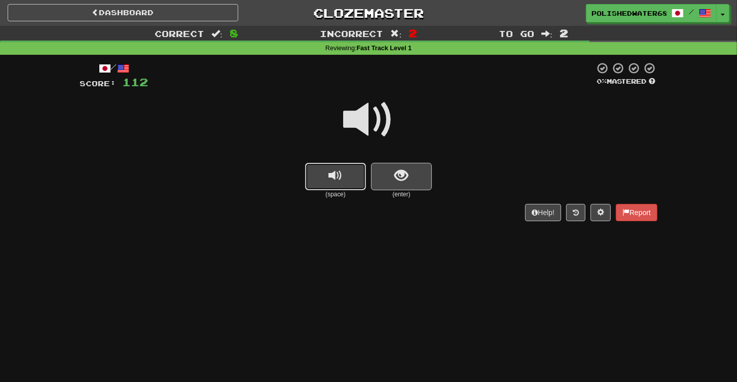
click at [349, 172] on button "replay audio" at bounding box center [335, 176] width 61 height 27
click at [410, 181] on button "show sentence" at bounding box center [401, 176] width 61 height 27
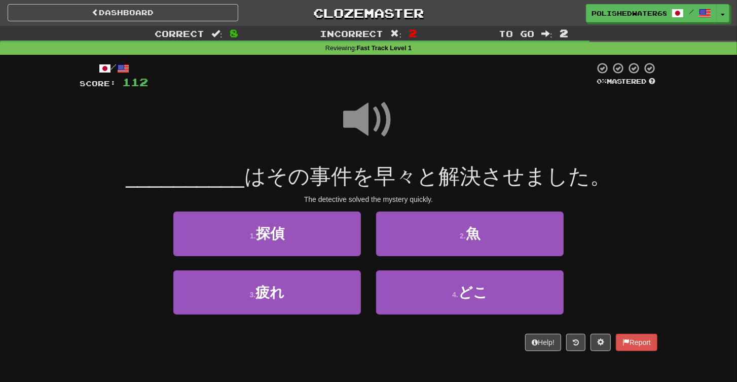
click at [374, 120] on span at bounding box center [368, 119] width 51 height 51
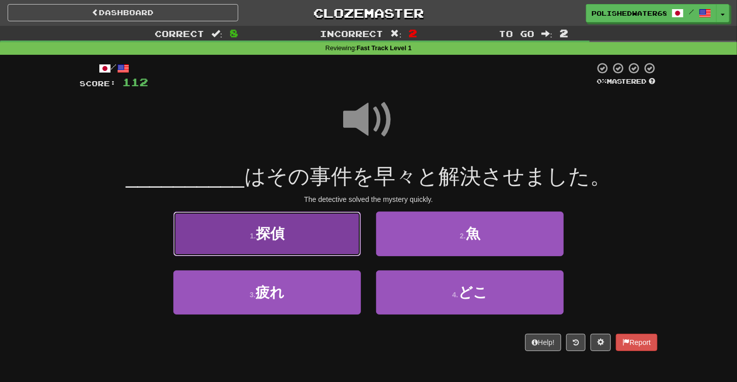
click at [325, 237] on button "1 . 探偵" at bounding box center [267, 233] width 188 height 44
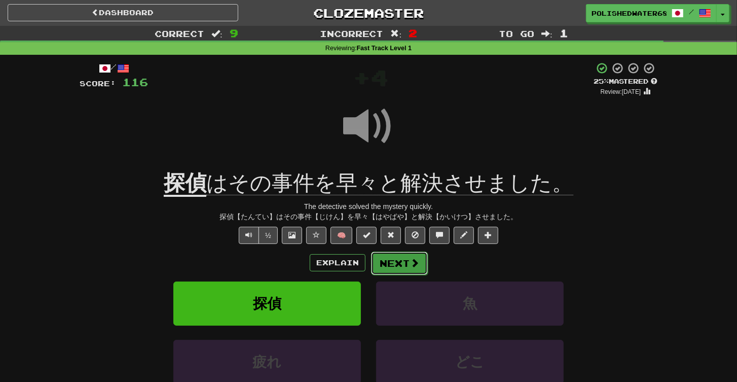
click at [394, 262] on button "Next" at bounding box center [399, 262] width 57 height 23
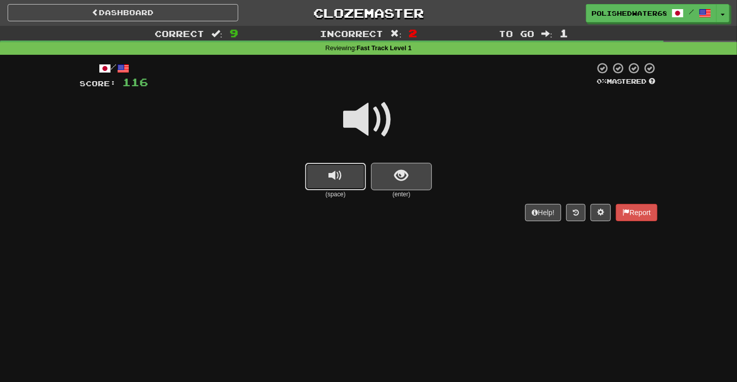
click at [355, 181] on button "replay audio" at bounding box center [335, 176] width 61 height 27
click at [383, 179] on button "show sentence" at bounding box center [401, 176] width 61 height 27
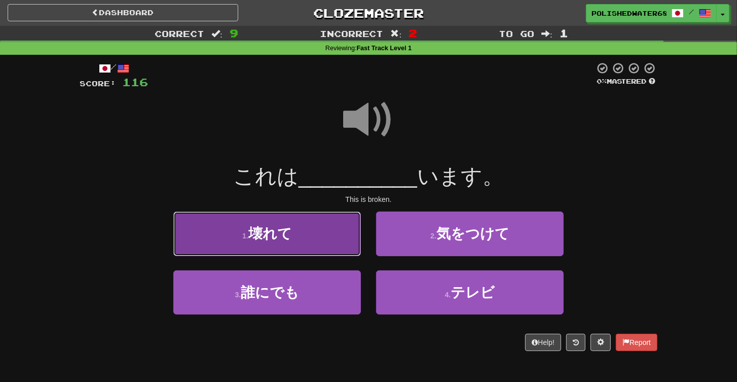
click at [335, 230] on button "1 . 壊れて" at bounding box center [267, 233] width 188 height 44
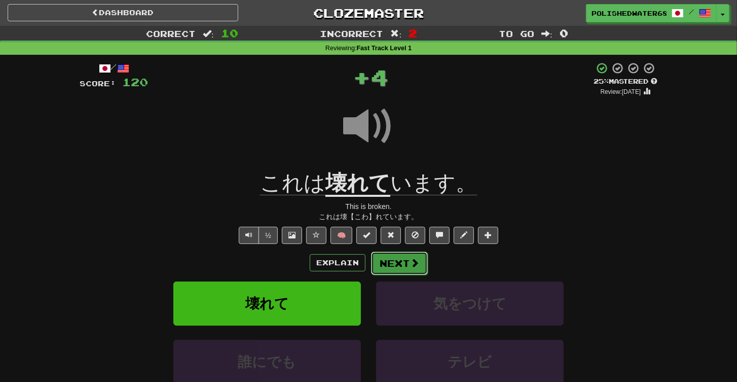
click at [400, 264] on button "Next" at bounding box center [399, 262] width 57 height 23
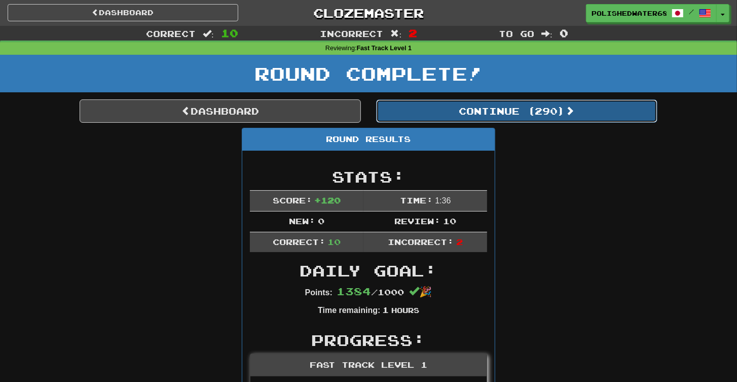
click at [502, 107] on button "Continue ( 290 )" at bounding box center [516, 110] width 281 height 23
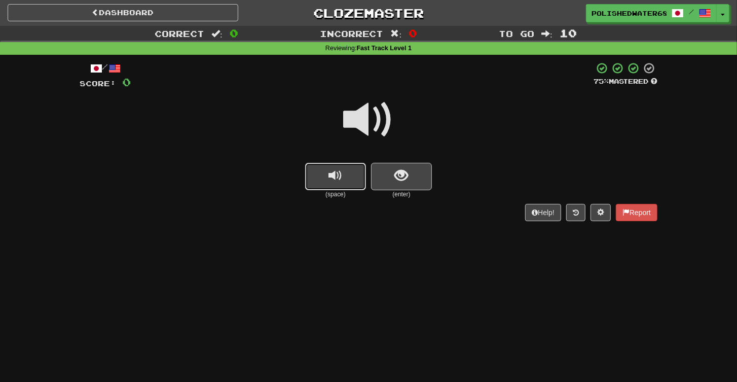
click at [318, 168] on button "replay audio" at bounding box center [335, 176] width 61 height 27
click at [391, 181] on button "show sentence" at bounding box center [401, 176] width 61 height 27
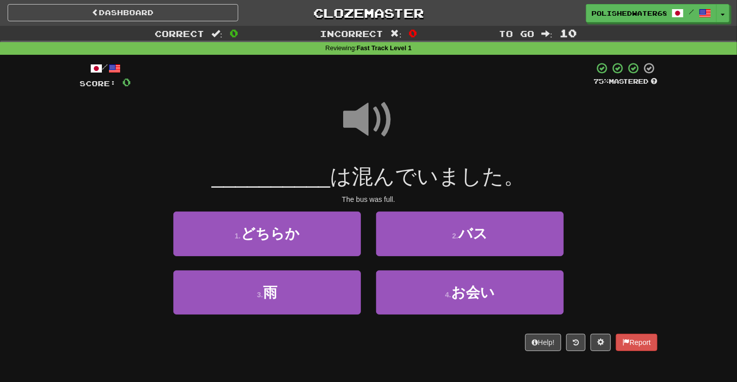
click at [358, 109] on span at bounding box center [368, 119] width 51 height 51
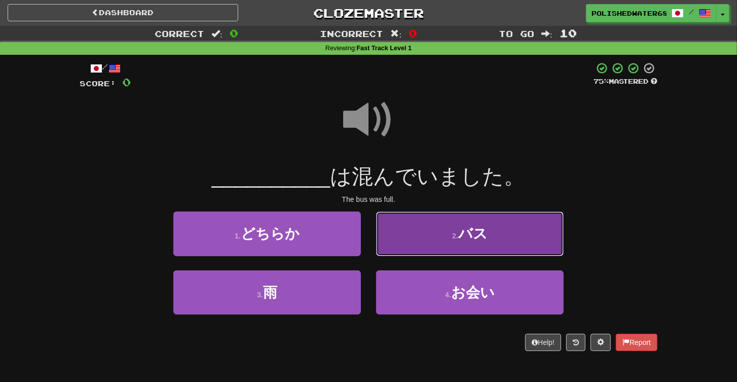
click at [430, 245] on button "2 . バス" at bounding box center [470, 233] width 188 height 44
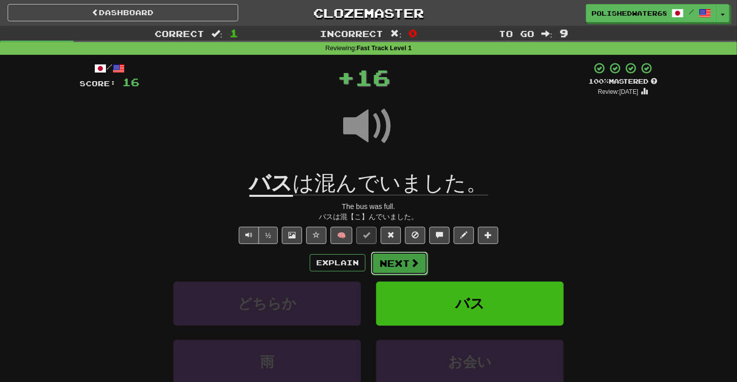
click at [411, 258] on span at bounding box center [414, 262] width 9 height 9
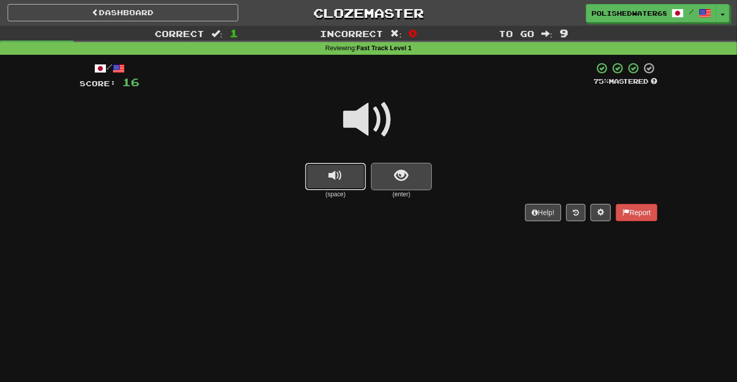
drag, startPoint x: 334, startPoint y: 175, endPoint x: 388, endPoint y: 178, distance: 54.4
click at [332, 175] on span "replay audio" at bounding box center [336, 176] width 14 height 14
click at [438, 180] on div "(space) (enter)" at bounding box center [369, 181] width 578 height 36
click at [418, 178] on button "show sentence" at bounding box center [401, 176] width 61 height 27
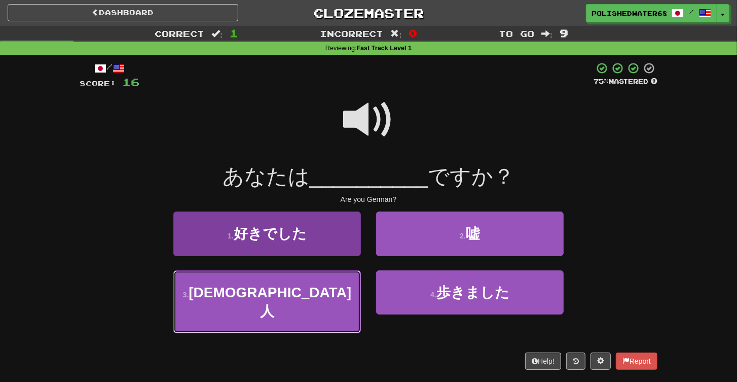
click at [329, 294] on button "3 . [DEMOGRAPHIC_DATA]人" at bounding box center [267, 301] width 188 height 63
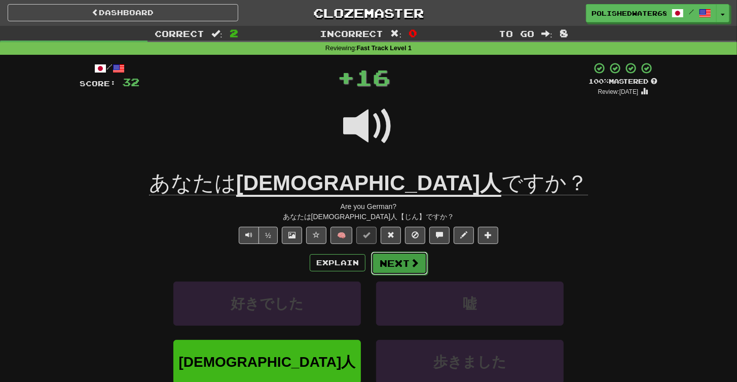
click at [389, 264] on button "Next" at bounding box center [399, 262] width 57 height 23
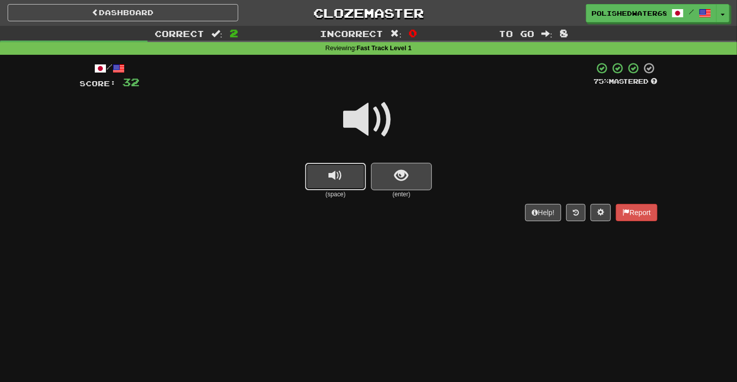
click at [345, 185] on button "replay audio" at bounding box center [335, 176] width 61 height 27
click at [396, 174] on span "show sentence" at bounding box center [402, 176] width 14 height 14
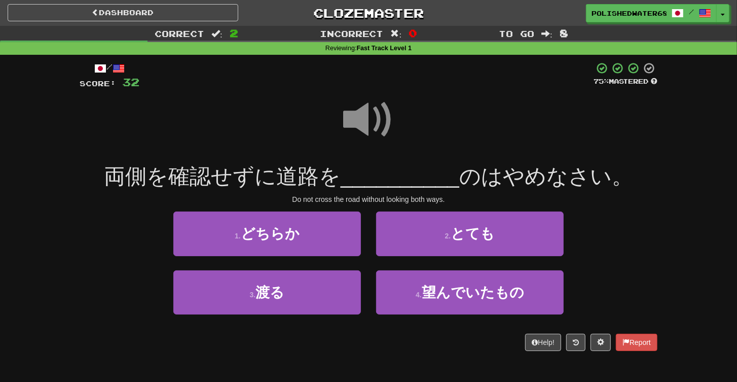
click at [363, 115] on span at bounding box center [368, 119] width 51 height 51
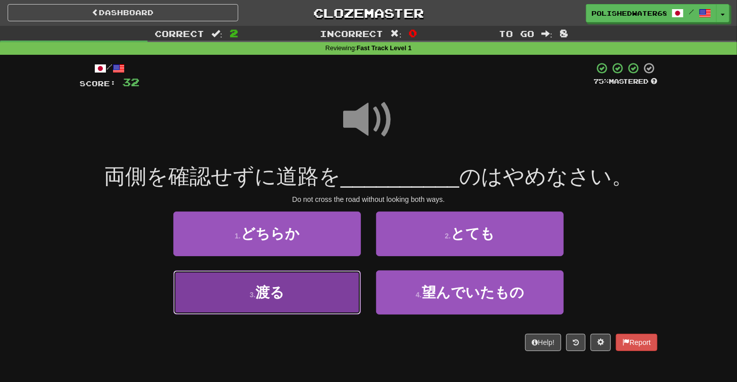
click at [319, 287] on button "3 . 渡る" at bounding box center [267, 292] width 188 height 44
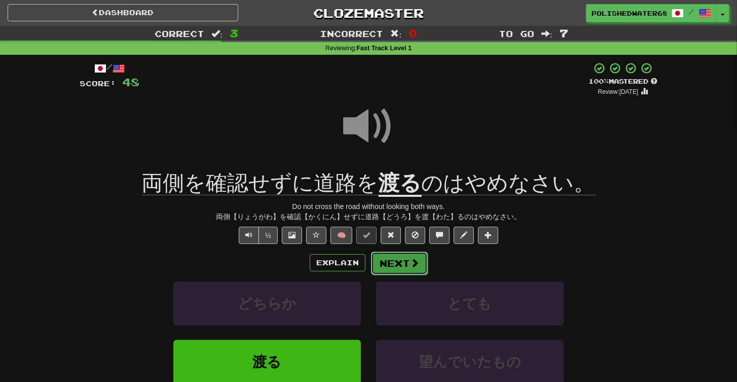
click at [397, 262] on button "Next" at bounding box center [399, 262] width 57 height 23
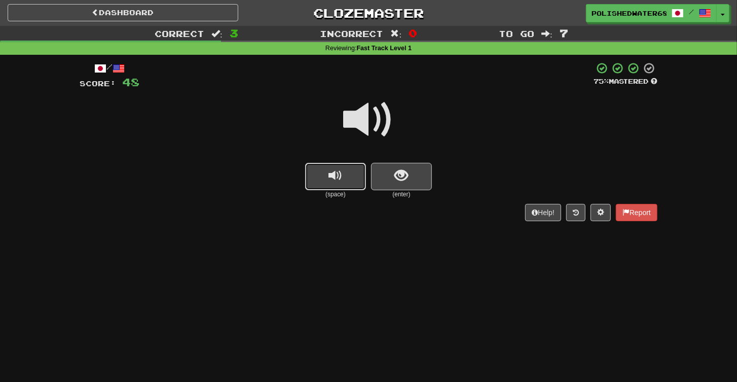
click at [347, 177] on button "replay audio" at bounding box center [335, 176] width 61 height 27
click at [431, 188] on div "(enter)" at bounding box center [401, 181] width 61 height 36
click at [427, 188] on button "show sentence" at bounding box center [401, 176] width 61 height 27
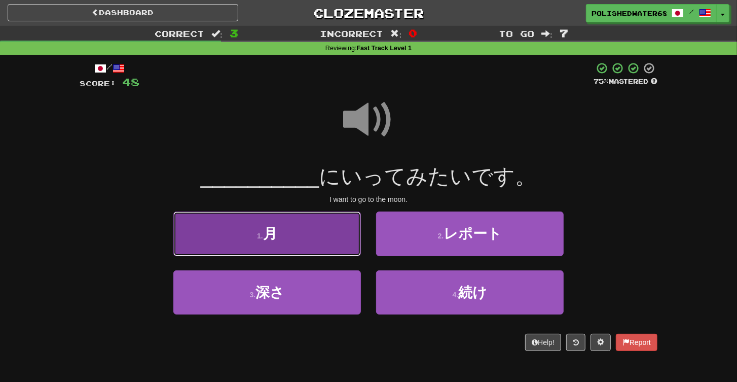
click at [350, 232] on button "1 . 月" at bounding box center [267, 233] width 188 height 44
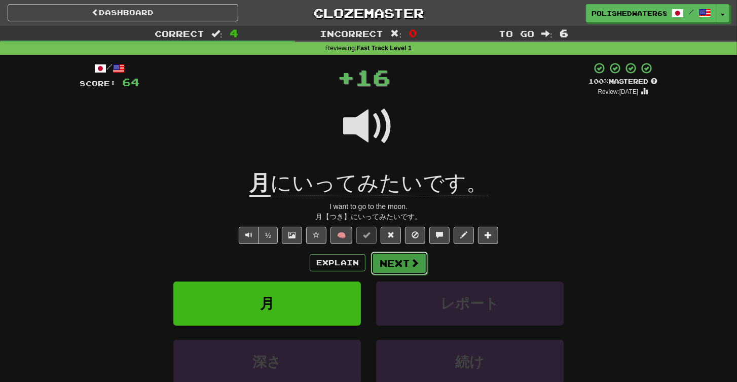
click at [400, 253] on button "Next" at bounding box center [399, 262] width 57 height 23
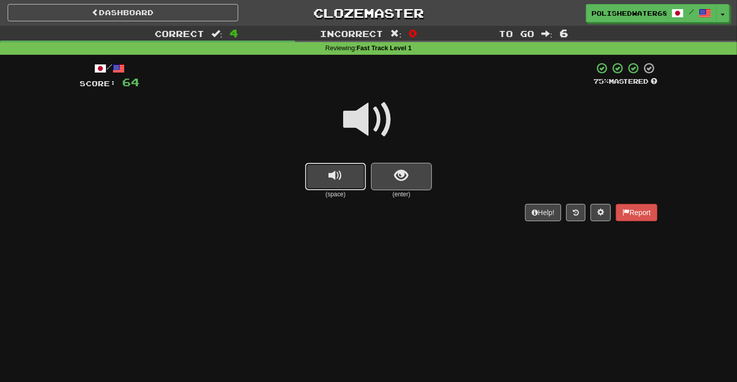
click at [330, 169] on span "replay audio" at bounding box center [336, 176] width 14 height 14
click at [398, 178] on span "show sentence" at bounding box center [402, 176] width 14 height 14
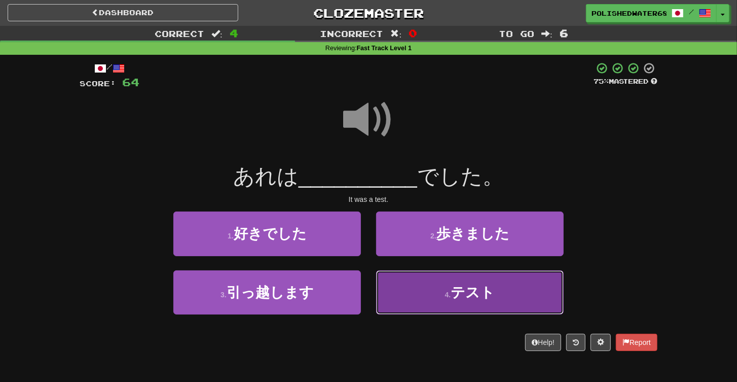
click at [479, 294] on span "テスト" at bounding box center [473, 292] width 44 height 16
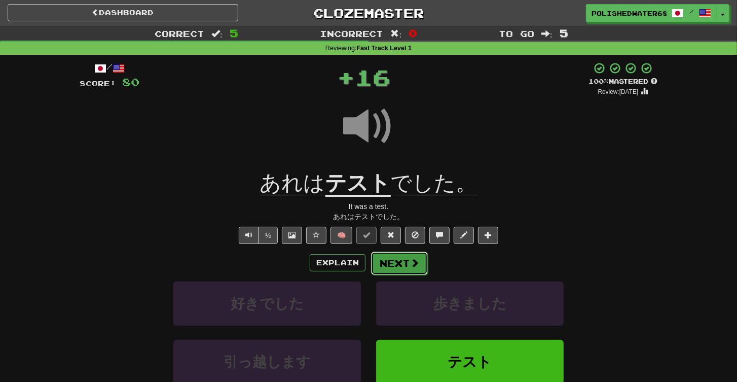
click at [410, 258] on span at bounding box center [414, 262] width 9 height 9
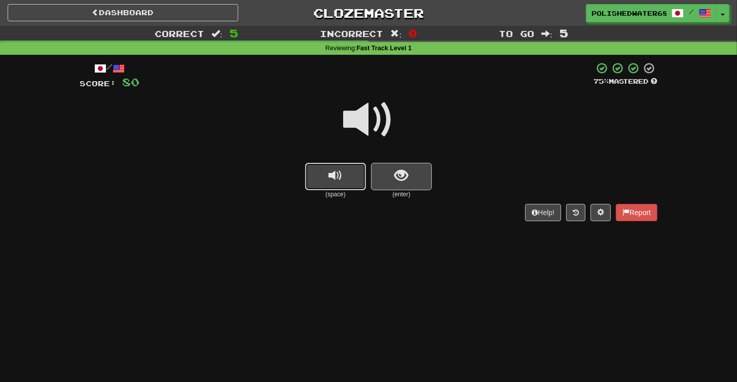
click at [335, 176] on span "replay audio" at bounding box center [336, 176] width 14 height 14
click at [425, 184] on button "show sentence" at bounding box center [401, 176] width 61 height 27
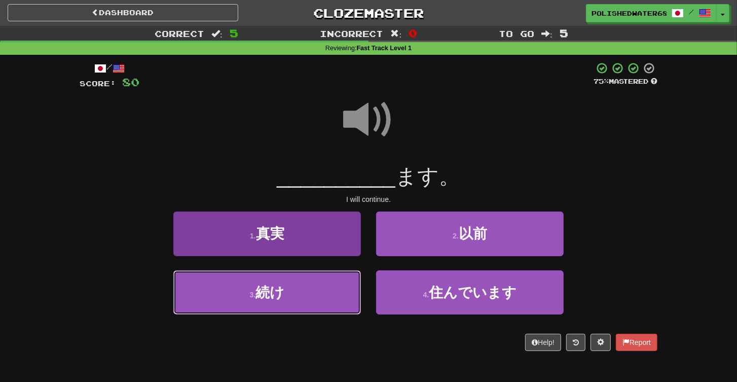
click at [352, 296] on button "3 . 続け" at bounding box center [267, 292] width 188 height 44
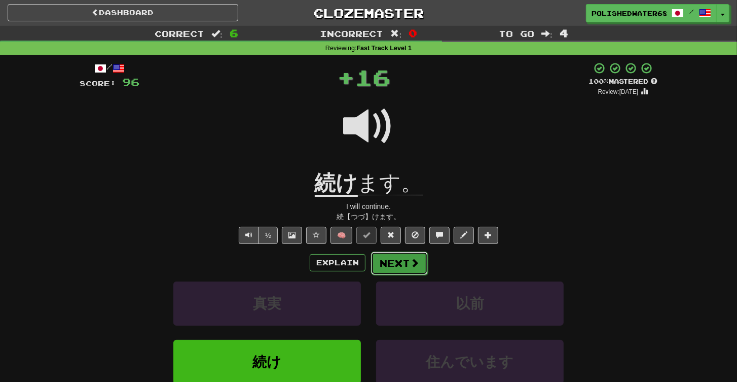
click at [417, 266] on span at bounding box center [414, 262] width 9 height 9
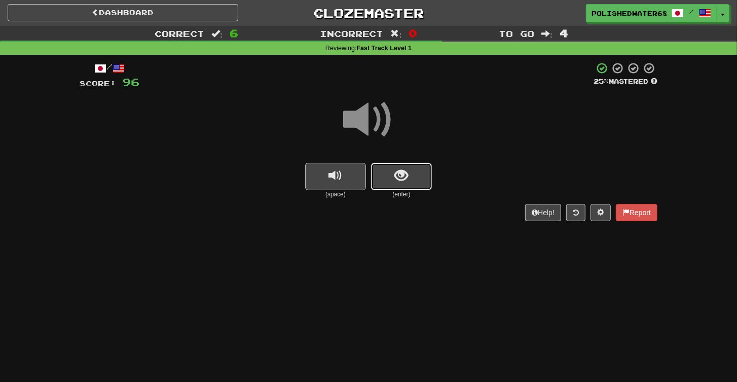
click at [397, 178] on span "show sentence" at bounding box center [402, 176] width 14 height 14
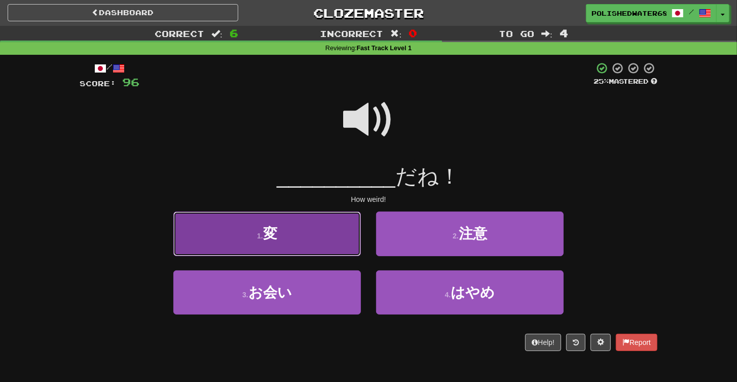
click at [319, 234] on button "1 . 変" at bounding box center [267, 233] width 188 height 44
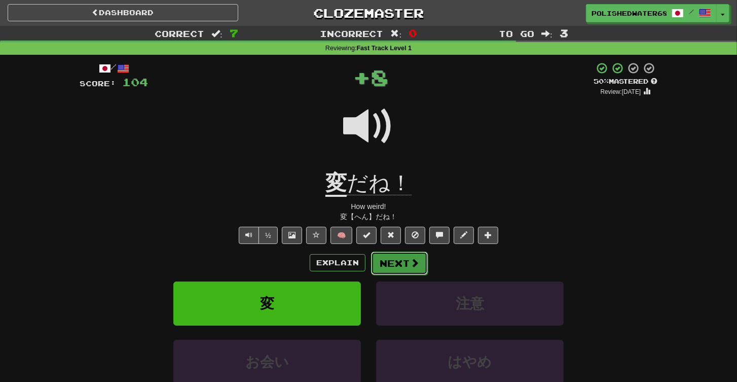
click at [409, 255] on button "Next" at bounding box center [399, 262] width 57 height 23
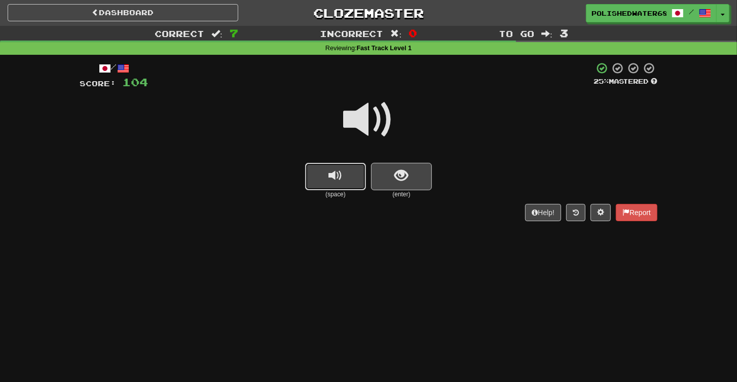
click at [350, 176] on button "replay audio" at bounding box center [335, 176] width 61 height 27
click at [405, 181] on span "show sentence" at bounding box center [402, 176] width 14 height 14
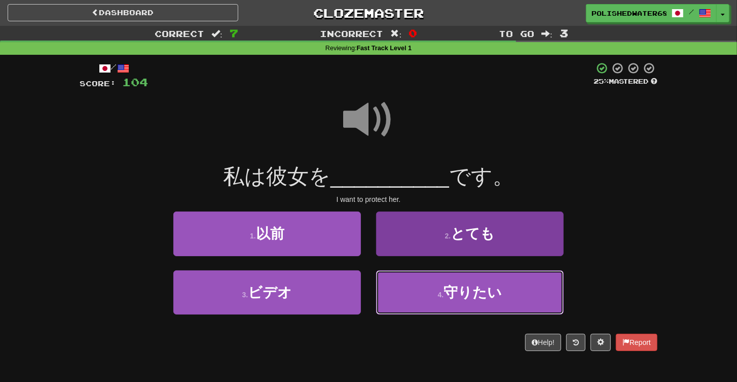
click at [445, 289] on button "4 . 守りたい" at bounding box center [470, 292] width 188 height 44
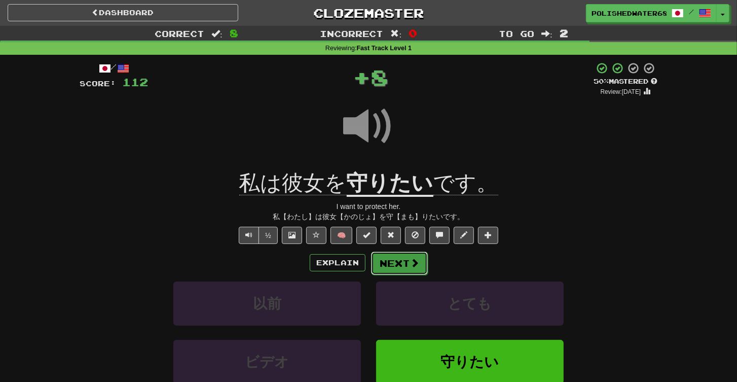
click at [402, 258] on button "Next" at bounding box center [399, 262] width 57 height 23
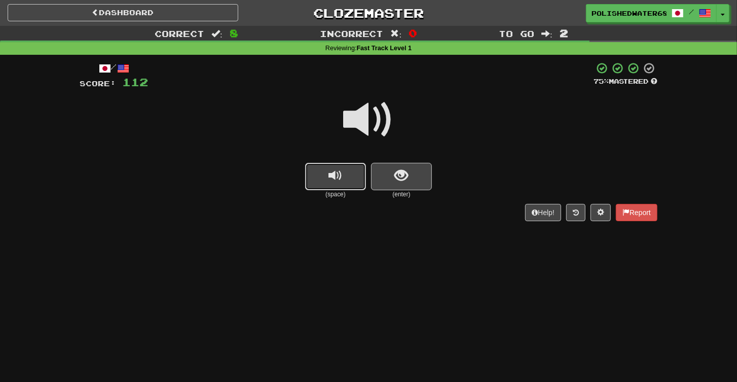
click at [346, 172] on button "replay audio" at bounding box center [335, 176] width 61 height 27
click at [416, 179] on button "show sentence" at bounding box center [401, 176] width 61 height 27
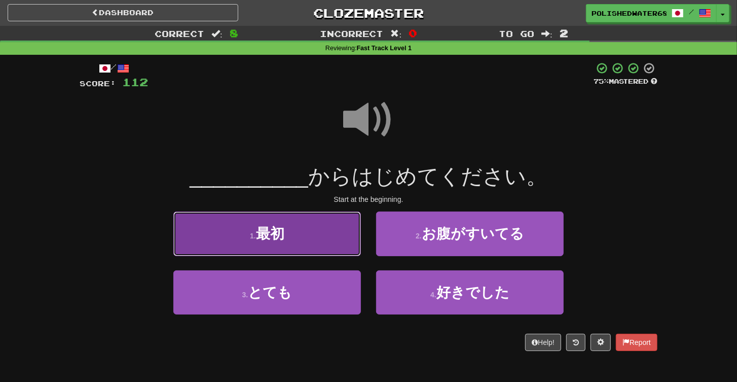
click at [323, 236] on button "1 . 最初" at bounding box center [267, 233] width 188 height 44
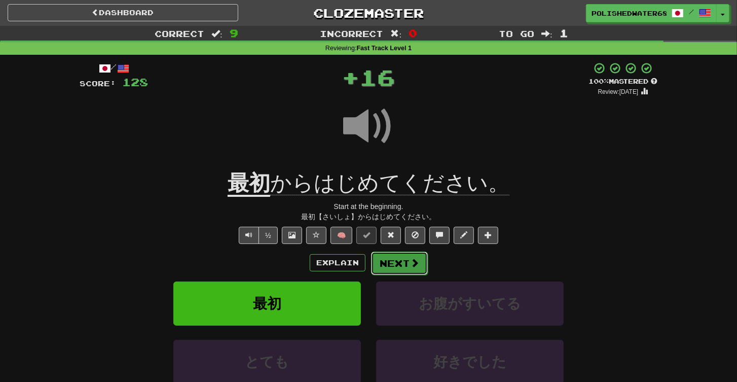
click at [404, 268] on button "Next" at bounding box center [399, 262] width 57 height 23
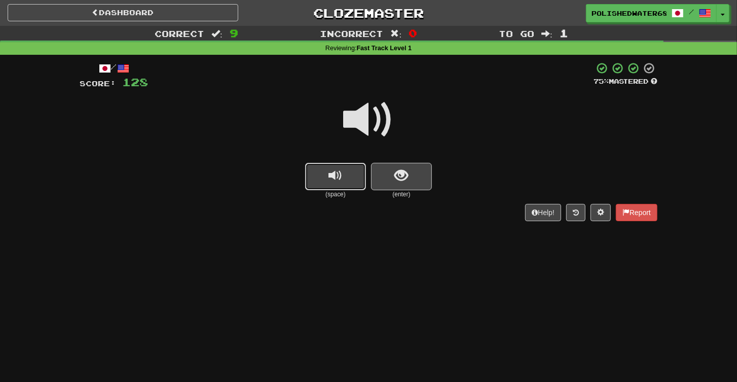
click at [354, 171] on button "replay audio" at bounding box center [335, 176] width 61 height 27
click at [378, 173] on button "show sentence" at bounding box center [401, 176] width 61 height 27
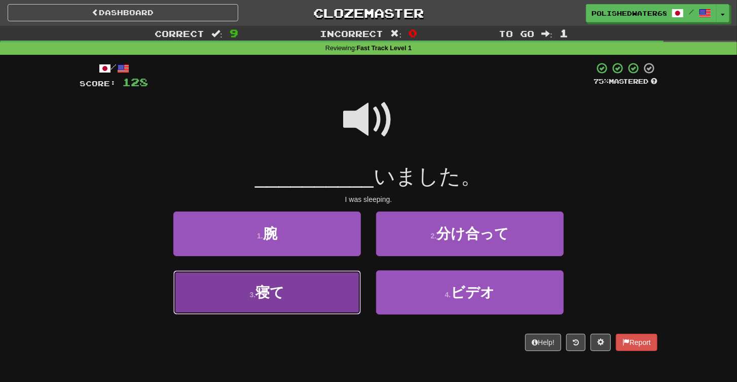
drag, startPoint x: 325, startPoint y: 283, endPoint x: 342, endPoint y: 276, distance: 18.5
click at [326, 282] on button "3 . 寝て" at bounding box center [267, 292] width 188 height 44
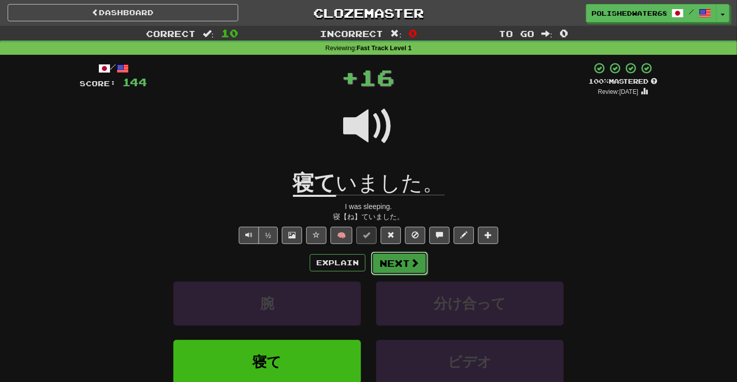
click at [401, 254] on button "Next" at bounding box center [399, 262] width 57 height 23
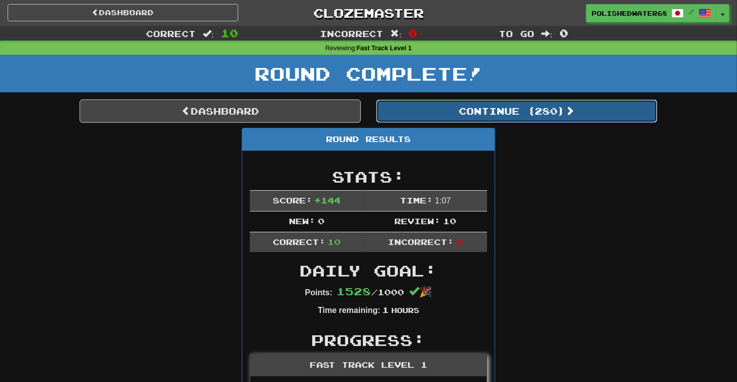
click at [459, 117] on button "Continue ( 280 )" at bounding box center [516, 110] width 281 height 23
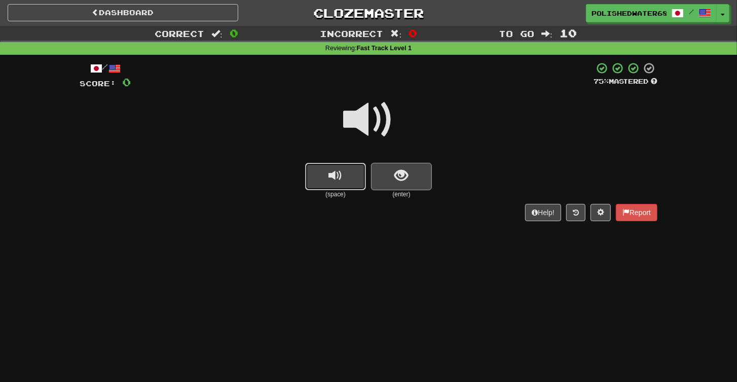
drag, startPoint x: 339, startPoint y: 181, endPoint x: 391, endPoint y: 178, distance: 52.3
click at [337, 183] on button "replay audio" at bounding box center [335, 176] width 61 height 27
click at [391, 178] on button "show sentence" at bounding box center [401, 176] width 61 height 27
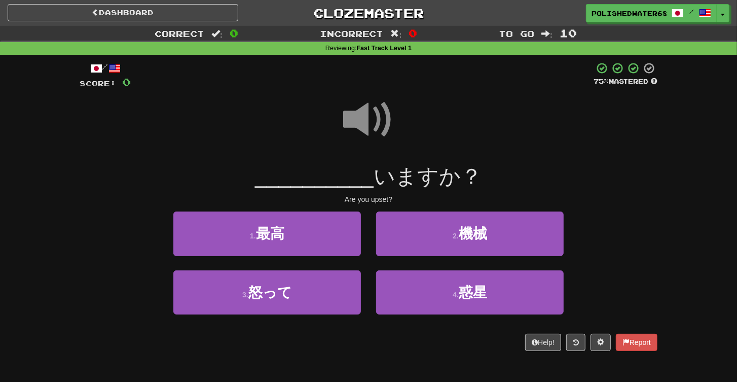
click at [369, 102] on span at bounding box center [368, 119] width 51 height 51
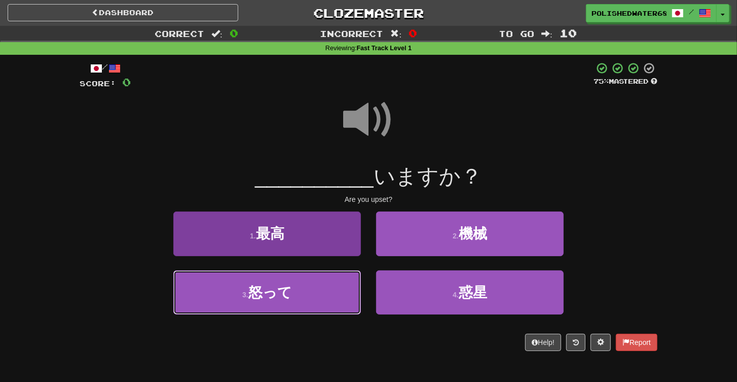
drag, startPoint x: 323, startPoint y: 303, endPoint x: 334, endPoint y: 297, distance: 12.0
click at [324, 302] on button "3 . 怒って" at bounding box center [267, 292] width 188 height 44
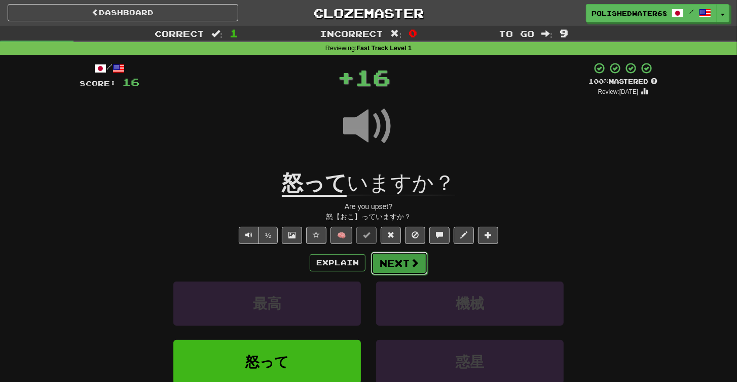
click at [402, 273] on button "Next" at bounding box center [399, 262] width 57 height 23
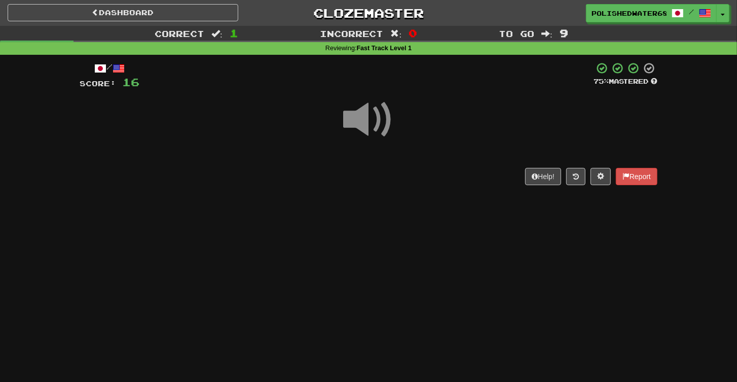
click at [340, 171] on div "/ Score: 16 75 % Mastered Help! Report" at bounding box center [369, 123] width 578 height 123
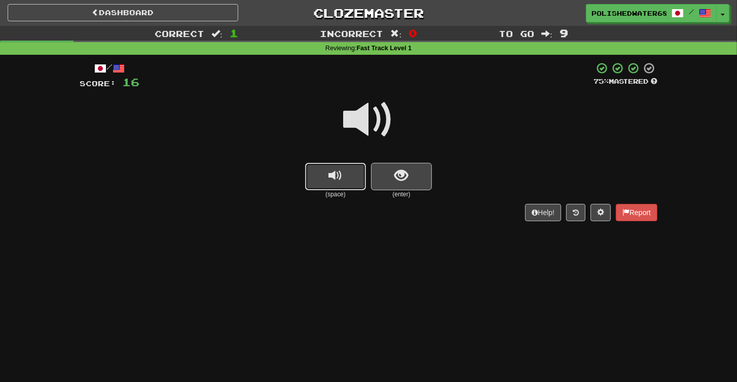
click at [344, 171] on button "replay audio" at bounding box center [335, 176] width 61 height 27
click at [384, 172] on button "show sentence" at bounding box center [401, 176] width 61 height 27
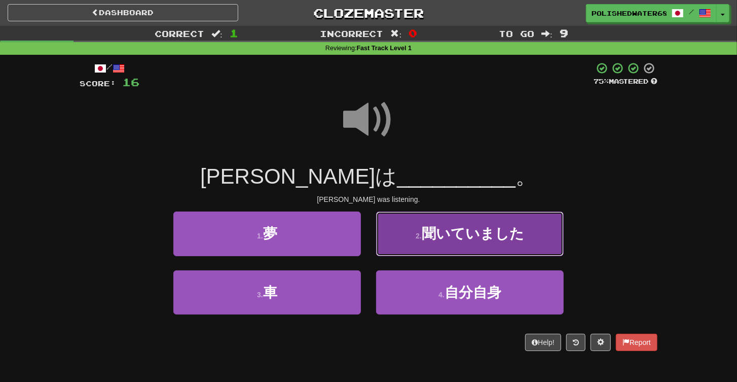
click at [455, 239] on span "聞いていました" at bounding box center [473, 234] width 102 height 16
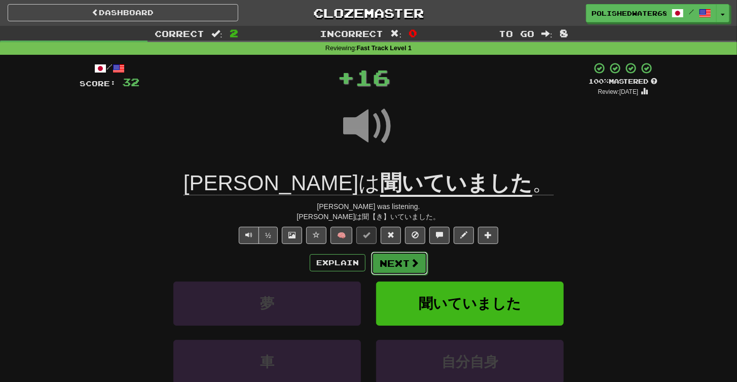
click at [390, 262] on button "Next" at bounding box center [399, 262] width 57 height 23
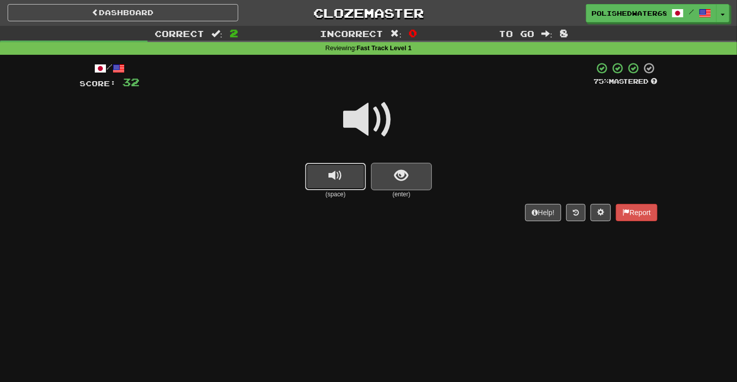
drag, startPoint x: 355, startPoint y: 172, endPoint x: 396, endPoint y: 176, distance: 40.8
click at [356, 172] on button "replay audio" at bounding box center [335, 176] width 61 height 27
click at [409, 177] on button "show sentence" at bounding box center [401, 176] width 61 height 27
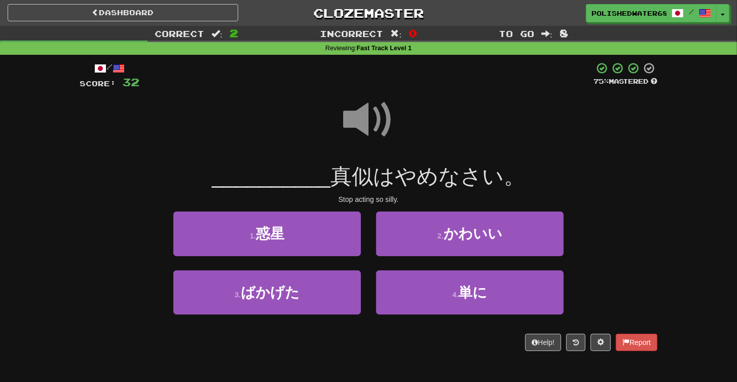
click at [366, 110] on span at bounding box center [368, 119] width 51 height 51
click at [326, 277] on button "3 . ばかげた" at bounding box center [267, 292] width 188 height 44
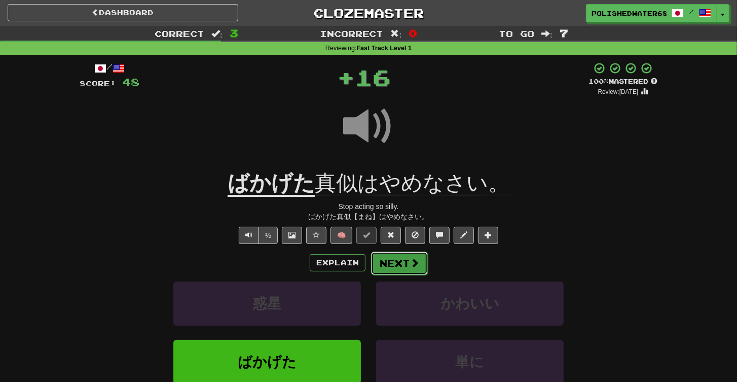
click at [381, 256] on button "Next" at bounding box center [399, 262] width 57 height 23
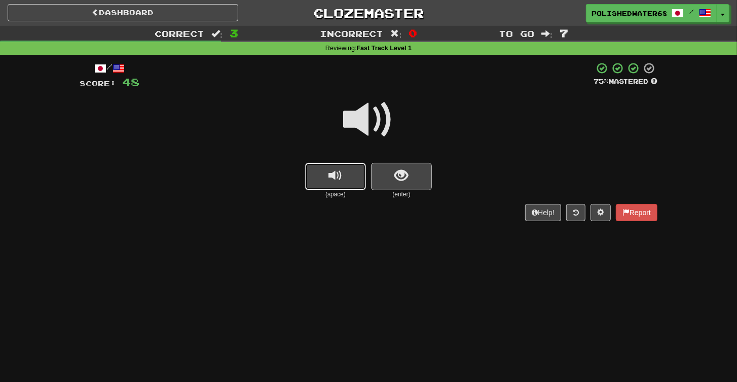
click at [351, 165] on button "replay audio" at bounding box center [335, 176] width 61 height 27
click at [413, 177] on button "show sentence" at bounding box center [401, 176] width 61 height 27
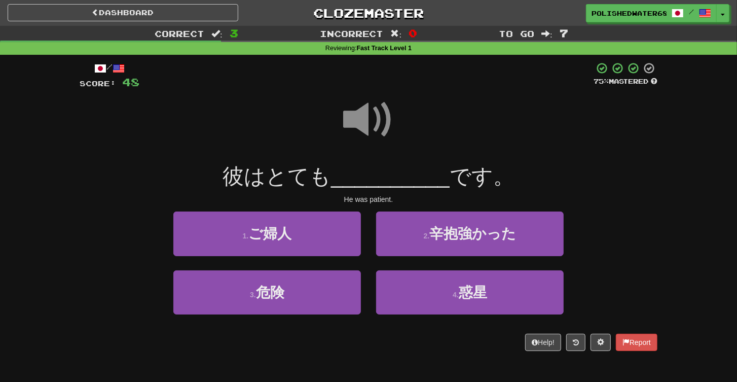
click at [374, 114] on span at bounding box center [368, 119] width 51 height 51
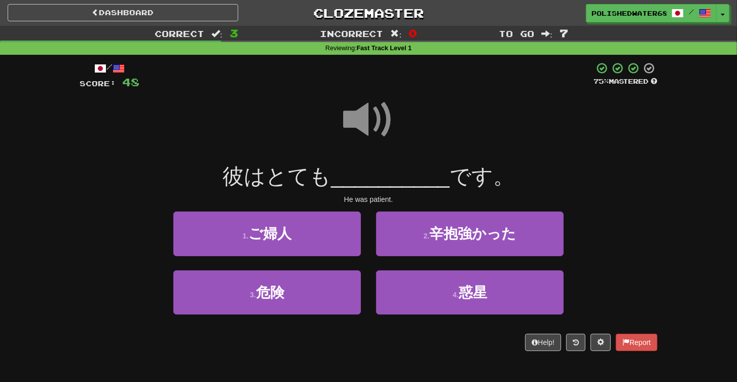
click at [374, 107] on span at bounding box center [368, 119] width 51 height 51
click at [382, 113] on span at bounding box center [368, 119] width 51 height 51
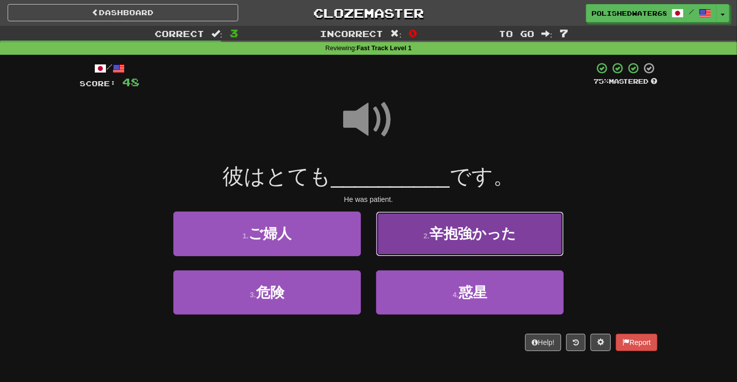
click at [500, 230] on span "辛抱強かった" at bounding box center [472, 234] width 87 height 16
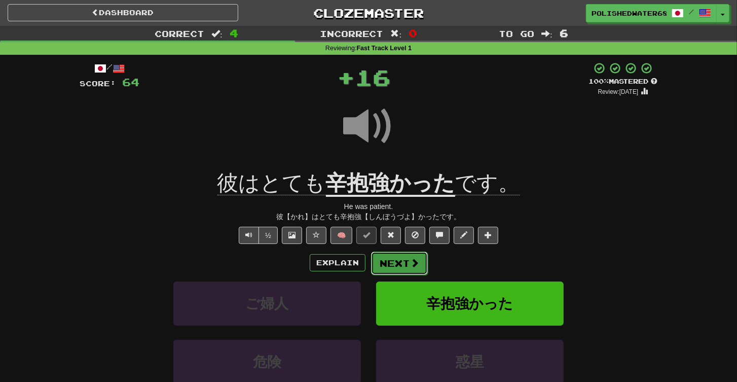
click at [402, 260] on button "Next" at bounding box center [399, 262] width 57 height 23
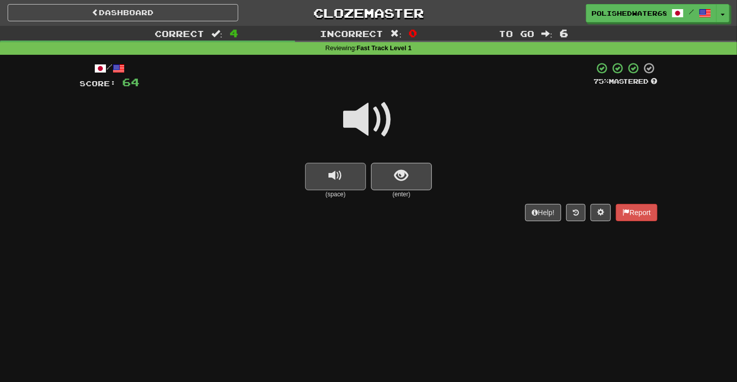
click at [350, 191] on small "(space)" at bounding box center [335, 194] width 61 height 9
click at [348, 174] on button "replay audio" at bounding box center [335, 176] width 61 height 27
click at [407, 179] on span "show sentence" at bounding box center [402, 176] width 14 height 14
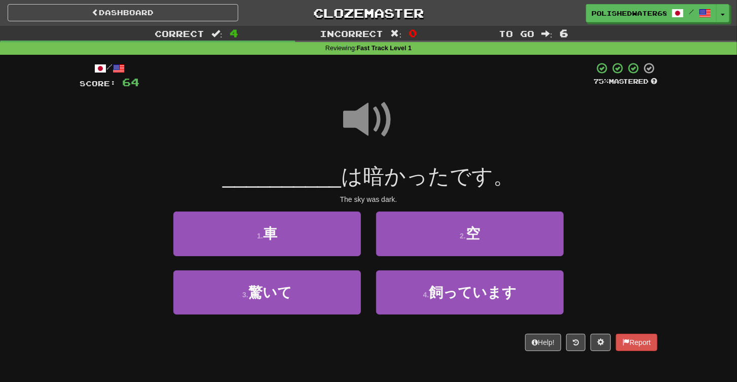
click at [360, 121] on span at bounding box center [368, 119] width 51 height 51
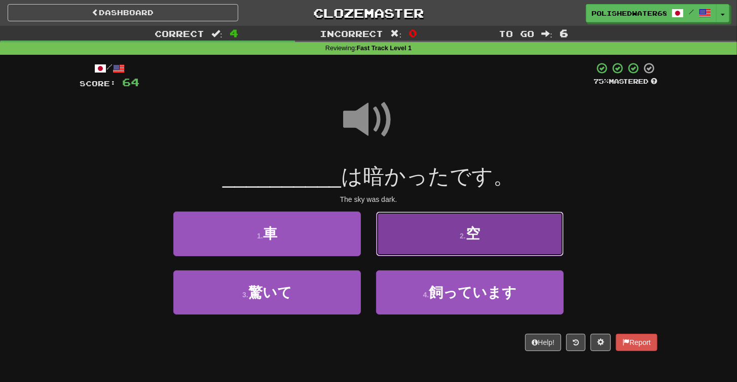
click at [435, 239] on button "2 . 空" at bounding box center [470, 233] width 188 height 44
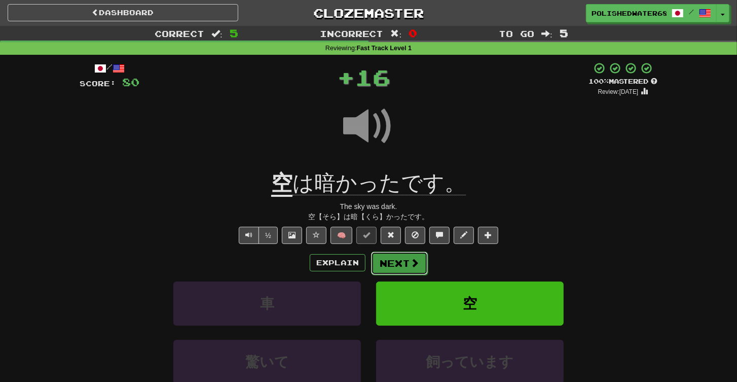
click at [399, 258] on button "Next" at bounding box center [399, 262] width 57 height 23
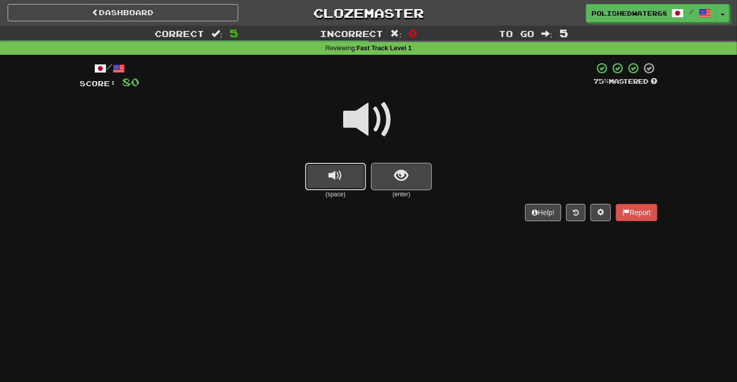
click at [342, 169] on span "replay audio" at bounding box center [336, 176] width 14 height 14
click at [412, 182] on button "show sentence" at bounding box center [401, 176] width 61 height 27
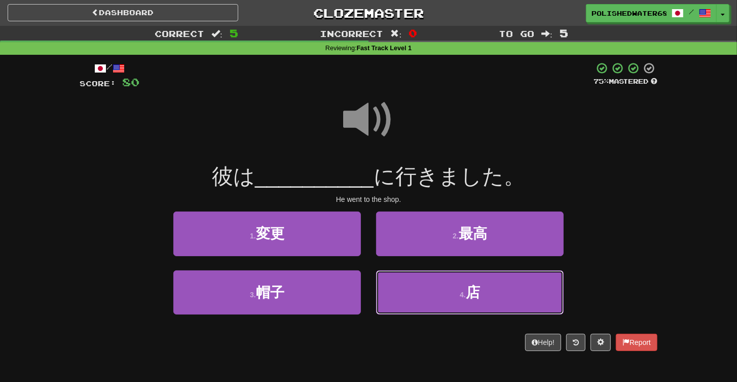
drag, startPoint x: 383, startPoint y: 299, endPoint x: 361, endPoint y: 276, distance: 32.3
click at [383, 299] on button "4 . 店" at bounding box center [470, 292] width 188 height 44
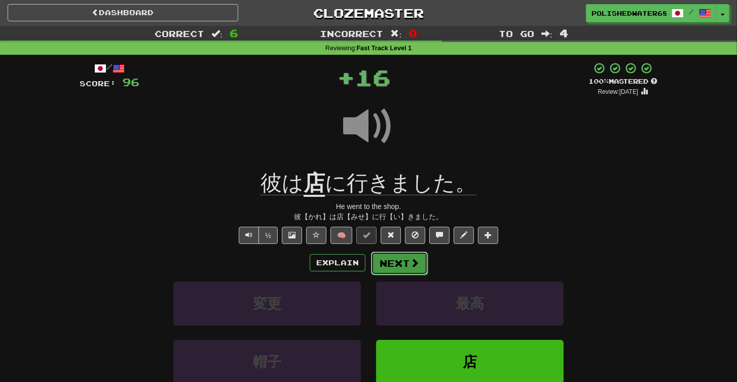
click at [394, 268] on button "Next" at bounding box center [399, 262] width 57 height 23
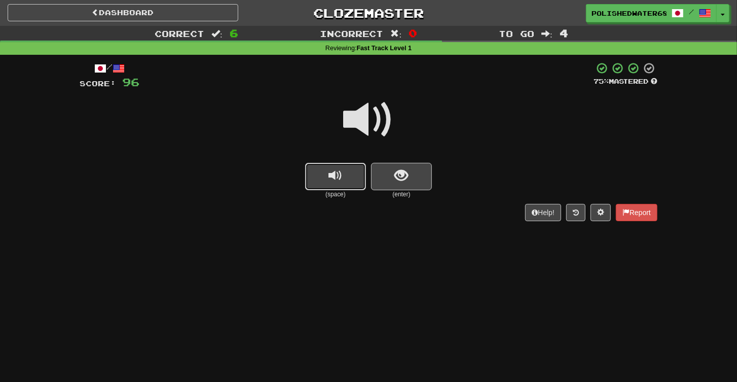
click at [354, 177] on button "replay audio" at bounding box center [335, 176] width 61 height 27
click at [414, 178] on button "show sentence" at bounding box center [401, 176] width 61 height 27
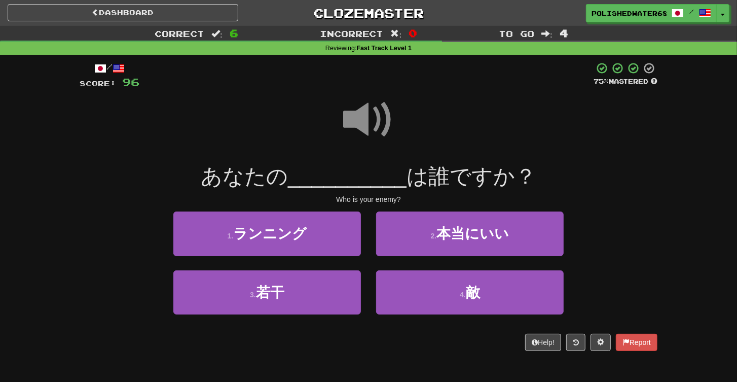
click at [362, 111] on span at bounding box center [368, 119] width 51 height 51
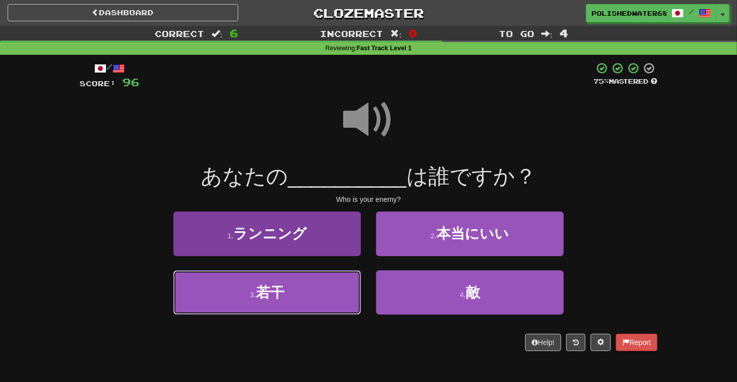
drag, startPoint x: 322, startPoint y: 284, endPoint x: 329, endPoint y: 280, distance: 7.7
click at [322, 284] on button "3 . 若干" at bounding box center [267, 292] width 188 height 44
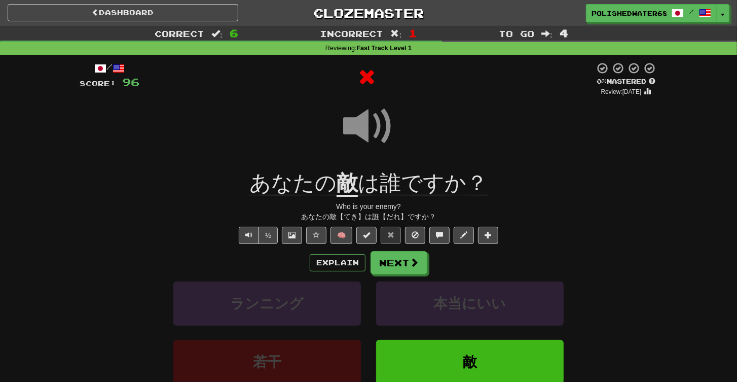
click at [409, 280] on div "Explain Next ランニング 本当にいい 若干 敵 Learn more: ランニング 本当にいい 若干 敵" at bounding box center [369, 332] width 578 height 163
click at [400, 257] on button "Next" at bounding box center [399, 262] width 57 height 23
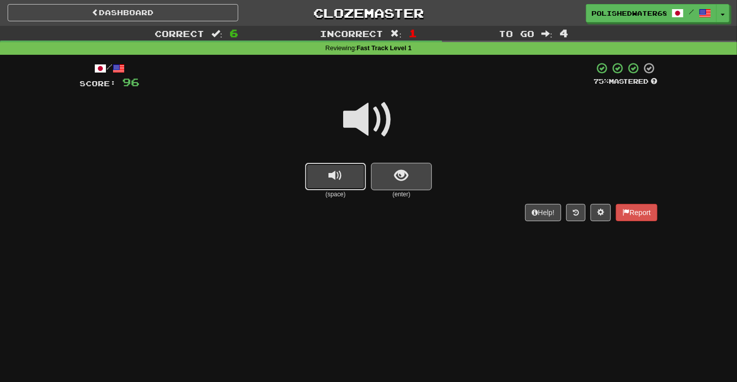
click at [344, 173] on button "replay audio" at bounding box center [335, 176] width 61 height 27
click at [408, 181] on span "show sentence" at bounding box center [402, 176] width 14 height 14
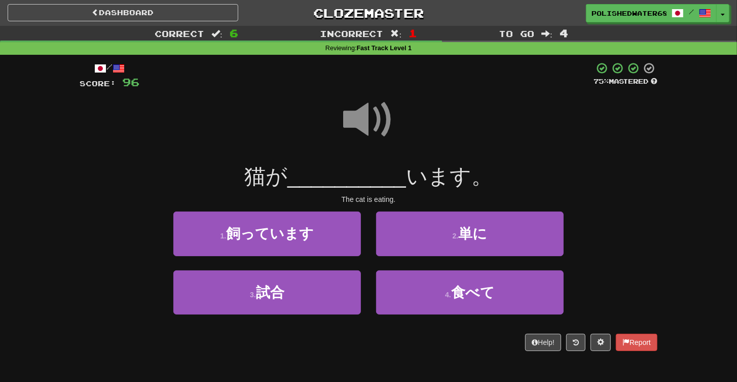
click at [364, 111] on span at bounding box center [368, 119] width 51 height 51
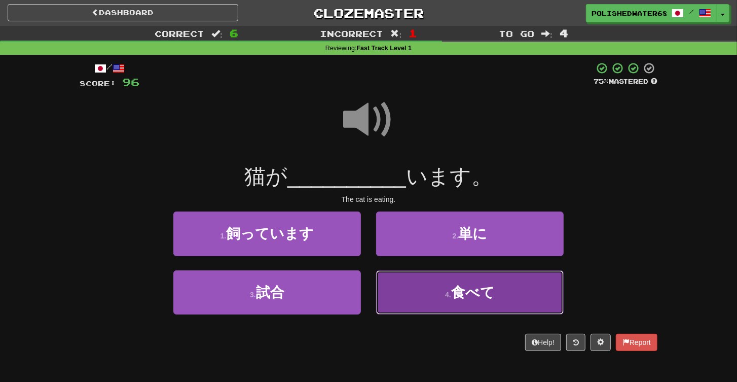
click at [444, 296] on button "4 . 食べて" at bounding box center [470, 292] width 188 height 44
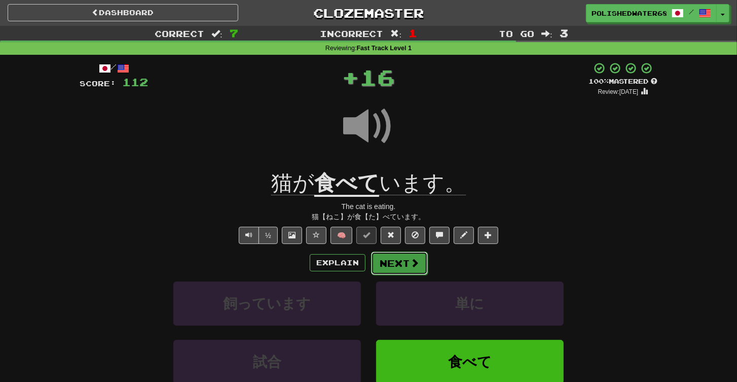
click at [420, 266] on button "Next" at bounding box center [399, 262] width 57 height 23
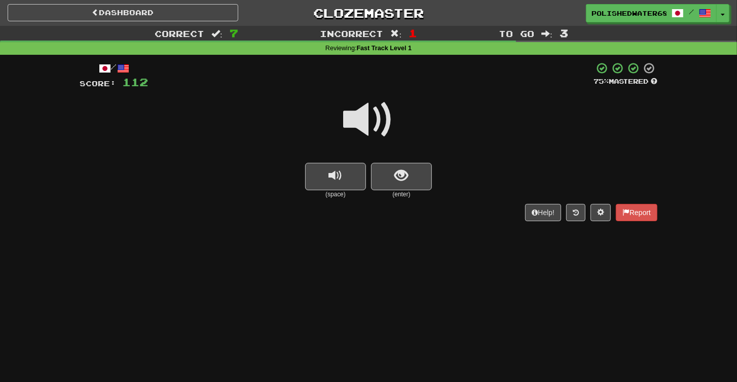
click at [347, 176] on button "replay audio" at bounding box center [335, 176] width 61 height 27
click at [403, 179] on span "show sentence" at bounding box center [402, 176] width 14 height 14
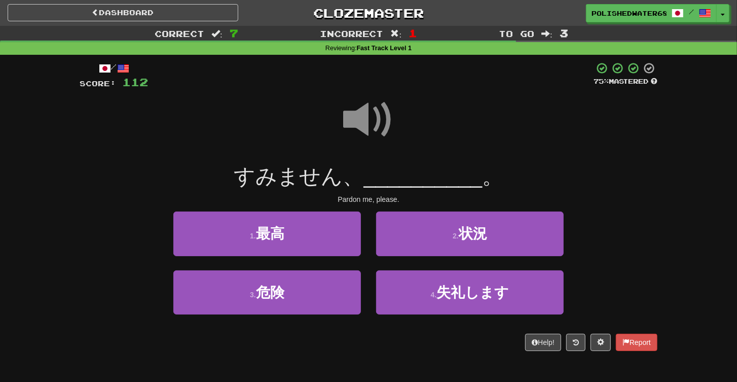
click at [341, 115] on div at bounding box center [369, 126] width 578 height 73
click at [365, 115] on span at bounding box center [368, 119] width 51 height 51
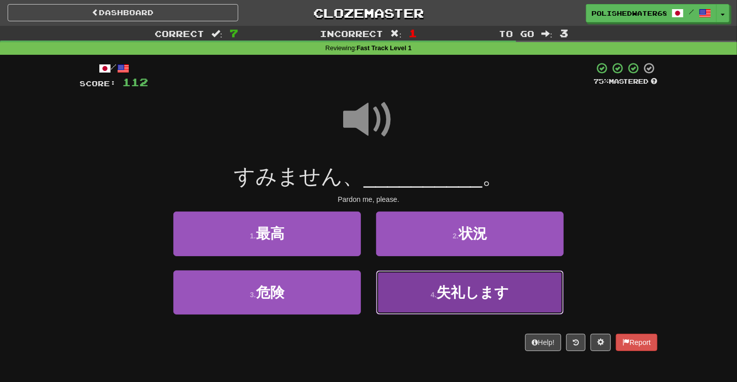
click at [440, 310] on button "4 . 失礼します" at bounding box center [470, 292] width 188 height 44
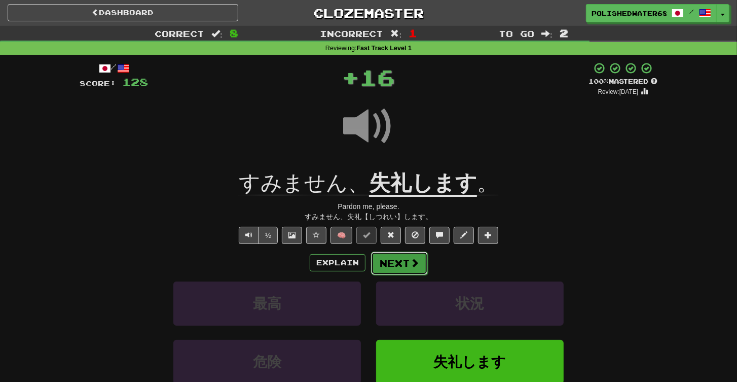
click at [419, 265] on button "Next" at bounding box center [399, 262] width 57 height 23
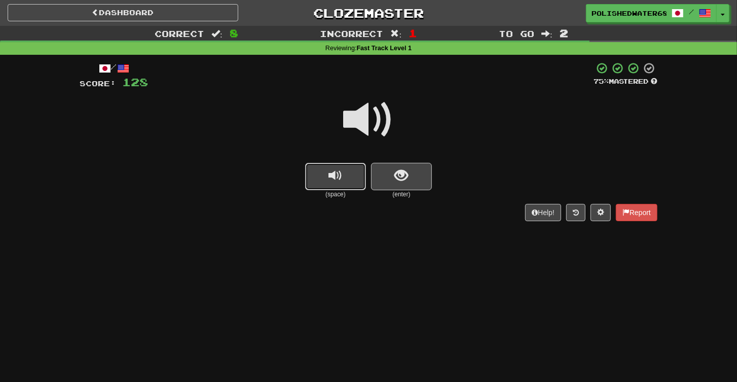
drag, startPoint x: 347, startPoint y: 177, endPoint x: 440, endPoint y: 193, distance: 94.6
click at [347, 177] on button "replay audio" at bounding box center [335, 176] width 61 height 27
click at [440, 193] on div "(space) (enter)" at bounding box center [369, 181] width 578 height 36
click at [418, 187] on button "show sentence" at bounding box center [401, 176] width 61 height 27
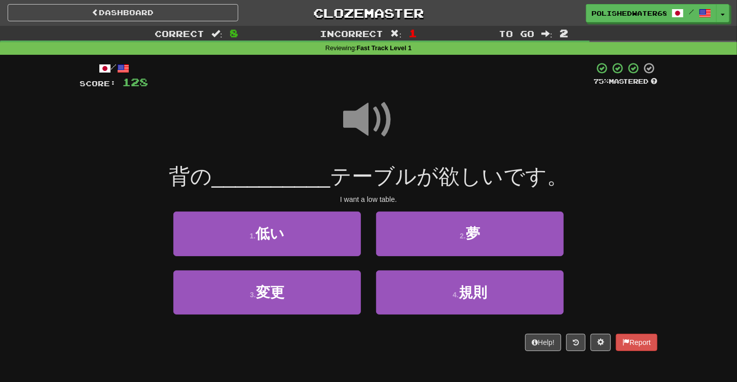
click at [361, 116] on span at bounding box center [368, 119] width 51 height 51
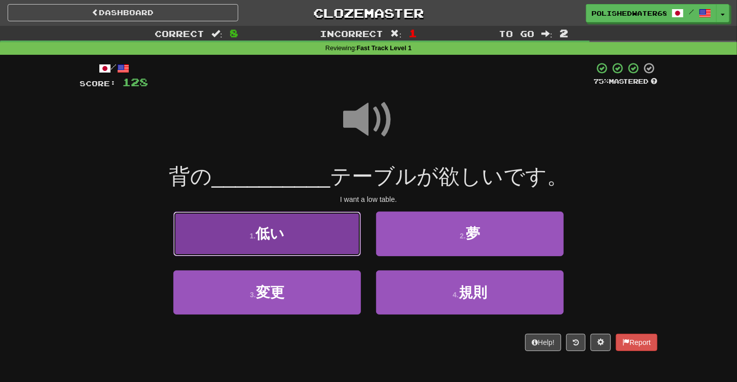
click at [323, 230] on button "1 . 低い" at bounding box center [267, 233] width 188 height 44
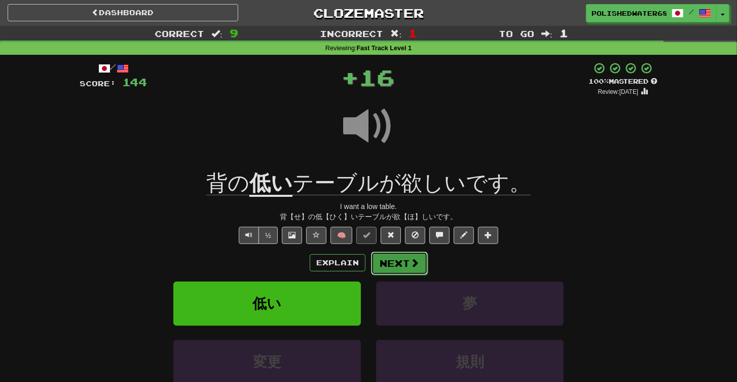
click at [410, 265] on span at bounding box center [414, 262] width 9 height 9
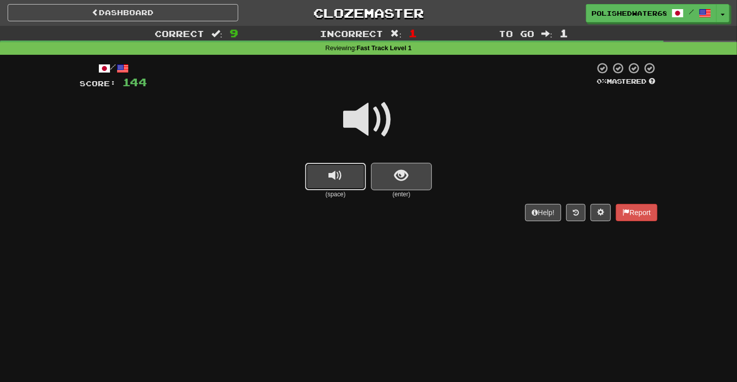
click at [360, 187] on button "replay audio" at bounding box center [335, 176] width 61 height 27
click at [387, 183] on button "show sentence" at bounding box center [401, 176] width 61 height 27
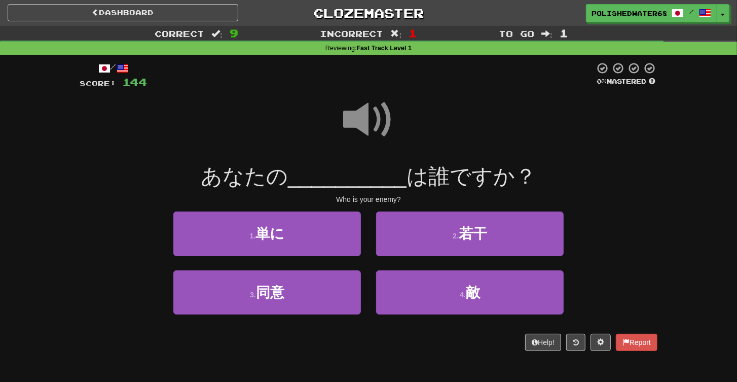
click at [378, 120] on span at bounding box center [368, 119] width 51 height 51
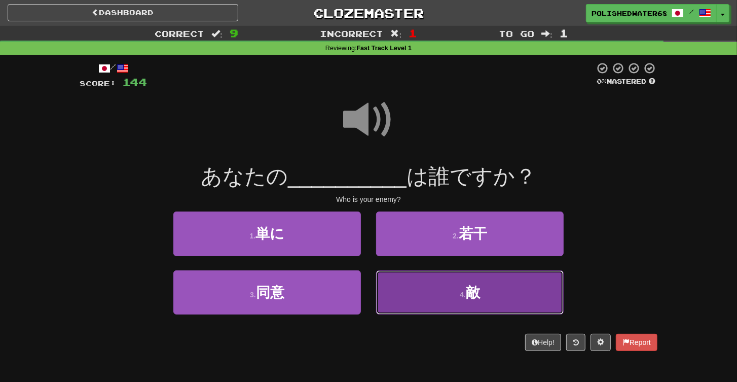
click at [474, 296] on span "敵" at bounding box center [473, 292] width 14 height 16
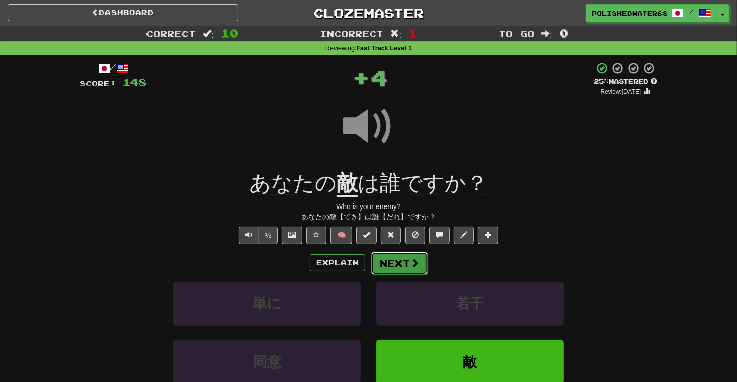
click at [423, 273] on button "Next" at bounding box center [399, 262] width 57 height 23
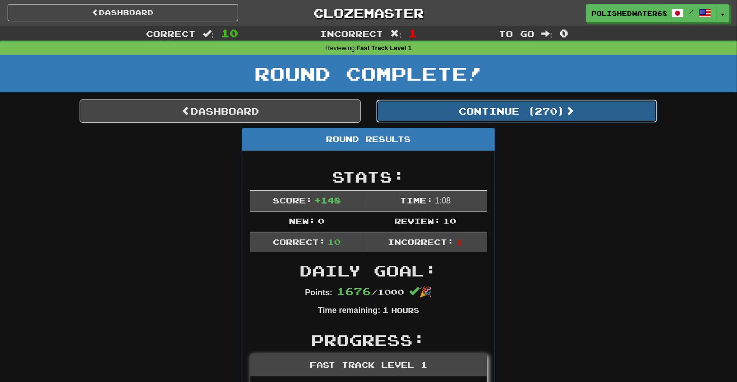
click at [510, 107] on button "Continue ( 270 )" at bounding box center [516, 110] width 281 height 23
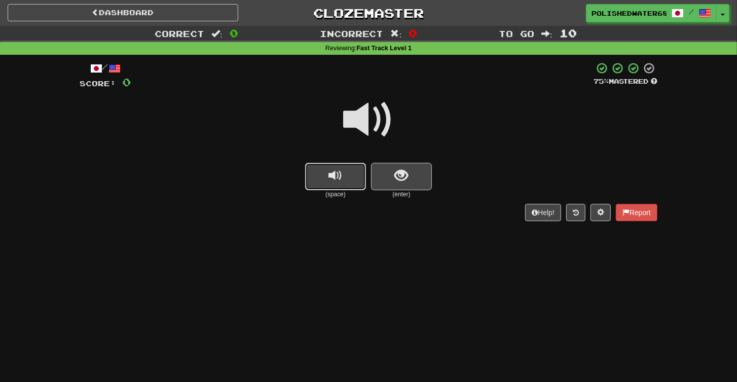
click at [320, 173] on button "replay audio" at bounding box center [335, 176] width 61 height 27
click at [379, 171] on button "show sentence" at bounding box center [401, 176] width 61 height 27
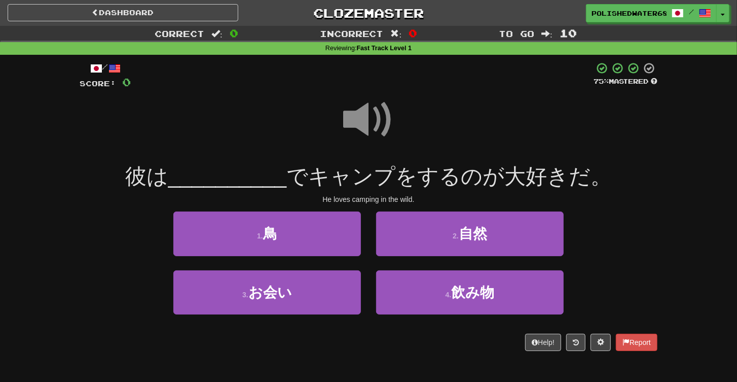
click at [372, 101] on span at bounding box center [368, 119] width 51 height 51
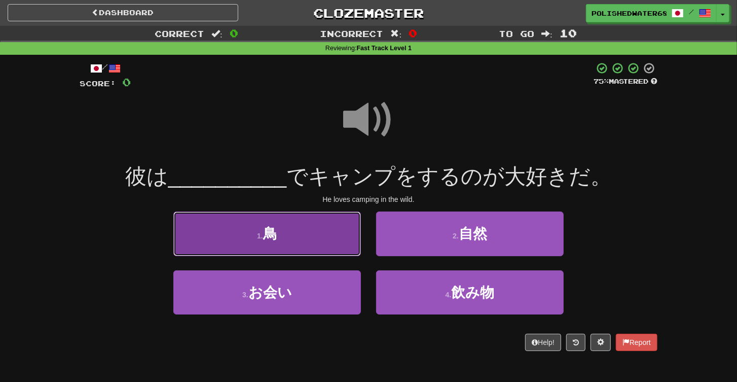
click at [322, 233] on button "1 . 鳥" at bounding box center [267, 233] width 188 height 44
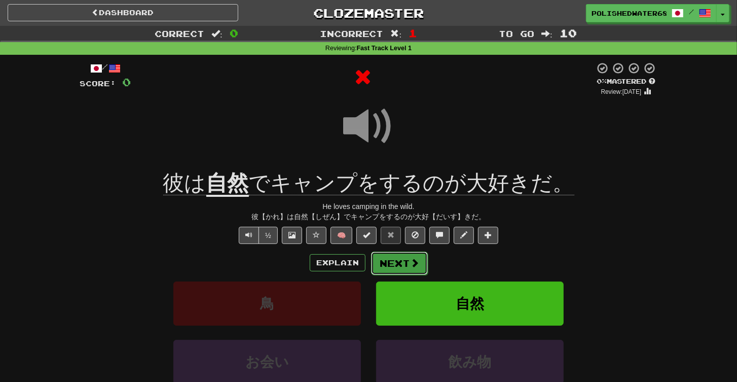
click at [404, 257] on button "Next" at bounding box center [399, 262] width 57 height 23
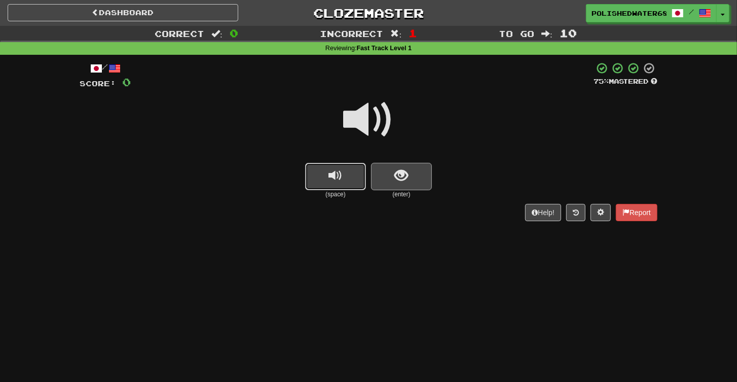
drag, startPoint x: 355, startPoint y: 180, endPoint x: 392, endPoint y: 178, distance: 36.5
click at [342, 179] on span "replay audio" at bounding box center [336, 176] width 14 height 14
click at [421, 178] on button "show sentence" at bounding box center [401, 176] width 61 height 27
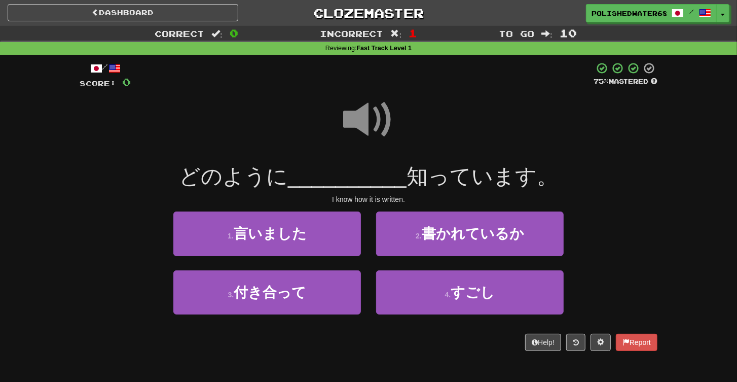
click at [377, 113] on span at bounding box center [368, 119] width 51 height 51
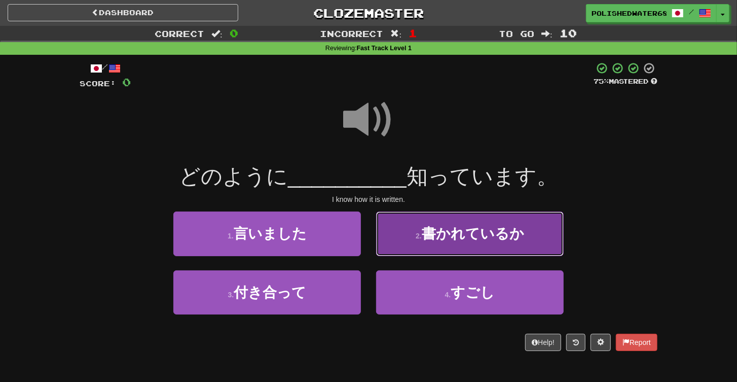
click at [533, 239] on button "2 . 書かれているか" at bounding box center [470, 233] width 188 height 44
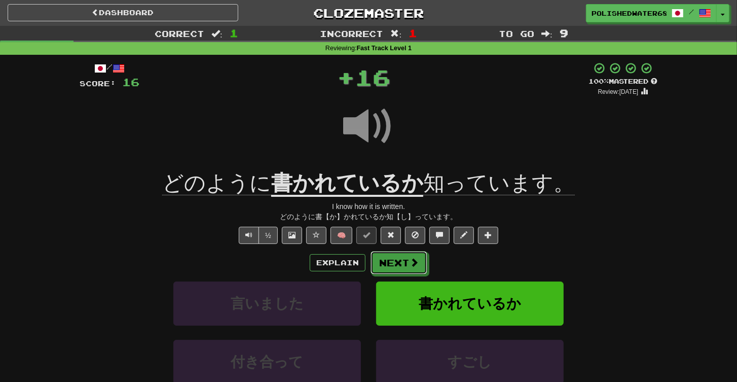
click at [411, 264] on span at bounding box center [414, 262] width 9 height 9
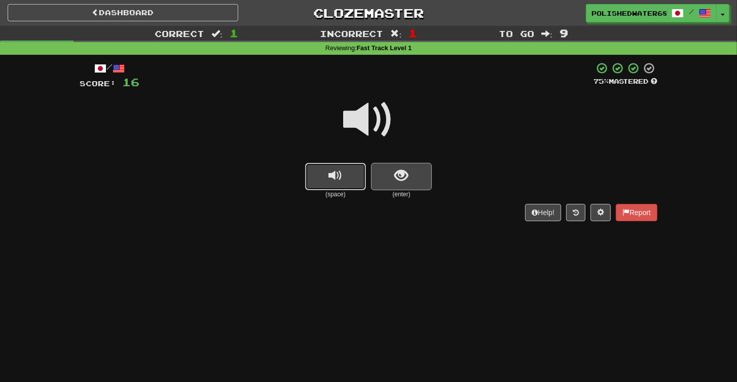
drag, startPoint x: 351, startPoint y: 181, endPoint x: 429, endPoint y: 179, distance: 78.1
click at [351, 181] on button "replay audio" at bounding box center [335, 176] width 61 height 27
click at [434, 179] on div "(space) (enter)" at bounding box center [369, 181] width 578 height 36
click at [426, 183] on button "show sentence" at bounding box center [401, 176] width 61 height 27
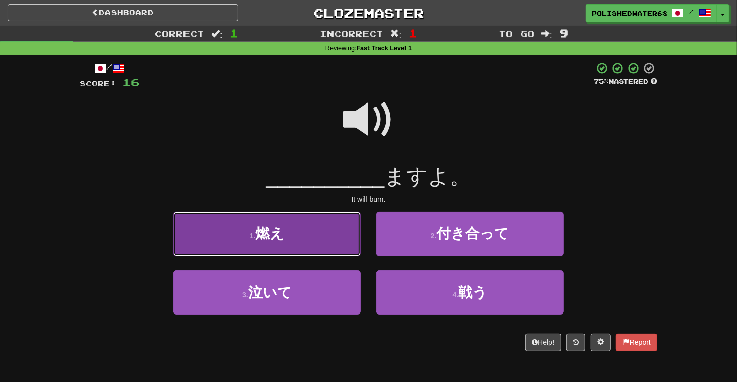
click at [322, 244] on button "1 . 燃え" at bounding box center [267, 233] width 188 height 44
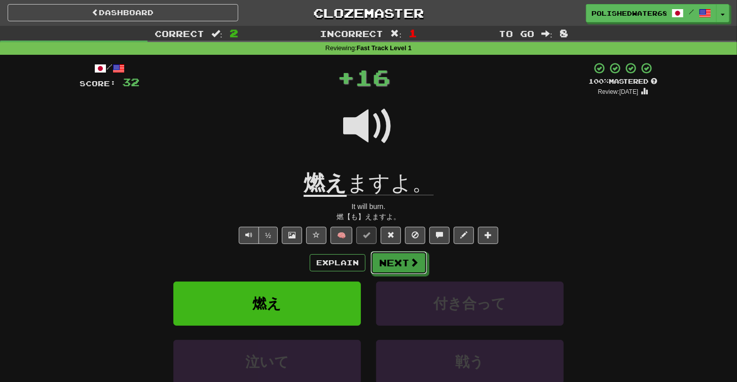
click at [392, 262] on button "Next" at bounding box center [399, 262] width 57 height 23
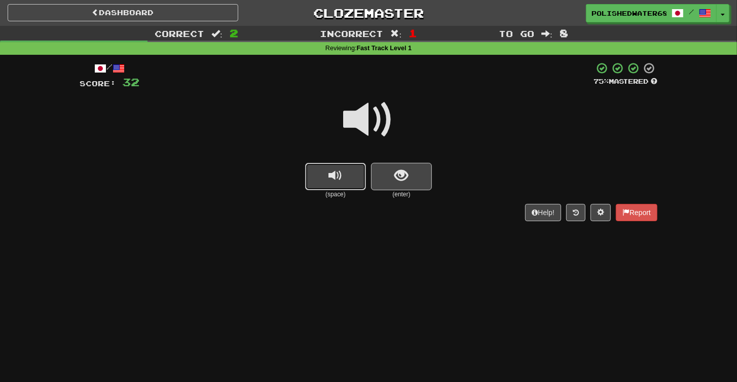
click at [334, 179] on span "replay audio" at bounding box center [336, 176] width 14 height 14
click at [376, 169] on button "show sentence" at bounding box center [401, 176] width 61 height 27
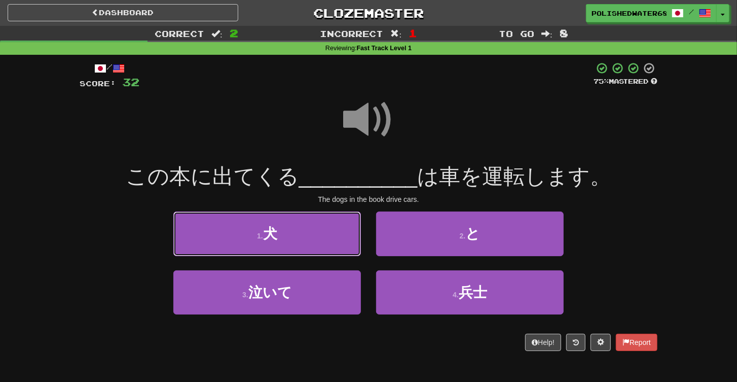
drag, startPoint x: 319, startPoint y: 248, endPoint x: 331, endPoint y: 244, distance: 11.7
click at [319, 248] on button "1 . 犬" at bounding box center [267, 233] width 188 height 44
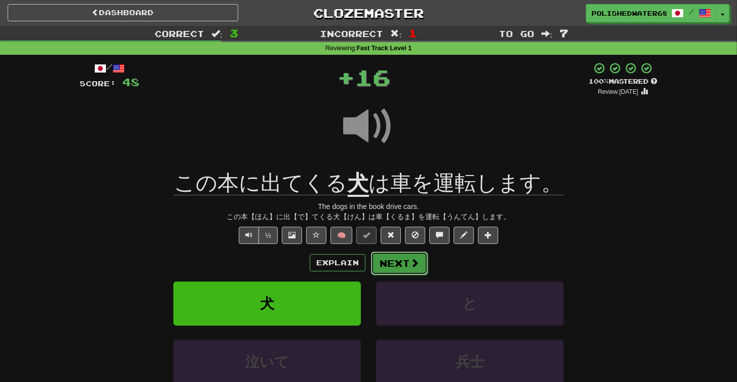
click at [396, 260] on button "Next" at bounding box center [399, 262] width 57 height 23
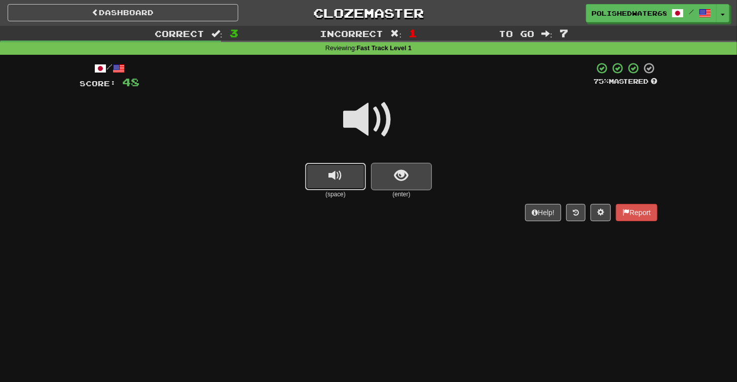
drag, startPoint x: 354, startPoint y: 185, endPoint x: 404, endPoint y: 176, distance: 50.5
click at [354, 185] on button "replay audio" at bounding box center [335, 176] width 61 height 27
click at [404, 176] on span "show sentence" at bounding box center [402, 176] width 14 height 14
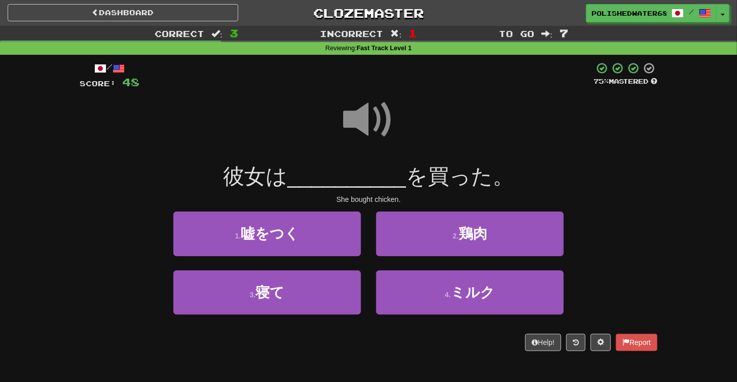
click at [350, 109] on span at bounding box center [368, 119] width 51 height 51
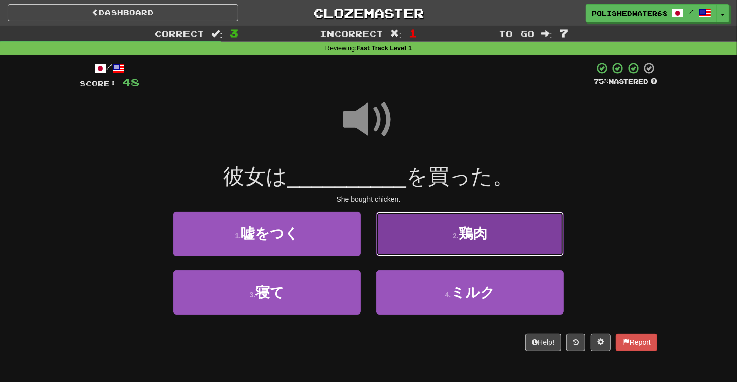
click
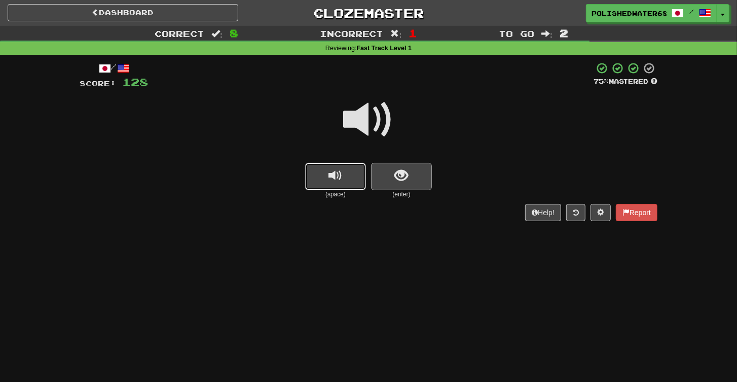
drag, startPoint x: 337, startPoint y: 168, endPoint x: 371, endPoint y: 175, distance: 34.7
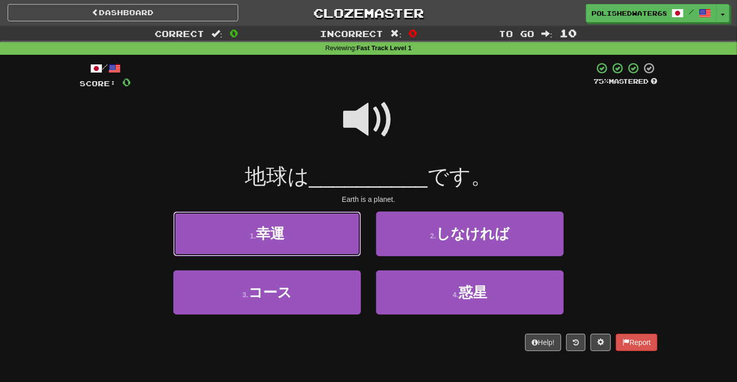
drag, startPoint x: 338, startPoint y: 241, endPoint x: 398, endPoint y: 266, distance: 65.0
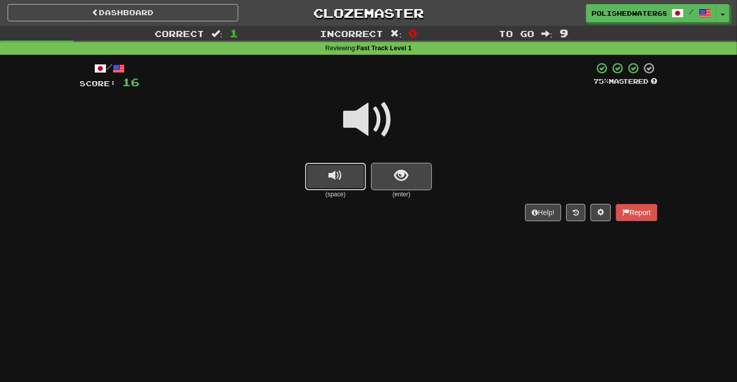
drag, startPoint x: 345, startPoint y: 176, endPoint x: 357, endPoint y: 176, distance: 12.2
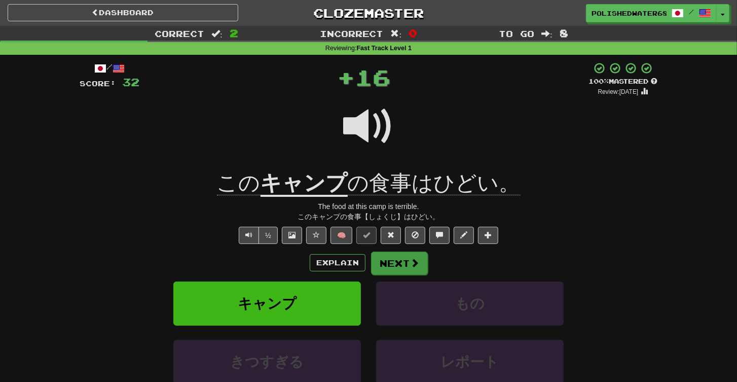
drag, startPoint x: 394, startPoint y: 250, endPoint x: 394, endPoint y: 258, distance: 8.1
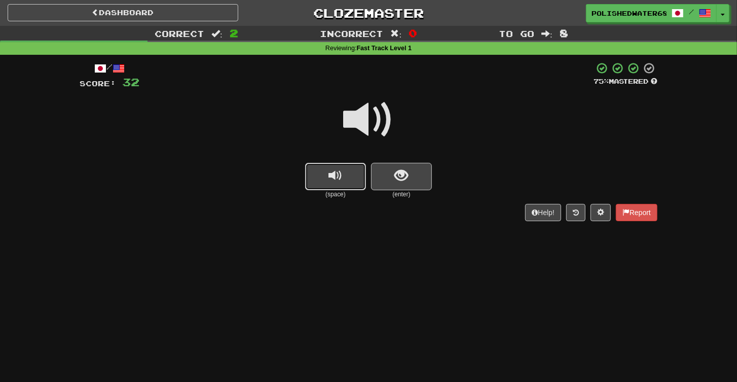
drag, startPoint x: 341, startPoint y: 176, endPoint x: 354, endPoint y: 176, distance: 13.7
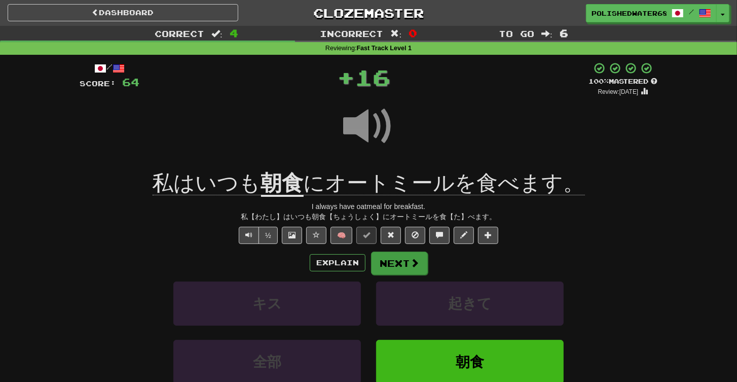
drag, startPoint x: 395, startPoint y: 246, endPoint x: 391, endPoint y: 269, distance: 23.7
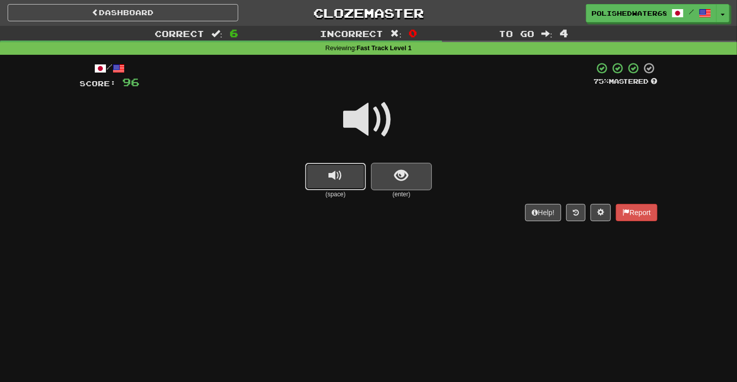
drag, startPoint x: 350, startPoint y: 181, endPoint x: 403, endPoint y: 184, distance: 52.3
drag, startPoint x: 352, startPoint y: 178, endPoint x: 421, endPoint y: 184, distance: 69.6
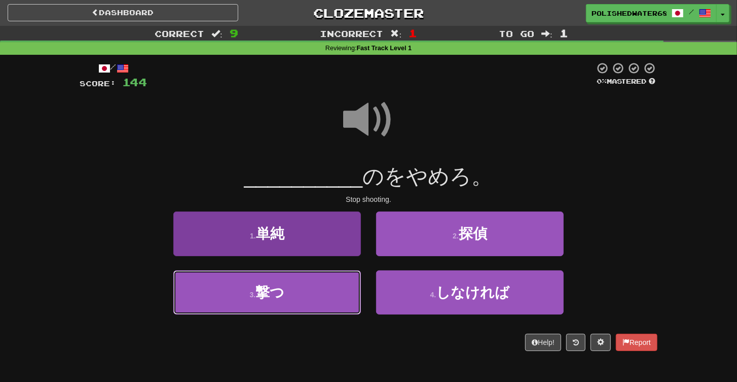
drag, startPoint x: 303, startPoint y: 282, endPoint x: 308, endPoint y: 282, distance: 5.1
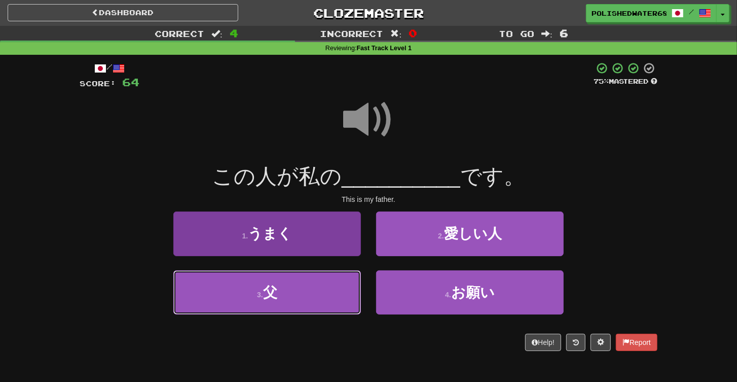
drag, startPoint x: 296, startPoint y: 287, endPoint x: 339, endPoint y: 281, distance: 43.5
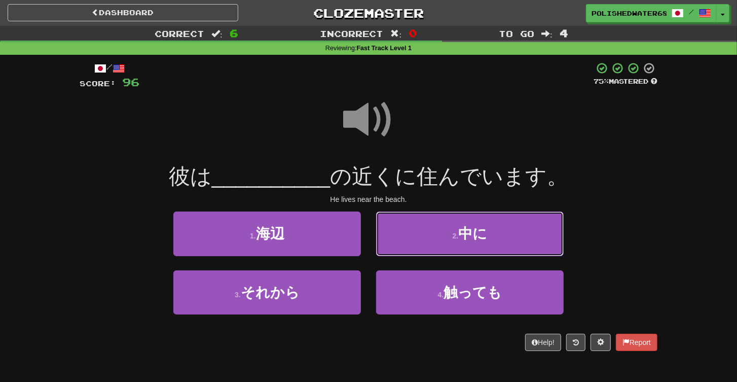
drag, startPoint x: 421, startPoint y: 229, endPoint x: 405, endPoint y: 163, distance: 67.9
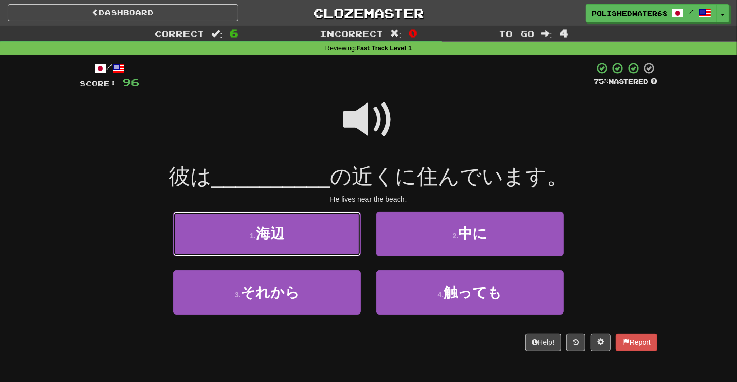
drag, startPoint x: 322, startPoint y: 224, endPoint x: 336, endPoint y: 224, distance: 13.7
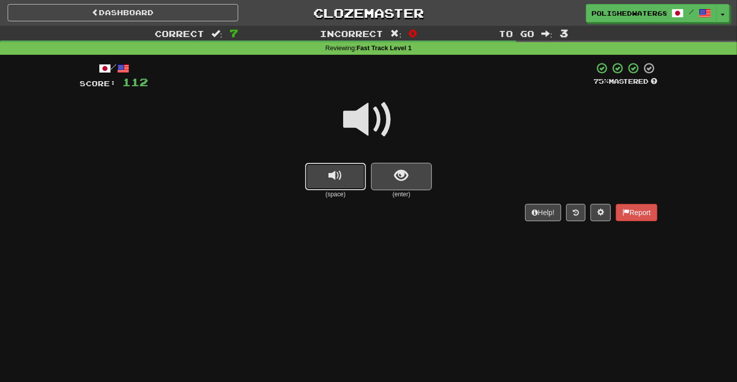
drag, startPoint x: 322, startPoint y: 189, endPoint x: 333, endPoint y: 186, distance: 10.5
drag, startPoint x: 342, startPoint y: 183, endPoint x: 364, endPoint y: 177, distance: 22.6
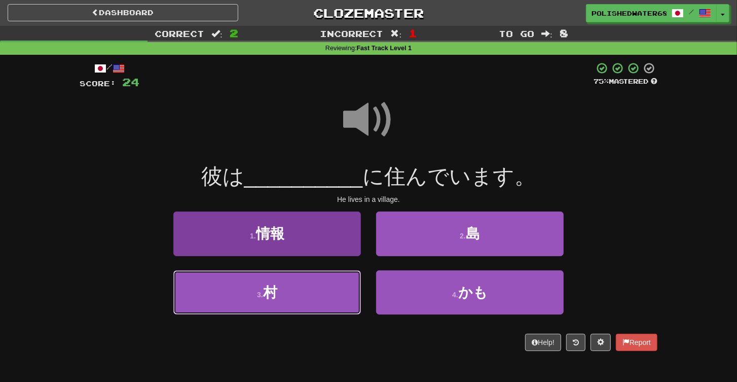
drag, startPoint x: 293, startPoint y: 283, endPoint x: 344, endPoint y: 281, distance: 51.7
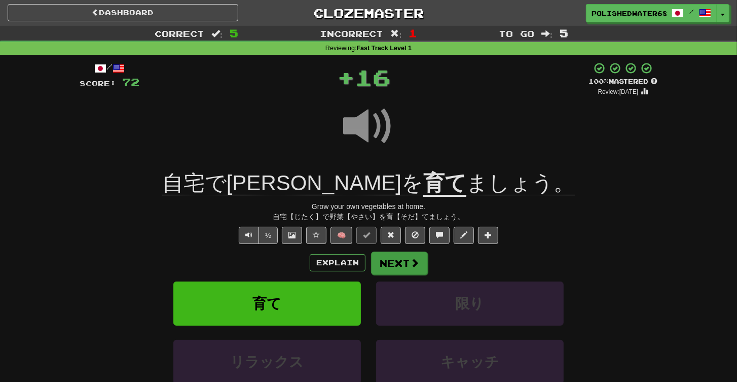
drag, startPoint x: 394, startPoint y: 249, endPoint x: 390, endPoint y: 260, distance: 11.1
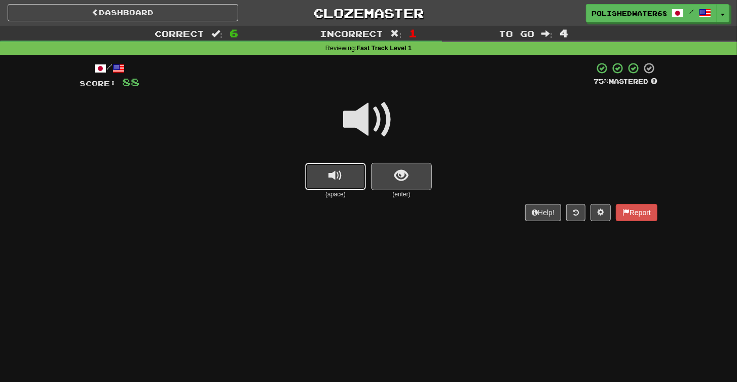
drag, startPoint x: 327, startPoint y: 174, endPoint x: 332, endPoint y: 173, distance: 5.1
drag, startPoint x: 330, startPoint y: 163, endPoint x: 349, endPoint y: 178, distance: 24.2
drag, startPoint x: 327, startPoint y: 177, endPoint x: 374, endPoint y: 177, distance: 47.7
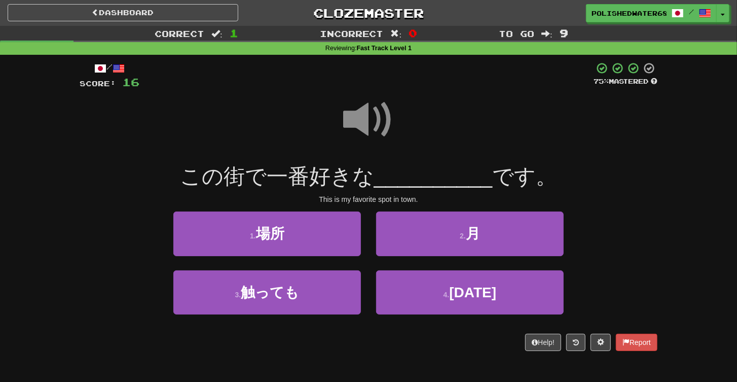
drag, startPoint x: 345, startPoint y: 257, endPoint x: 362, endPoint y: 247, distance: 19.3
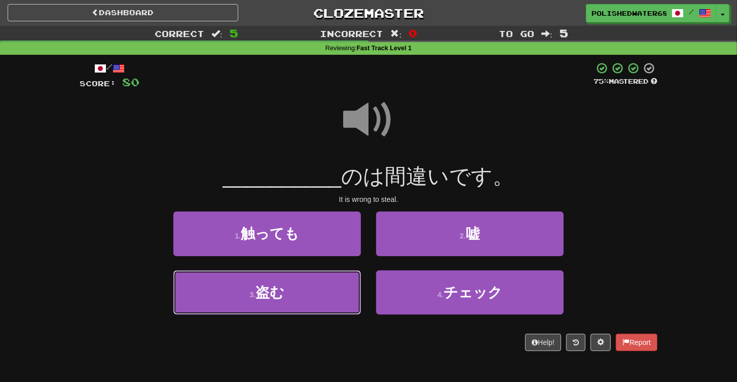
drag, startPoint x: 316, startPoint y: 287, endPoint x: 332, endPoint y: 278, distance: 17.9
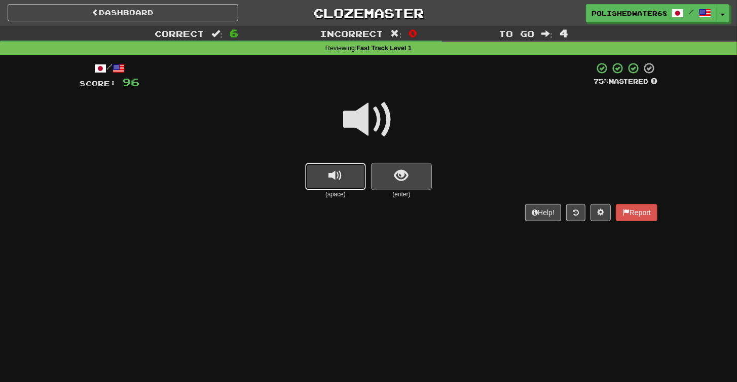
drag, startPoint x: 340, startPoint y: 166, endPoint x: 419, endPoint y: 175, distance: 79.7
drag, startPoint x: 325, startPoint y: 178, endPoint x: 370, endPoint y: 179, distance: 44.6
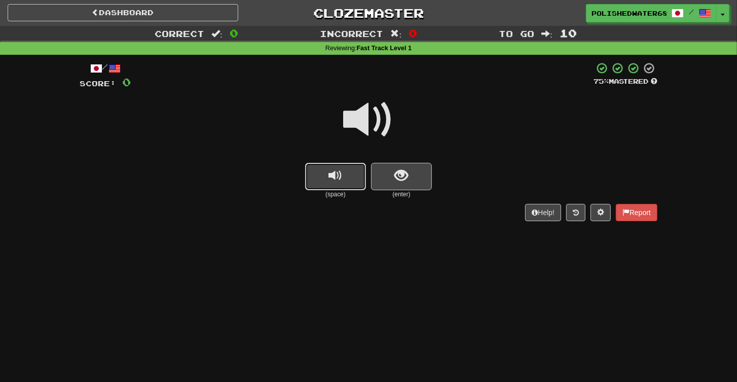
drag, startPoint x: 345, startPoint y: 172, endPoint x: 352, endPoint y: 172, distance: 7.6
